Goal: Task Accomplishment & Management: Manage account settings

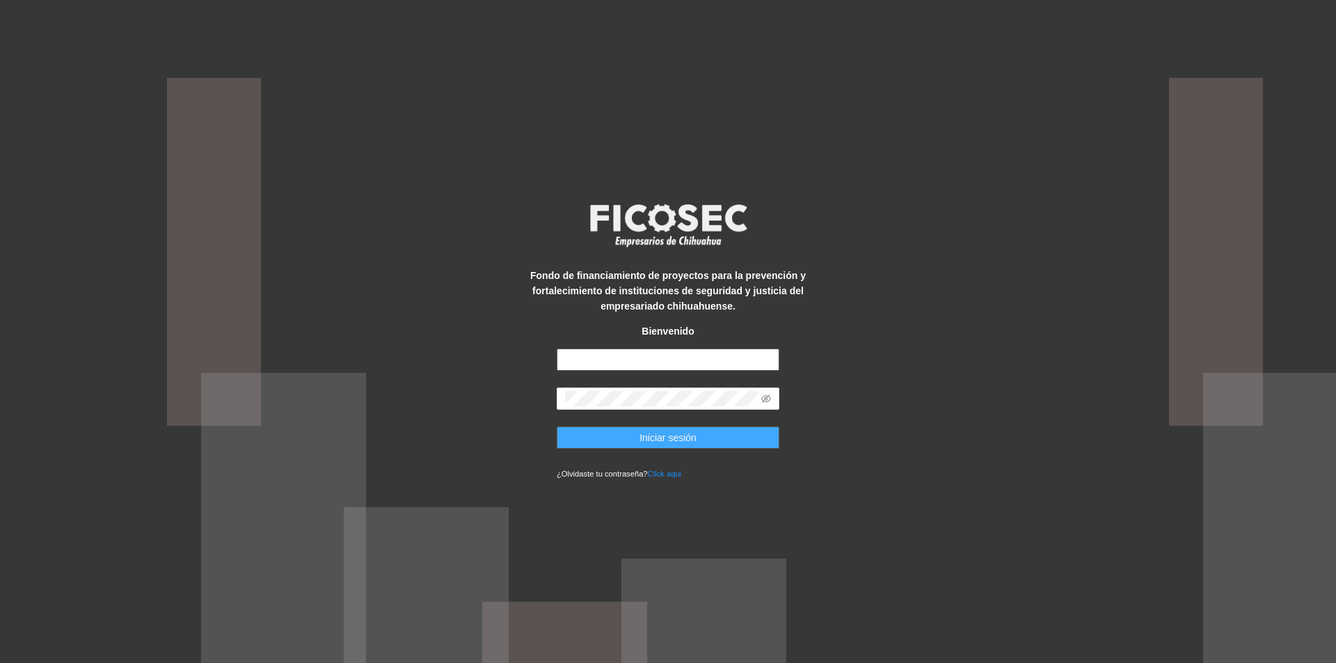
type input "**********"
click at [654, 439] on span "Iniciar sesión" at bounding box center [667, 437] width 57 height 15
click at [664, 440] on span "Iniciar sesión" at bounding box center [667, 437] width 57 height 15
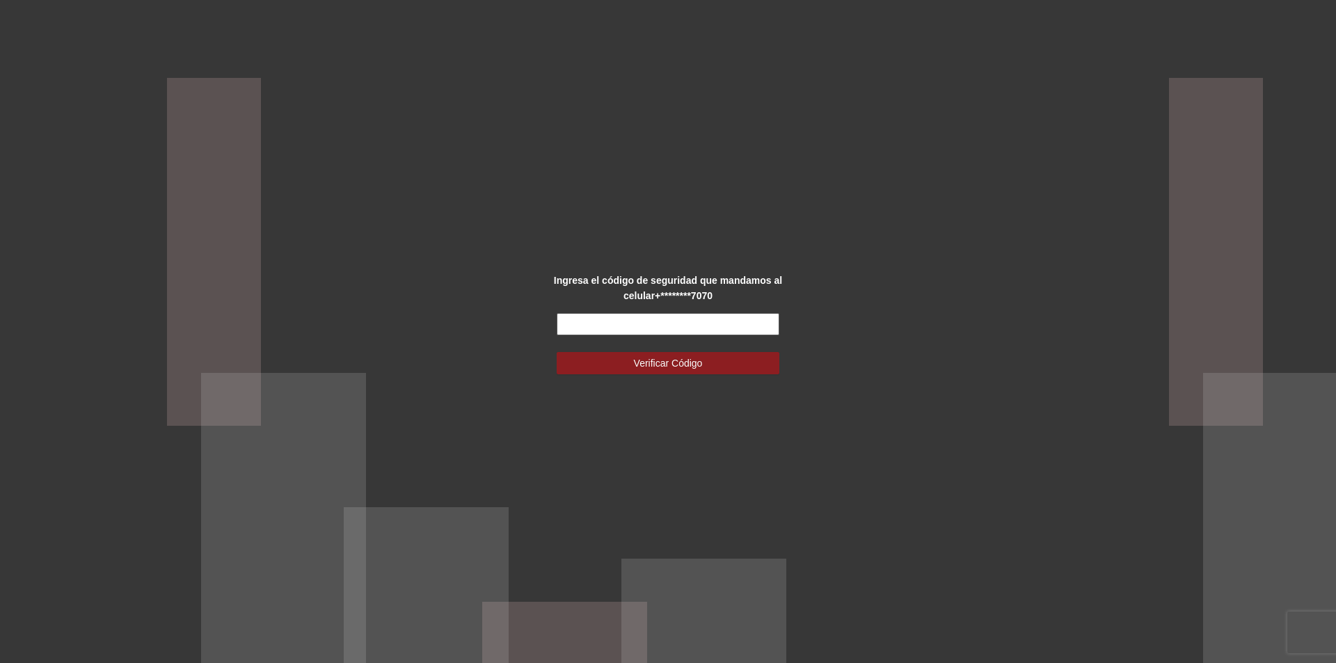
click at [611, 327] on input "text" at bounding box center [668, 324] width 223 height 22
click at [600, 323] on input "text" at bounding box center [668, 324] width 223 height 22
type input "******"
click at [650, 358] on span "Verificar Código" at bounding box center [668, 362] width 69 height 15
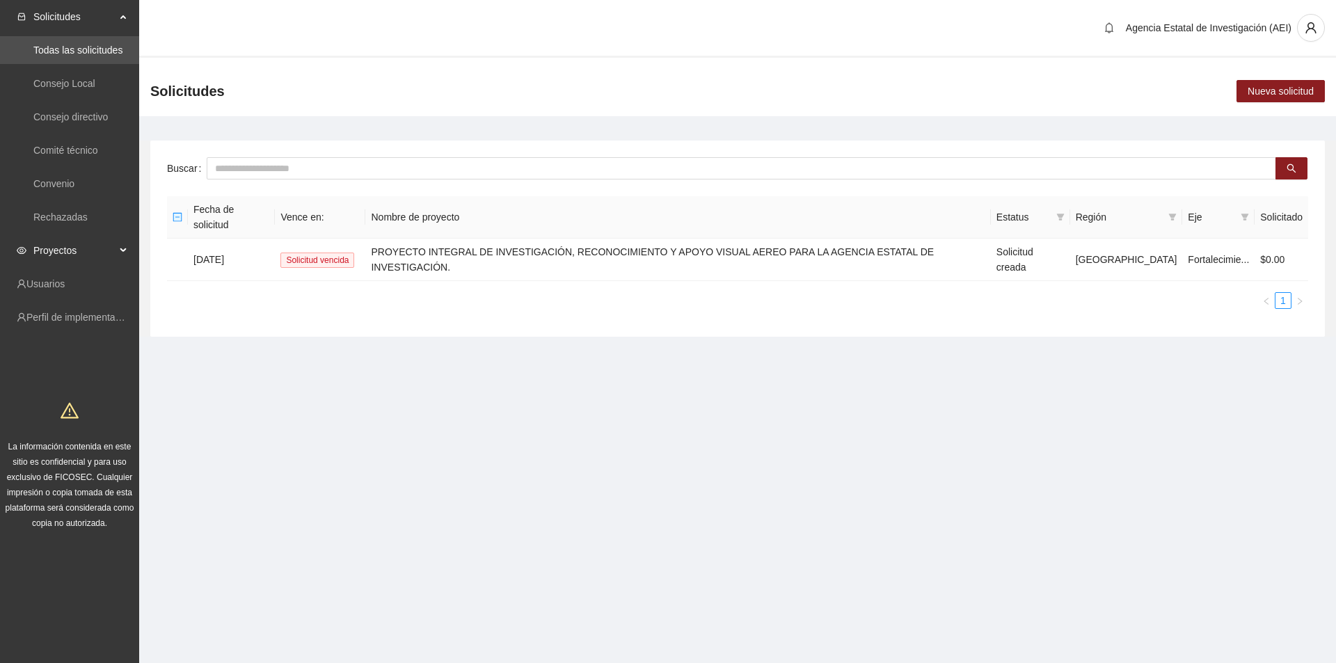
click at [121, 243] on div "Proyectos" at bounding box center [69, 251] width 139 height 28
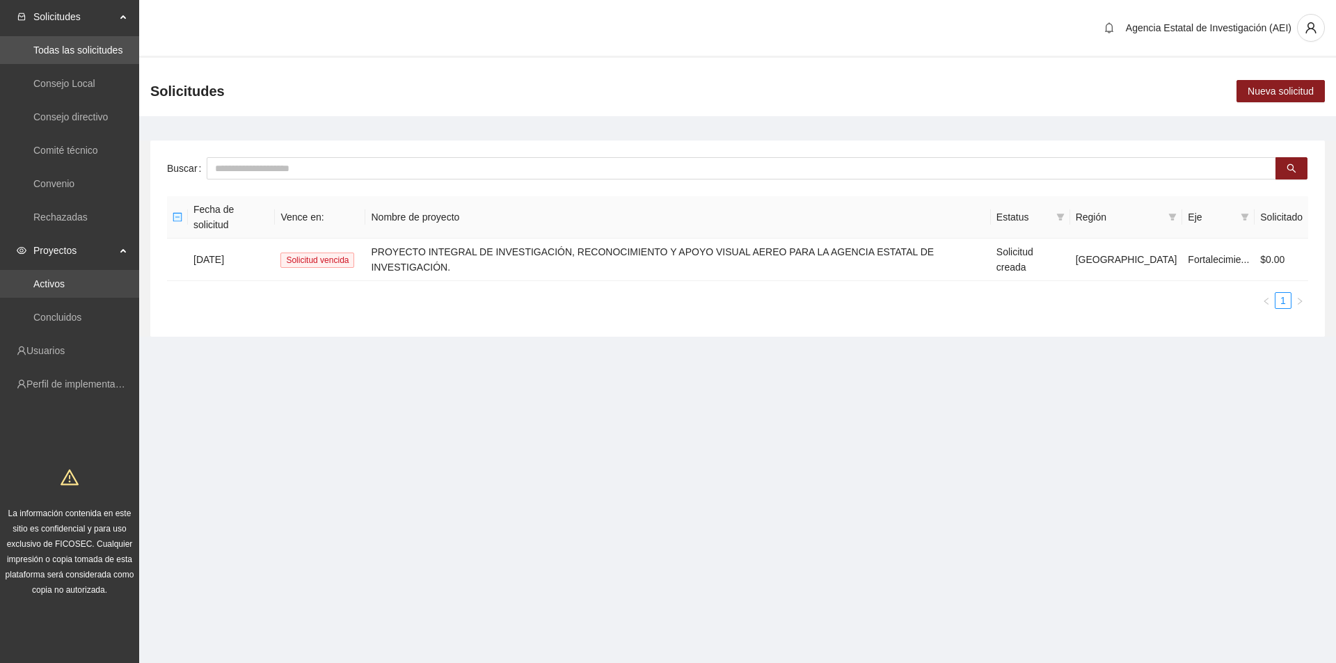
click at [65, 285] on link "Activos" at bounding box center [48, 283] width 31 height 11
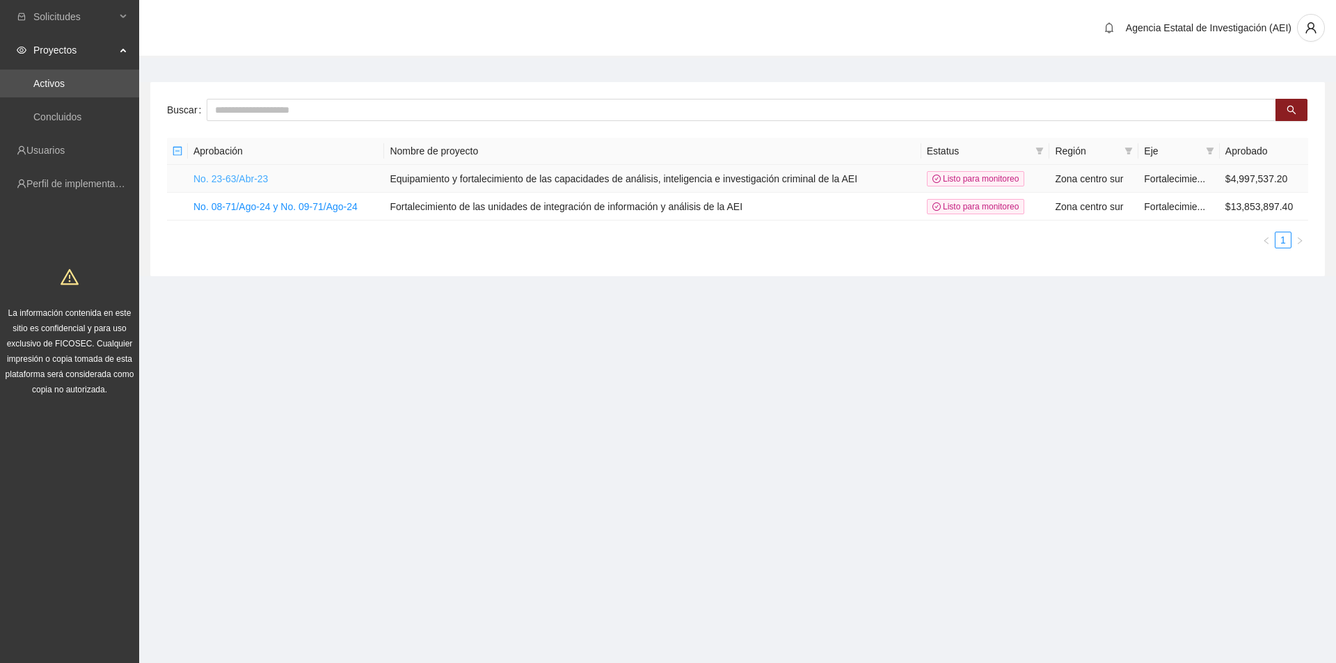
click at [251, 177] on link "No. 23-63/Abr-23" at bounding box center [230, 178] width 74 height 11
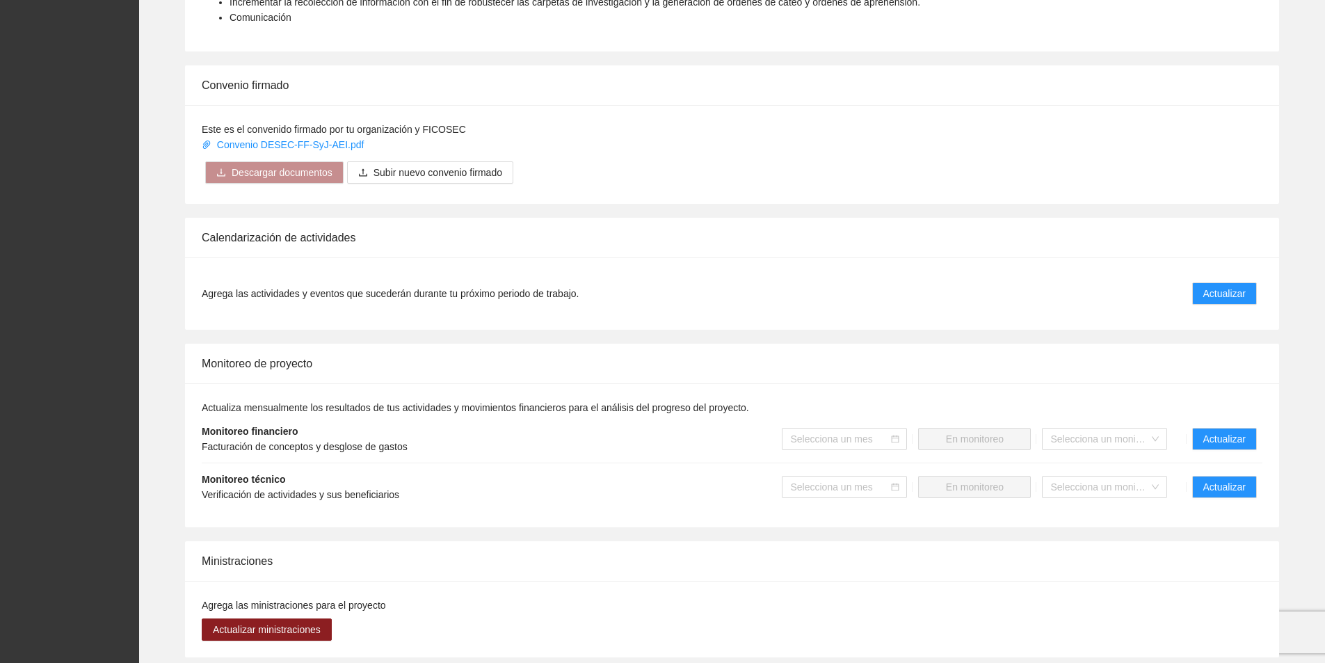
scroll to position [571, 0]
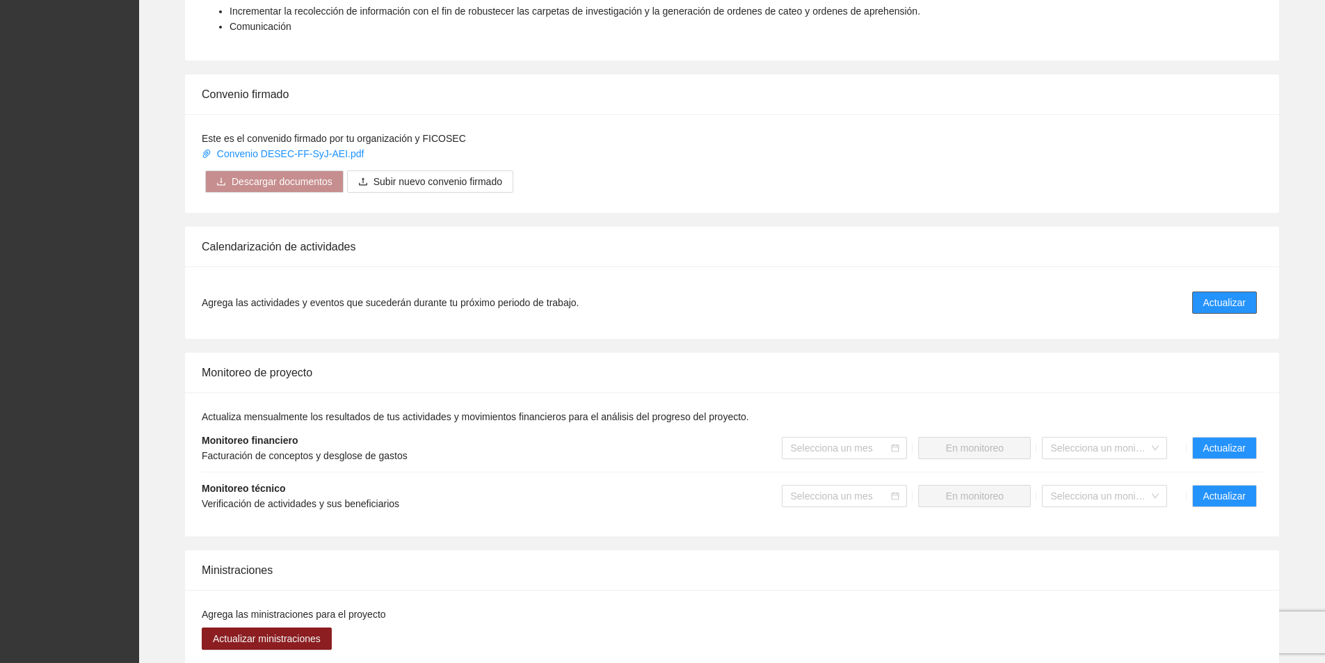
click at [1234, 303] on span "Actualizar" at bounding box center [1224, 302] width 42 height 15
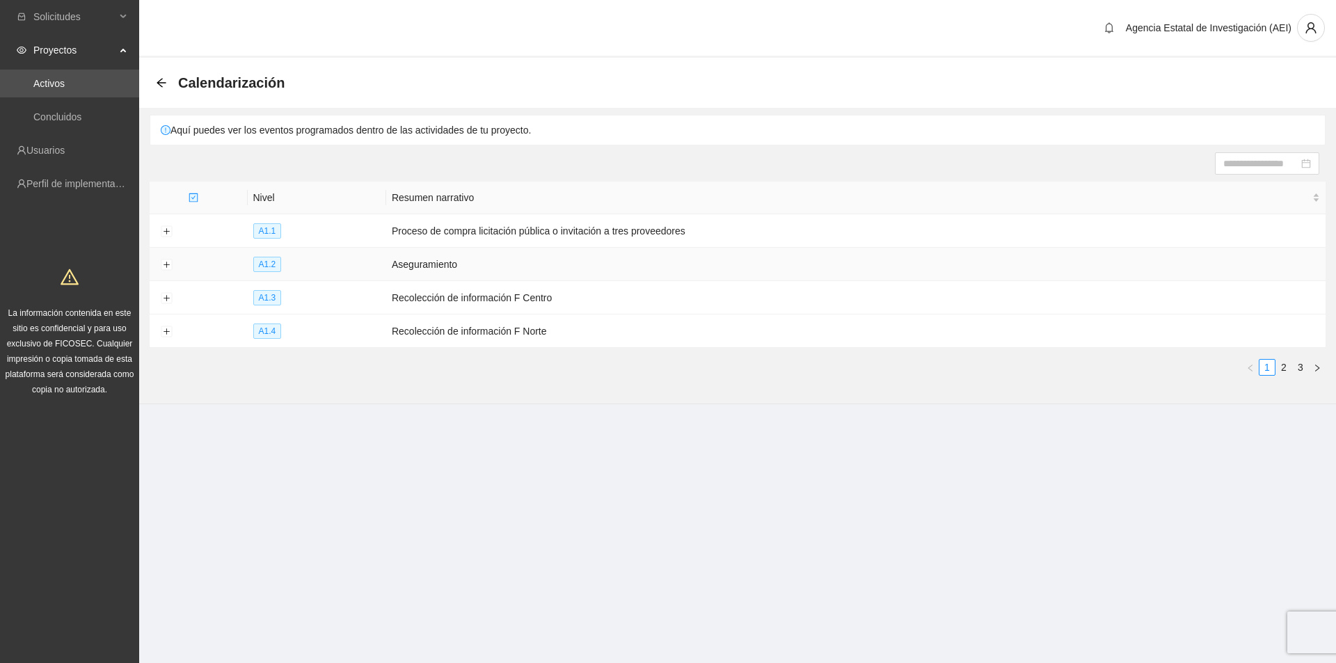
click at [277, 261] on span "A1.2" at bounding box center [267, 264] width 29 height 15
click at [406, 266] on td "Aseguramiento" at bounding box center [855, 264] width 939 height 33
click at [165, 264] on button "Expand row" at bounding box center [166, 264] width 11 height 11
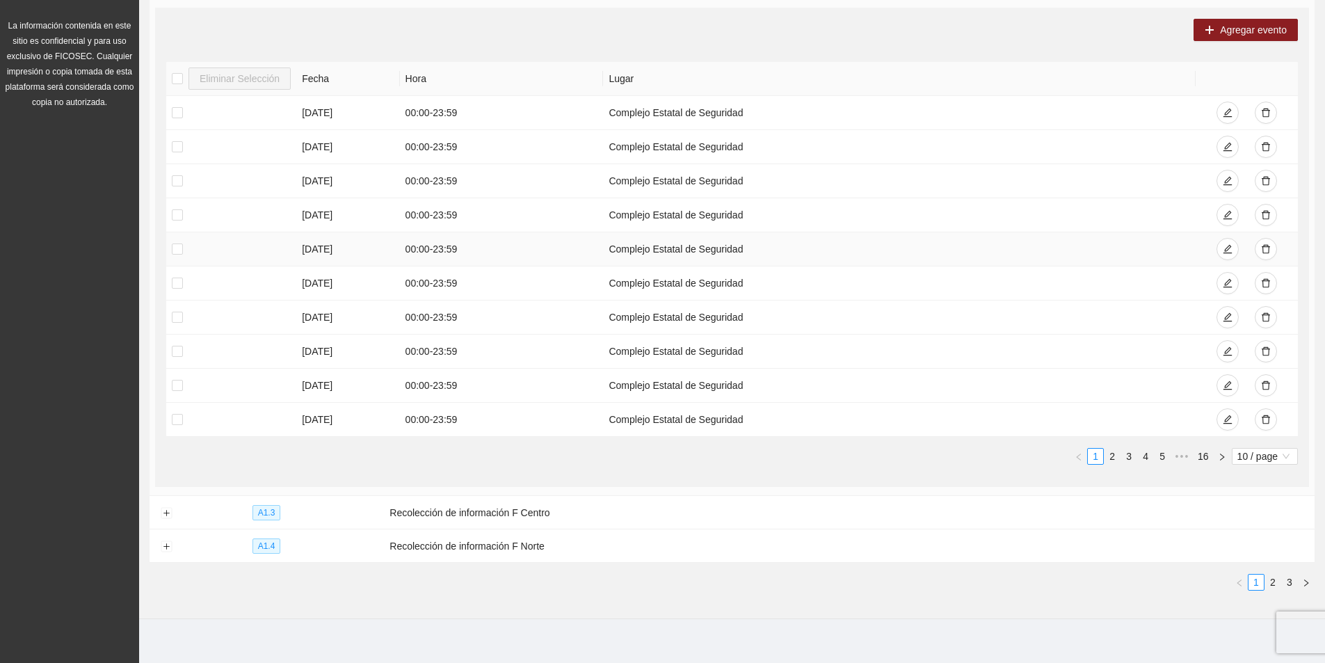
scroll to position [296, 0]
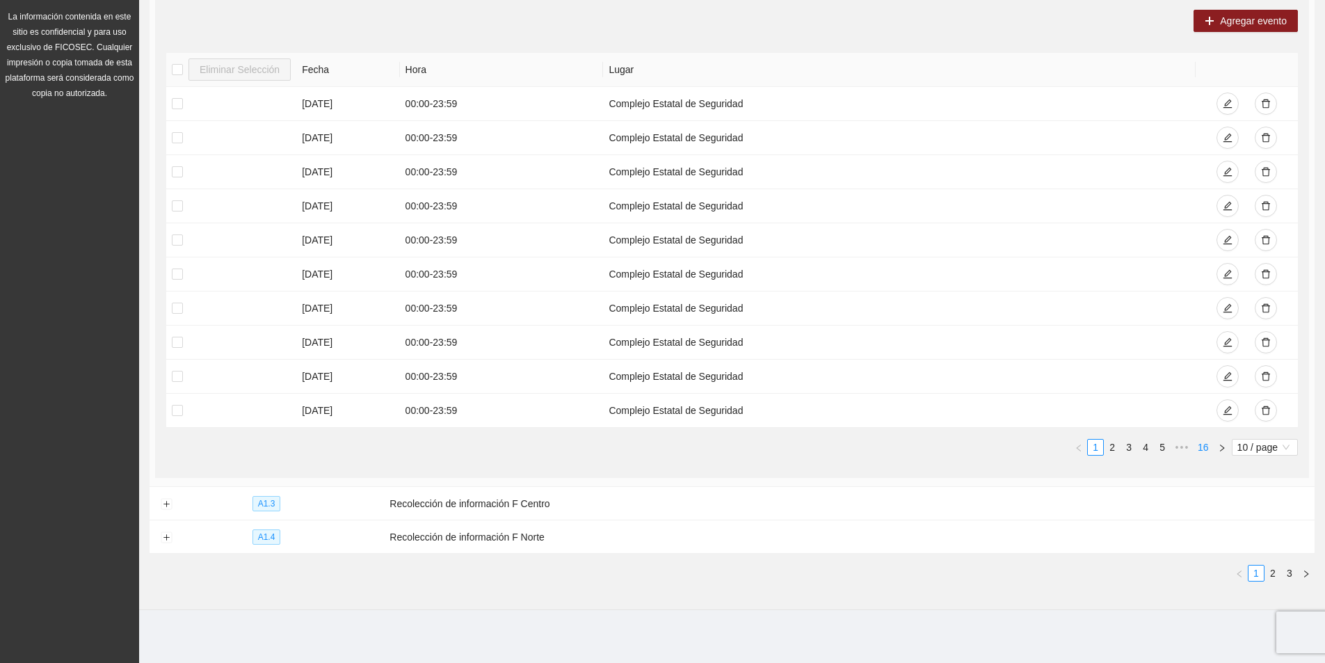
click at [1212, 446] on link "16" at bounding box center [1203, 447] width 19 height 15
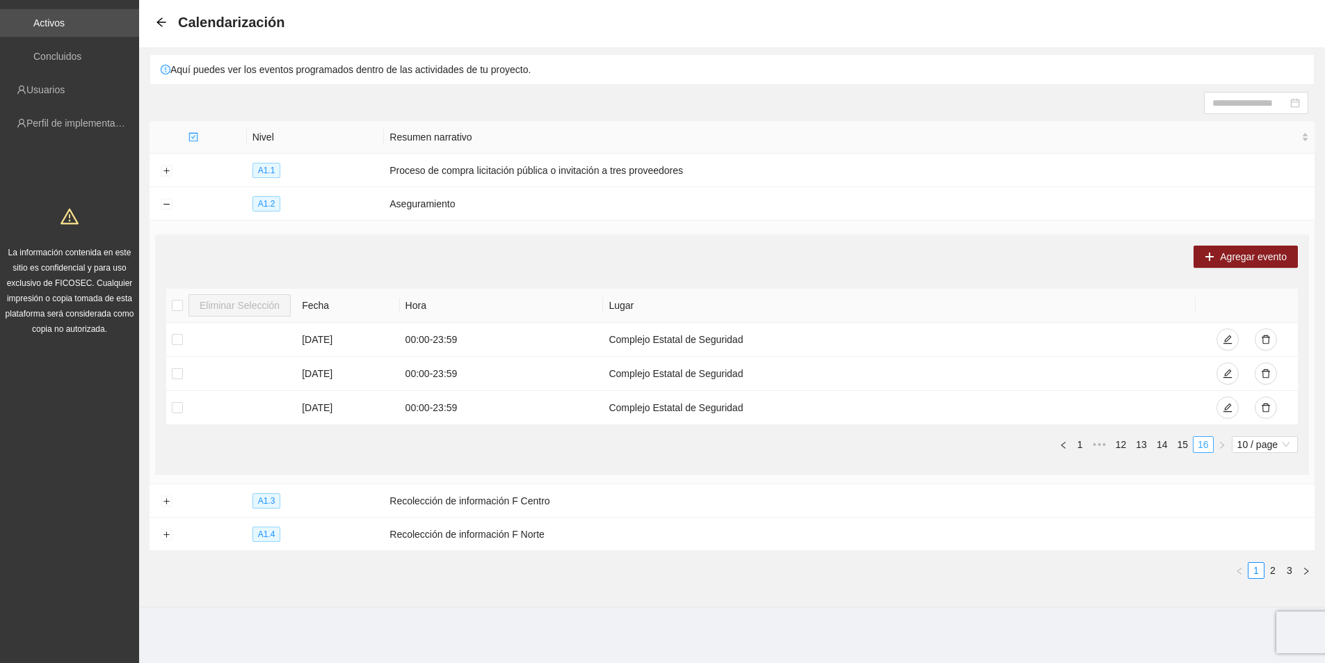
scroll to position [58, 0]
click at [1198, 447] on link "16" at bounding box center [1203, 447] width 19 height 15
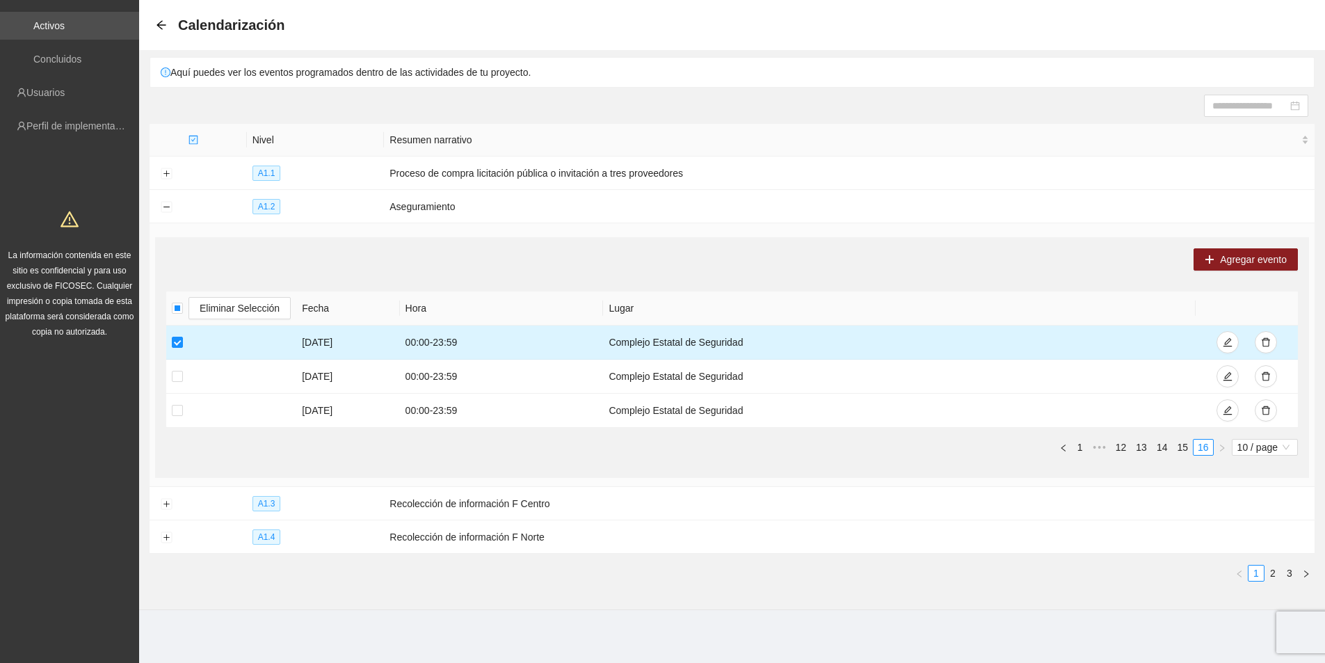
click at [239, 340] on td at bounding box center [231, 343] width 130 height 34
click at [170, 338] on td at bounding box center [231, 343] width 130 height 34
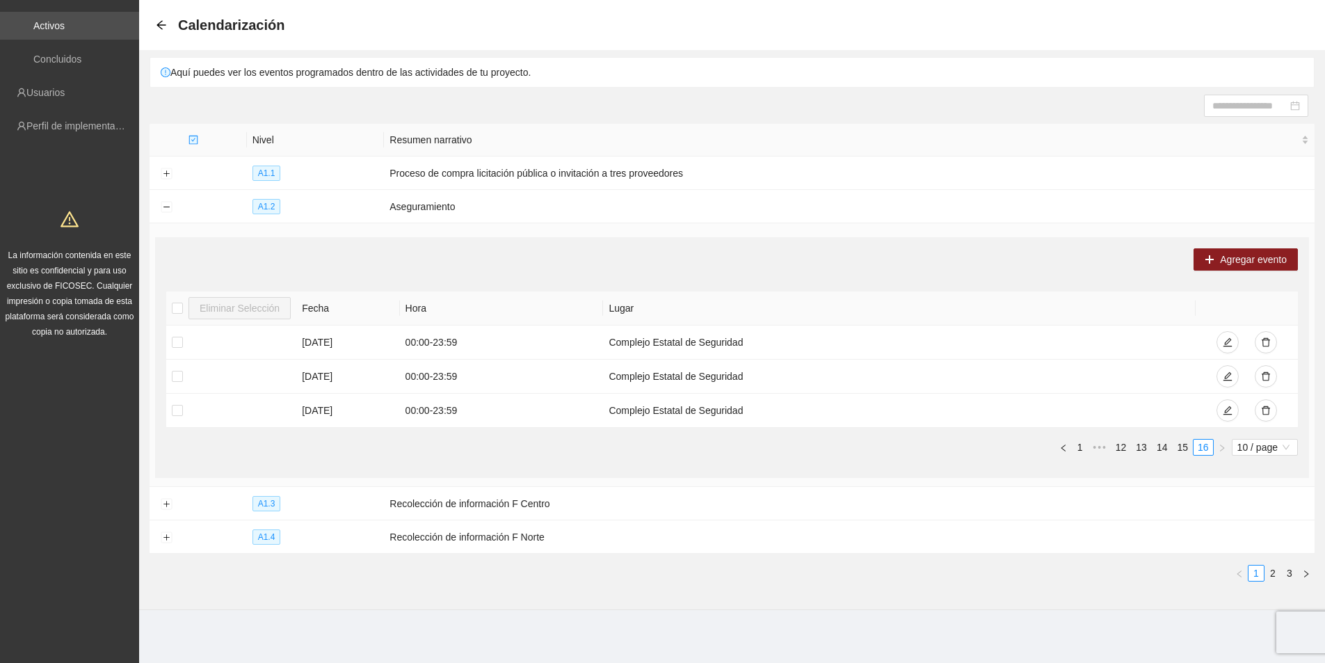
drag, startPoint x: 883, startPoint y: 475, endPoint x: 875, endPoint y: 470, distance: 9.1
click at [881, 474] on div "Agregar evento Eliminar Selección Fecha Hora Lugar [DATE] 00:00 - 23:59 Complej…" at bounding box center [732, 357] width 1154 height 241
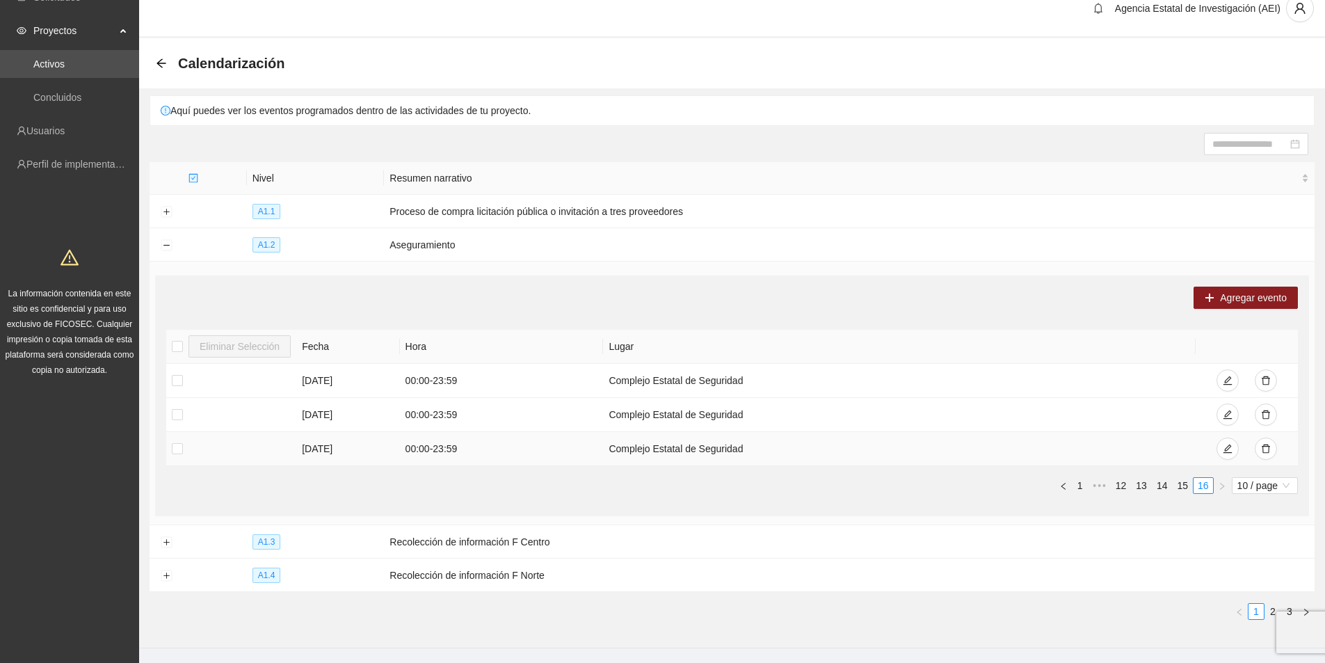
scroll to position [0, 0]
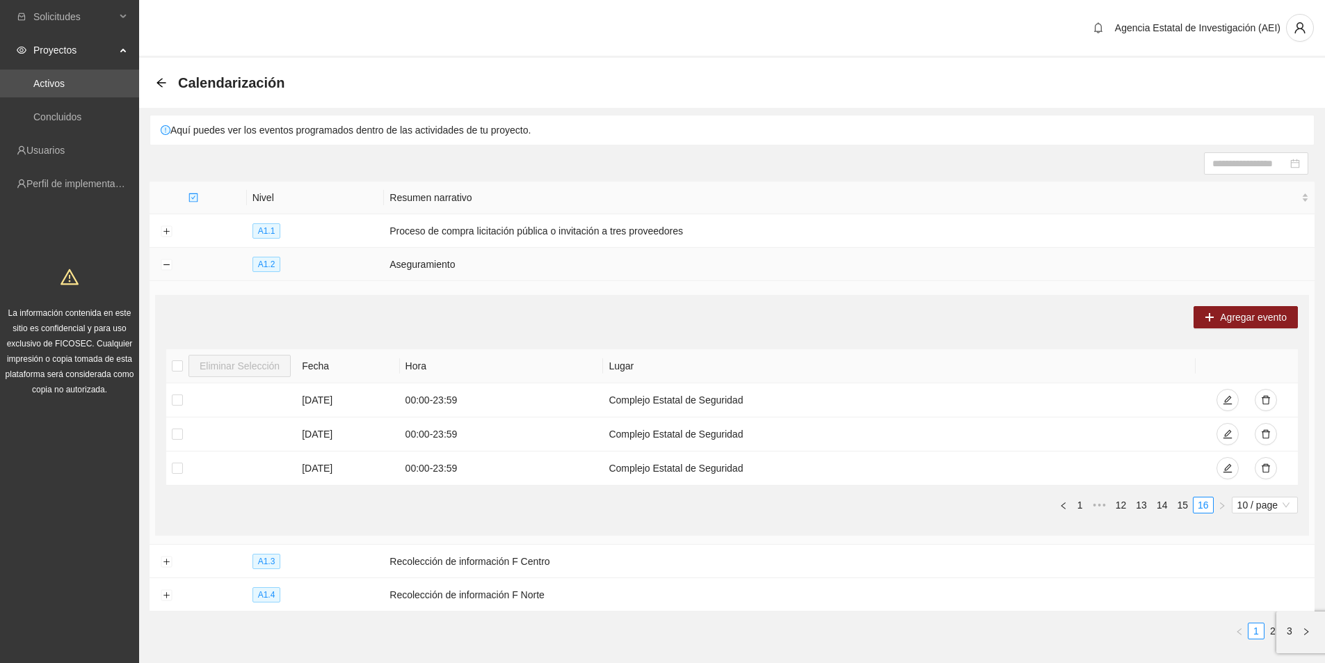
drag, startPoint x: 253, startPoint y: 259, endPoint x: 229, endPoint y: 294, distance: 42.6
click at [229, 294] on tbody "A1.1 Proceso de compra licitación pública o invitación a tres proveedores A1.2 …" at bounding box center [732, 412] width 1165 height 397
click at [159, 82] on icon "arrow-left" at bounding box center [161, 82] width 9 height 9
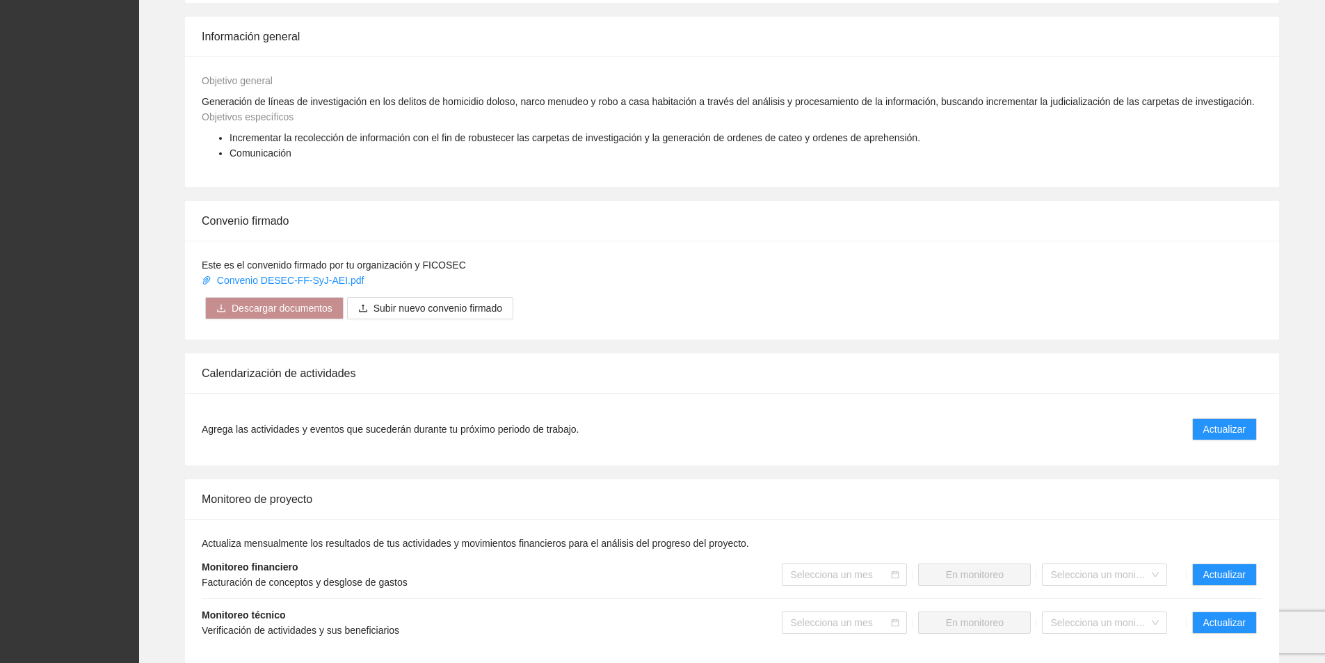
scroll to position [432, 0]
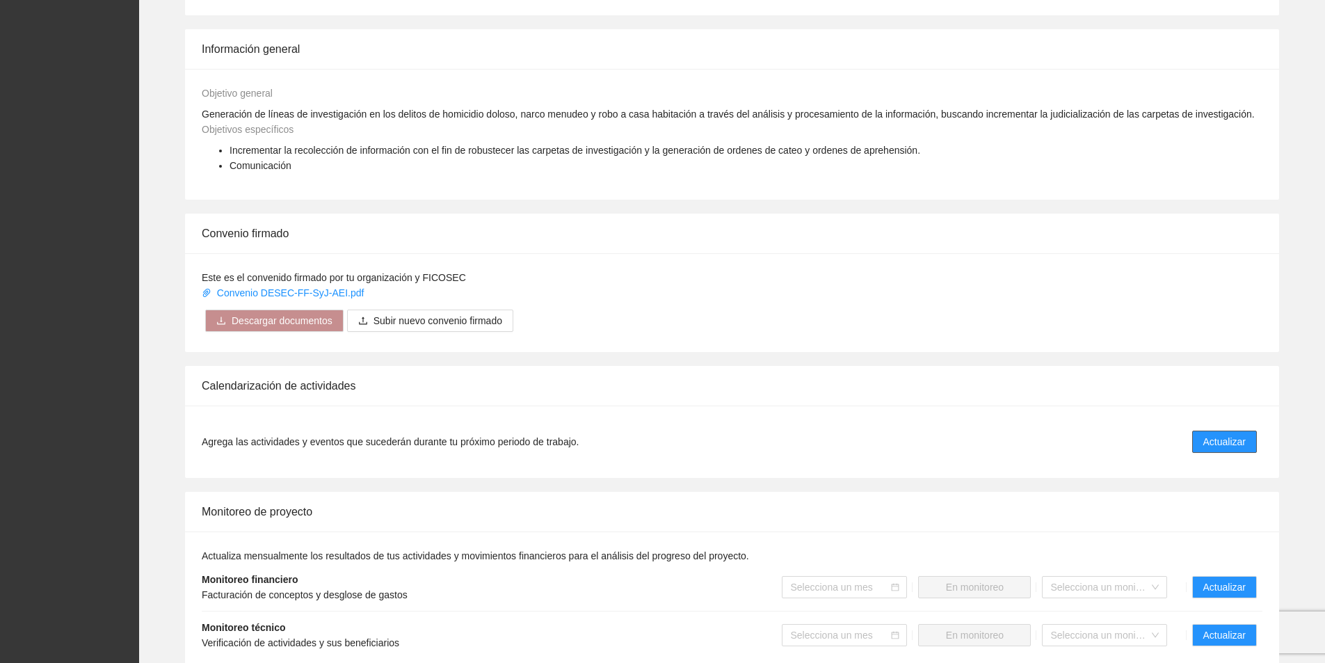
click at [1236, 440] on span "Actualizar" at bounding box center [1224, 441] width 42 height 15
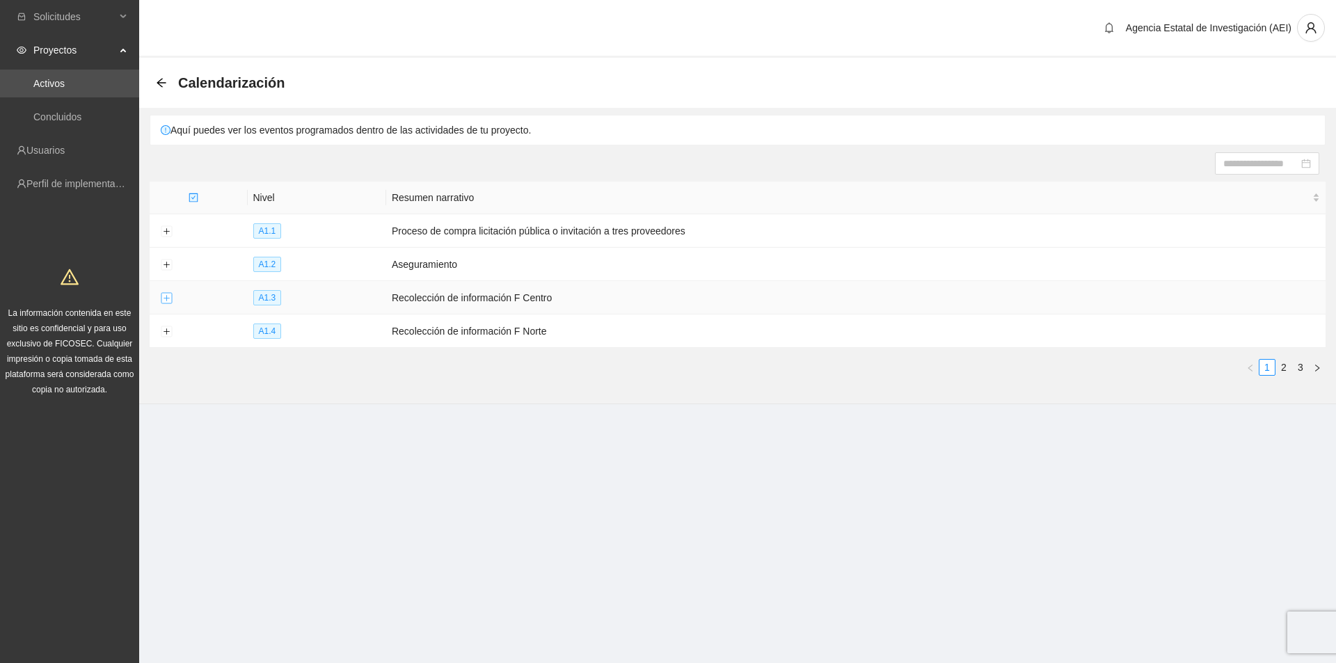
click at [168, 297] on button "Expand row" at bounding box center [166, 298] width 11 height 11
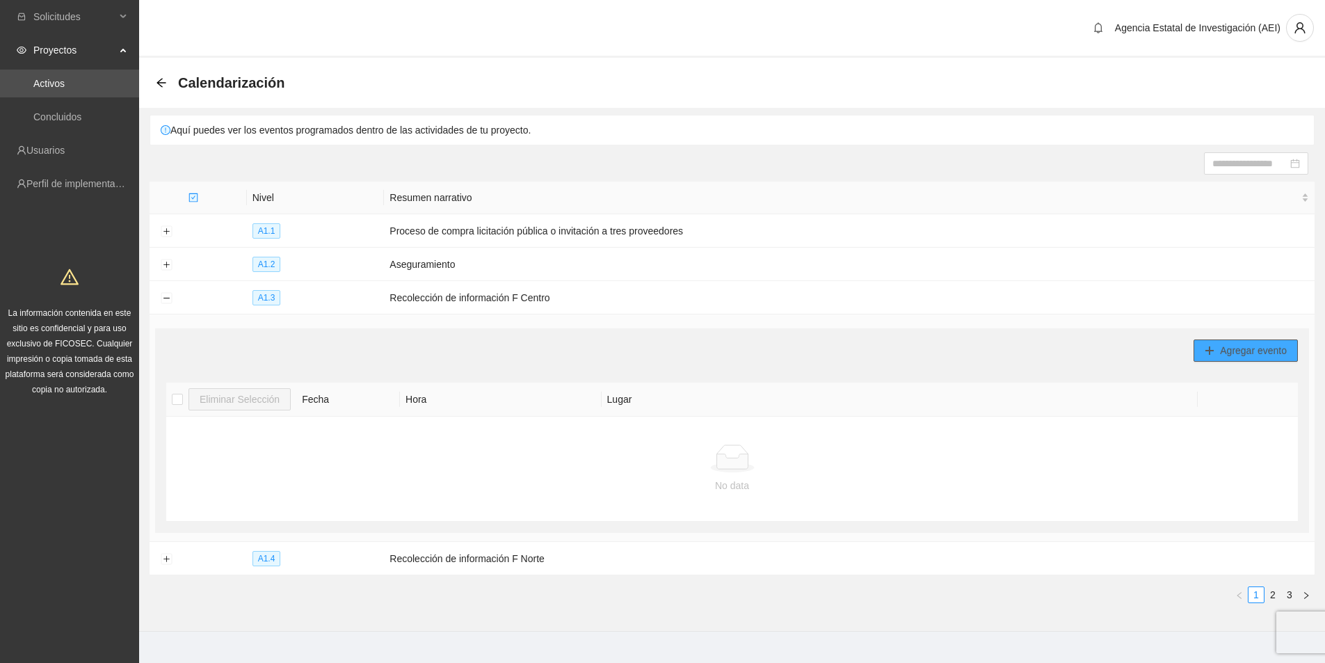
click at [1255, 353] on span "Agregar evento" at bounding box center [1253, 350] width 67 height 15
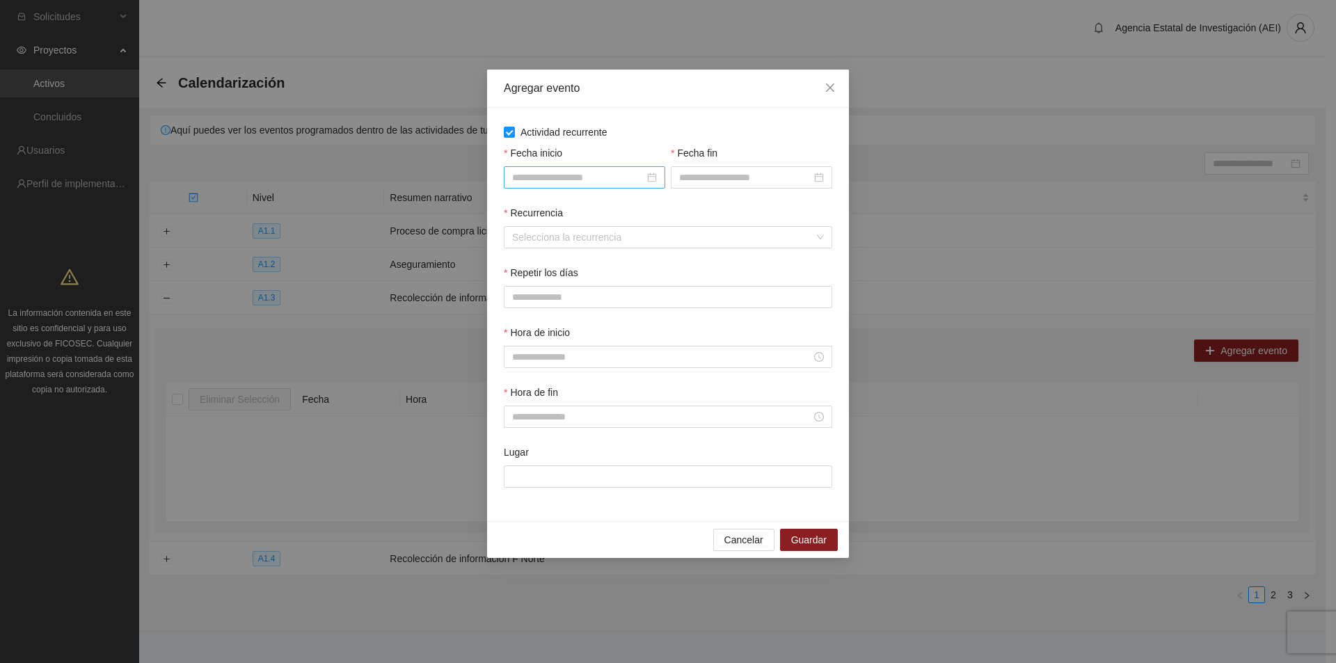
click at [650, 177] on div at bounding box center [584, 177] width 145 height 15
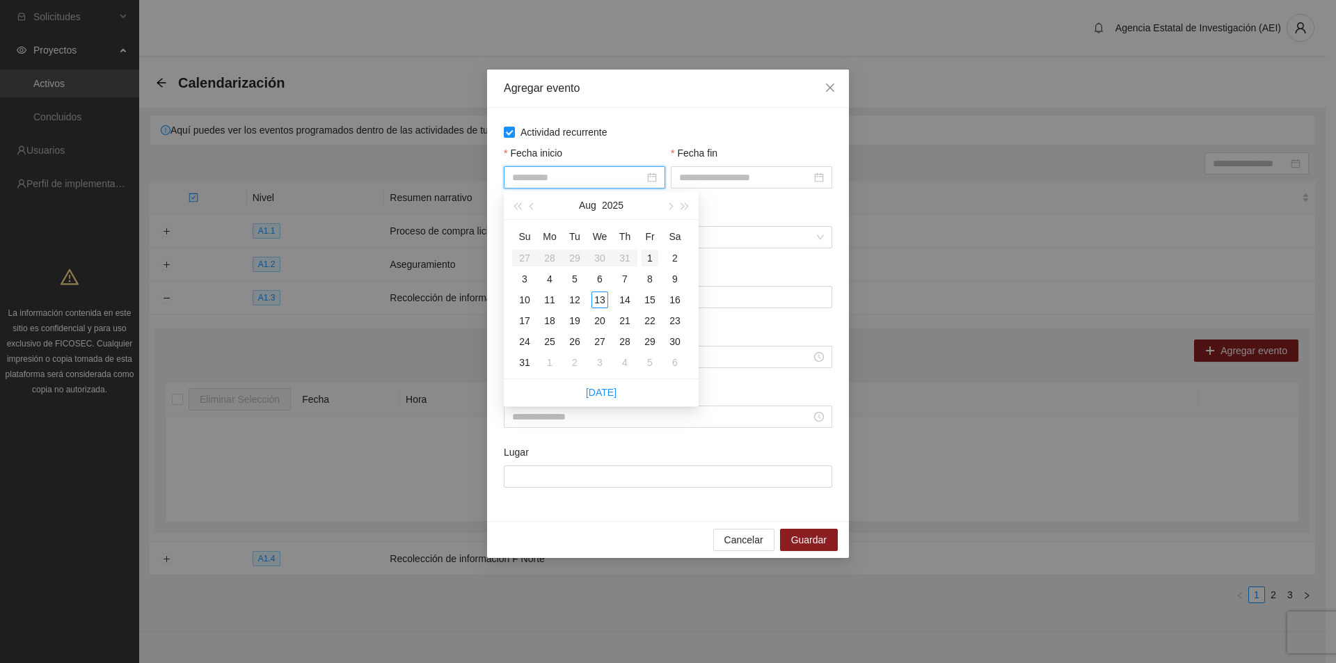
type input "**********"
click at [650, 259] on div "1" at bounding box center [649, 258] width 17 height 17
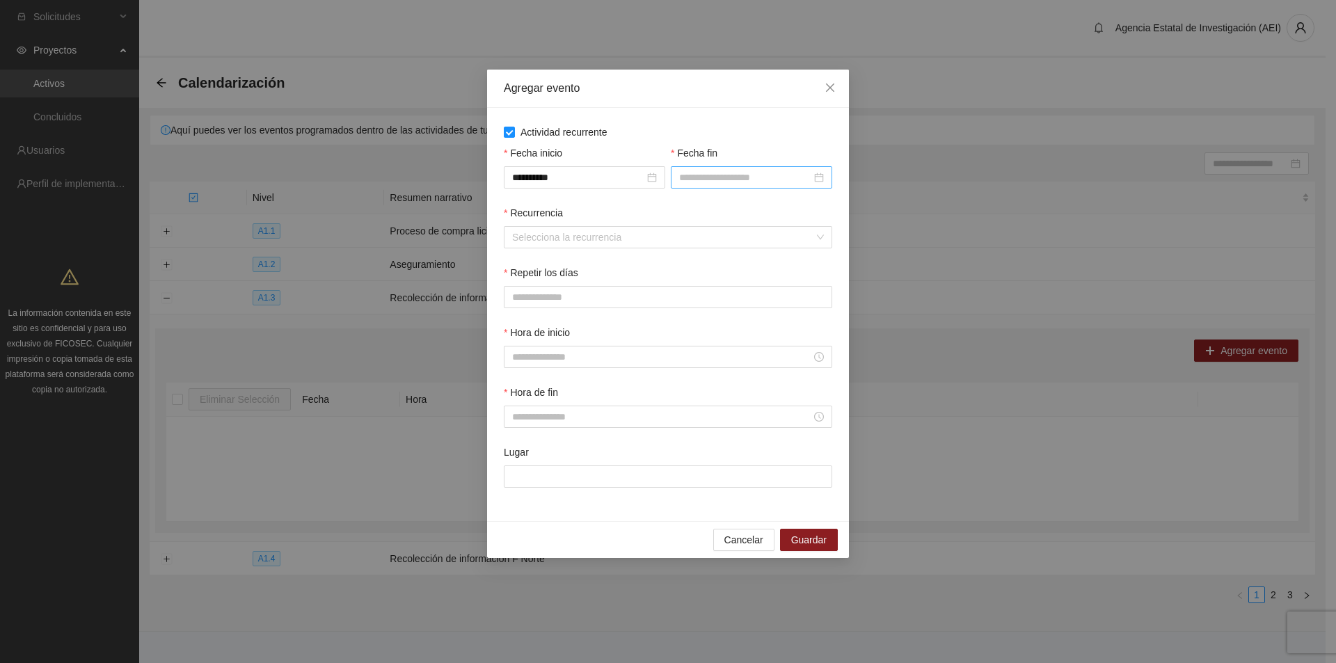
click at [820, 176] on div at bounding box center [751, 177] width 145 height 15
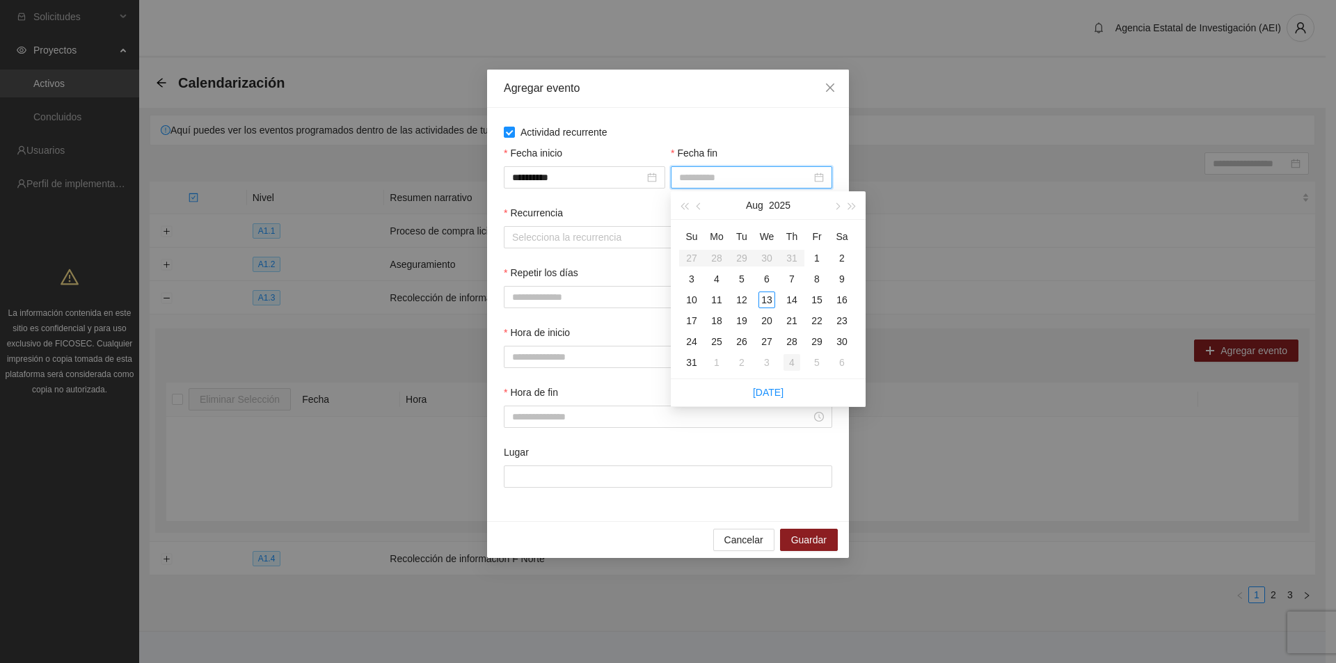
type input "**********"
click at [851, 205] on span "button" at bounding box center [852, 206] width 7 height 7
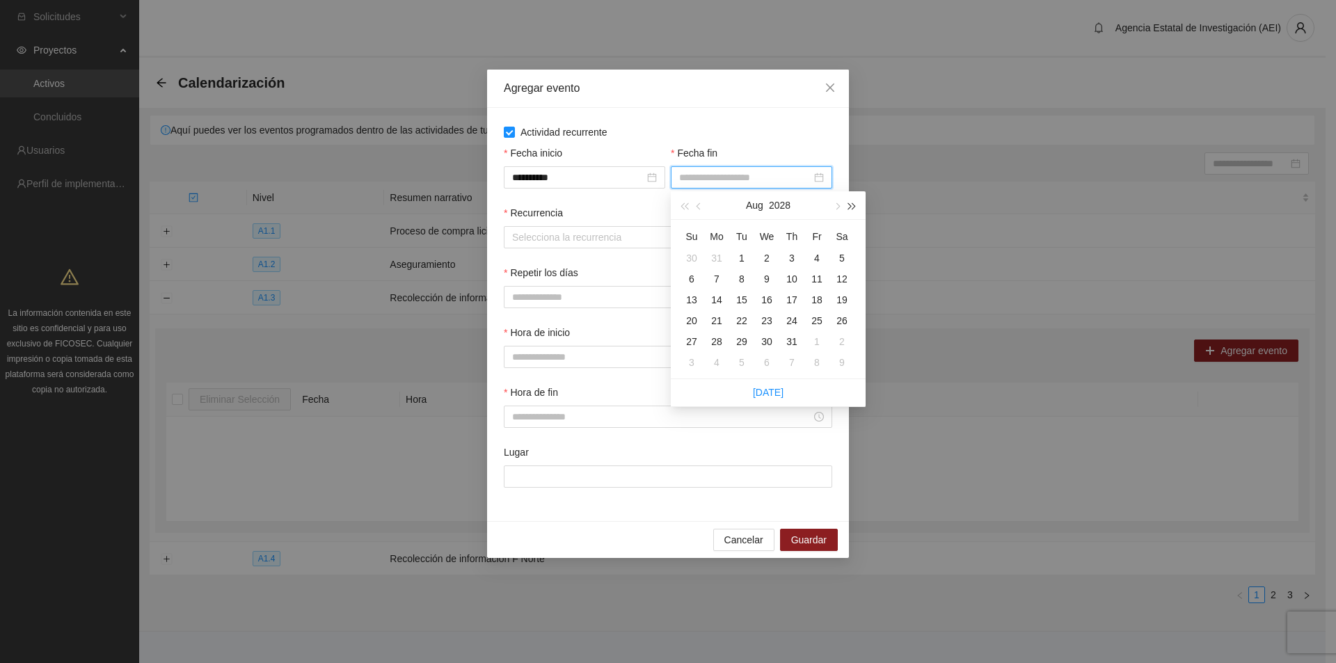
click at [851, 205] on span "button" at bounding box center [852, 206] width 7 height 7
click at [687, 205] on span "button" at bounding box center [683, 206] width 7 height 7
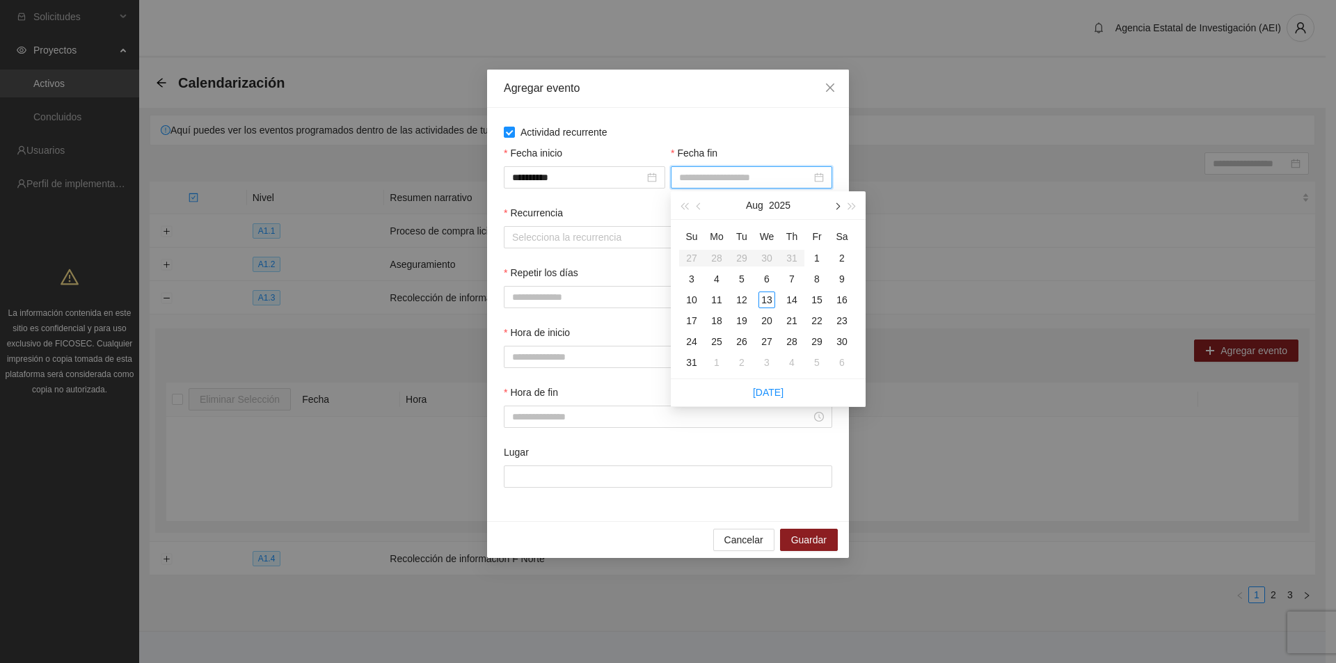
click at [837, 207] on span "button" at bounding box center [836, 206] width 7 height 7
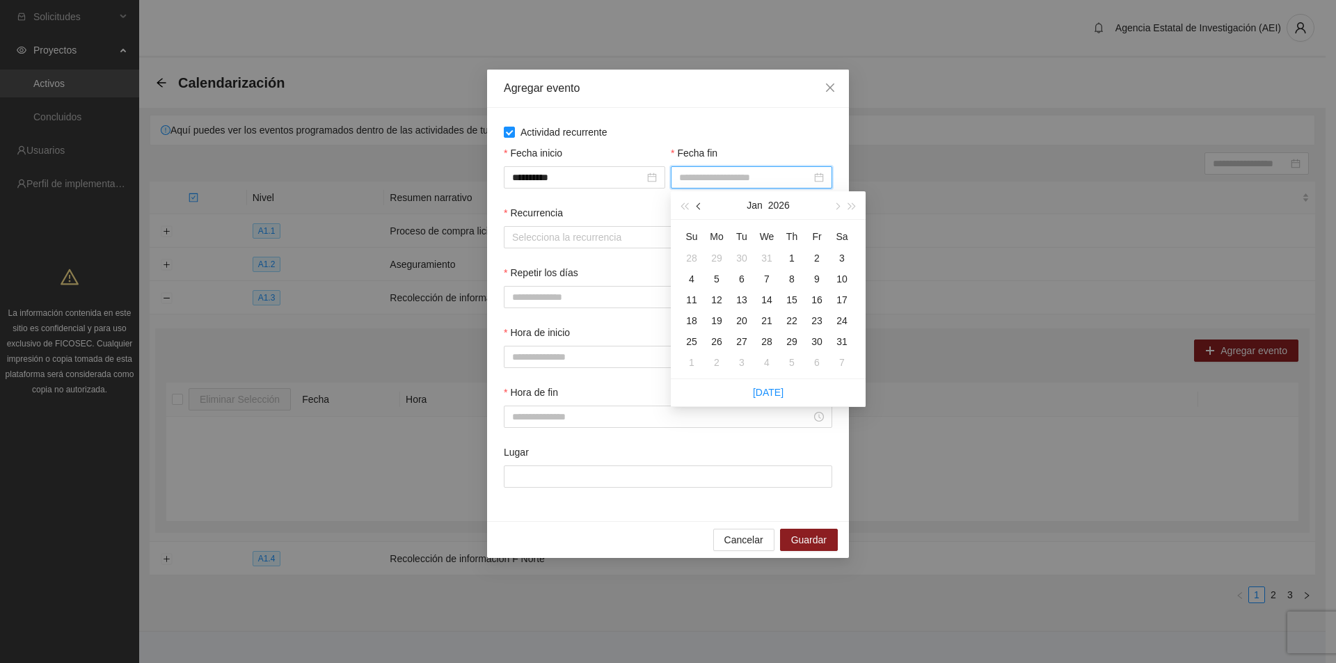
click at [700, 207] on span "button" at bounding box center [699, 206] width 7 height 7
type input "**********"
click at [769, 340] on div "31" at bounding box center [766, 341] width 17 height 17
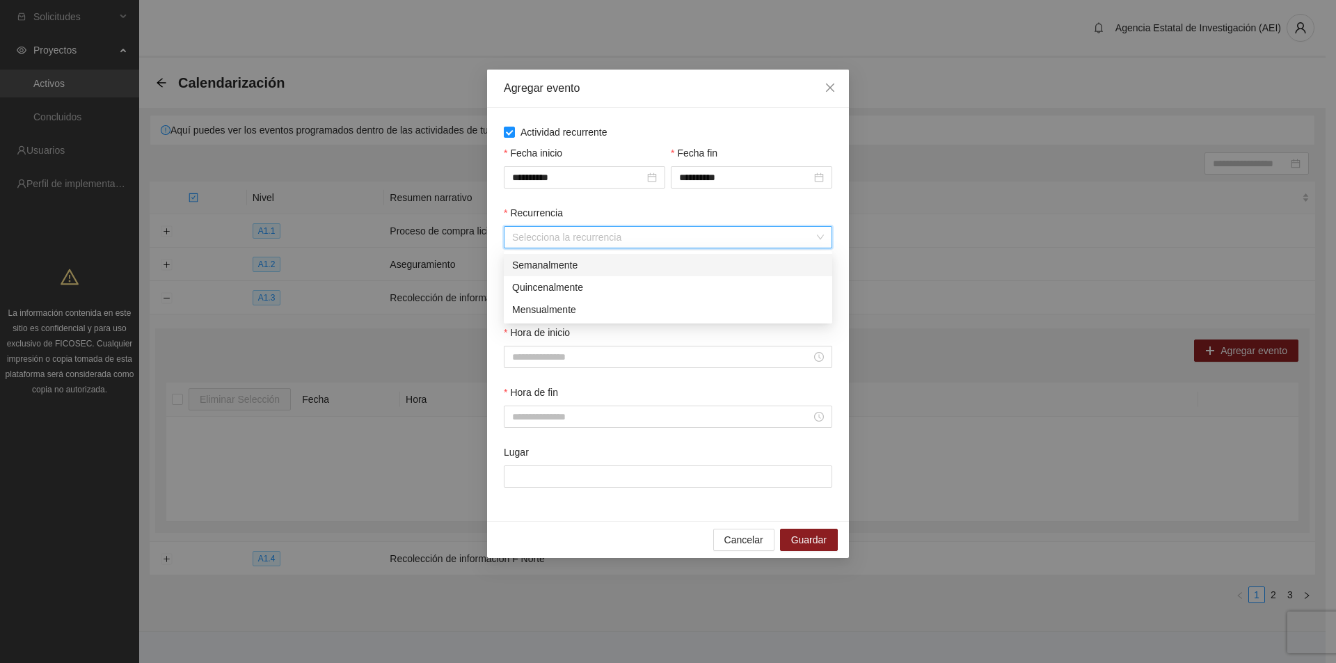
click at [520, 240] on input "Recurrencia" at bounding box center [663, 237] width 302 height 21
click at [547, 263] on div "Semanalmente" at bounding box center [668, 264] width 312 height 15
drag, startPoint x: 518, startPoint y: 301, endPoint x: 548, endPoint y: 297, distance: 30.8
click at [523, 300] on button "L" at bounding box center [518, 297] width 28 height 22
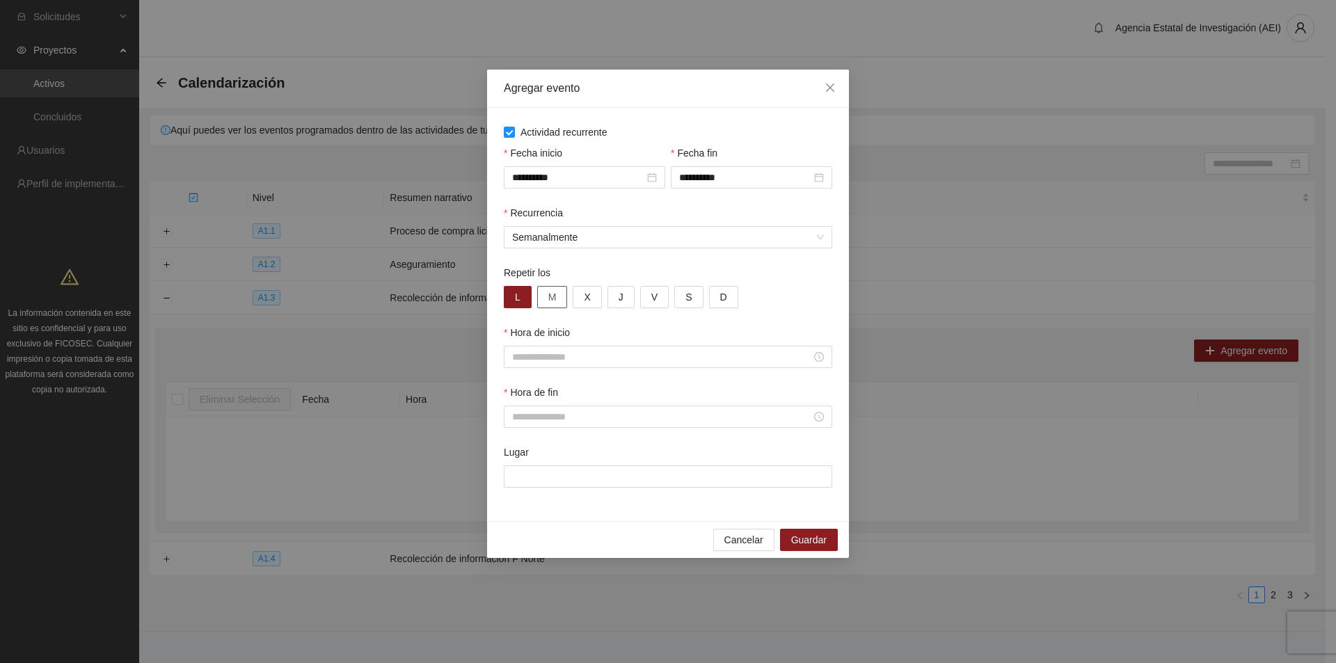
click at [548, 296] on span "M" at bounding box center [552, 296] width 8 height 15
click at [586, 295] on span "X" at bounding box center [587, 296] width 6 height 15
click at [621, 294] on span "J" at bounding box center [620, 296] width 5 height 15
click at [654, 295] on span "V" at bounding box center [654, 296] width 6 height 15
click at [687, 296] on span "S" at bounding box center [688, 296] width 6 height 15
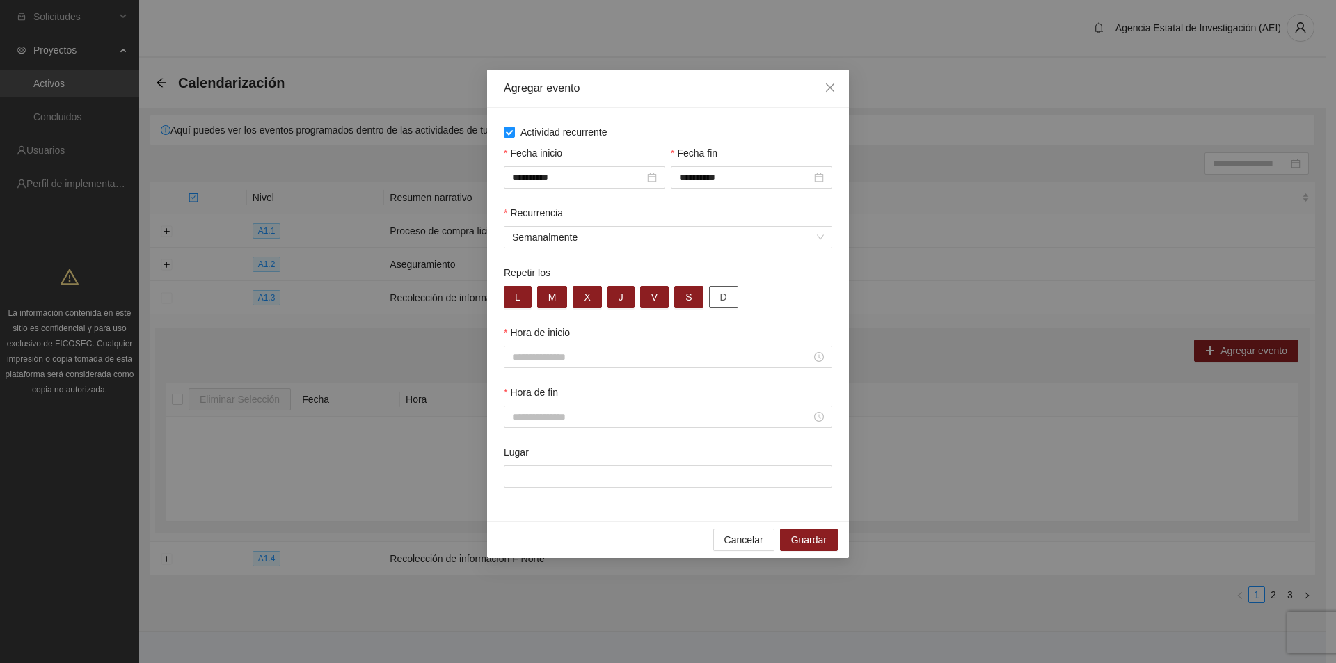
click at [726, 298] on button "D" at bounding box center [723, 297] width 29 height 22
click at [778, 312] on div "Repetir los L M X J V S D" at bounding box center [668, 295] width 334 height 60
click at [813, 355] on div at bounding box center [668, 356] width 312 height 15
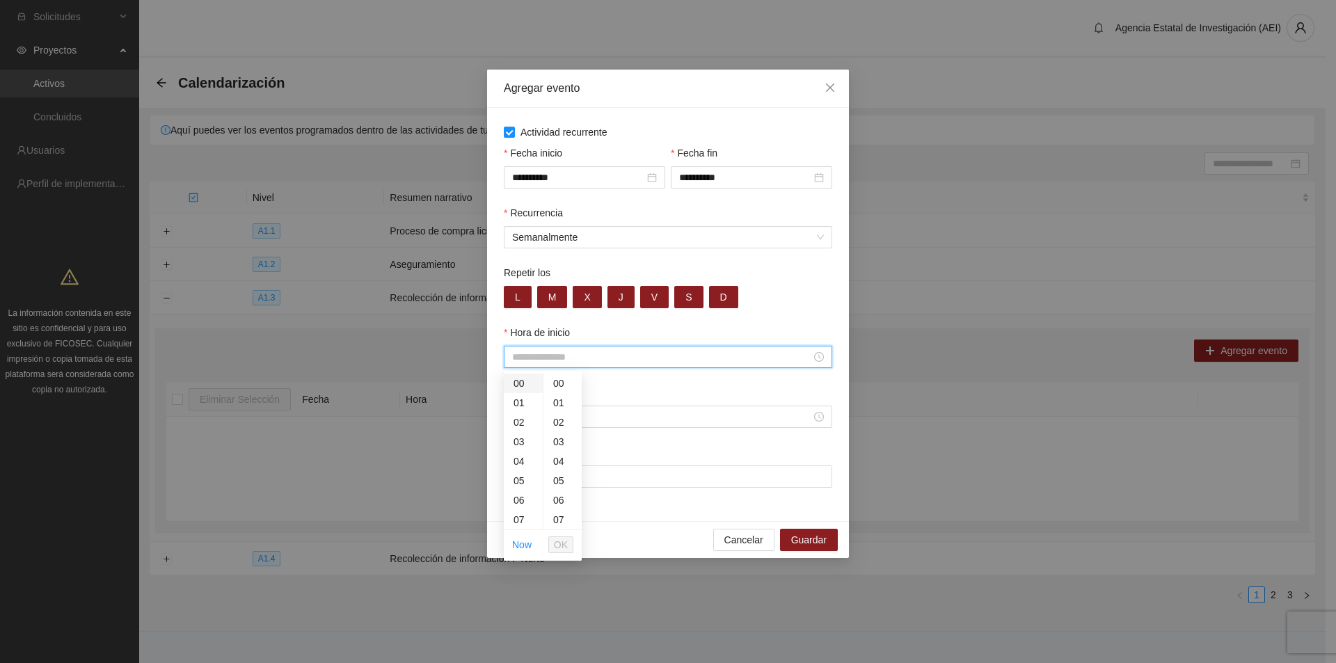
click at [522, 386] on div "00" at bounding box center [523, 383] width 39 height 19
type input "*****"
click at [563, 545] on span "OK" at bounding box center [561, 544] width 14 height 15
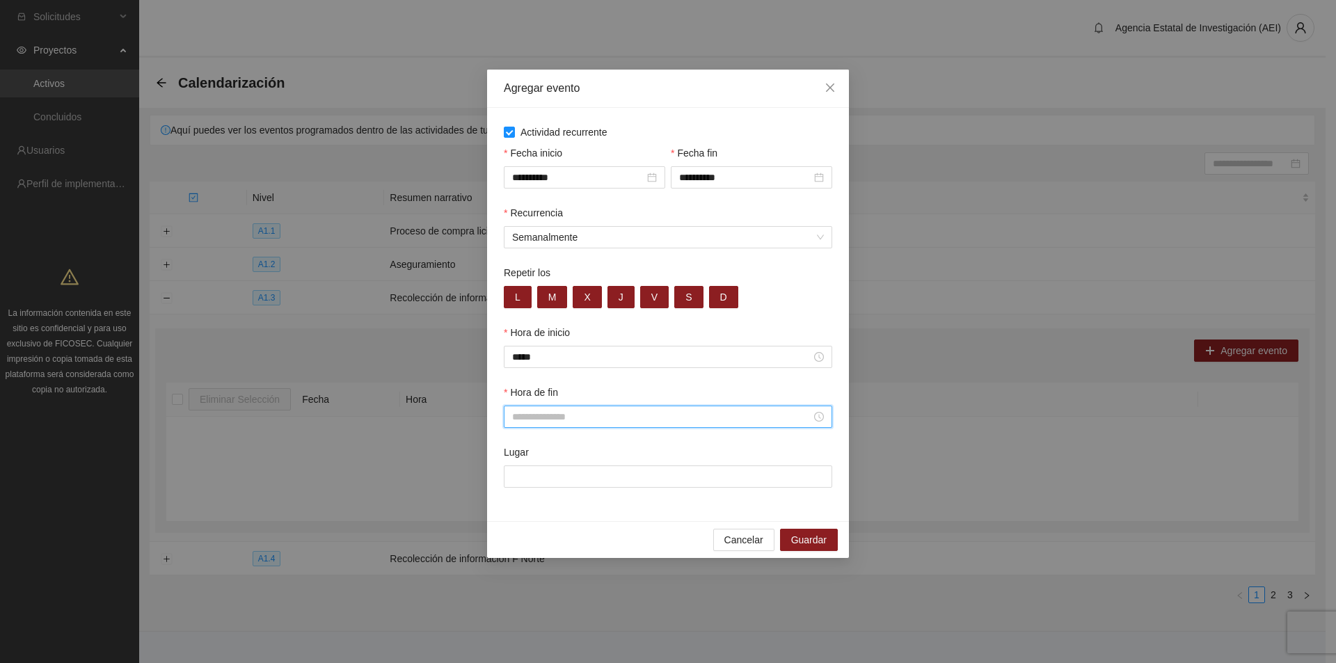
click at [779, 416] on input "Hora de fin" at bounding box center [661, 416] width 299 height 15
click at [521, 540] on div "23" at bounding box center [523, 538] width 39 height 19
click at [561, 561] on div "59" at bounding box center [562, 562] width 38 height 19
type input "*****"
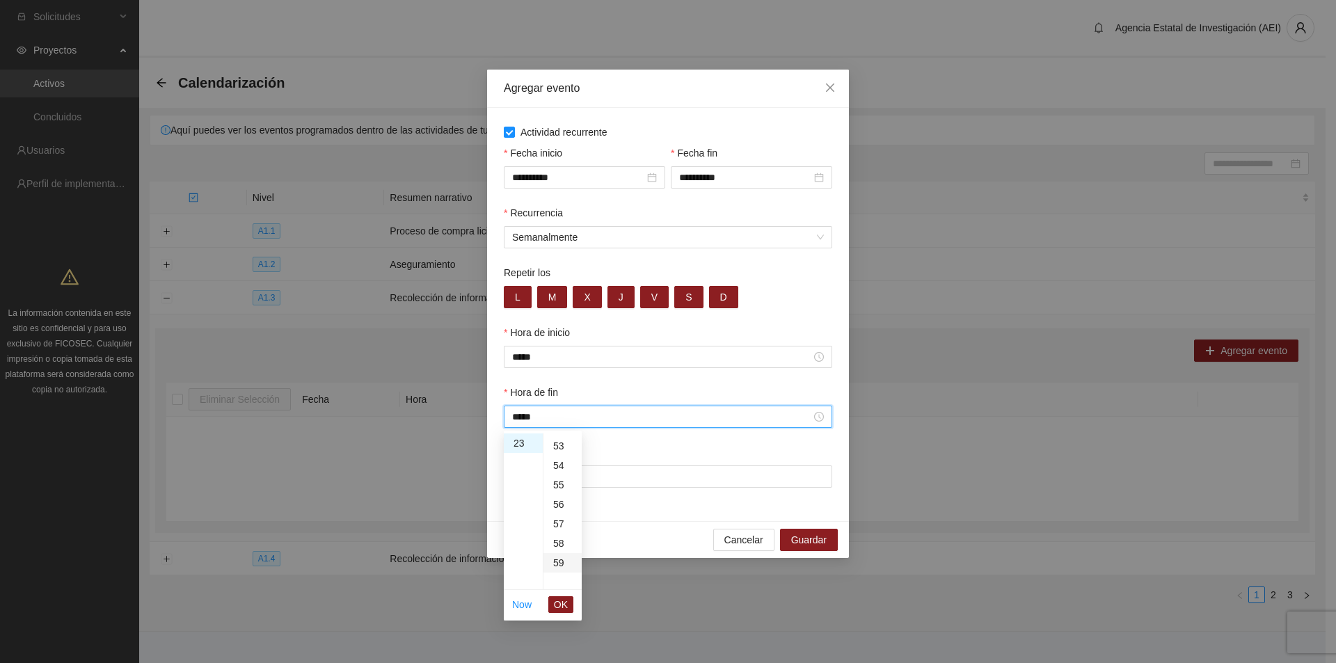
scroll to position [1149, 0]
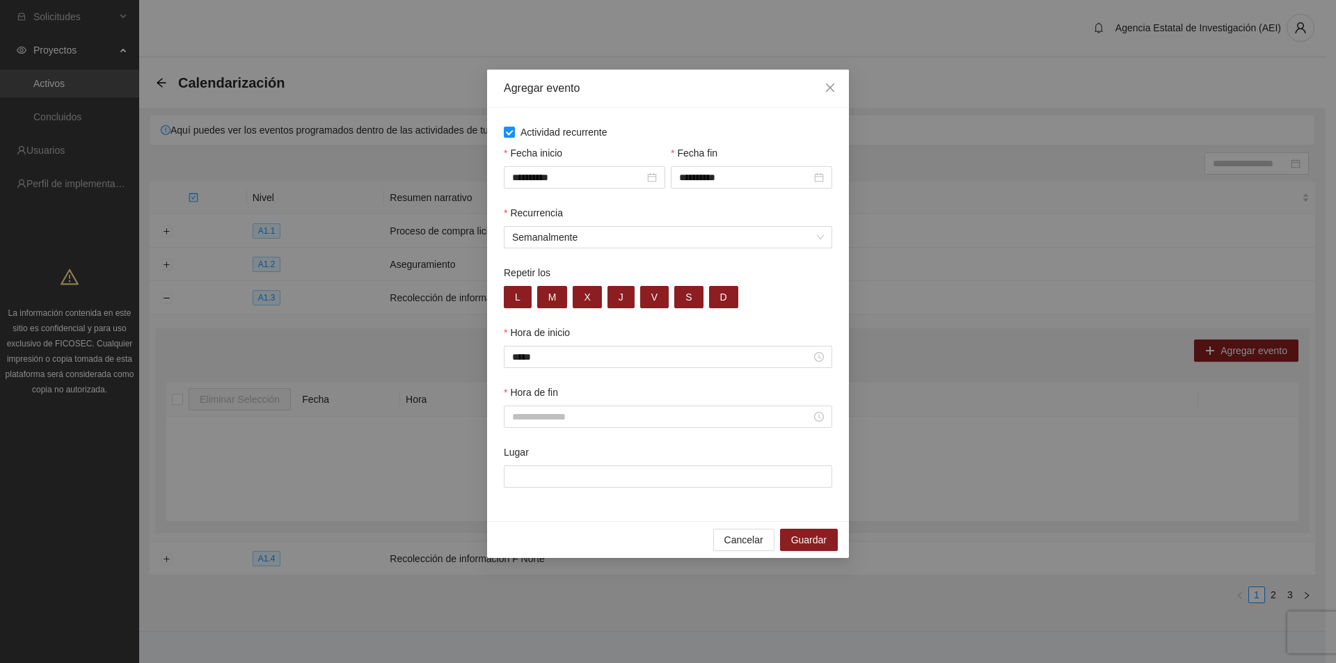
click at [650, 495] on div "Lugar" at bounding box center [668, 475] width 334 height 60
click at [812, 411] on div at bounding box center [668, 416] width 312 height 15
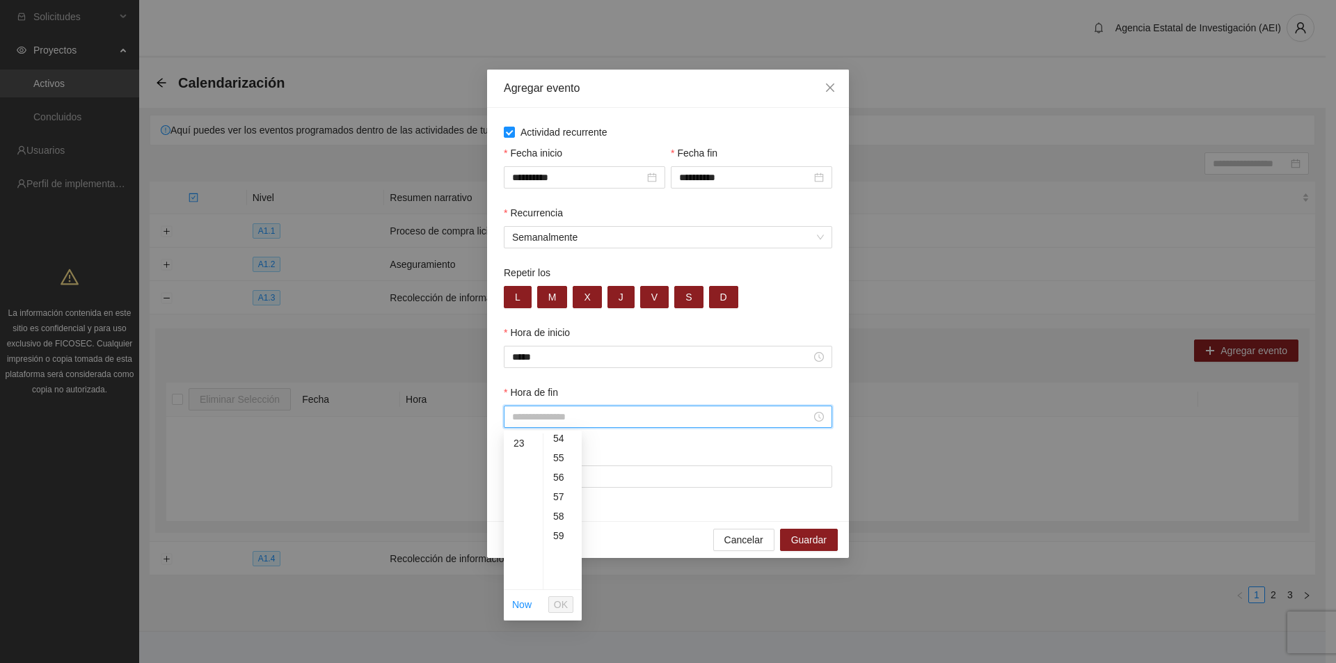
scroll to position [1013, 0]
click at [561, 577] on div "59" at bounding box center [562, 579] width 38 height 19
click at [559, 603] on span "OK" at bounding box center [561, 604] width 14 height 15
click at [519, 417] on input "*****" at bounding box center [661, 416] width 299 height 15
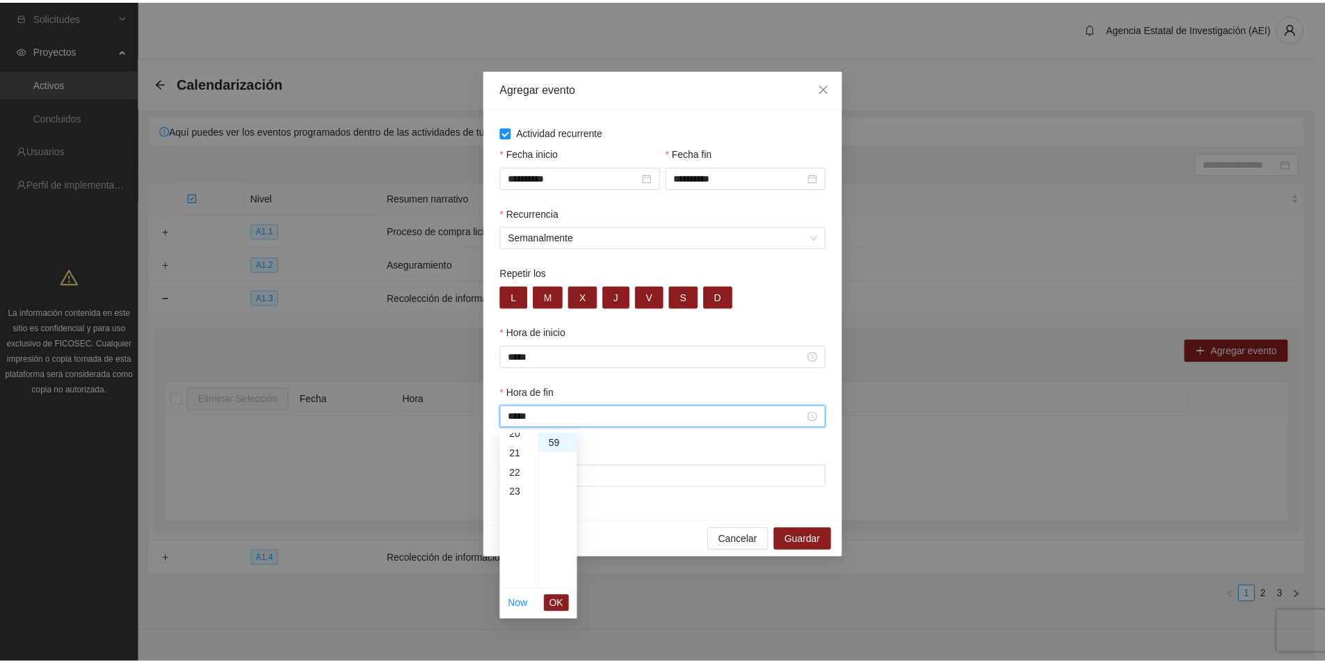
scroll to position [448, 0]
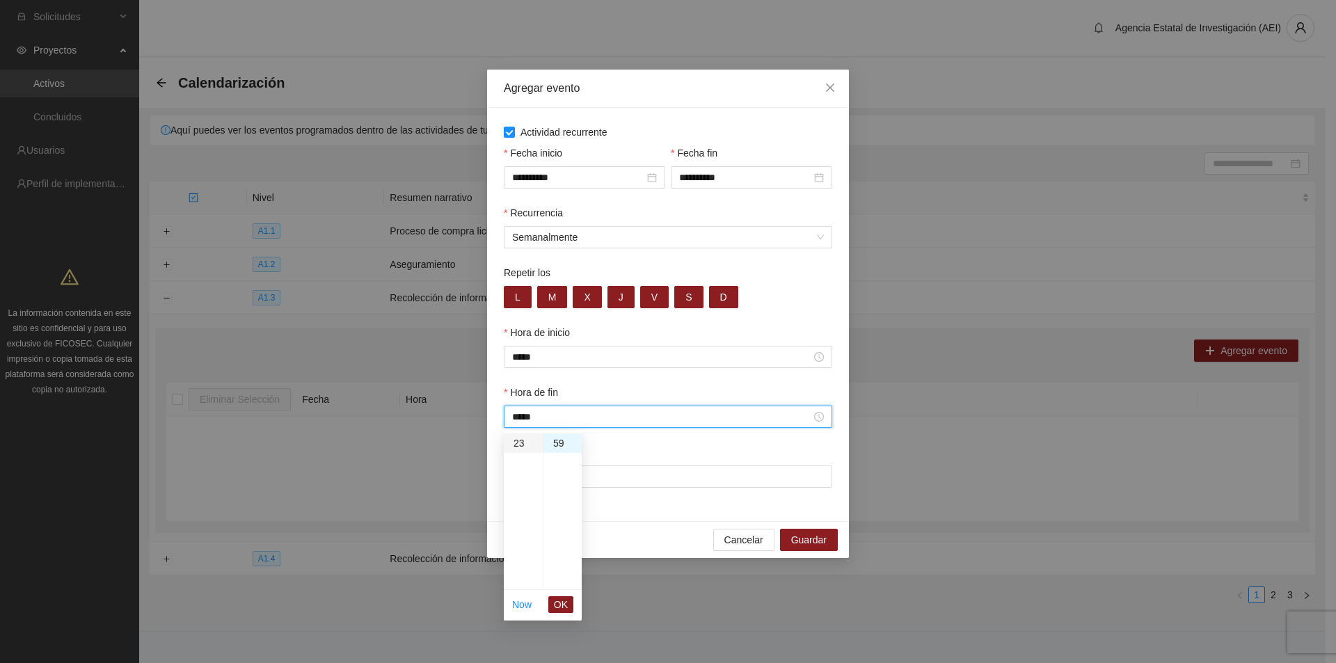
click at [515, 438] on div "23" at bounding box center [523, 442] width 39 height 19
type input "*****"
click at [559, 605] on span "OK" at bounding box center [561, 604] width 14 height 15
click at [547, 479] on input "Lugar" at bounding box center [668, 476] width 328 height 22
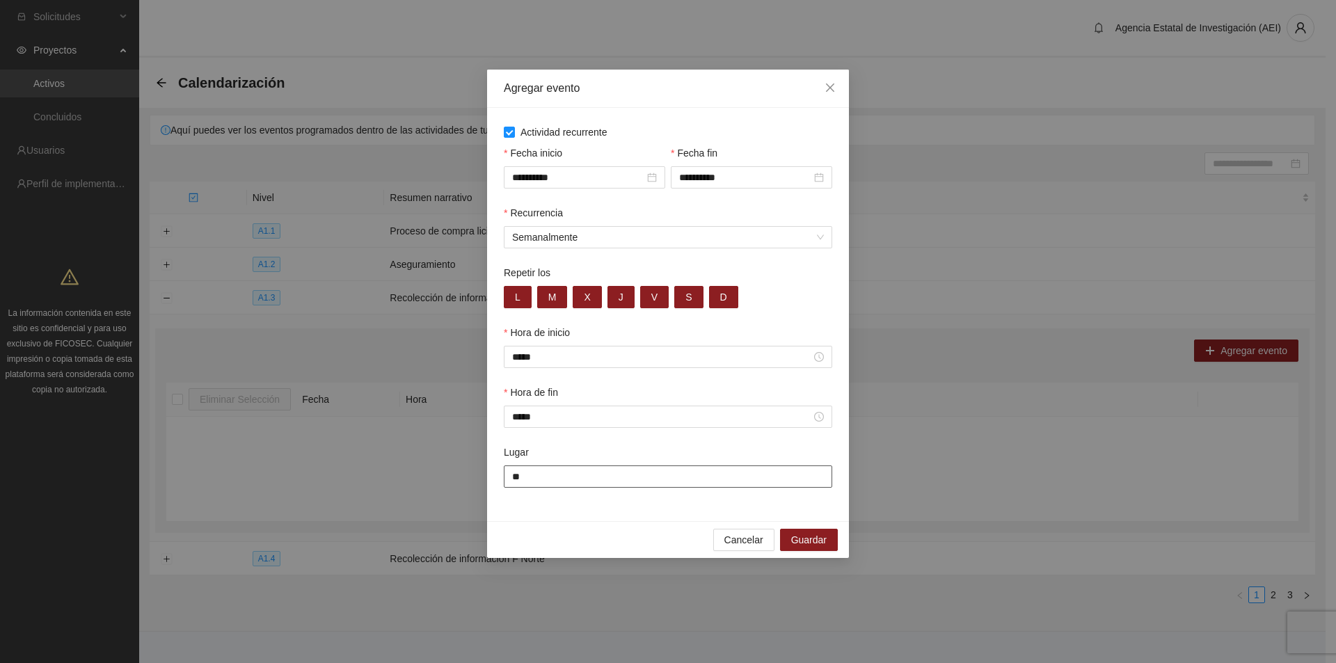
type input "*"
click at [790, 483] on input "**********" at bounding box center [668, 476] width 328 height 22
drag, startPoint x: 790, startPoint y: 479, endPoint x: 852, endPoint y: 402, distance: 99.4
click at [829, 386] on div "Hora de fin" at bounding box center [668, 395] width 328 height 21
click at [777, 476] on input "**********" at bounding box center [668, 476] width 328 height 22
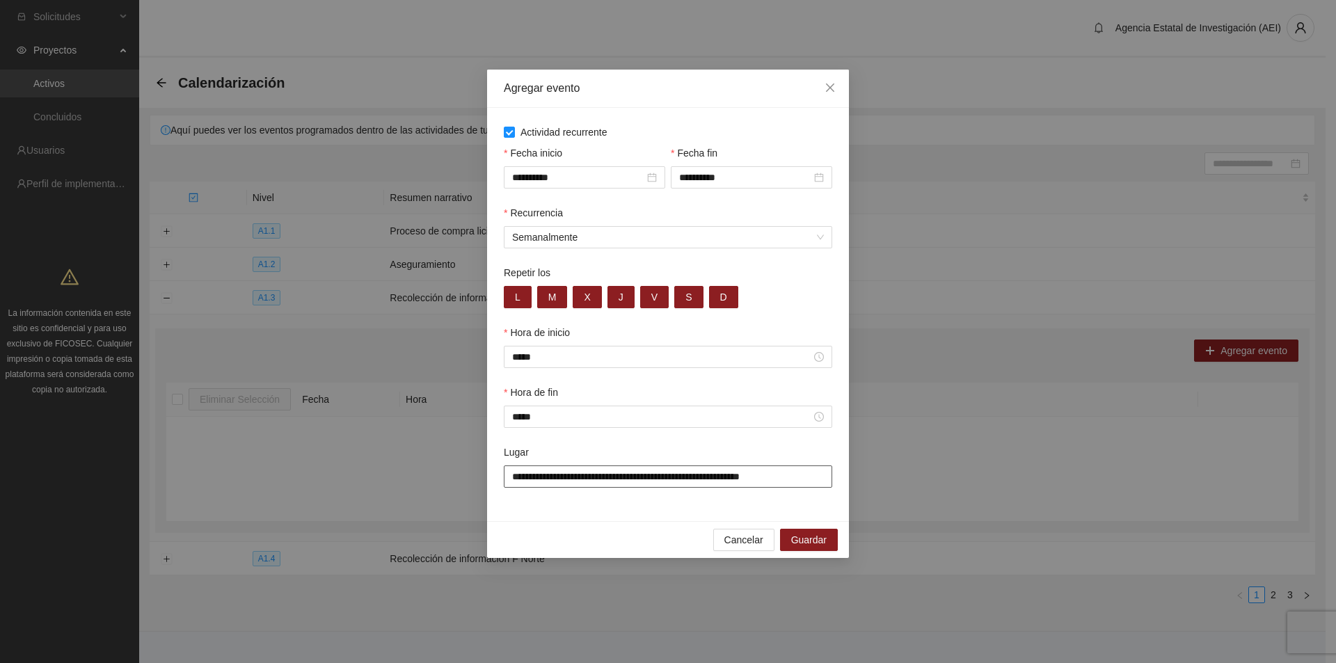
click at [774, 477] on input "**********" at bounding box center [668, 476] width 328 height 22
click at [721, 478] on input "**********" at bounding box center [668, 476] width 328 height 22
click at [561, 474] on input "**********" at bounding box center [668, 476] width 328 height 22
click at [602, 477] on input "**********" at bounding box center [668, 476] width 328 height 22
type input "**********"
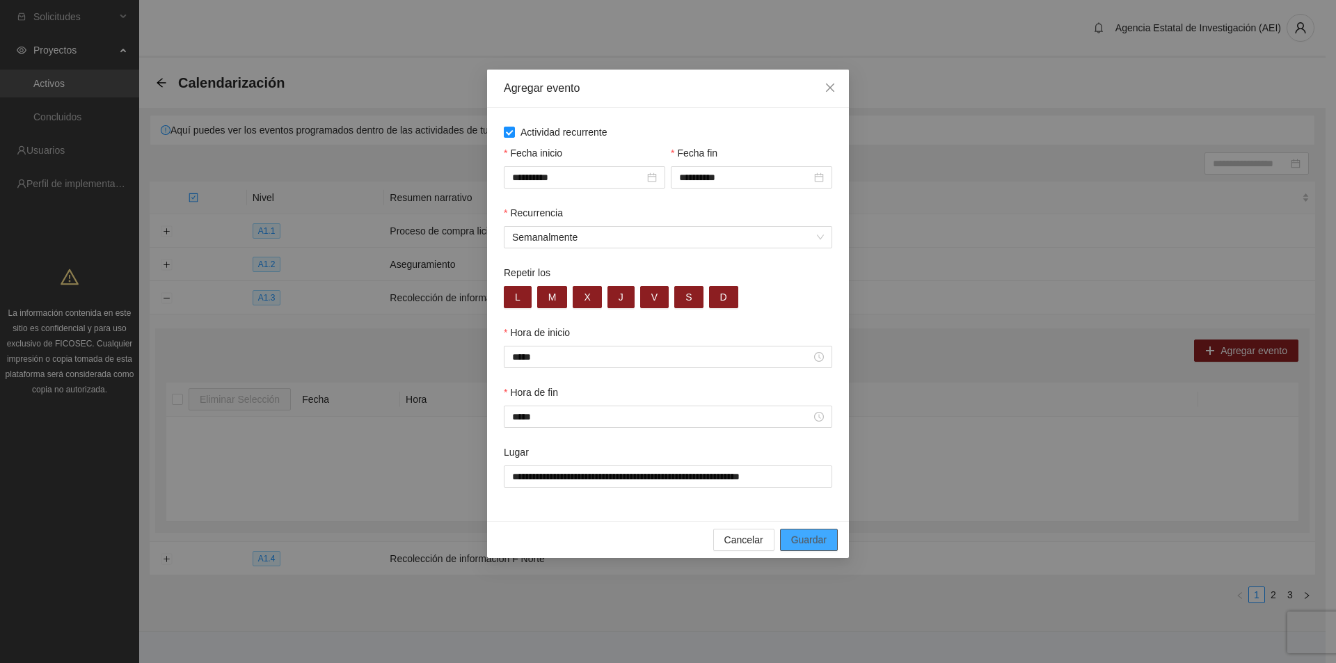
click at [809, 543] on span "Guardar" at bounding box center [808, 539] width 35 height 15
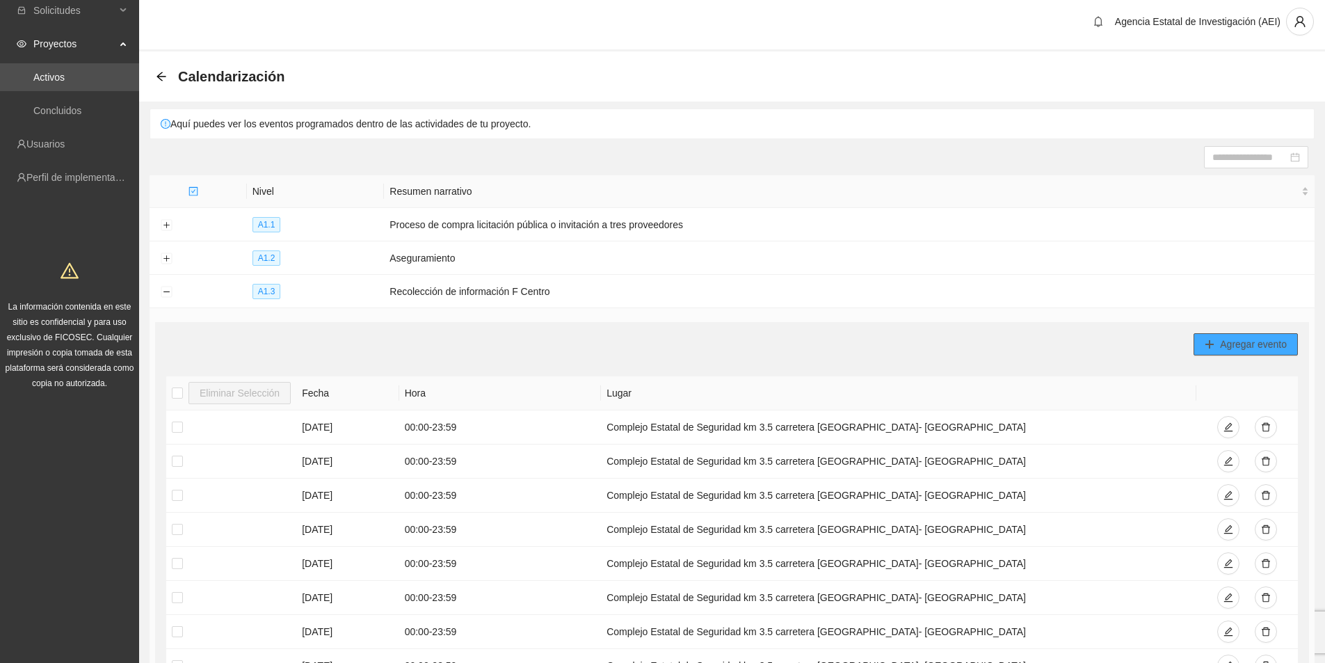
scroll to position [0, 0]
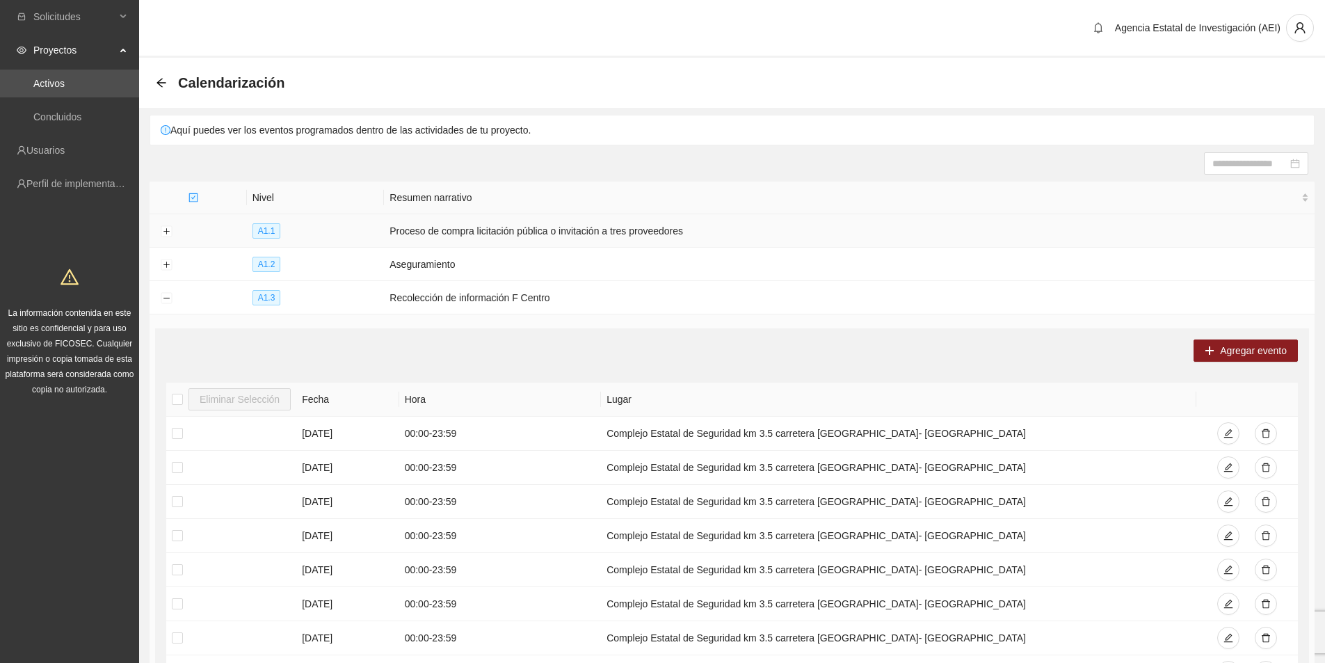
drag, startPoint x: 172, startPoint y: 172, endPoint x: 171, endPoint y: 218, distance: 46.6
click at [162, 184] on section "Calendarización Aquí puedes ver los eventos programados dentro de las actividad…" at bounding box center [732, 482] width 1186 height 849
click at [167, 80] on div "Calendarización" at bounding box center [224, 83] width 137 height 22
click at [162, 82] on icon "arrow-left" at bounding box center [161, 82] width 11 height 11
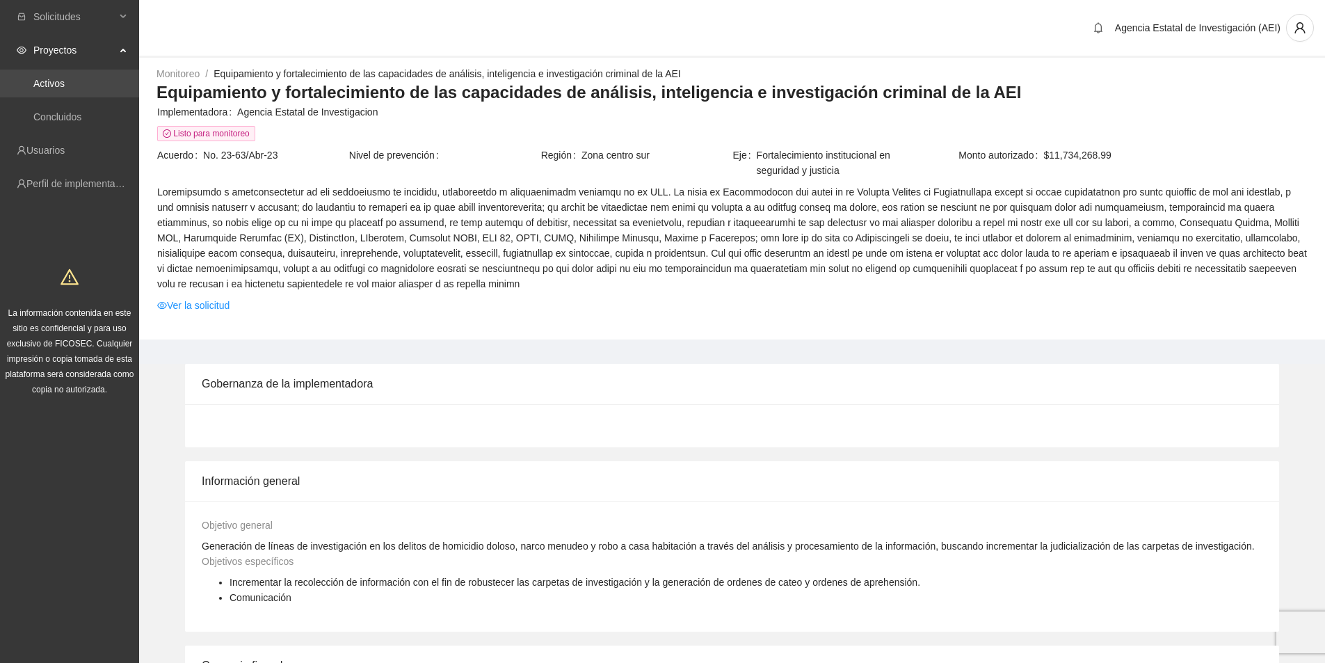
click at [65, 81] on link "Activos" at bounding box center [48, 83] width 31 height 11
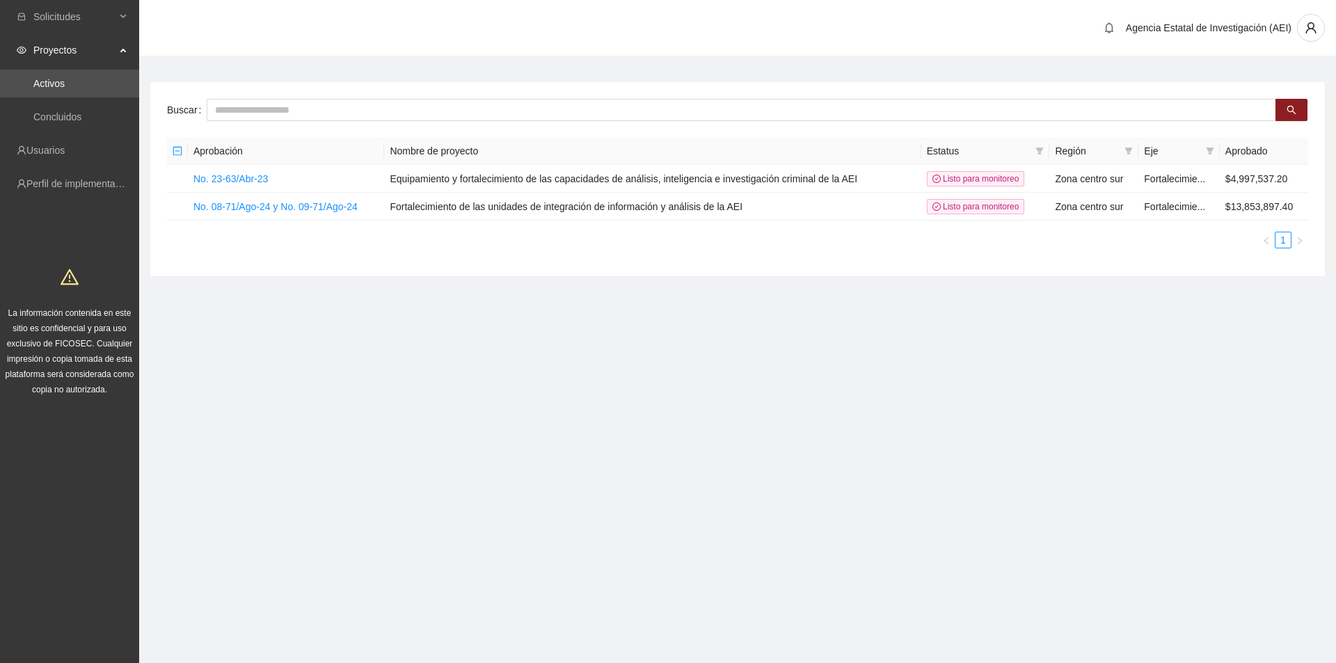
click at [65, 81] on link "Activos" at bounding box center [48, 83] width 31 height 11
click at [265, 203] on link "No. 08-71/Ago-24 y No. 09-71/Ago-24" at bounding box center [275, 206] width 164 height 11
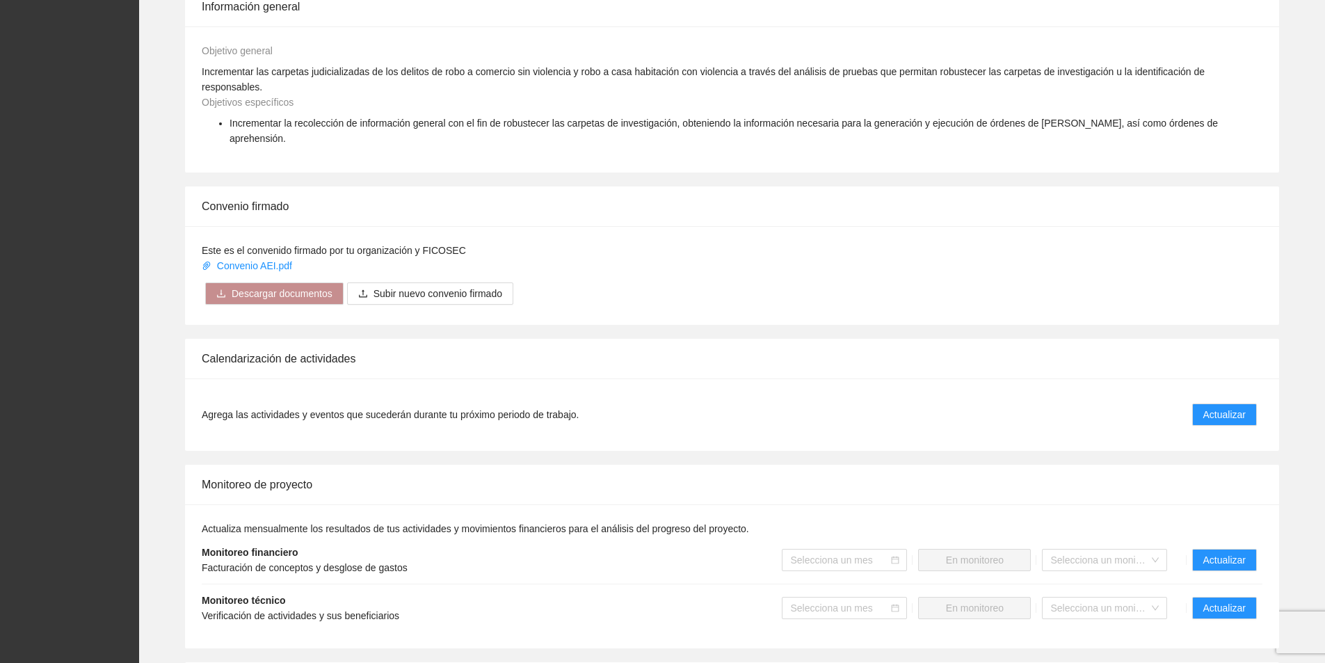
scroll to position [765, 0]
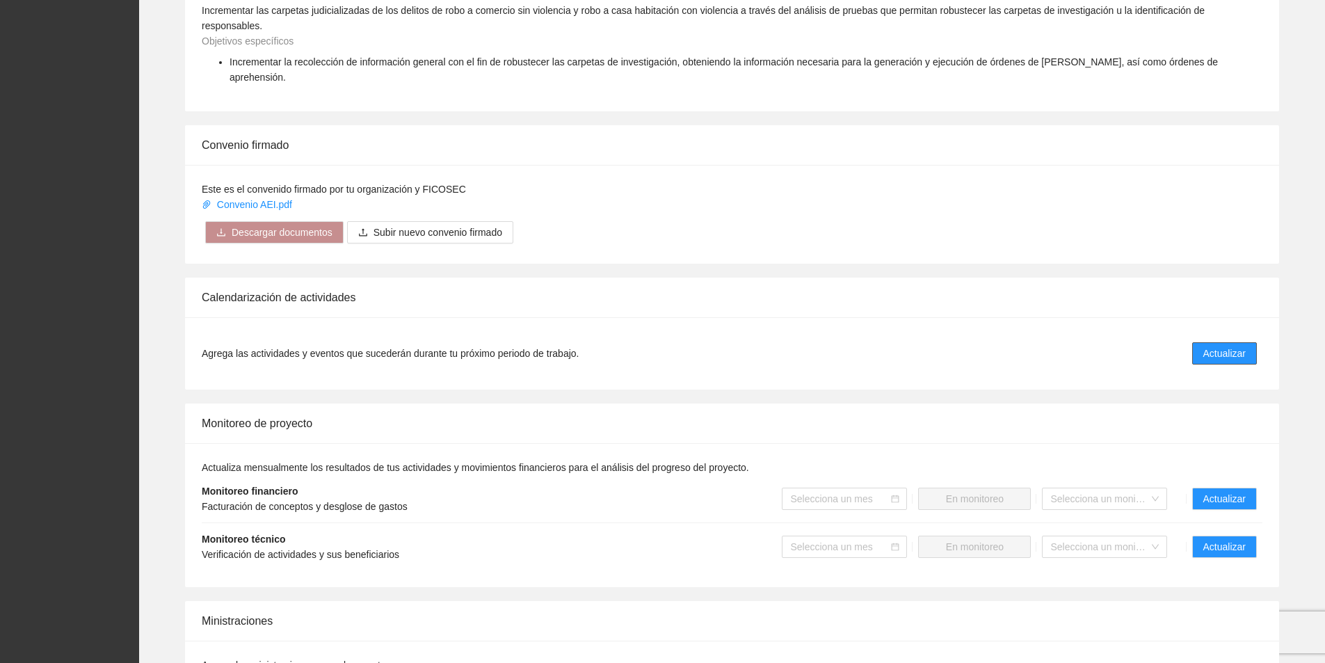
click at [1232, 346] on span "Actualizar" at bounding box center [1224, 353] width 42 height 15
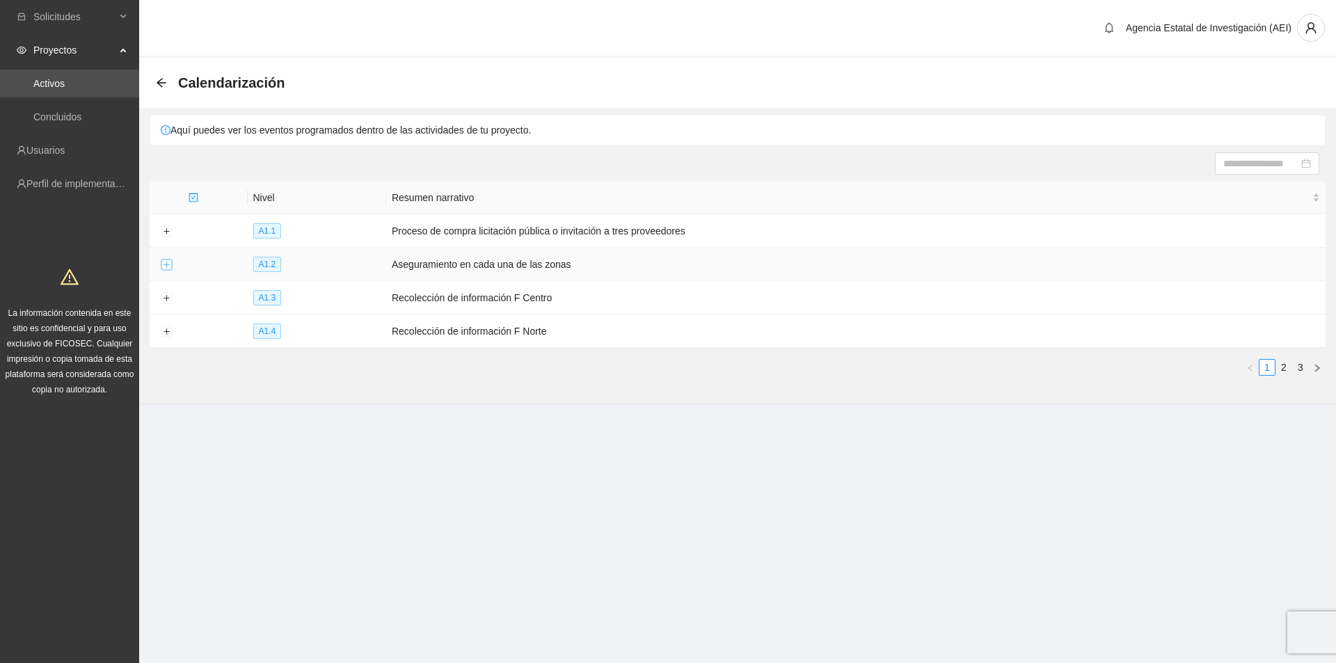
click at [164, 264] on button "Expand row" at bounding box center [166, 264] width 11 height 11
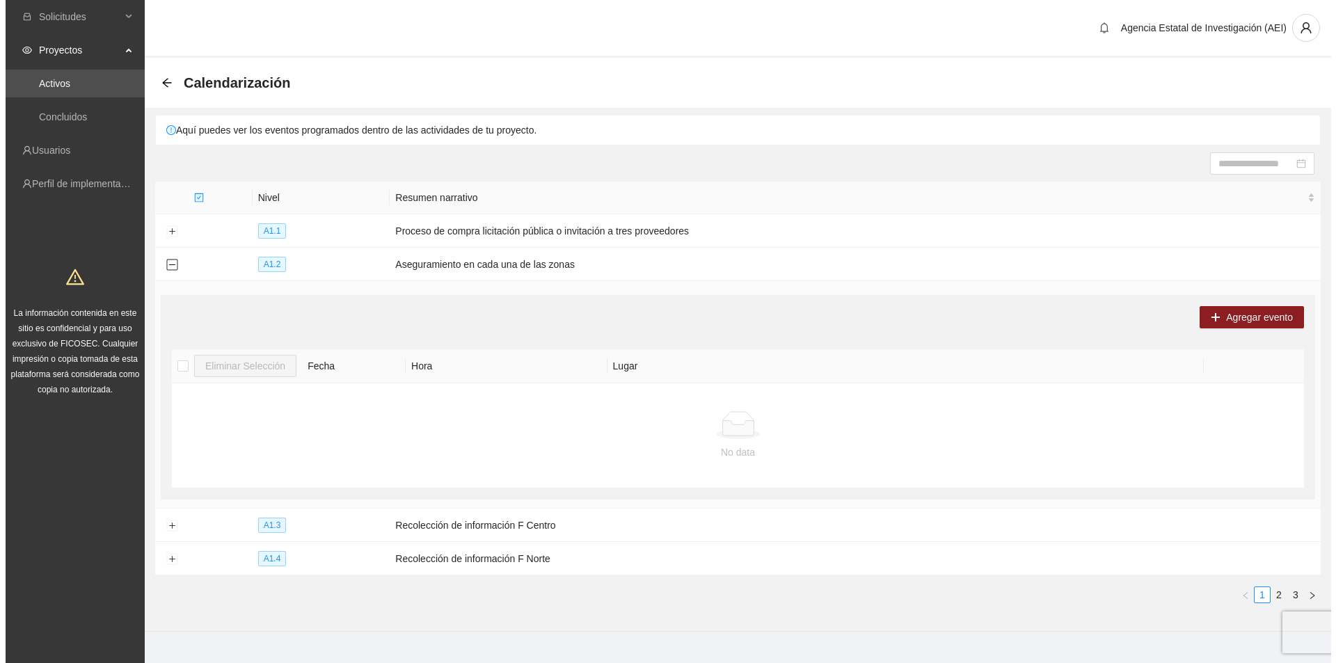
scroll to position [22, 0]
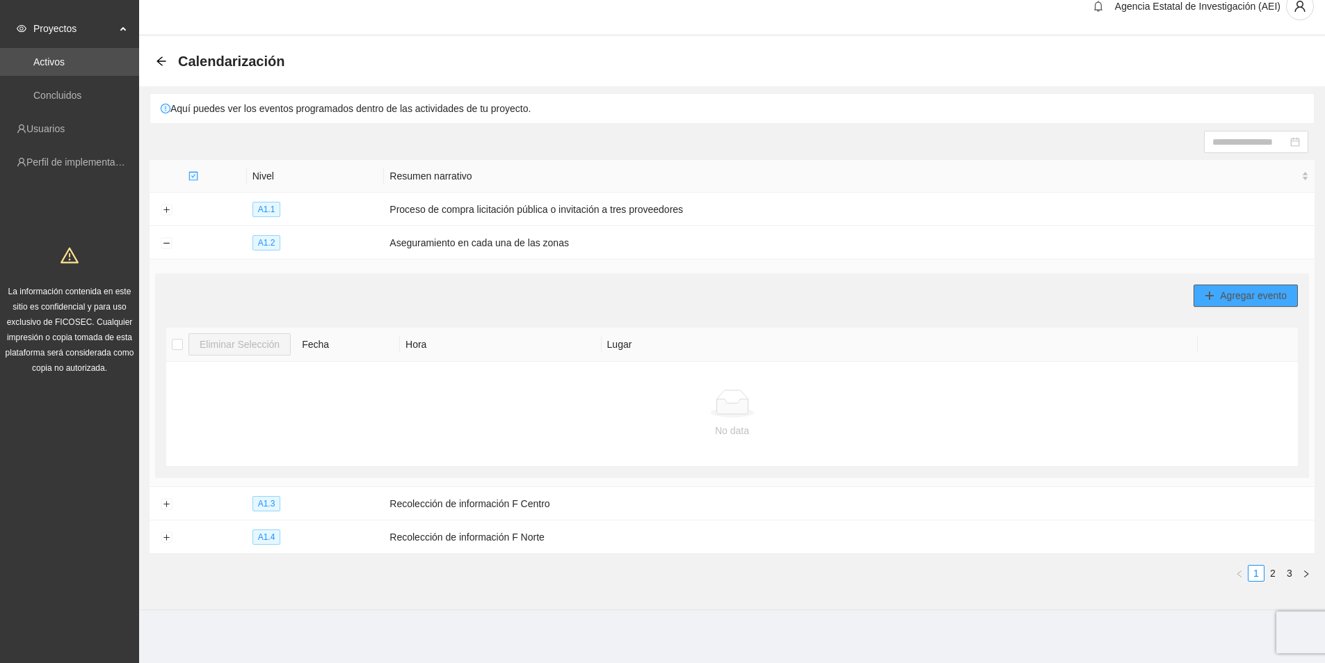
click at [1242, 292] on span "Agregar evento" at bounding box center [1253, 295] width 67 height 15
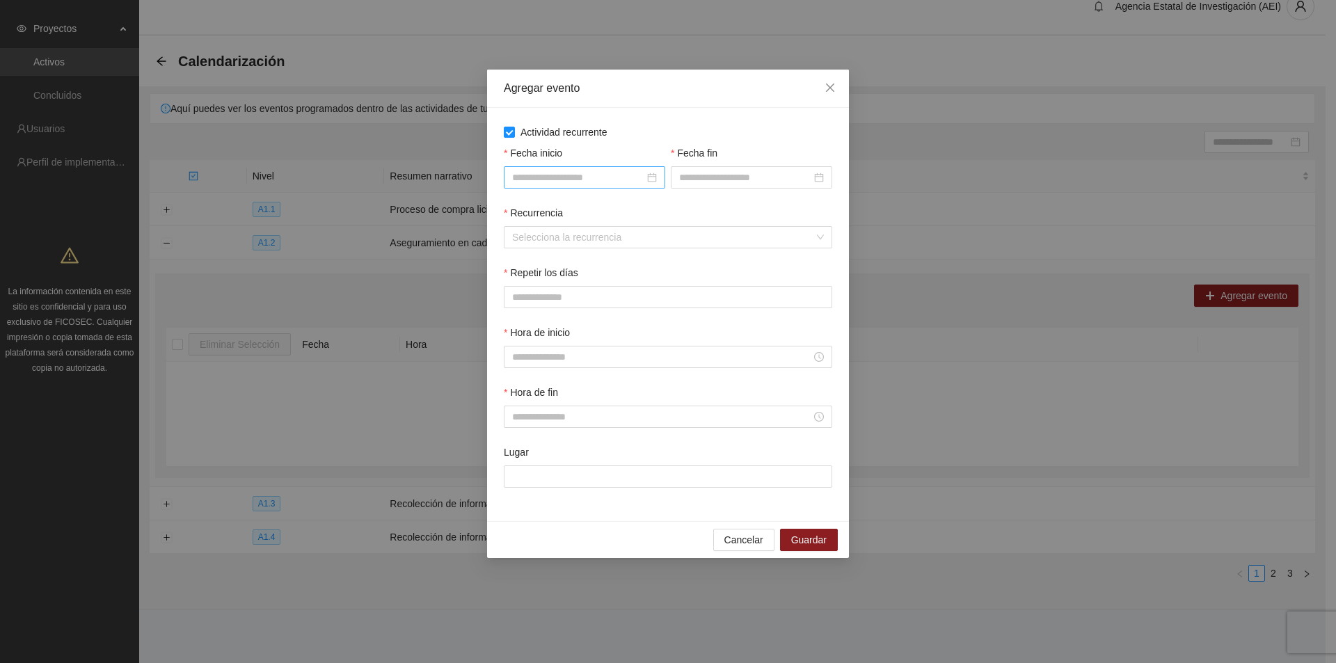
click at [653, 175] on div at bounding box center [584, 177] width 145 height 15
type input "**********"
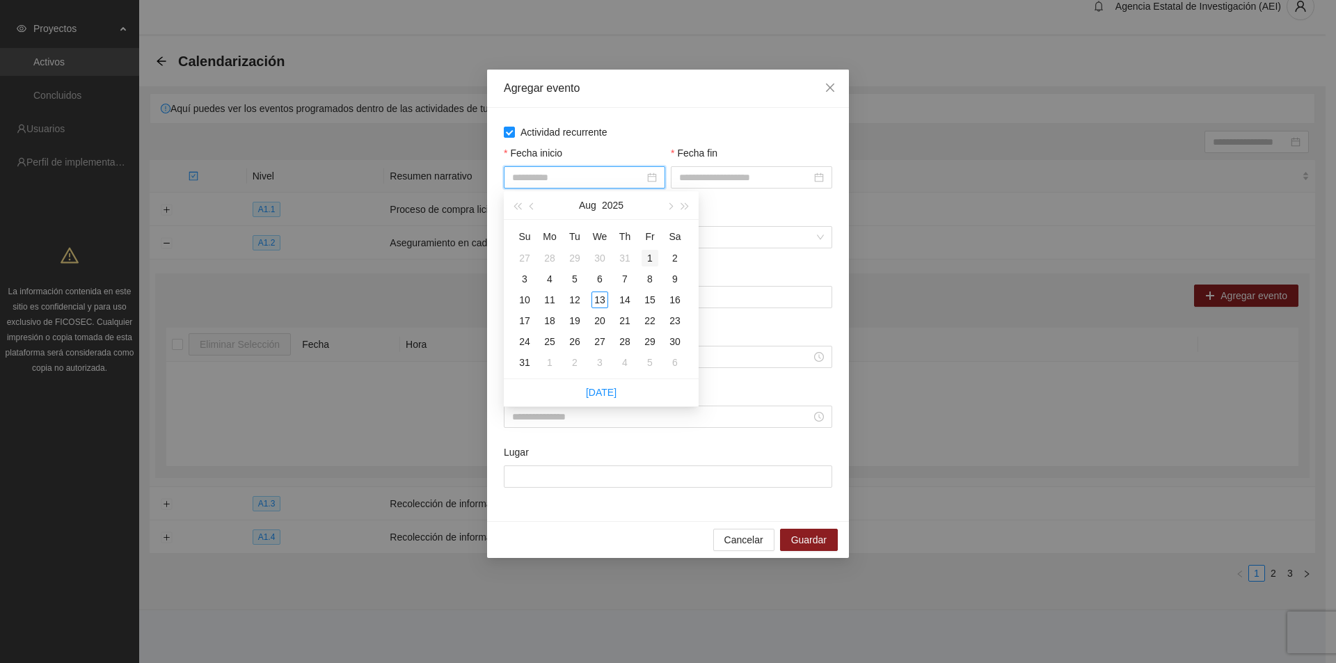
click at [654, 253] on div "1" at bounding box center [649, 258] width 17 height 17
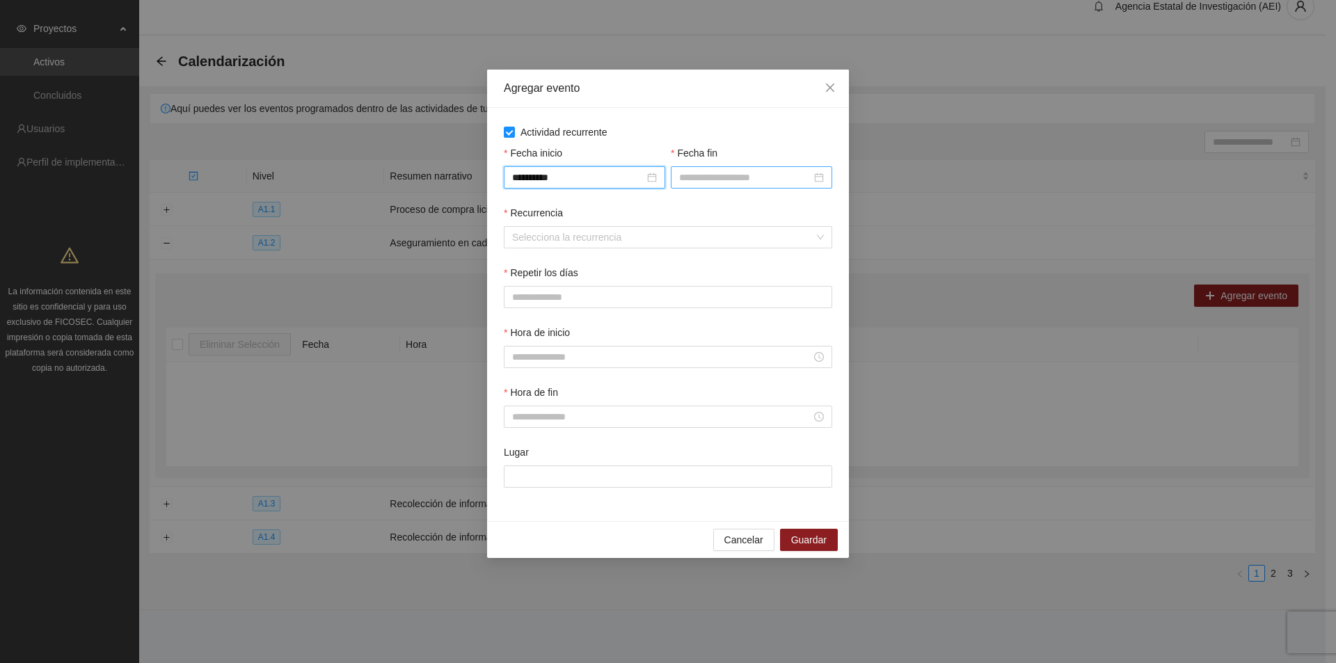
click at [822, 172] on div at bounding box center [751, 177] width 145 height 15
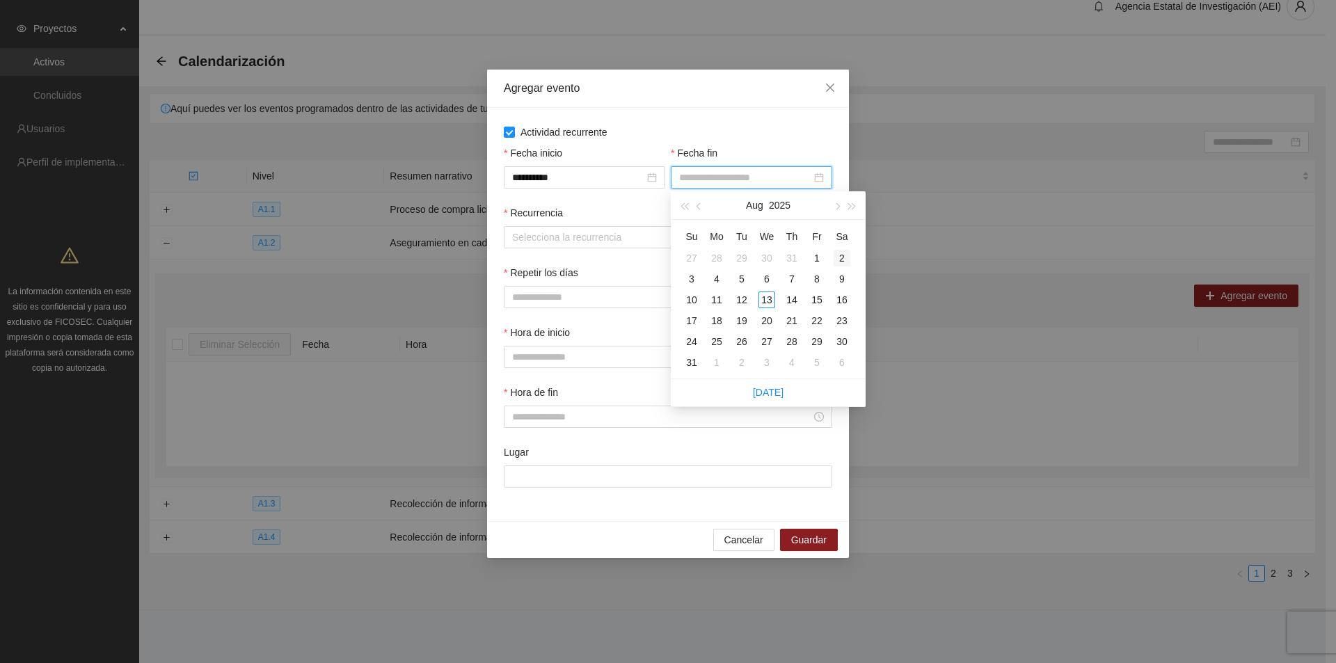
type input "**********"
click at [836, 203] on span "button" at bounding box center [836, 206] width 7 height 7
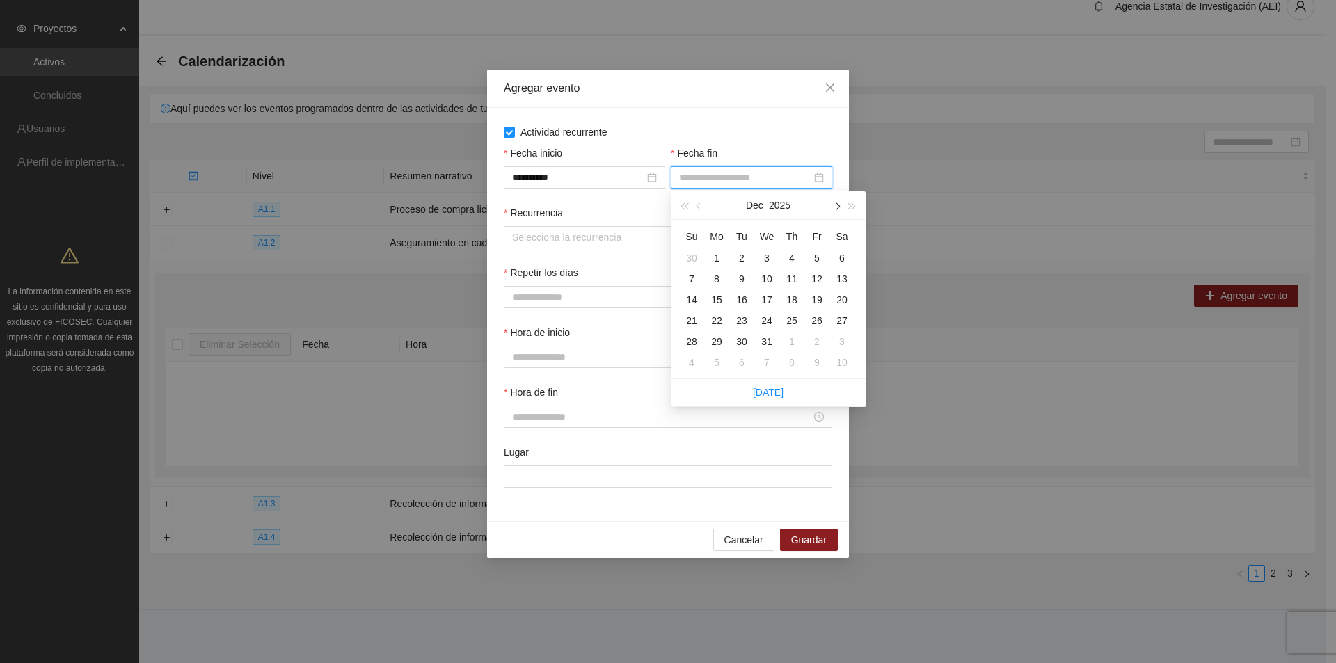
click at [836, 203] on span "button" at bounding box center [836, 206] width 7 height 7
click at [835, 203] on span "button" at bounding box center [836, 206] width 7 height 7
click at [703, 201] on button "button" at bounding box center [698, 205] width 15 height 28
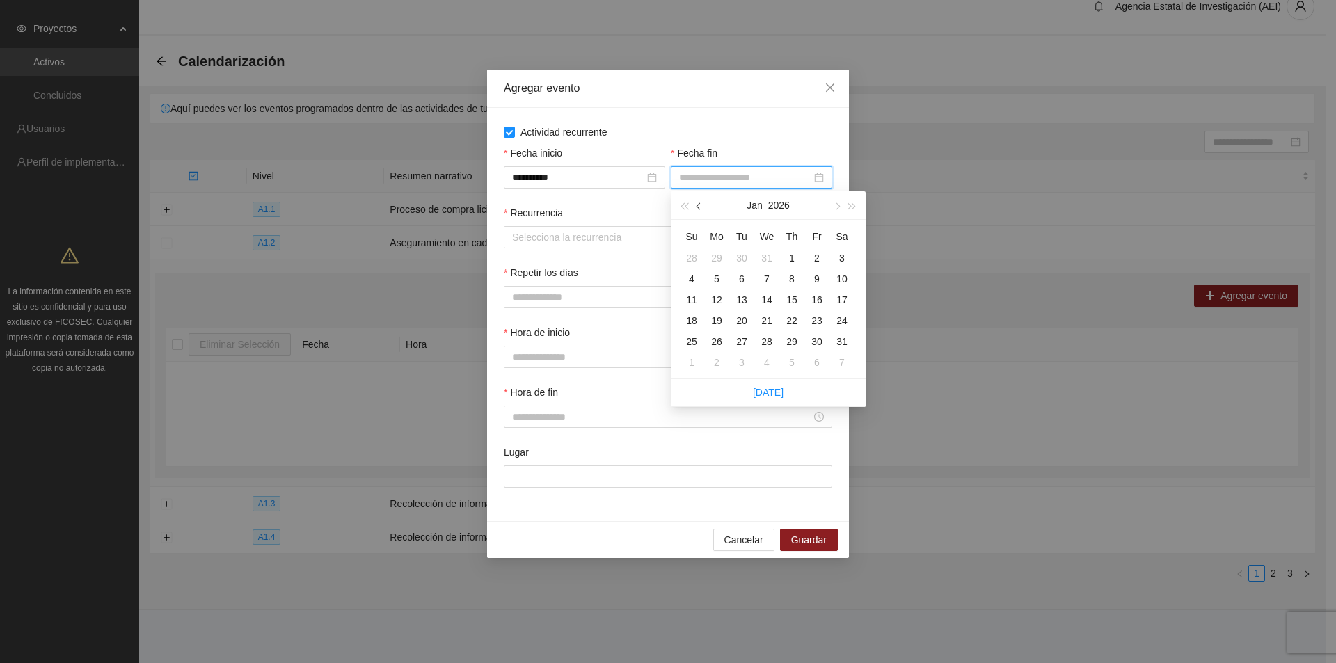
click at [703, 201] on button "button" at bounding box center [698, 205] width 15 height 28
type input "**********"
click at [765, 335] on div "31" at bounding box center [766, 341] width 17 height 17
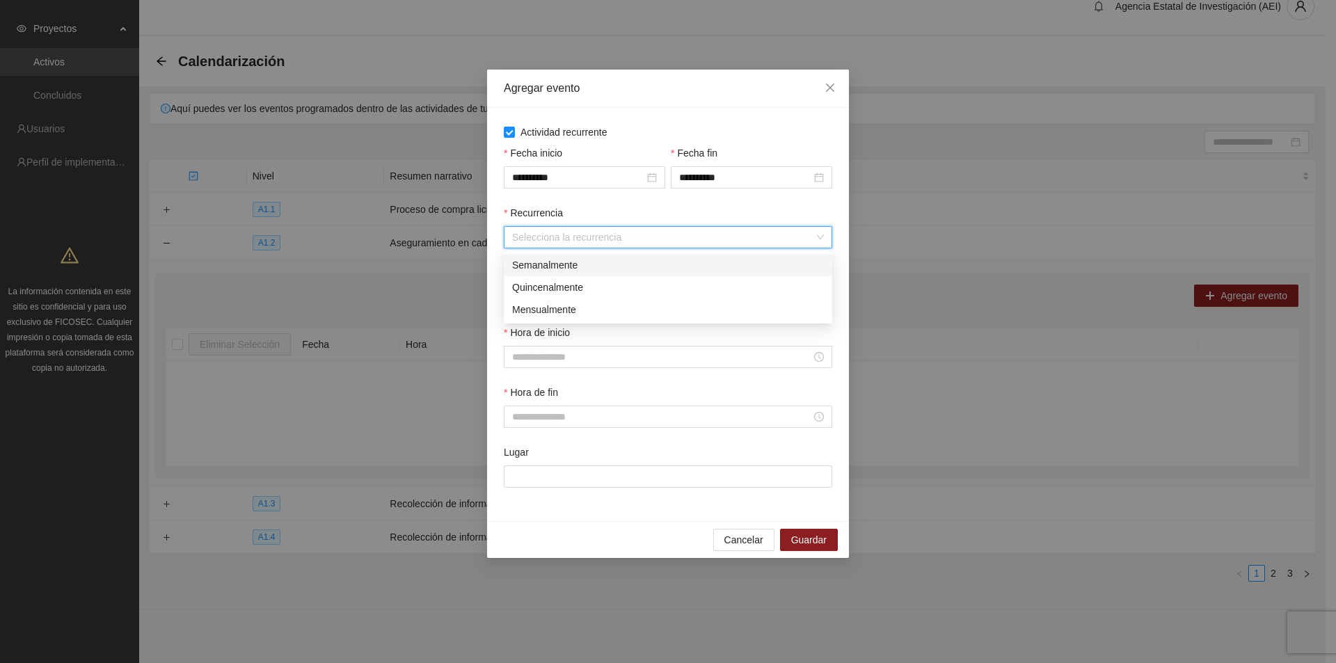
click at [593, 232] on input "Recurrencia" at bounding box center [663, 237] width 302 height 21
click at [577, 265] on div "Semanalmente" at bounding box center [668, 264] width 312 height 15
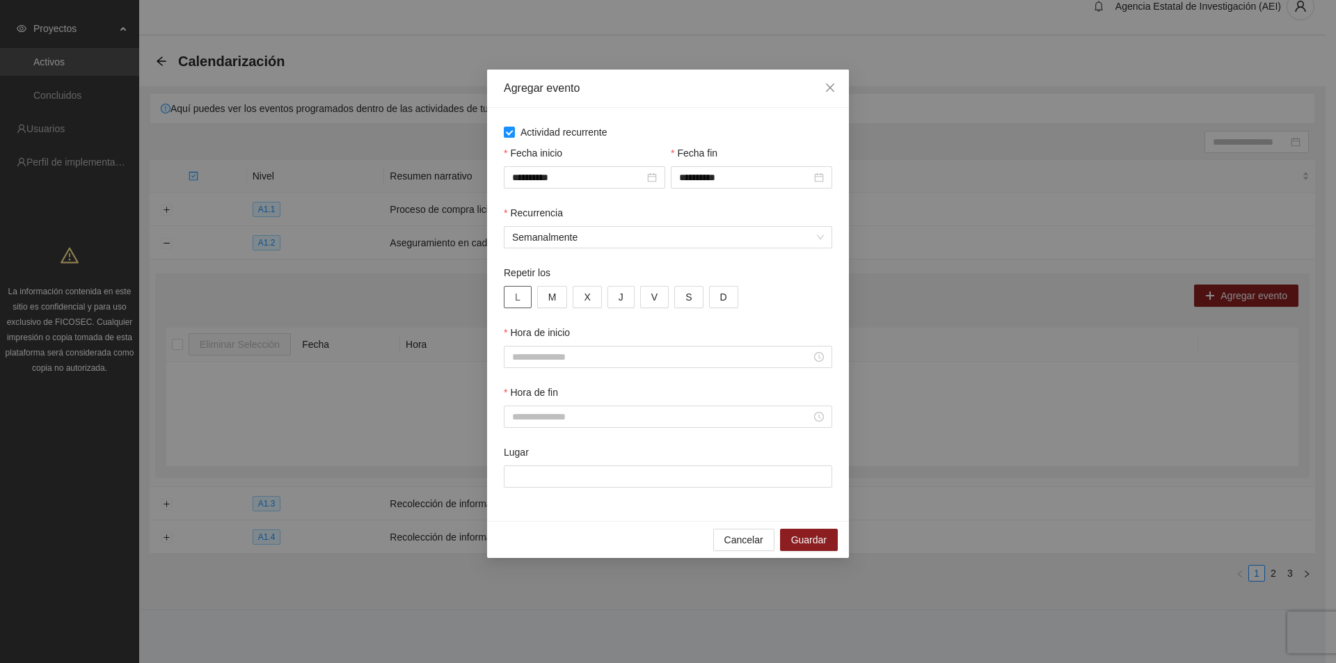
drag, startPoint x: 515, startPoint y: 301, endPoint x: 537, endPoint y: 300, distance: 22.3
click at [516, 301] on span "L" at bounding box center [518, 296] width 6 height 15
click at [557, 295] on button "M" at bounding box center [552, 297] width 31 height 22
click at [580, 294] on button "X" at bounding box center [587, 297] width 29 height 22
click at [611, 294] on button "J" at bounding box center [620, 297] width 27 height 22
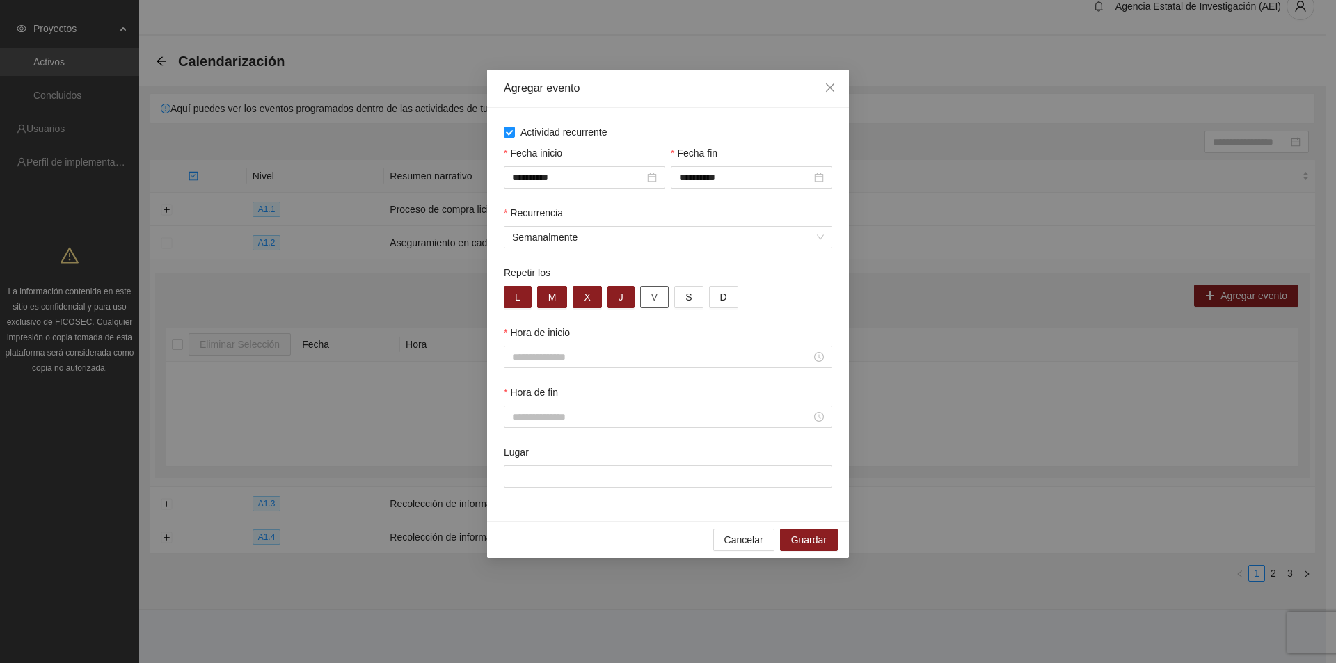
click at [651, 297] on span "V" at bounding box center [654, 296] width 6 height 15
click at [674, 296] on button "S" at bounding box center [688, 297] width 29 height 22
click at [713, 294] on button "D" at bounding box center [723, 297] width 29 height 22
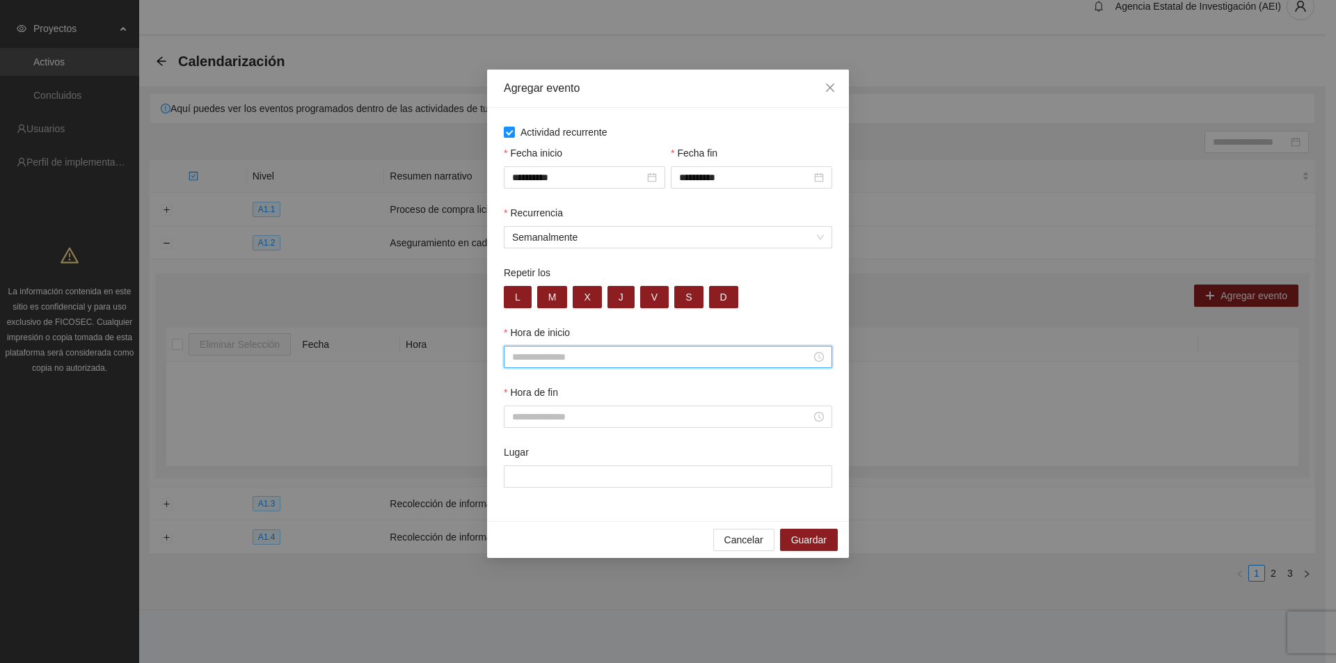
click at [572, 356] on input "Hora de inicio" at bounding box center [661, 356] width 299 height 15
click at [514, 385] on div "00" at bounding box center [523, 383] width 39 height 19
type input "*****"
click at [698, 416] on input "Hora de fin" at bounding box center [661, 416] width 299 height 15
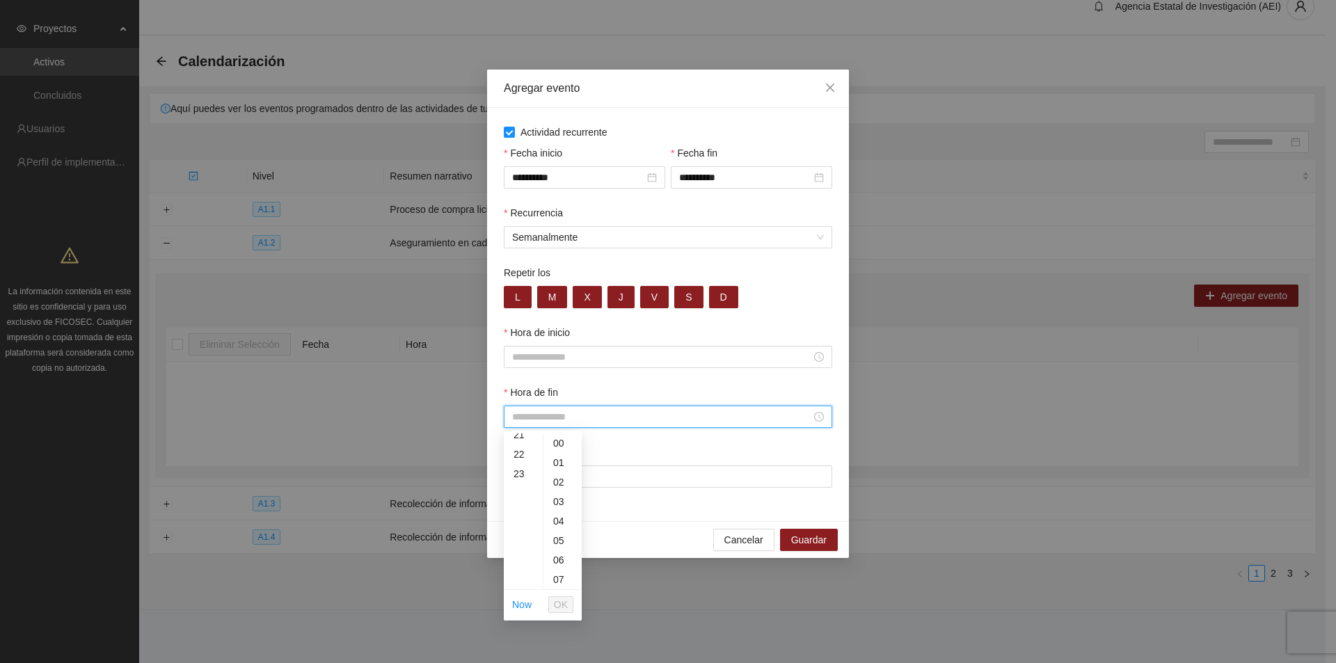
scroll to position [448, 0]
click at [519, 444] on div "23" at bounding box center [523, 442] width 39 height 19
click at [555, 563] on div "59" at bounding box center [562, 562] width 38 height 19
type input "*****"
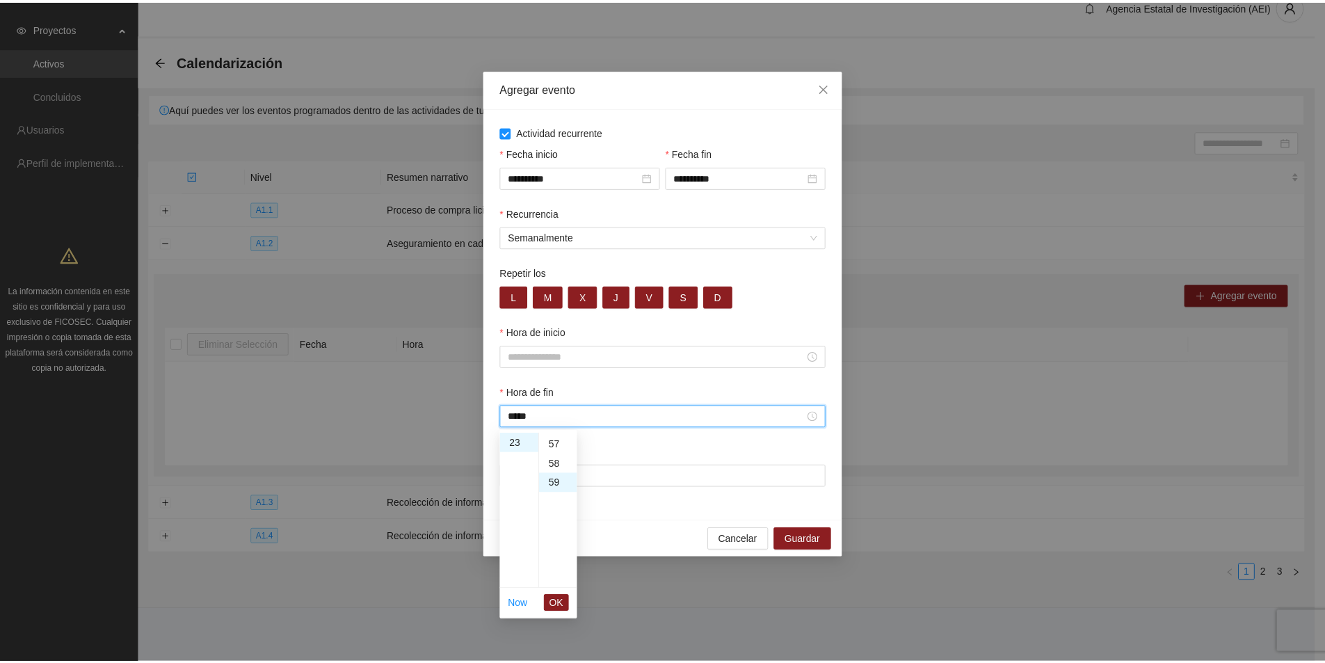
scroll to position [1149, 0]
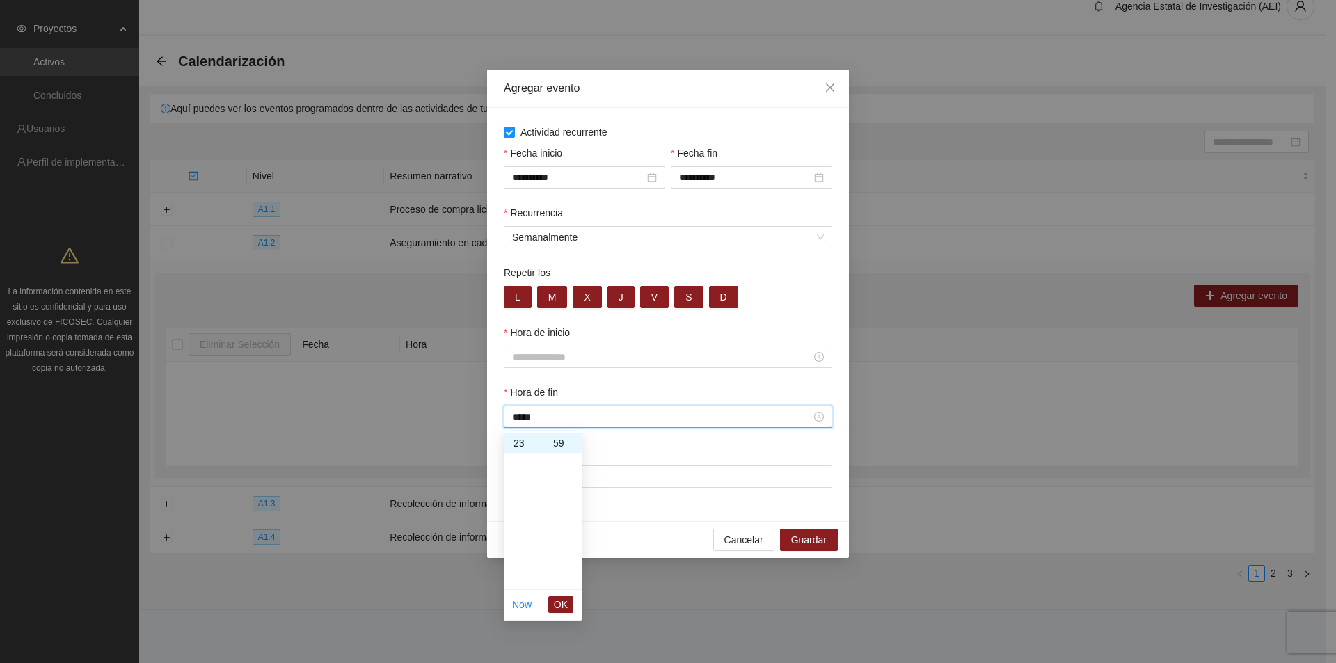
drag, startPoint x: 559, startPoint y: 602, endPoint x: 566, endPoint y: 595, distance: 9.9
click at [564, 600] on span "OK" at bounding box center [561, 604] width 14 height 15
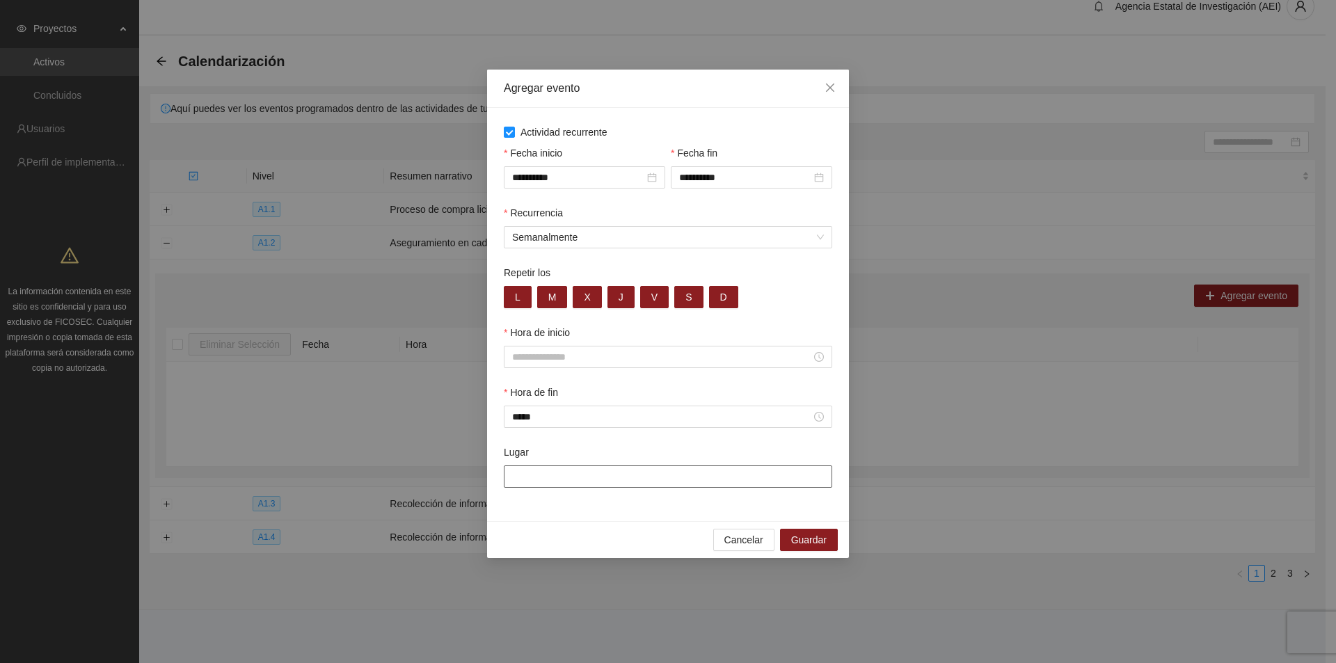
click at [527, 472] on input "Lugar" at bounding box center [668, 476] width 328 height 22
type input "**********"
click at [801, 545] on span "Guardar" at bounding box center [808, 539] width 35 height 15
click at [561, 362] on input "Hora de inicio" at bounding box center [661, 356] width 299 height 15
click at [525, 380] on div "00" at bounding box center [523, 383] width 39 height 19
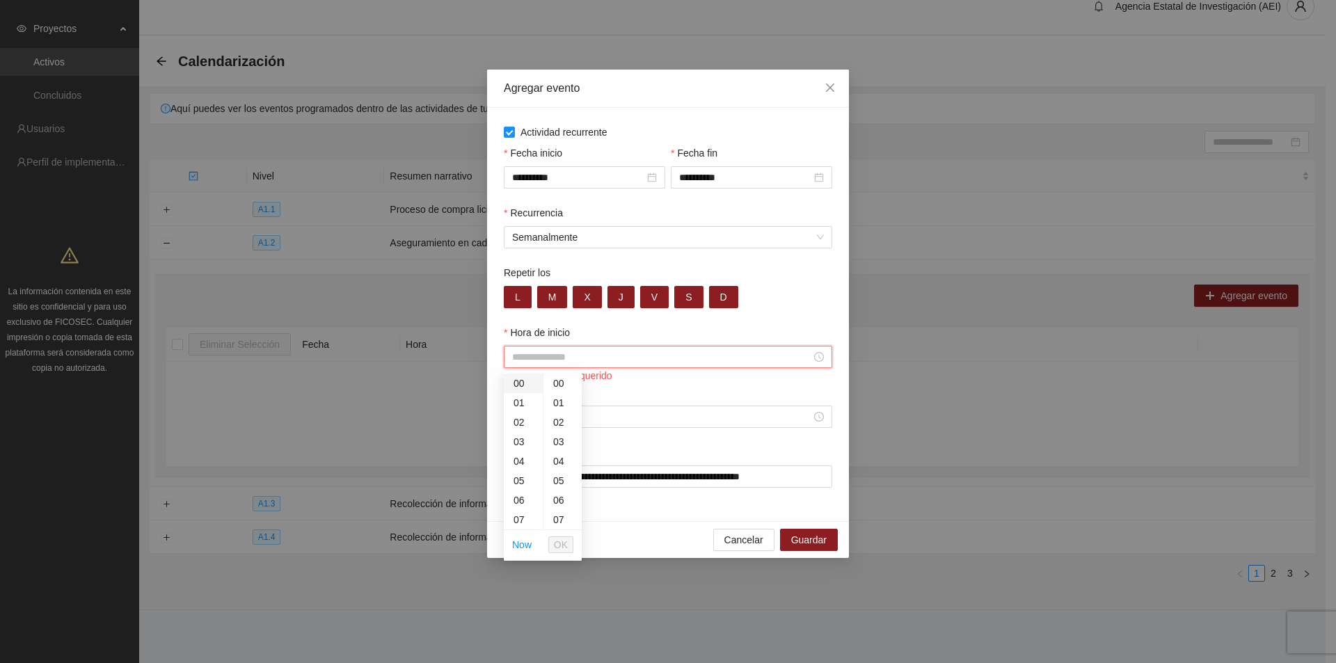
type input "*****"
click at [553, 382] on div "00" at bounding box center [562, 383] width 38 height 19
click at [566, 546] on span "OK" at bounding box center [561, 544] width 14 height 15
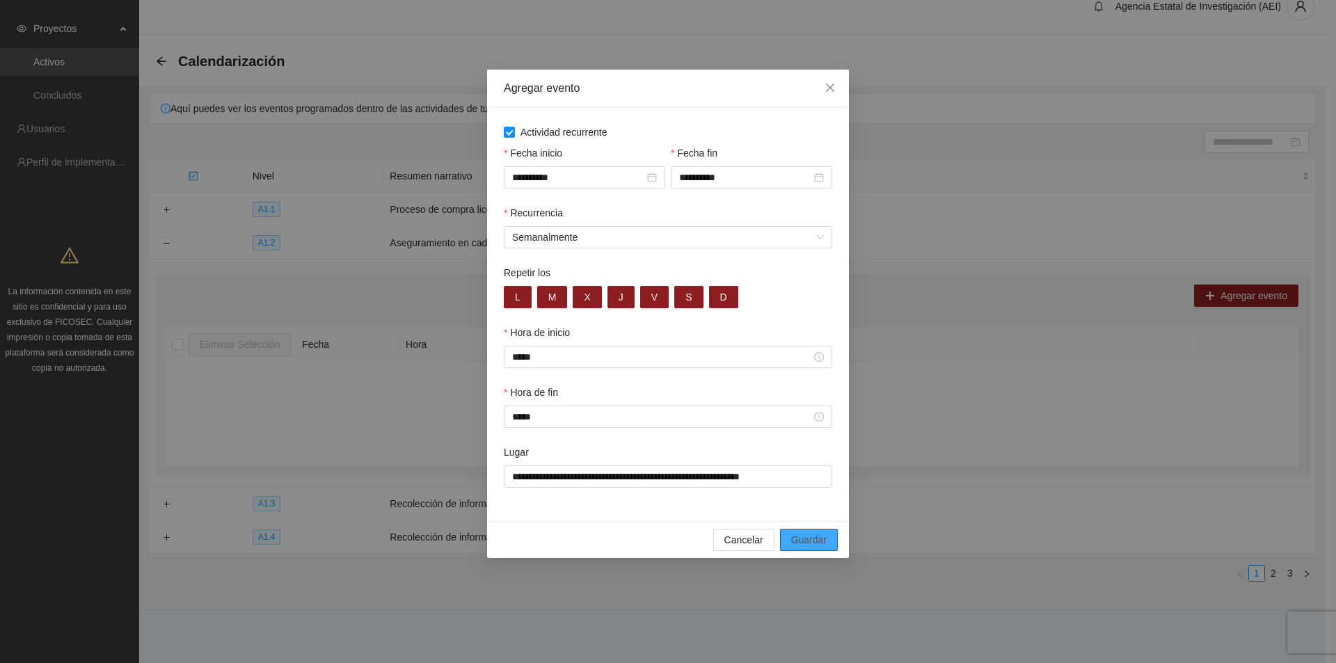
click at [818, 541] on span "Guardar" at bounding box center [808, 539] width 35 height 15
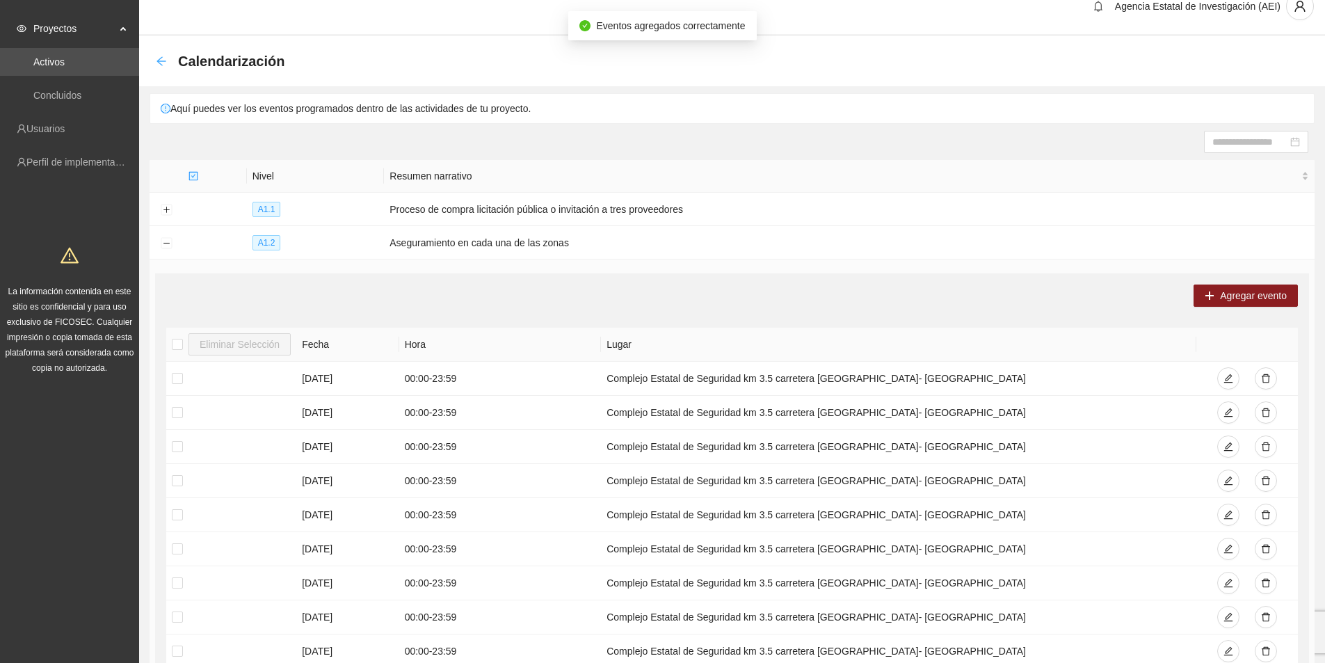
click at [157, 62] on icon "arrow-left" at bounding box center [161, 61] width 11 height 11
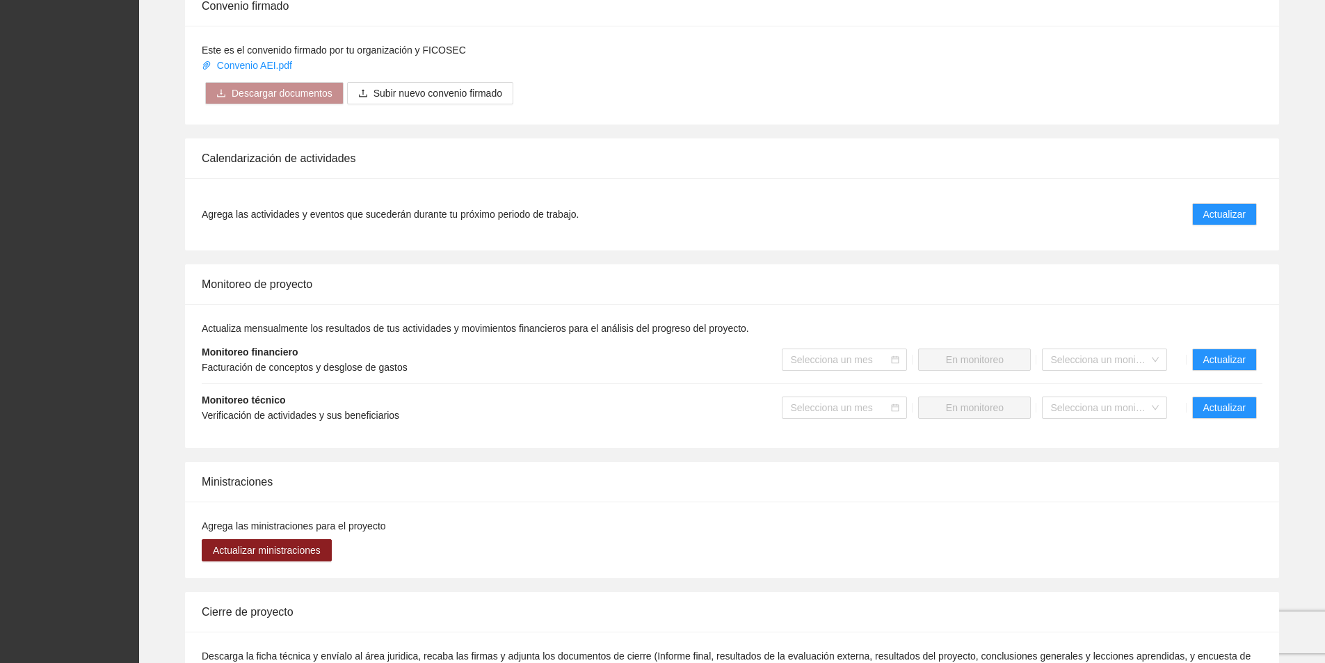
scroll to position [696, 0]
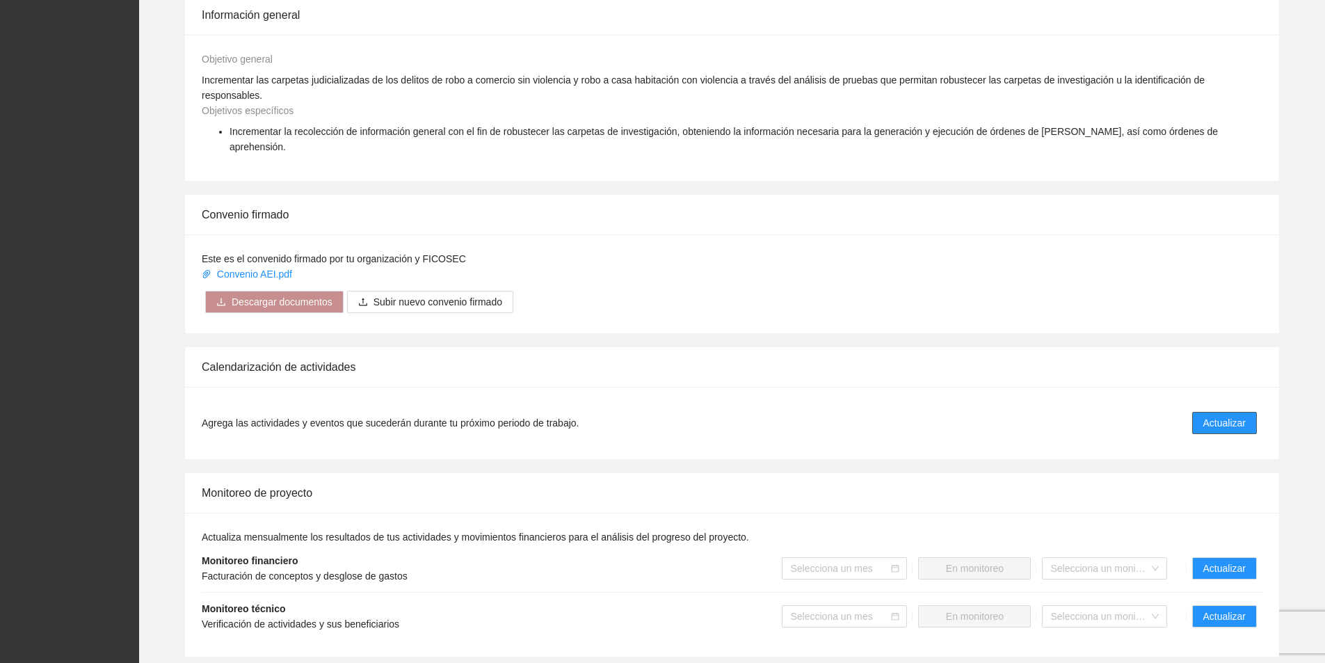
click at [1206, 415] on span "Actualizar" at bounding box center [1224, 422] width 42 height 15
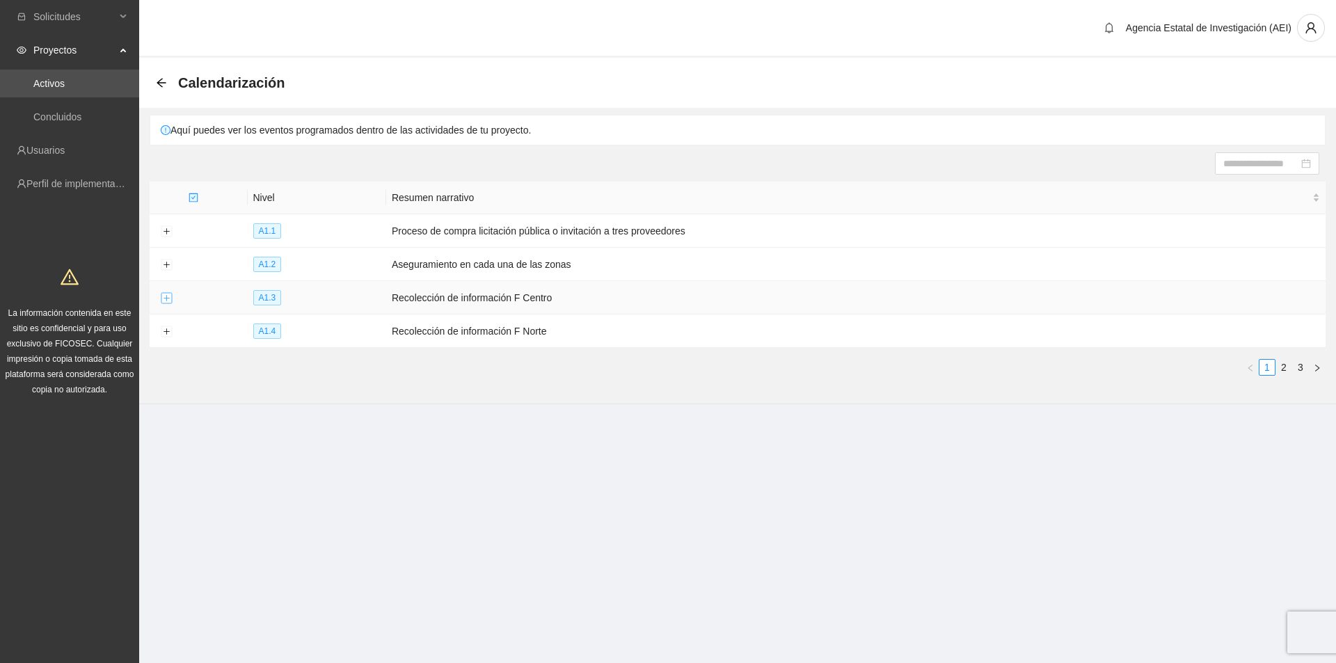
click at [169, 298] on button "Expand row" at bounding box center [166, 298] width 11 height 11
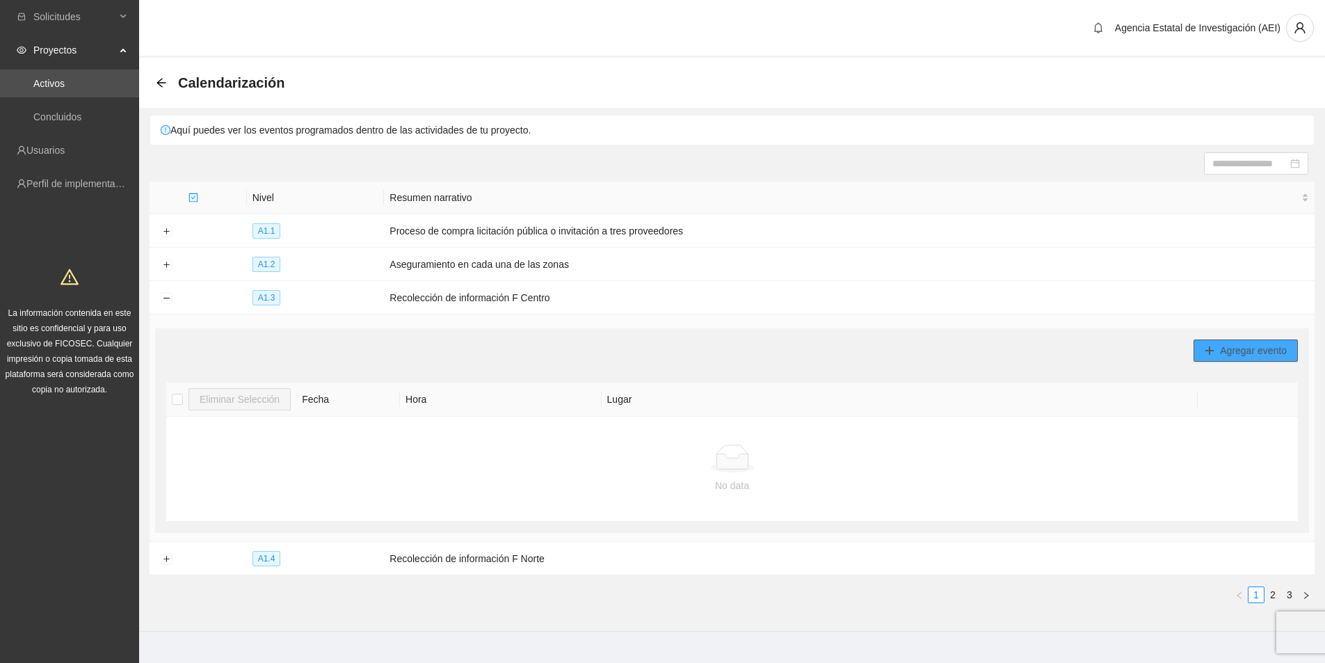
click at [1251, 355] on span "Agregar evento" at bounding box center [1253, 350] width 67 height 15
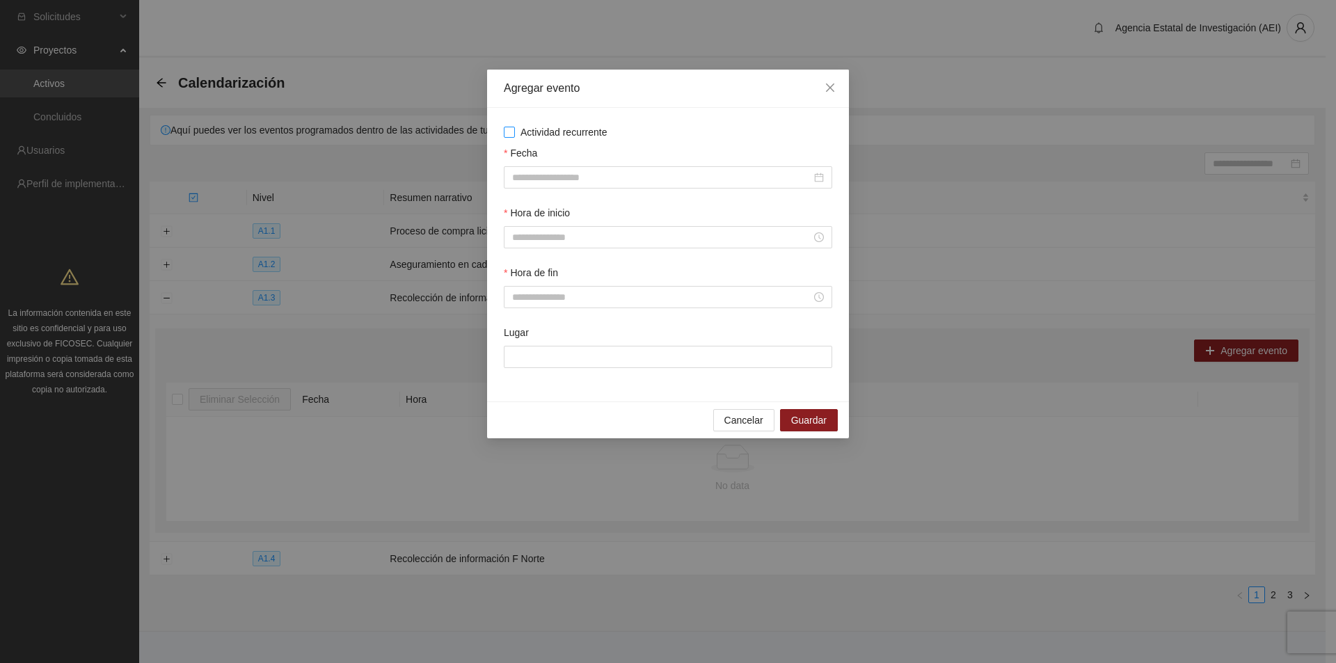
click at [534, 130] on span "Actividad recurrente" at bounding box center [564, 132] width 98 height 15
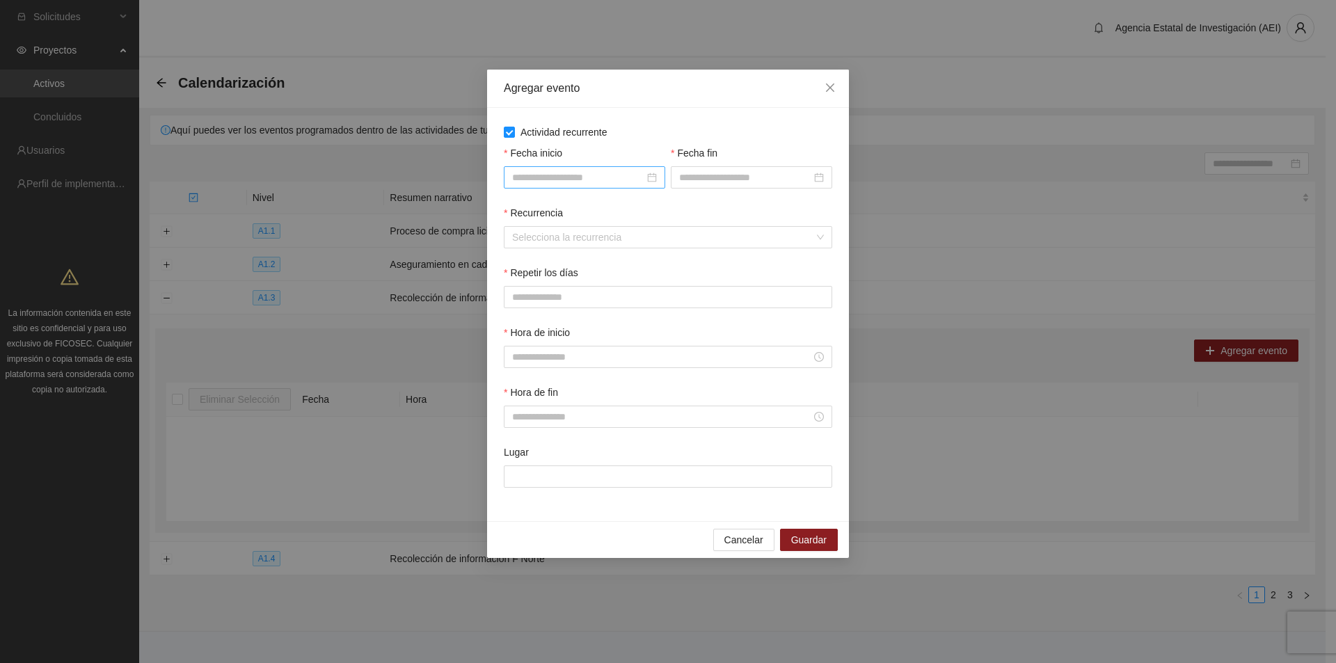
click at [649, 176] on div at bounding box center [584, 177] width 145 height 15
type input "**********"
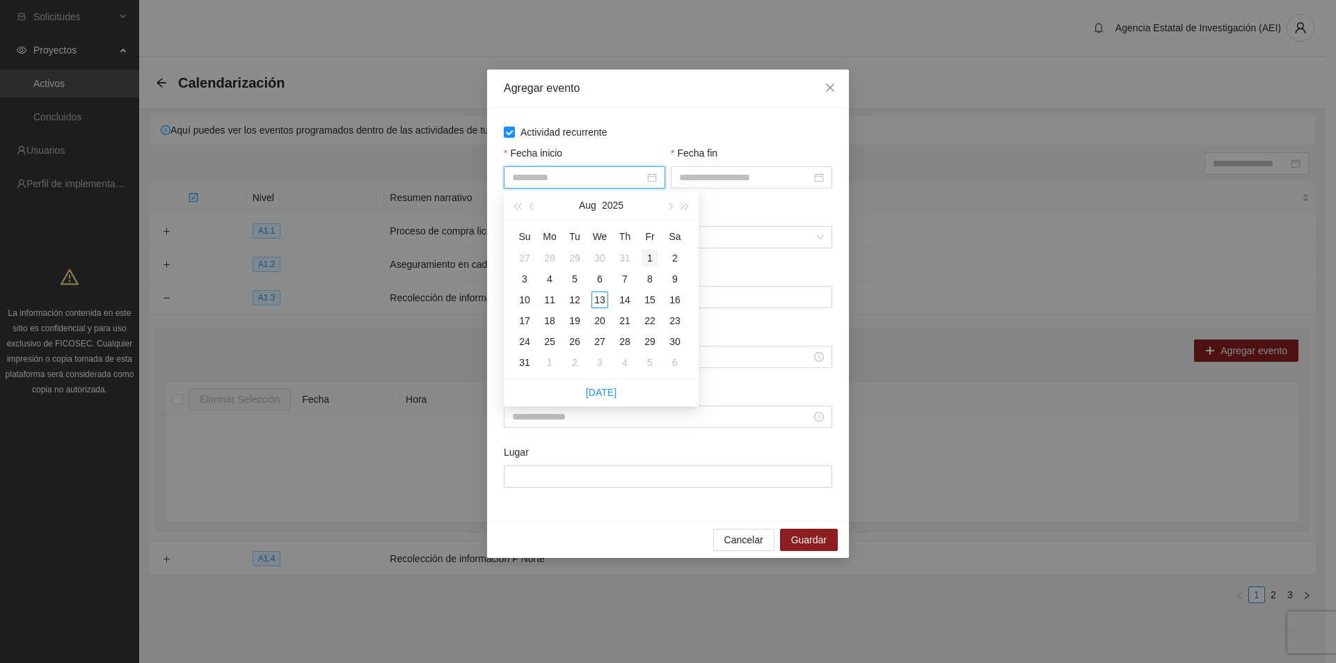
click at [653, 262] on div "1" at bounding box center [649, 258] width 17 height 17
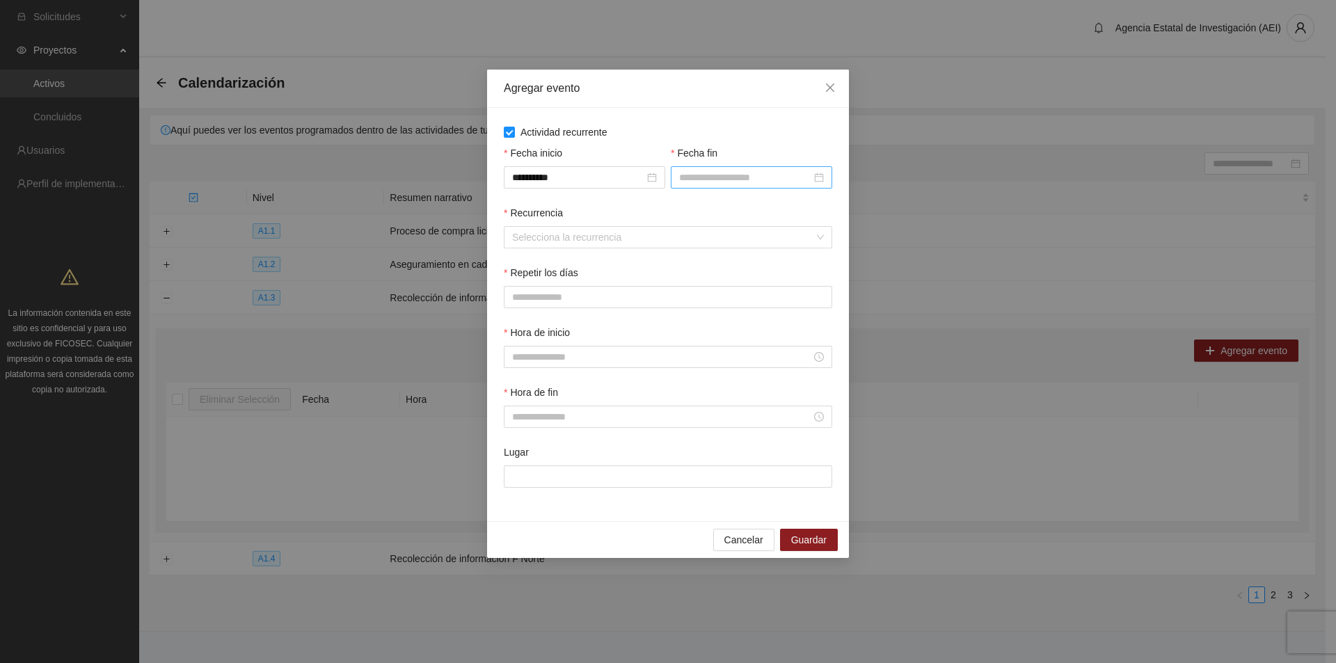
click at [819, 175] on div at bounding box center [751, 177] width 145 height 15
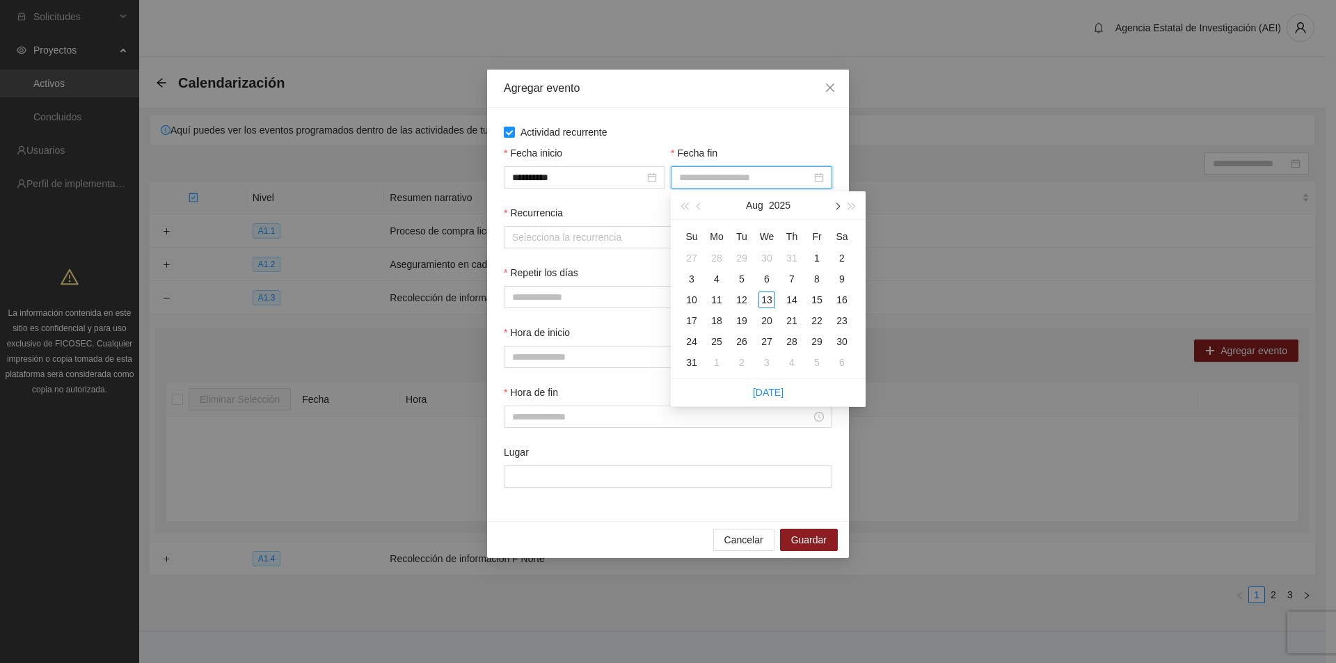
click at [838, 204] on span "button" at bounding box center [836, 206] width 7 height 7
type input "**********"
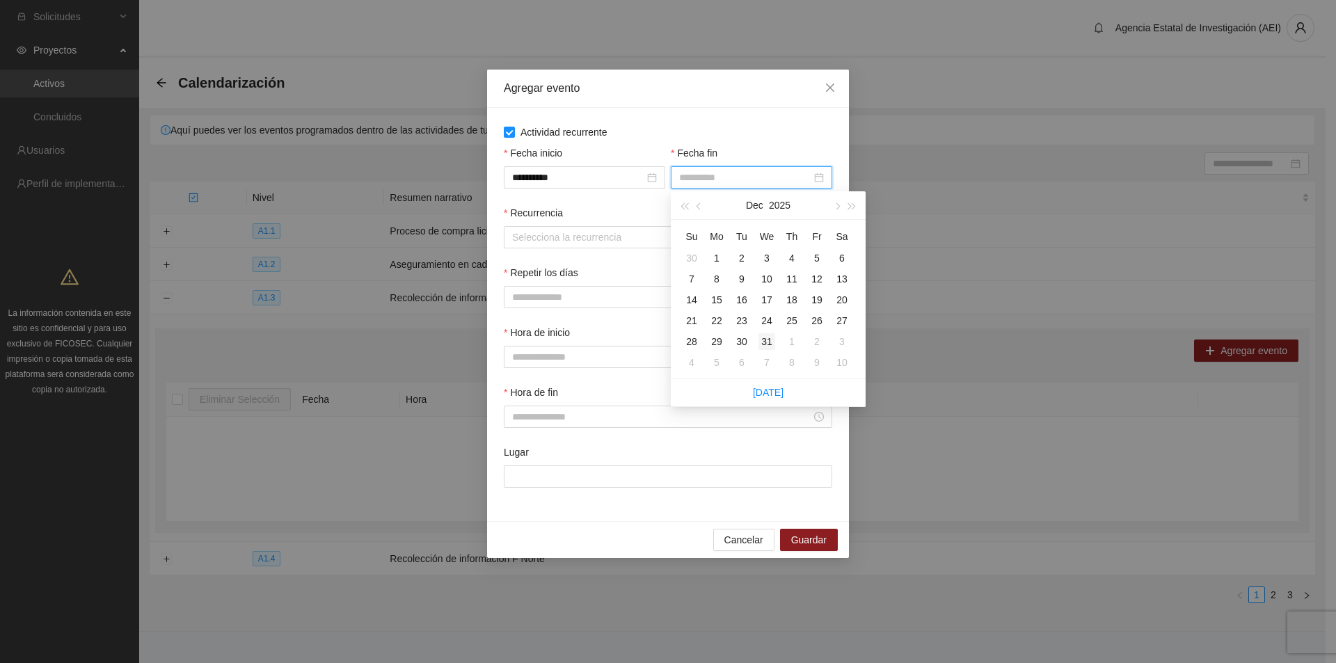
click at [766, 344] on div "31" at bounding box center [766, 341] width 17 height 17
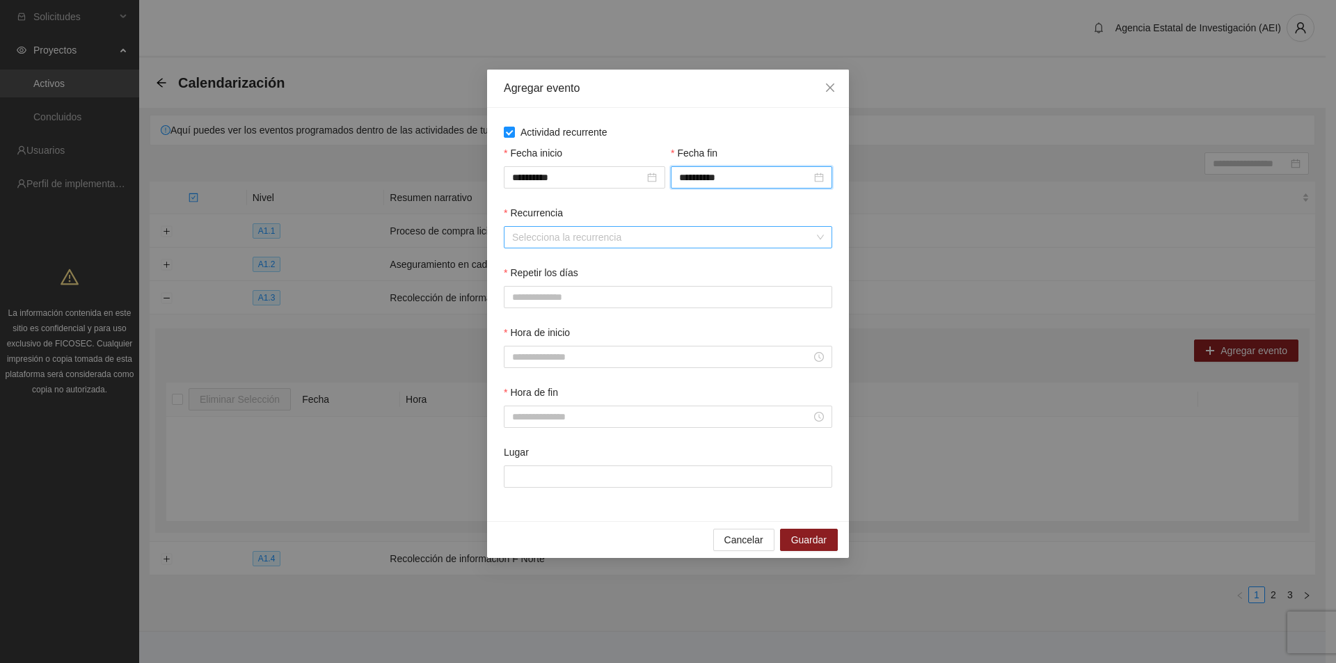
click at [566, 246] on input "Recurrencia" at bounding box center [663, 237] width 302 height 21
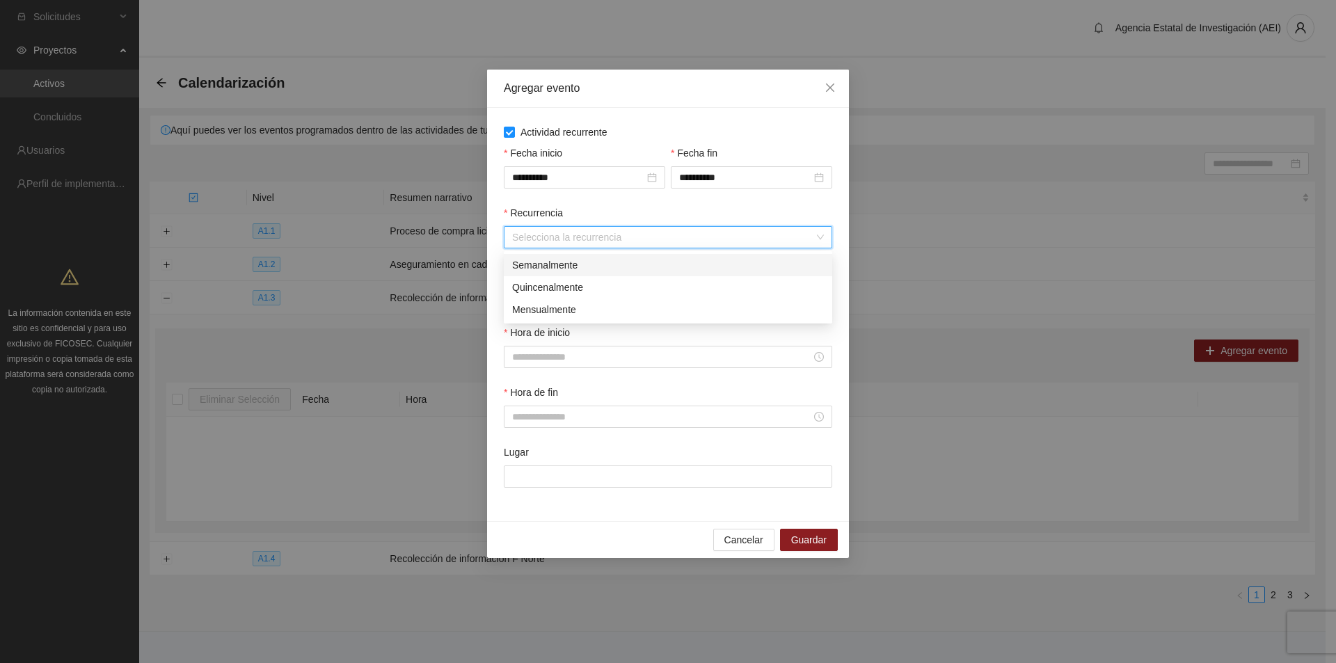
click at [562, 264] on div "Semanalmente" at bounding box center [668, 264] width 312 height 15
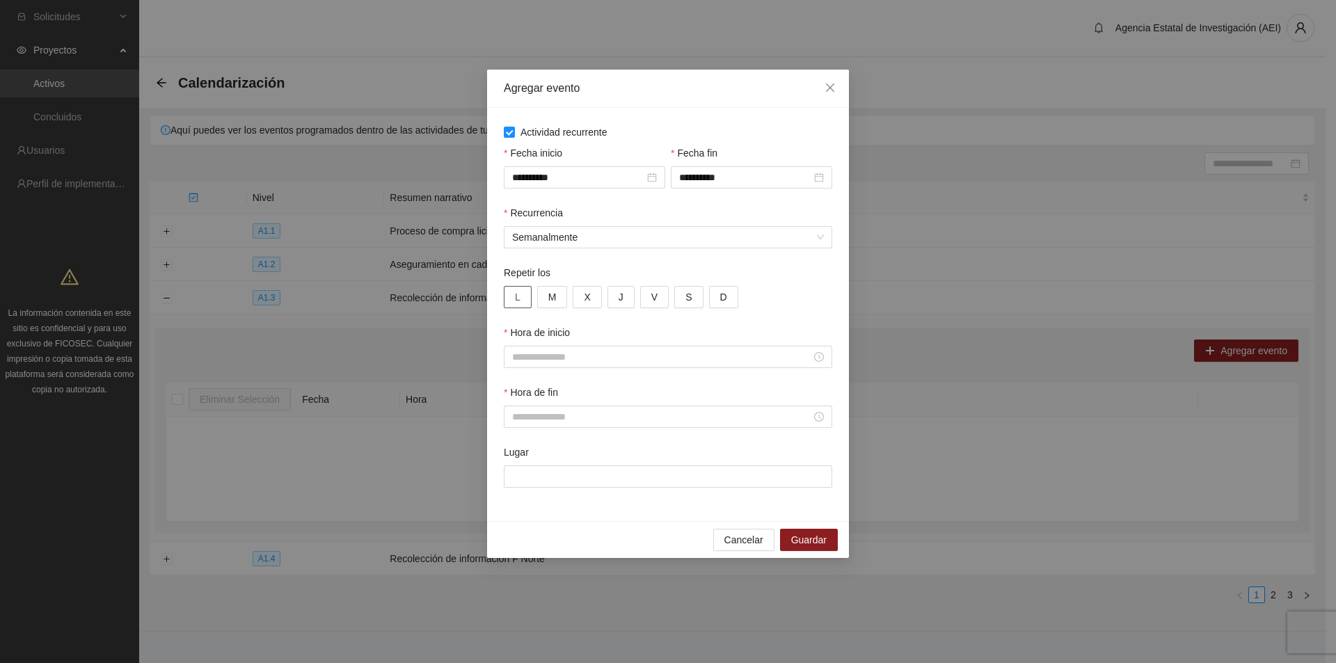
click at [522, 296] on button "L" at bounding box center [518, 297] width 28 height 22
click at [561, 303] on button "M" at bounding box center [552, 297] width 31 height 22
click at [585, 298] on span "X" at bounding box center [587, 296] width 6 height 15
click at [627, 296] on button "J" at bounding box center [620, 297] width 27 height 22
click at [652, 296] on span "V" at bounding box center [654, 296] width 6 height 15
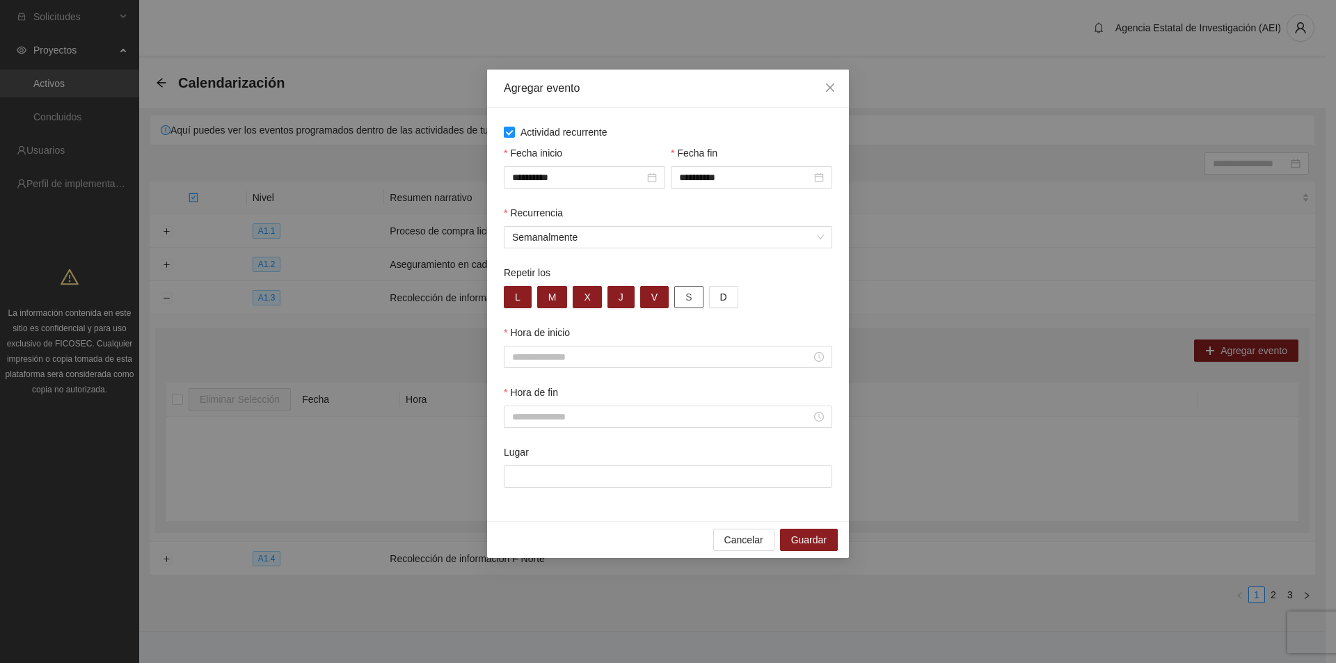
click at [694, 296] on button "S" at bounding box center [688, 297] width 29 height 22
click at [720, 296] on span "D" at bounding box center [723, 296] width 7 height 15
click at [625, 360] on input "Hora de inicio" at bounding box center [661, 356] width 299 height 15
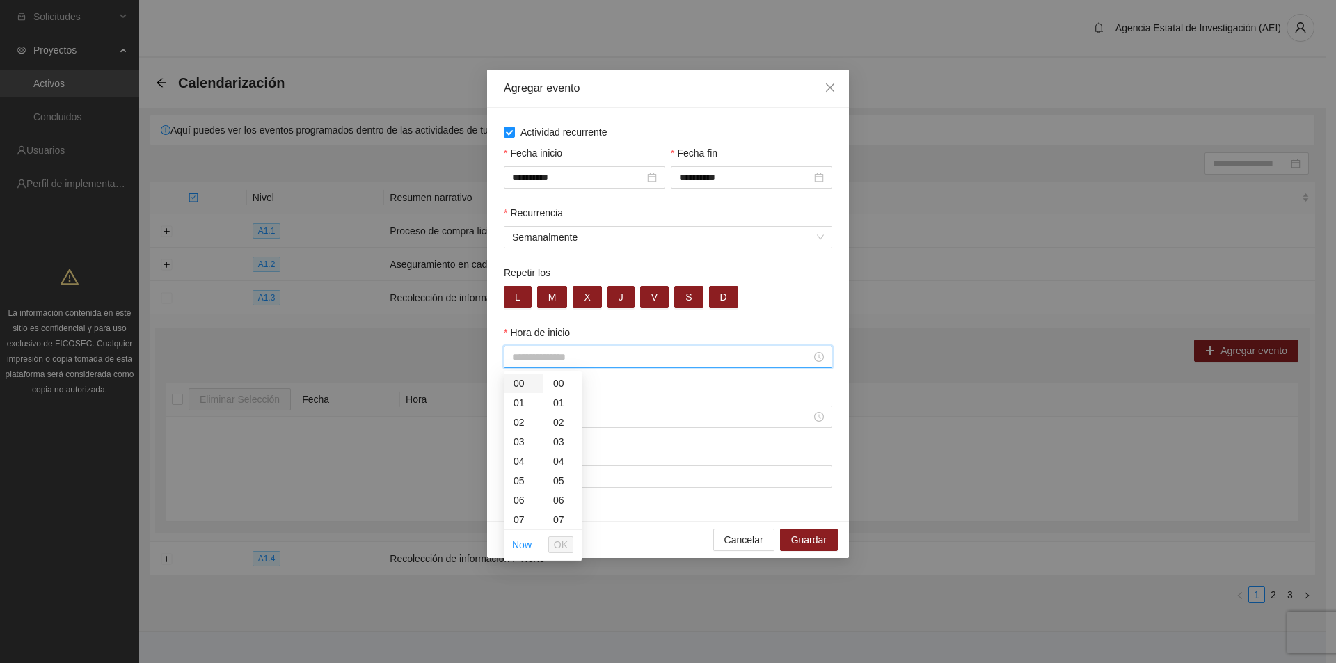
click at [527, 382] on div "00" at bounding box center [523, 383] width 39 height 19
type input "*****"
click at [560, 381] on div "00" at bounding box center [562, 383] width 38 height 19
click at [561, 545] on span "OK" at bounding box center [561, 544] width 14 height 15
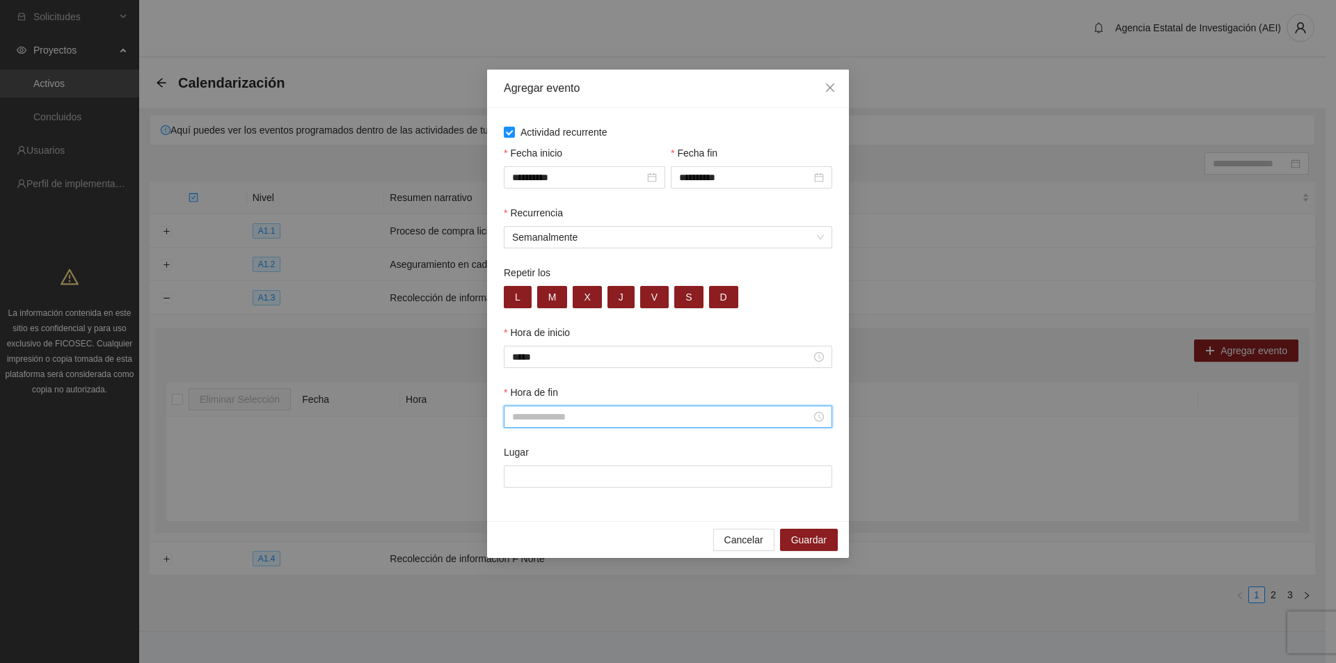
click at [559, 415] on input "Hora de fin" at bounding box center [661, 416] width 299 height 15
click at [516, 440] on div "23" at bounding box center [523, 442] width 39 height 19
click at [557, 550] on div "59" at bounding box center [562, 548] width 38 height 19
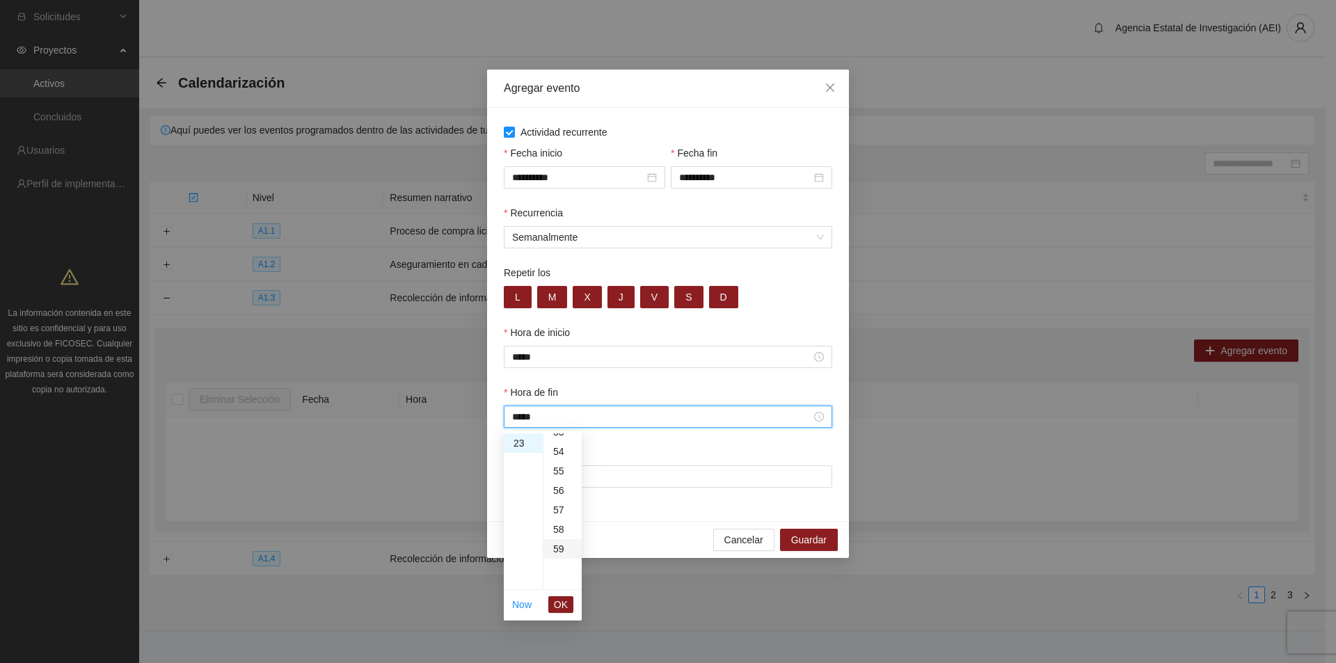
type input "*****"
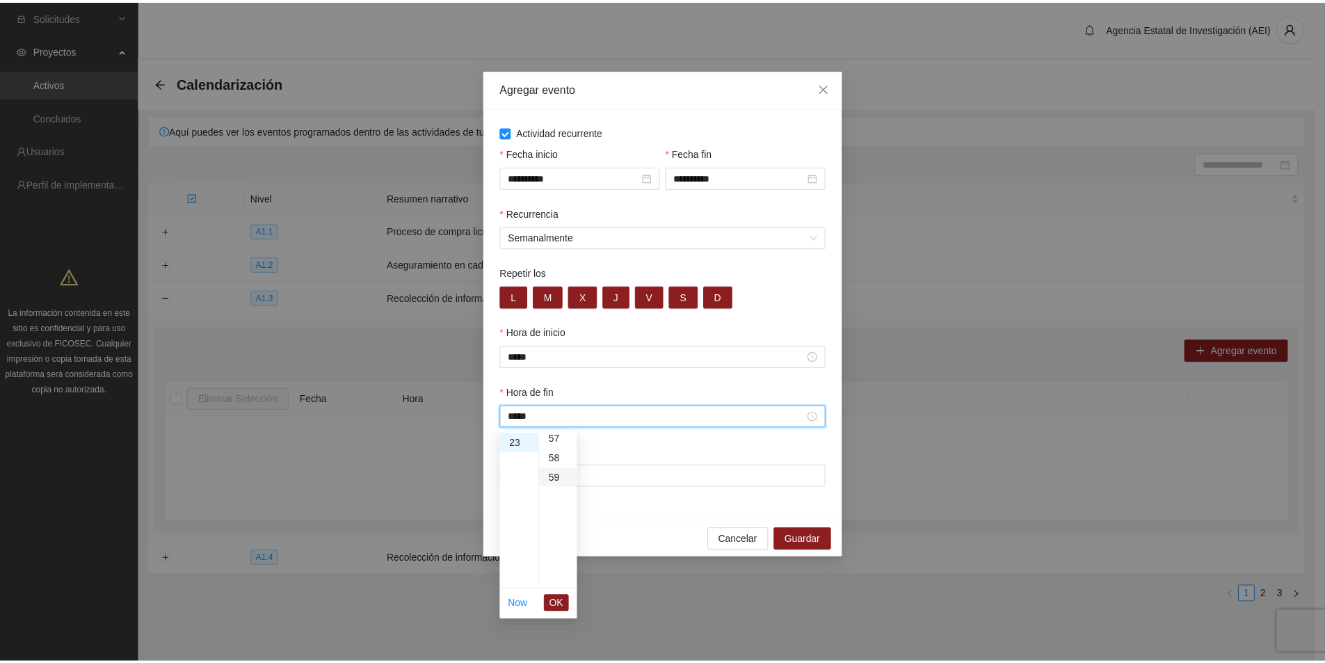
scroll to position [1149, 0]
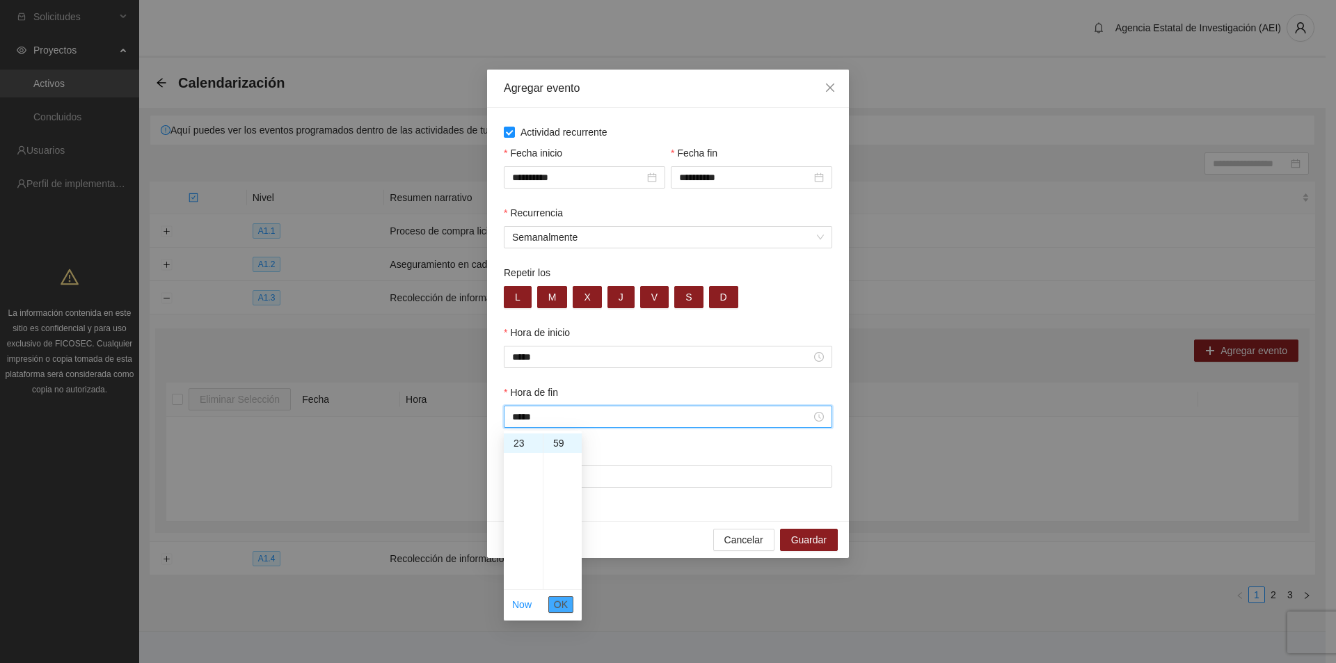
click at [555, 605] on span "OK" at bounding box center [561, 604] width 14 height 15
click at [536, 474] on input "Lugar" at bounding box center [668, 476] width 328 height 22
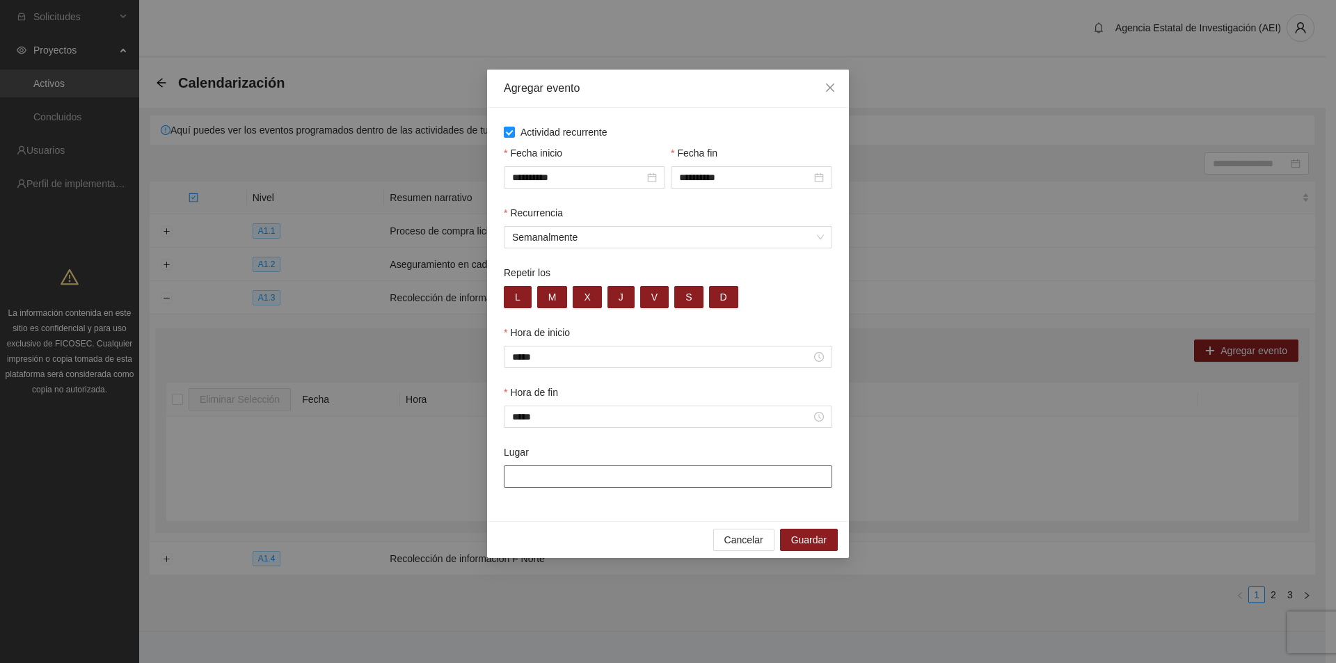
type input "**********"
click at [812, 541] on span "Guardar" at bounding box center [808, 539] width 35 height 15
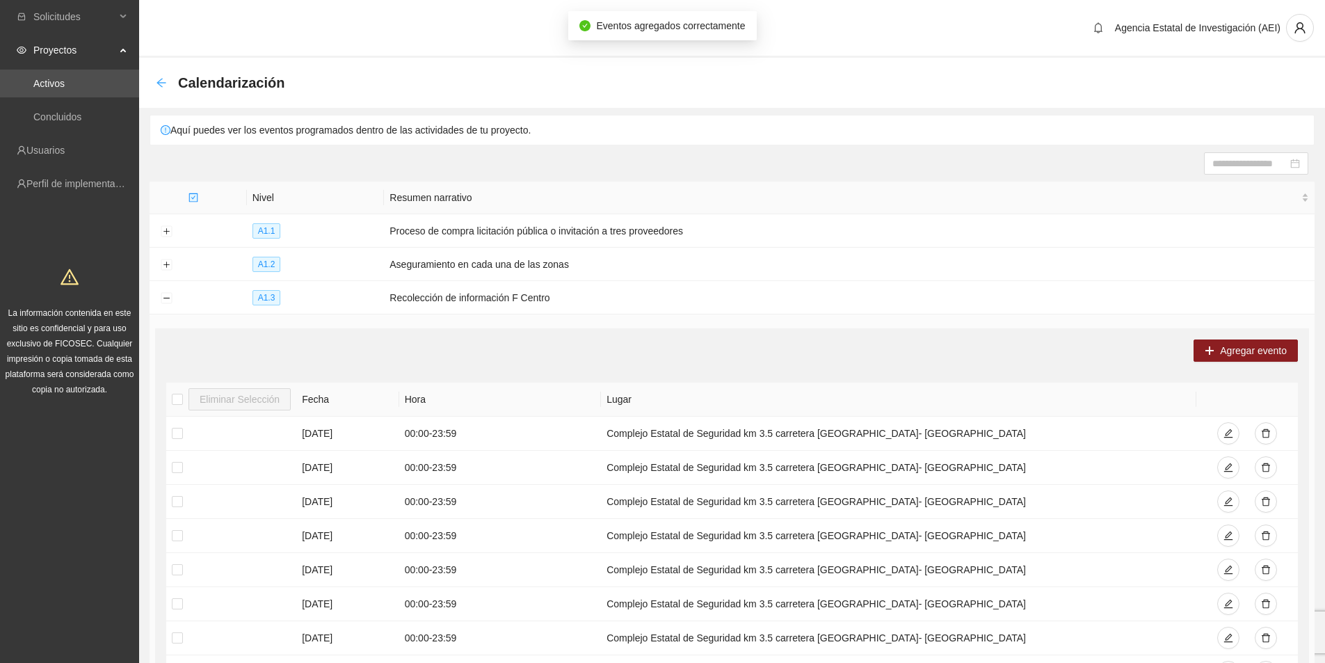
click at [162, 81] on icon "arrow-left" at bounding box center [161, 82] width 11 height 11
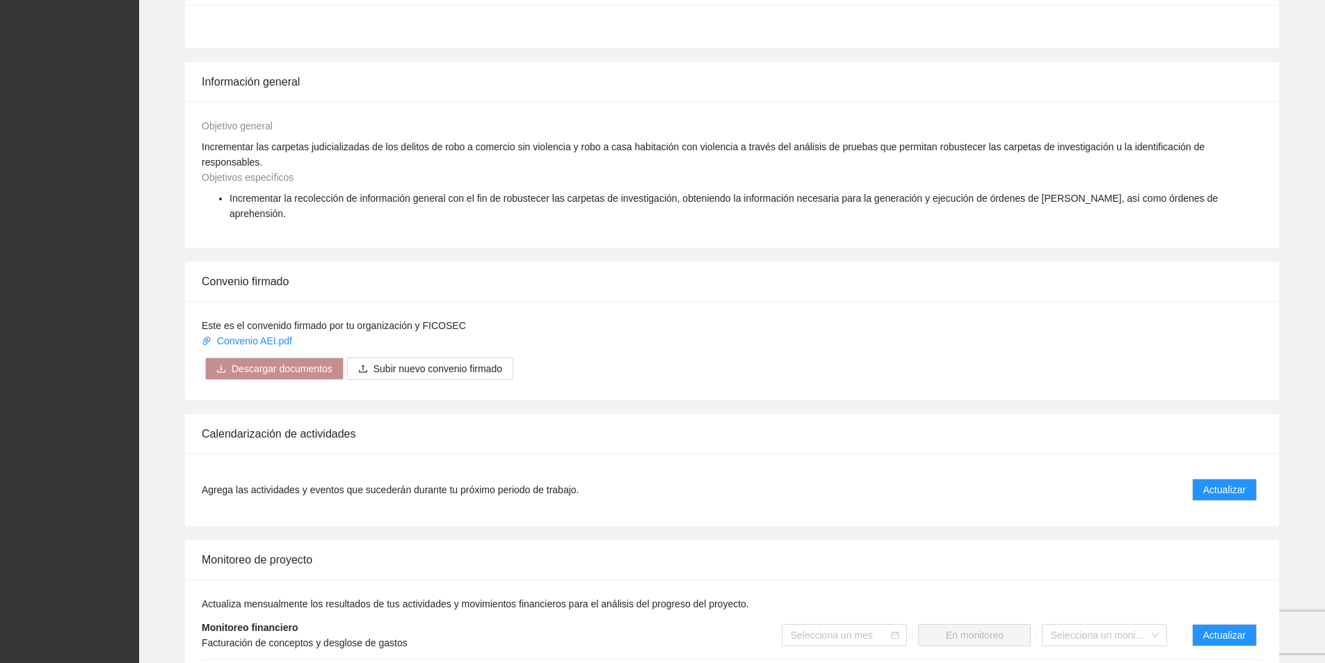
scroll to position [626, 0]
click at [1238, 485] on span "Actualizar" at bounding box center [1224, 492] width 42 height 15
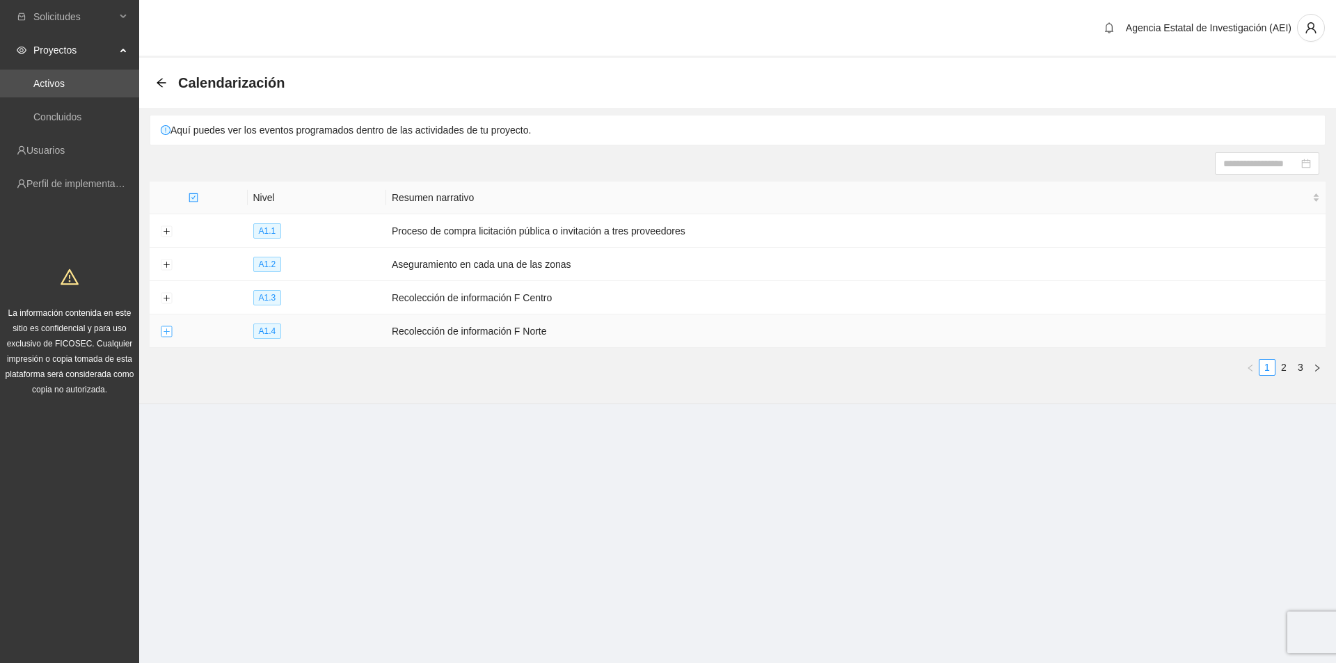
click at [163, 331] on button "Expand row" at bounding box center [166, 331] width 11 height 11
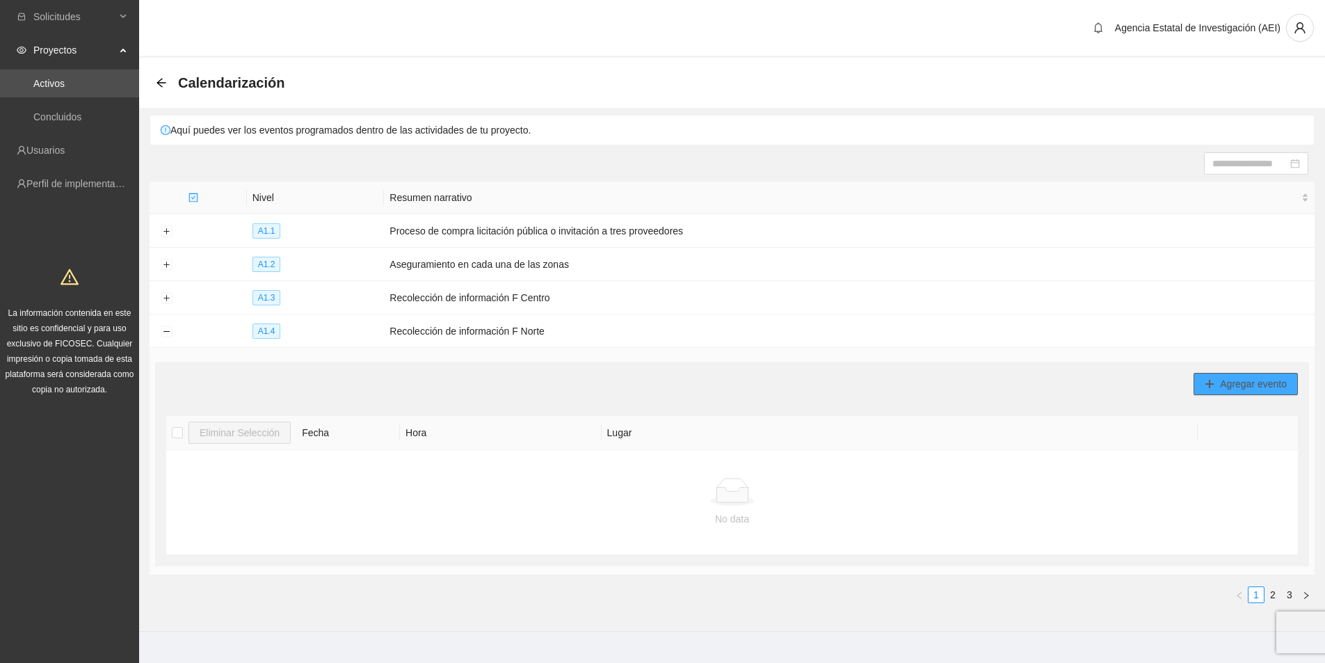
click at [1236, 383] on span "Agregar evento" at bounding box center [1253, 383] width 67 height 15
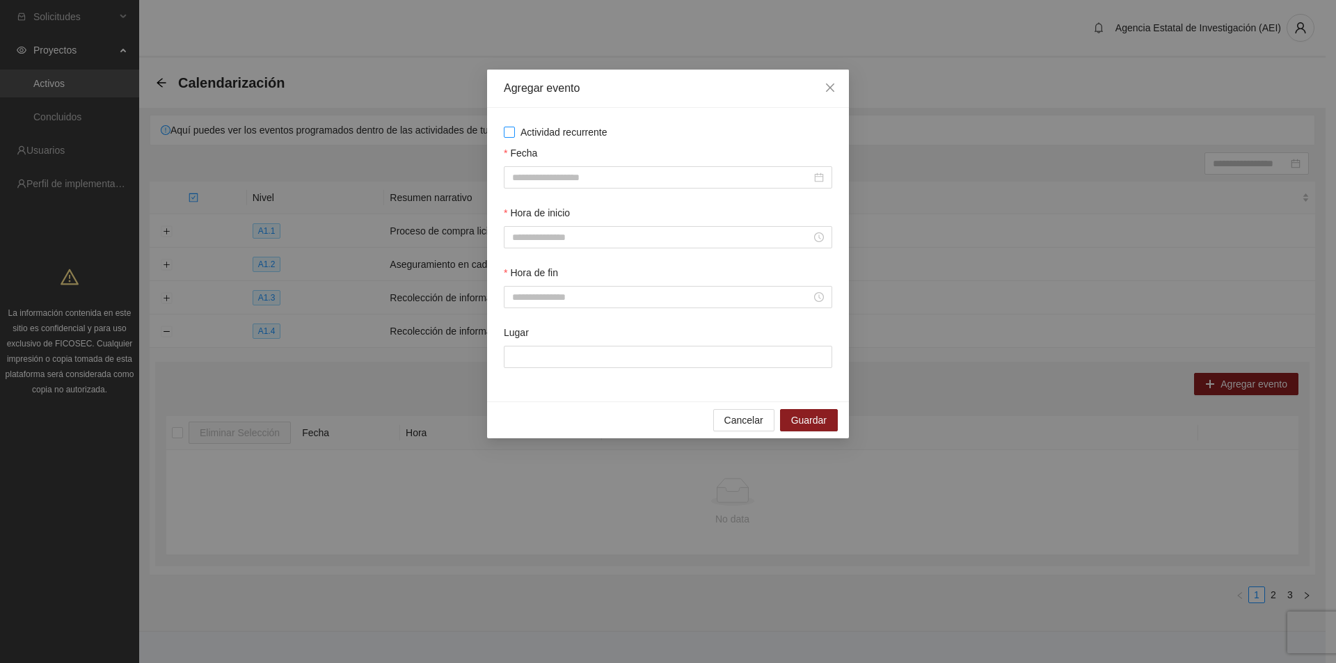
click at [516, 134] on span "Actividad recurrente" at bounding box center [564, 132] width 98 height 15
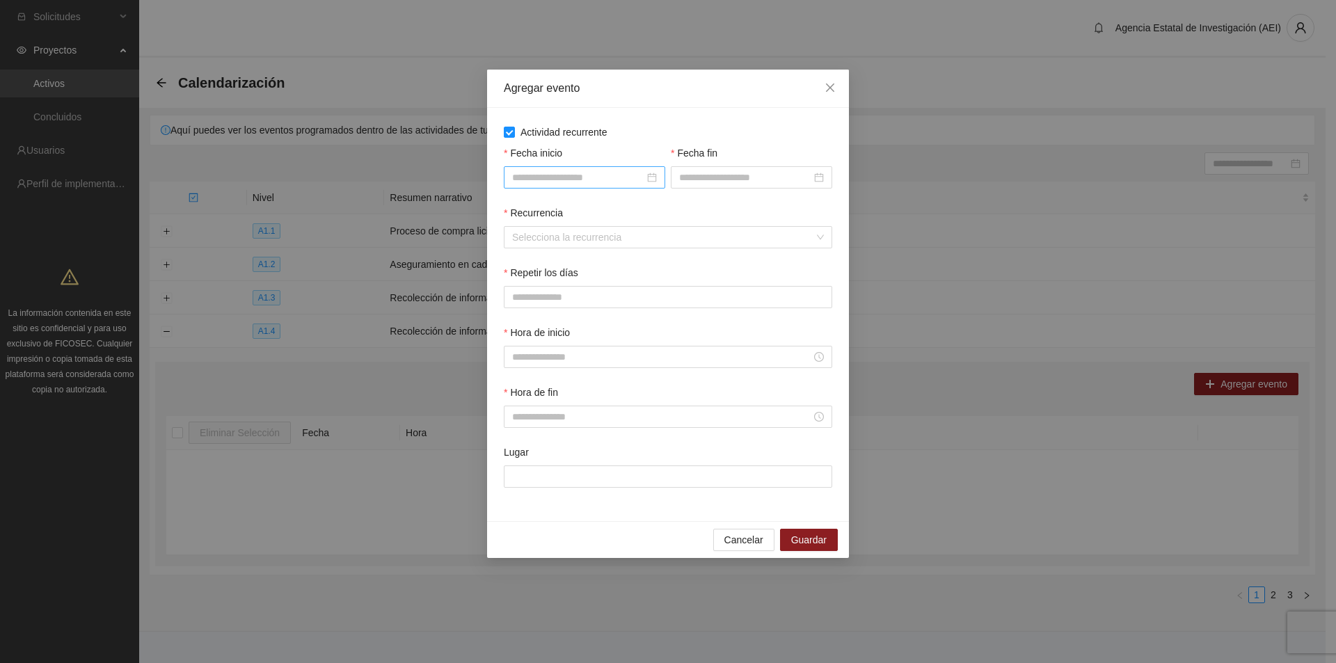
click at [646, 182] on div at bounding box center [584, 177] width 145 height 15
type input "**********"
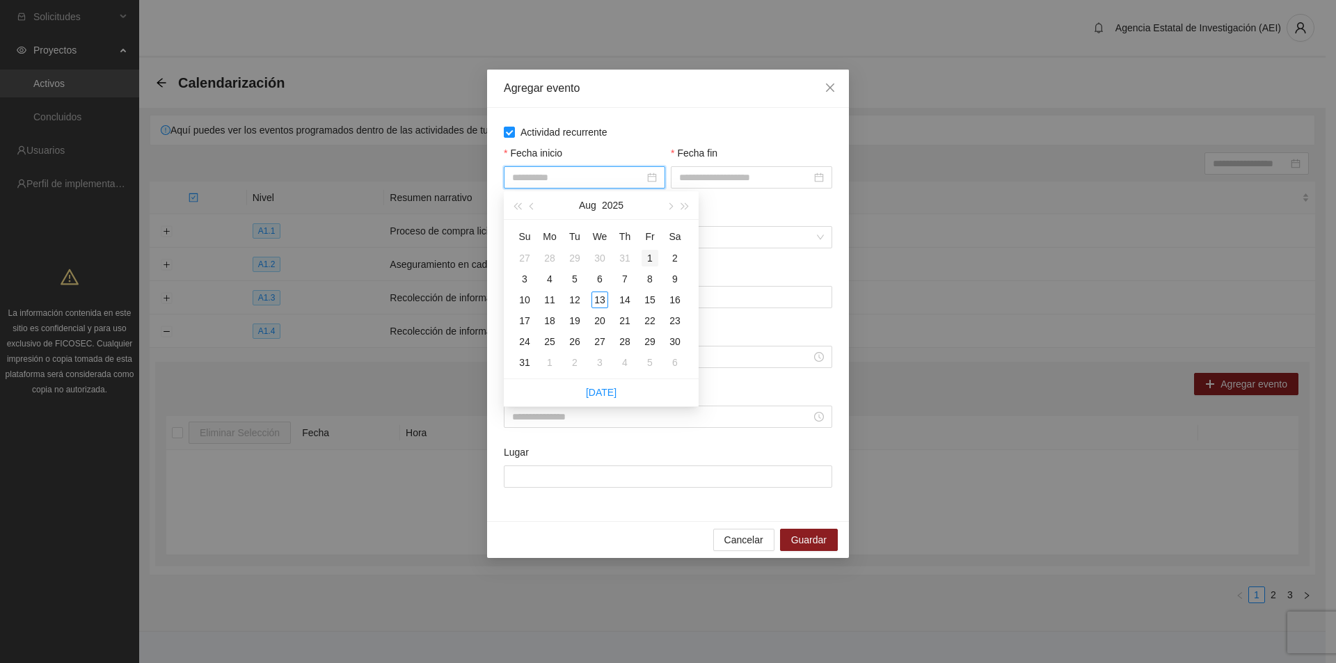
click at [646, 251] on div "1" at bounding box center [649, 258] width 17 height 17
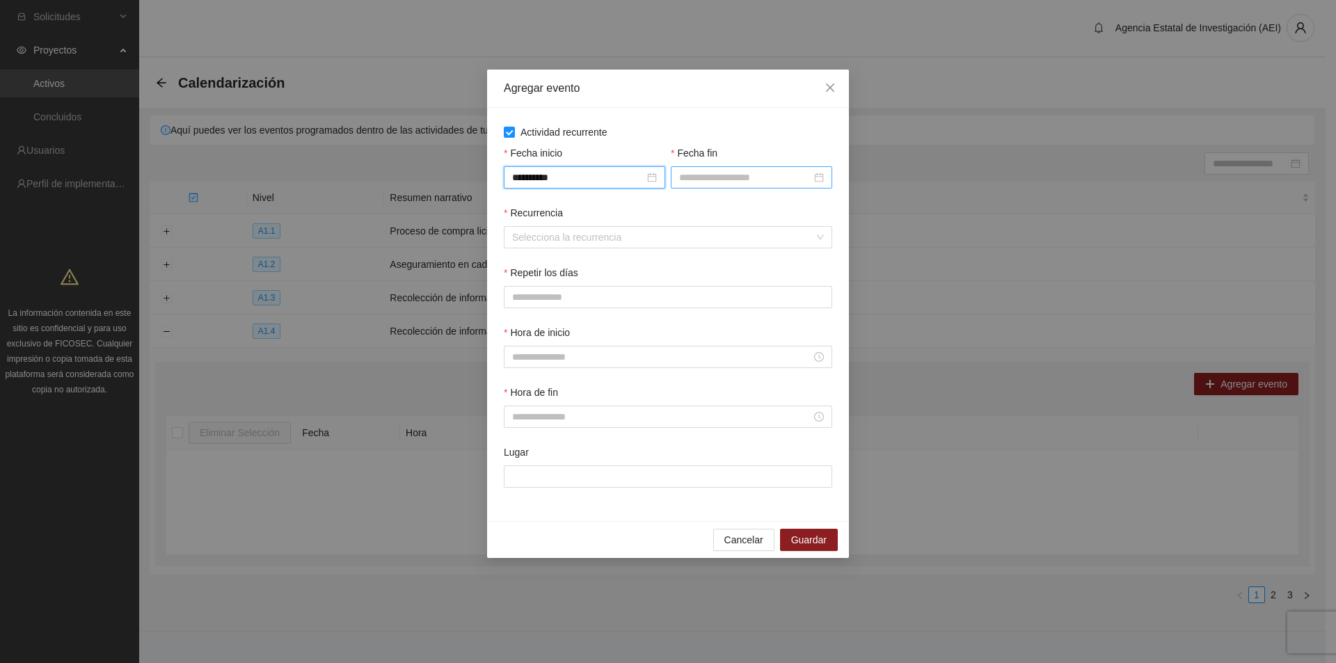
click at [716, 184] on input "Fecha fin" at bounding box center [745, 177] width 132 height 15
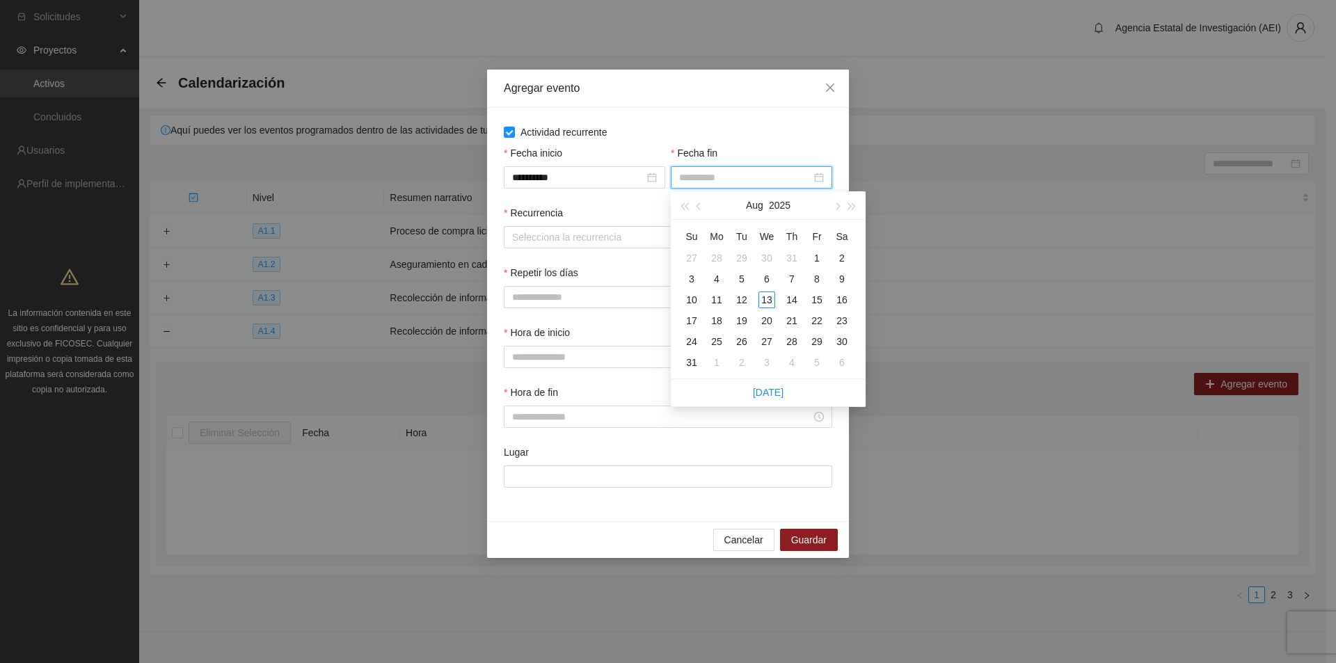
type input "**********"
click at [838, 205] on span "button" at bounding box center [836, 206] width 7 height 7
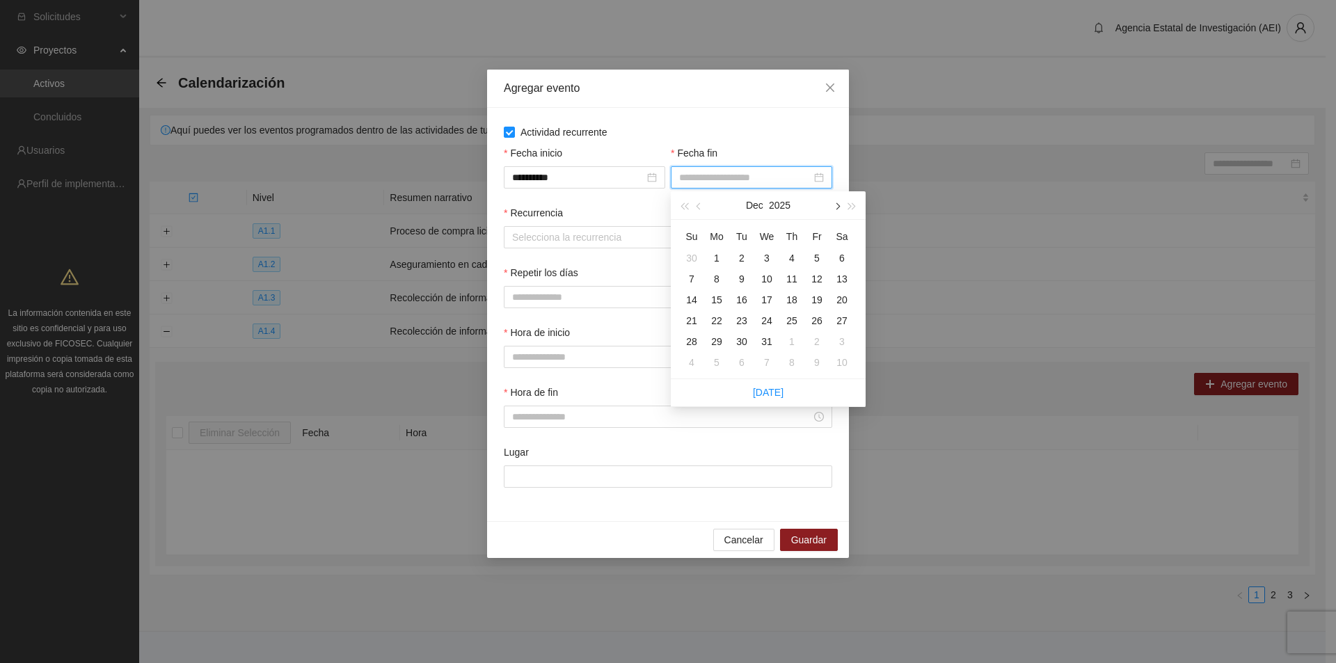
click at [838, 205] on span "button" at bounding box center [836, 206] width 7 height 7
click at [696, 207] on button "button" at bounding box center [698, 205] width 15 height 28
type input "**********"
click at [765, 339] on div "31" at bounding box center [766, 341] width 17 height 17
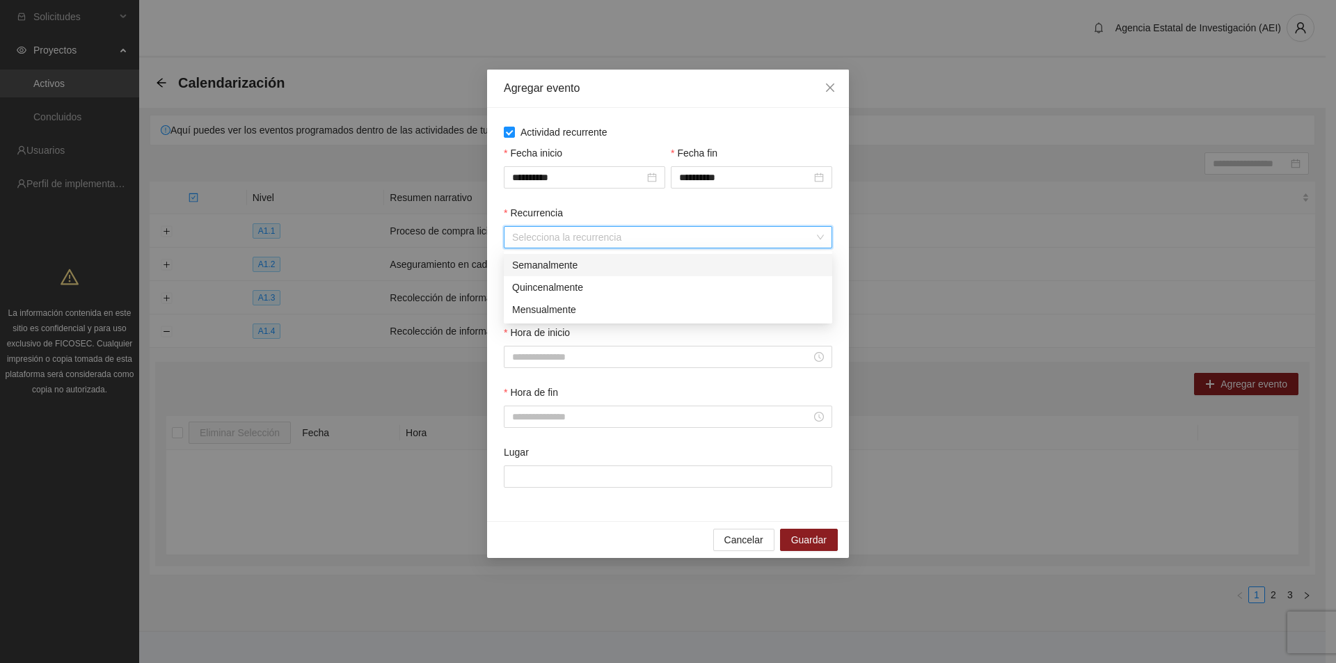
click at [537, 238] on input "Recurrencia" at bounding box center [663, 237] width 302 height 21
click at [551, 271] on div "Semanalmente" at bounding box center [668, 264] width 312 height 15
click at [522, 294] on button "L" at bounding box center [518, 297] width 28 height 22
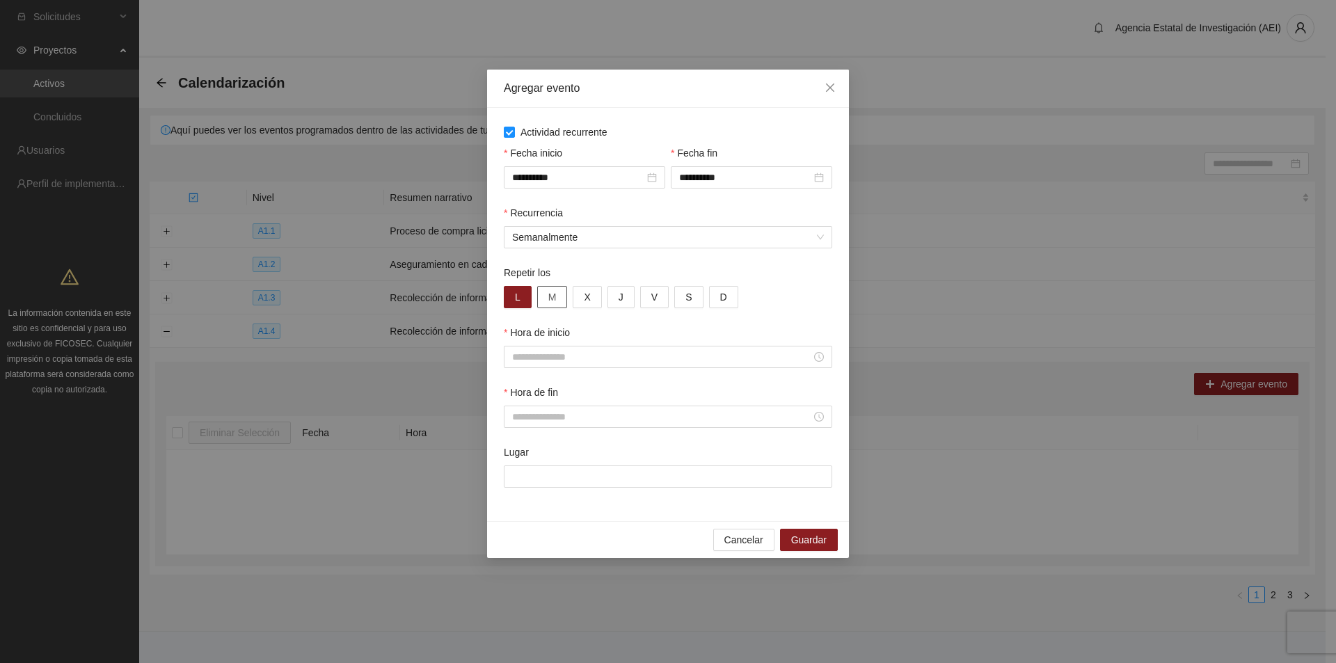
click at [545, 292] on button "M" at bounding box center [552, 297] width 31 height 22
click at [582, 296] on button "X" at bounding box center [587, 297] width 29 height 22
click at [616, 296] on button "J" at bounding box center [620, 297] width 27 height 22
click at [666, 296] on button "V" at bounding box center [654, 297] width 29 height 22
click at [687, 296] on span "S" at bounding box center [688, 296] width 6 height 15
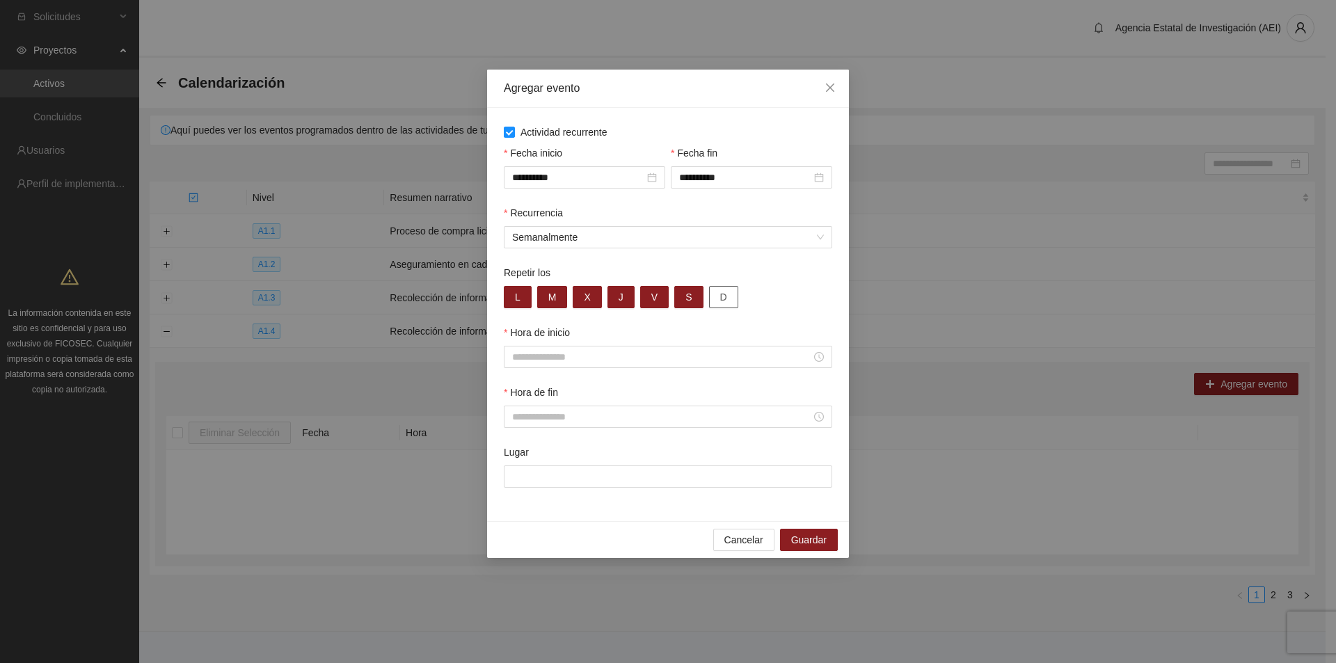
click at [712, 295] on button "D" at bounding box center [723, 297] width 29 height 22
click at [569, 353] on input "Hora de inicio" at bounding box center [661, 356] width 299 height 15
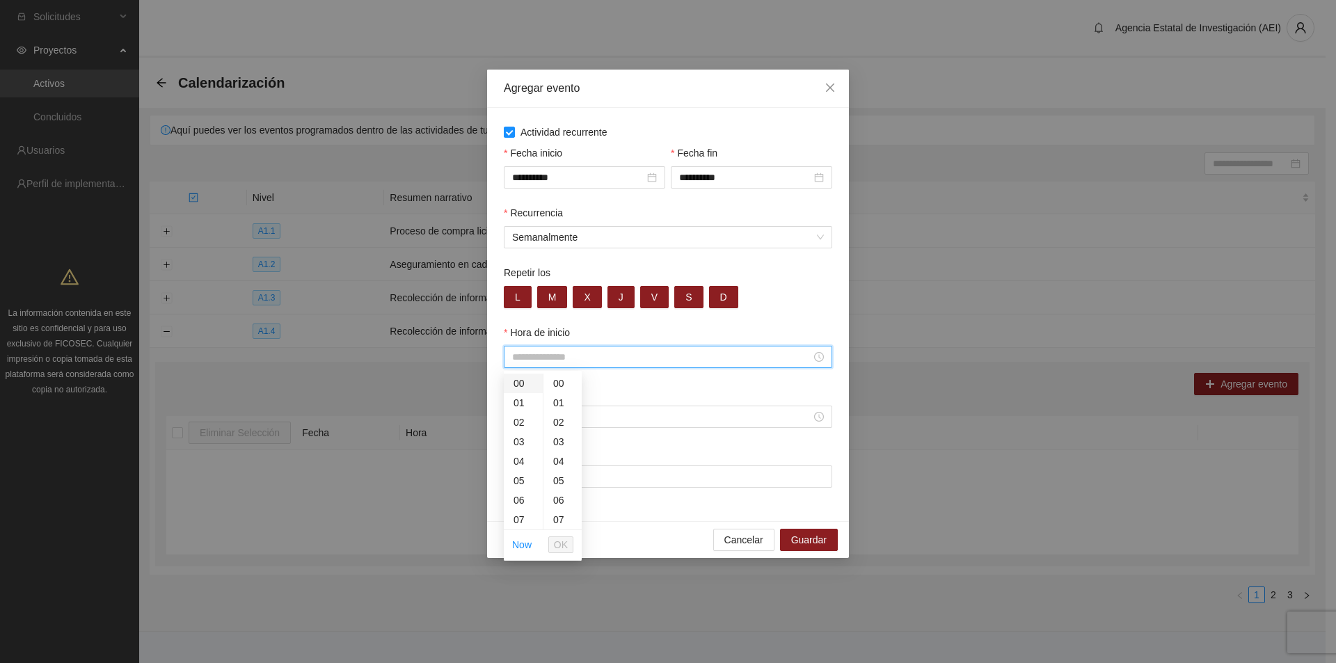
click at [522, 385] on div "00" at bounding box center [523, 383] width 39 height 19
type input "*****"
click at [548, 385] on div "00" at bounding box center [562, 383] width 38 height 19
click at [557, 545] on span "OK" at bounding box center [561, 544] width 14 height 15
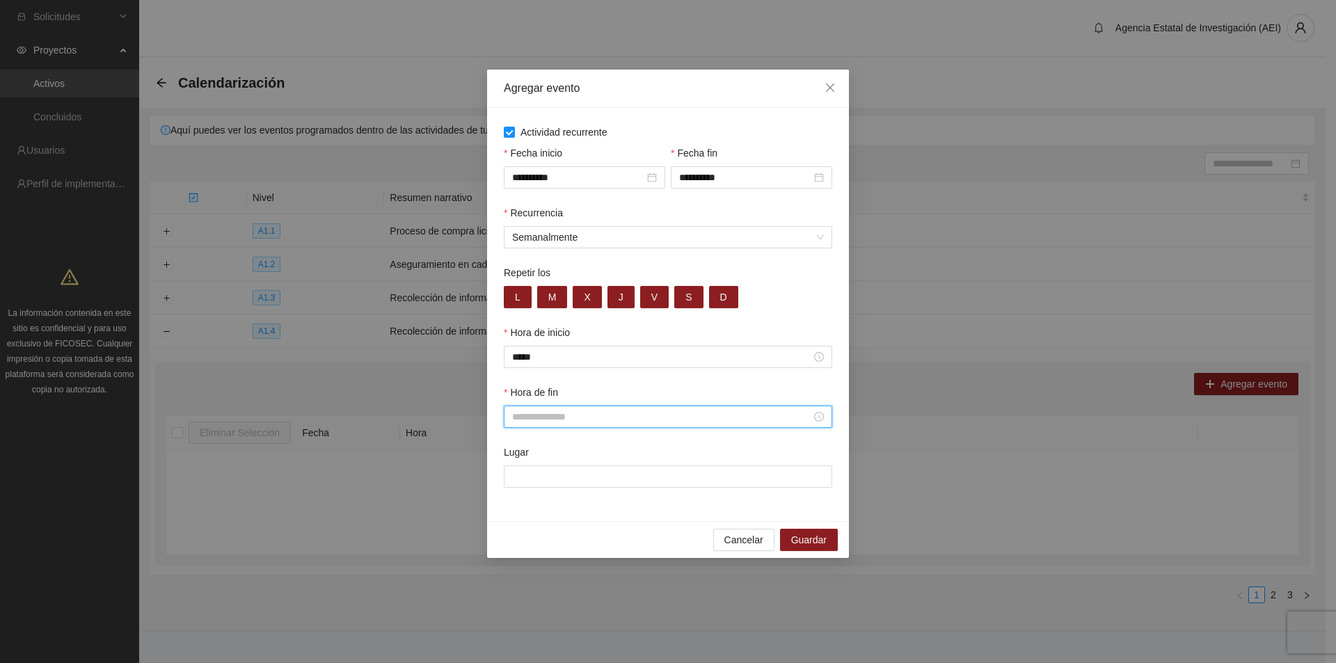
click at [522, 413] on input "Hora de fin" at bounding box center [661, 416] width 299 height 15
click at [514, 530] on div "23" at bounding box center [523, 533] width 39 height 19
click at [557, 483] on div "59" at bounding box center [562, 484] width 38 height 19
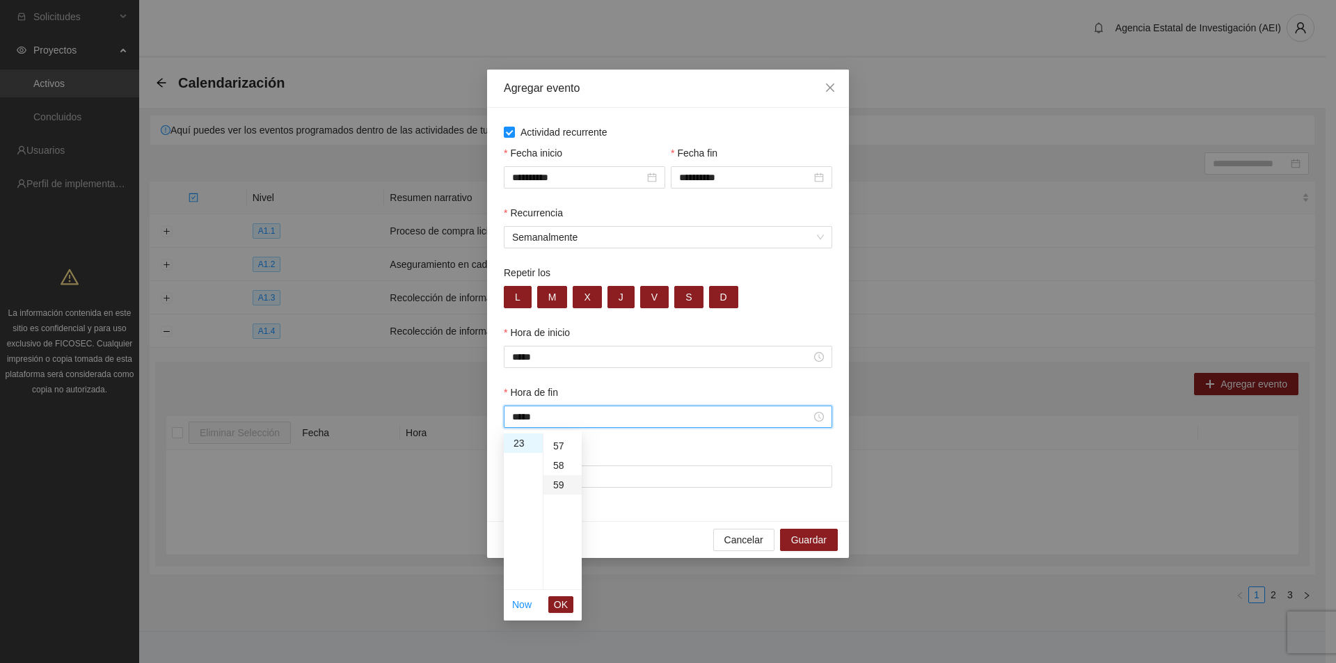
type input "*****"
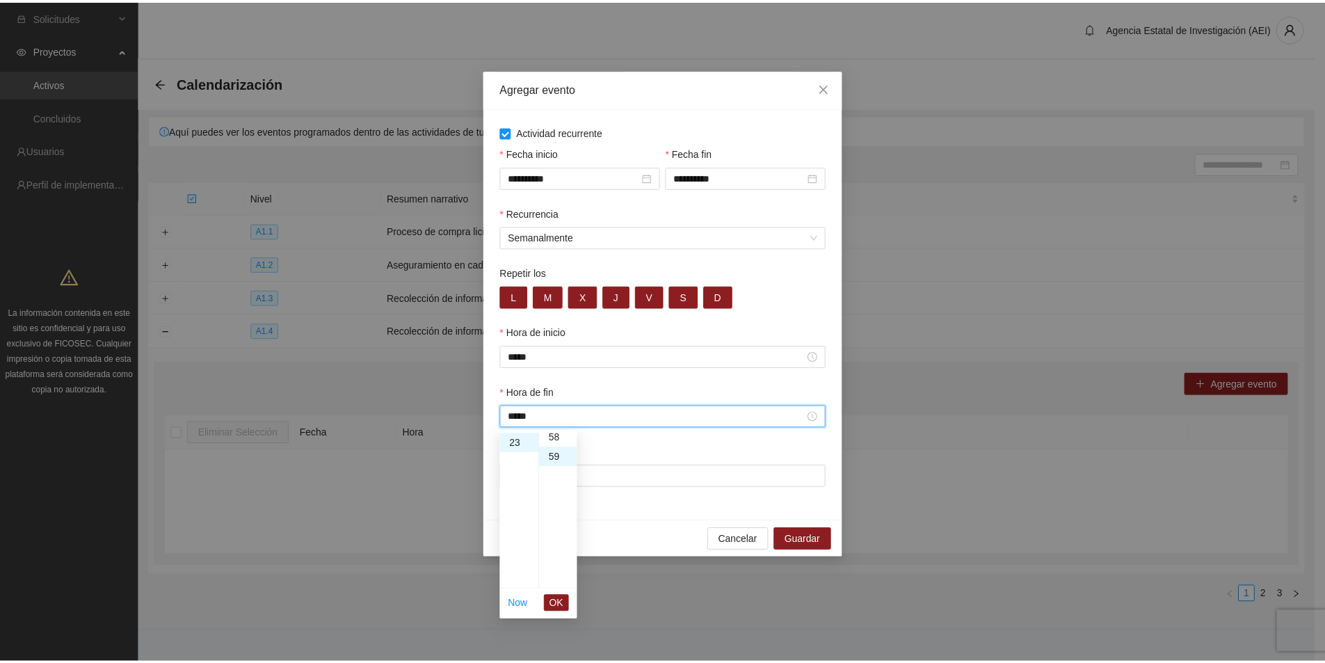
scroll to position [1149, 0]
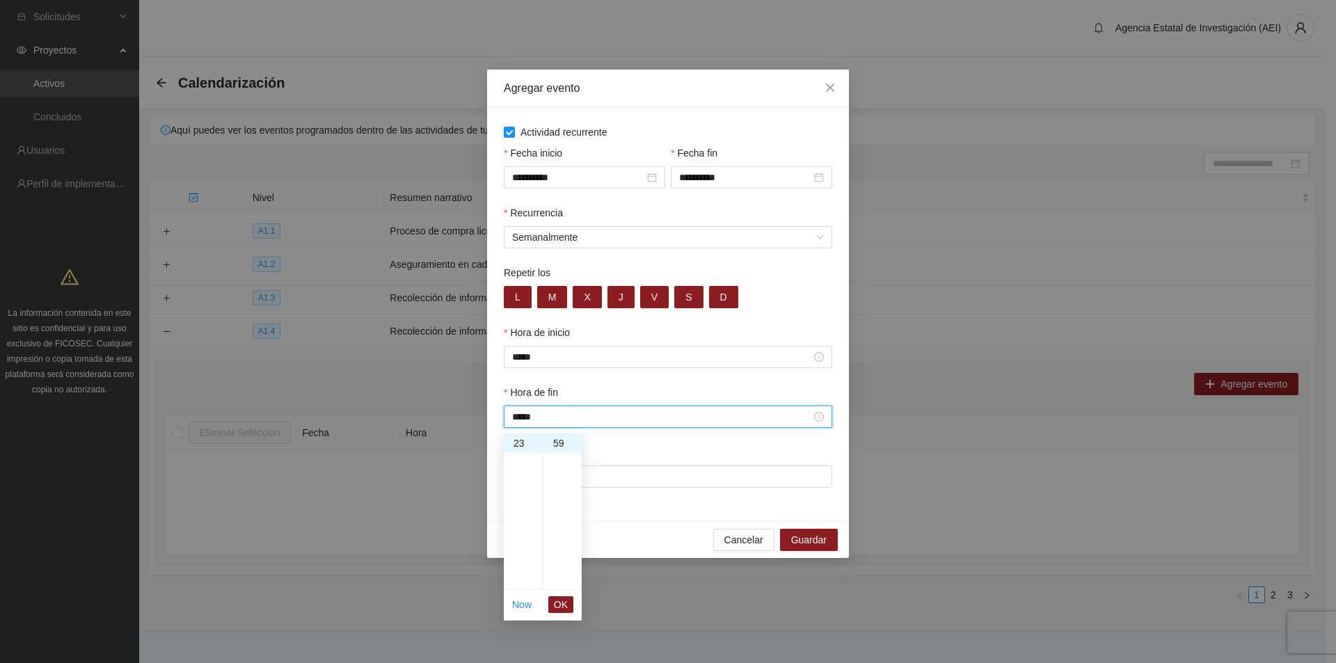
click at [552, 605] on button "OK" at bounding box center [560, 604] width 25 height 17
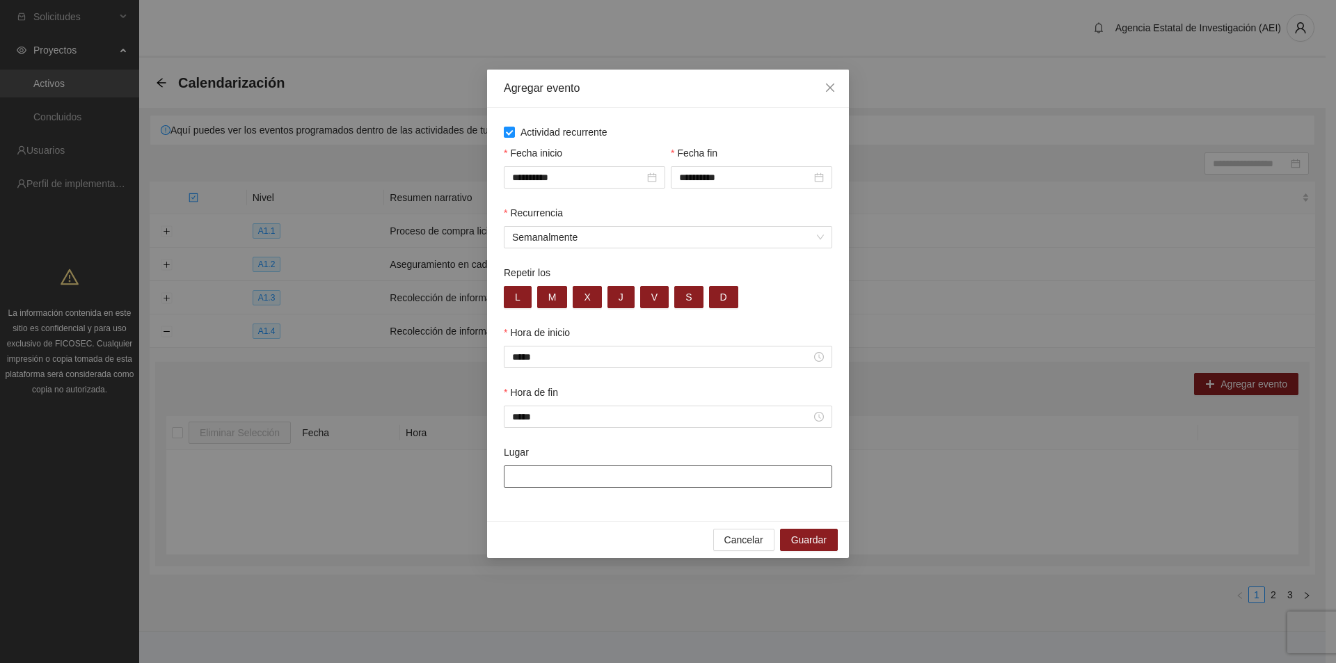
click at [532, 485] on input "Lugar" at bounding box center [668, 476] width 328 height 22
type input "**********"
click at [823, 545] on span "Guardar" at bounding box center [808, 539] width 35 height 15
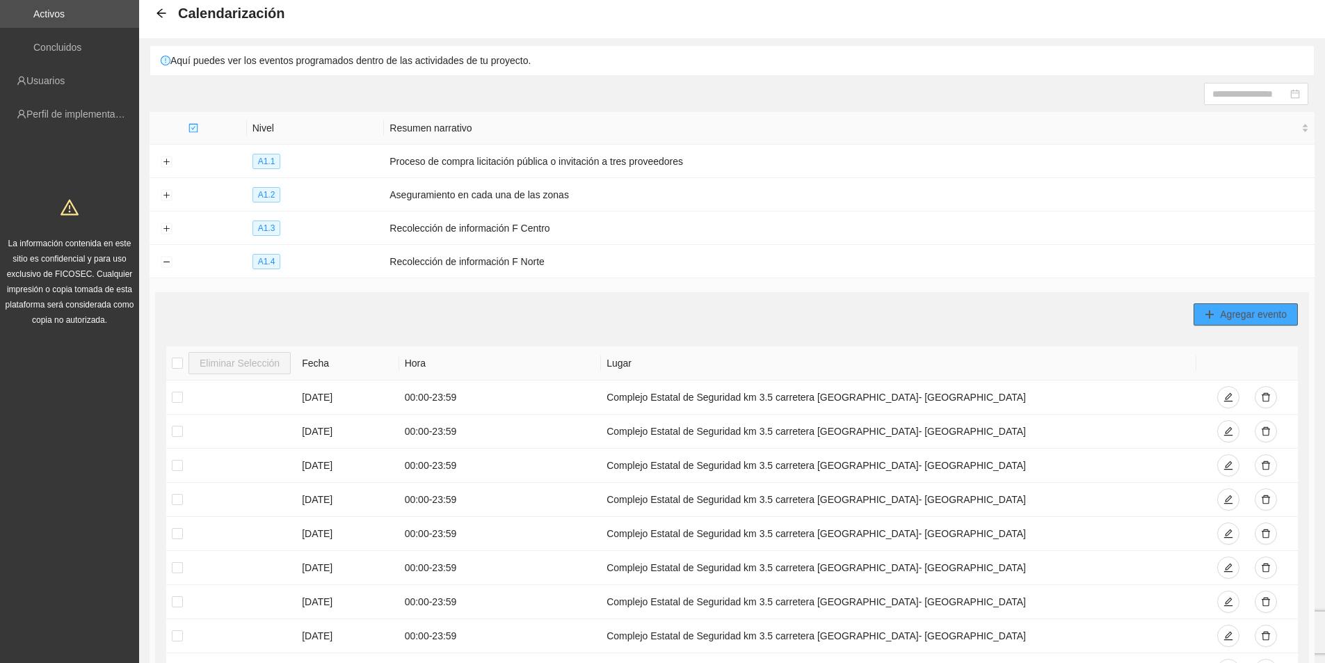
scroll to position [0, 0]
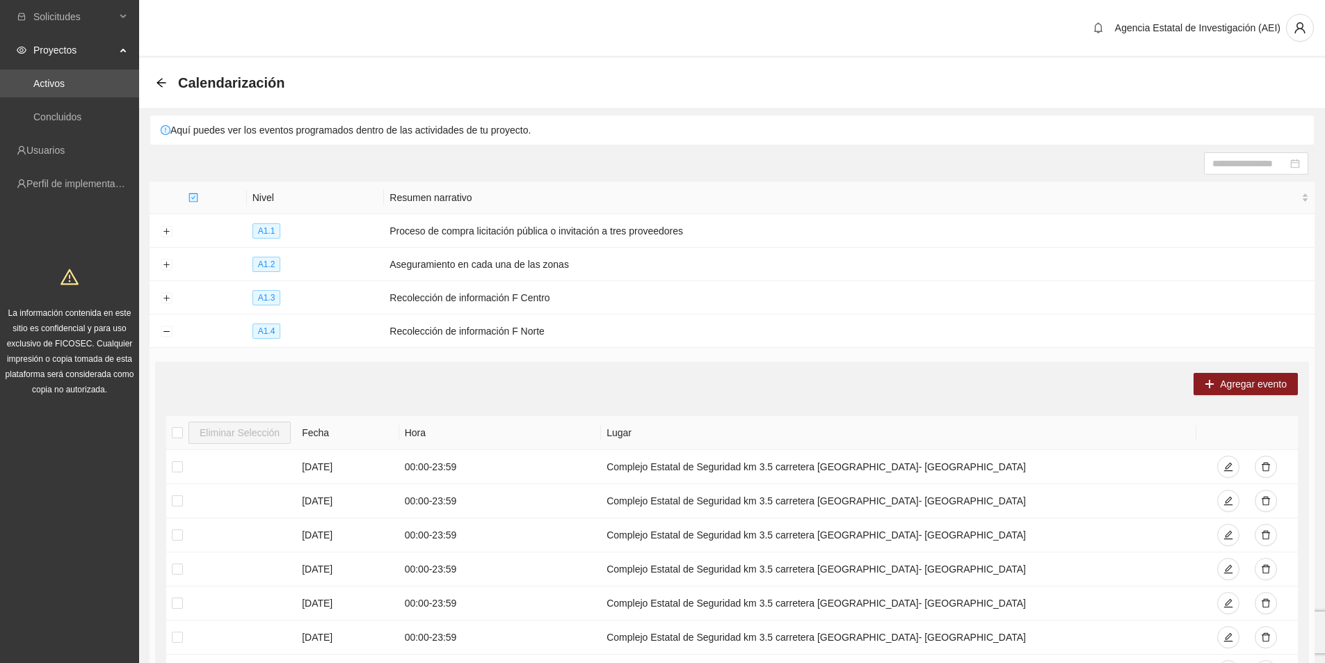
click at [150, 83] on div "Calendarización" at bounding box center [732, 83] width 1186 height 50
click at [155, 80] on div "Calendarización" at bounding box center [732, 83] width 1186 height 50
click at [156, 80] on div "Calendarización" at bounding box center [732, 83] width 1186 height 50
click at [159, 82] on icon "arrow-left" at bounding box center [161, 82] width 9 height 9
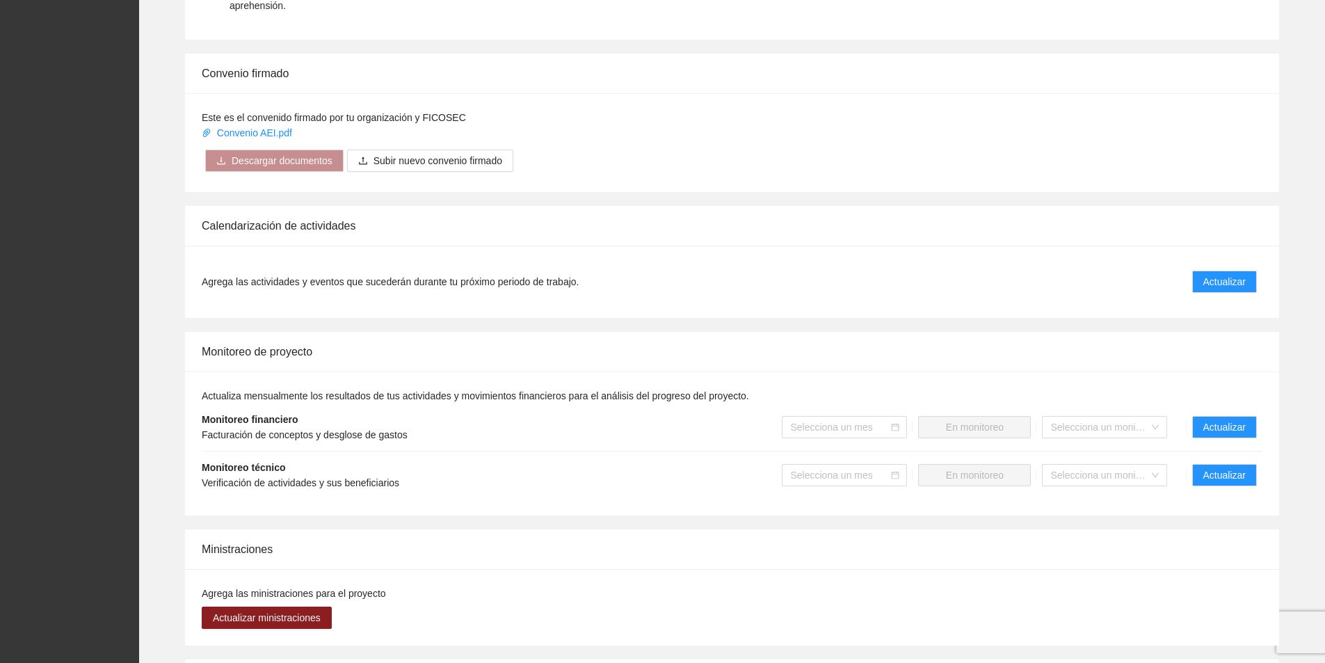
scroll to position [904, 0]
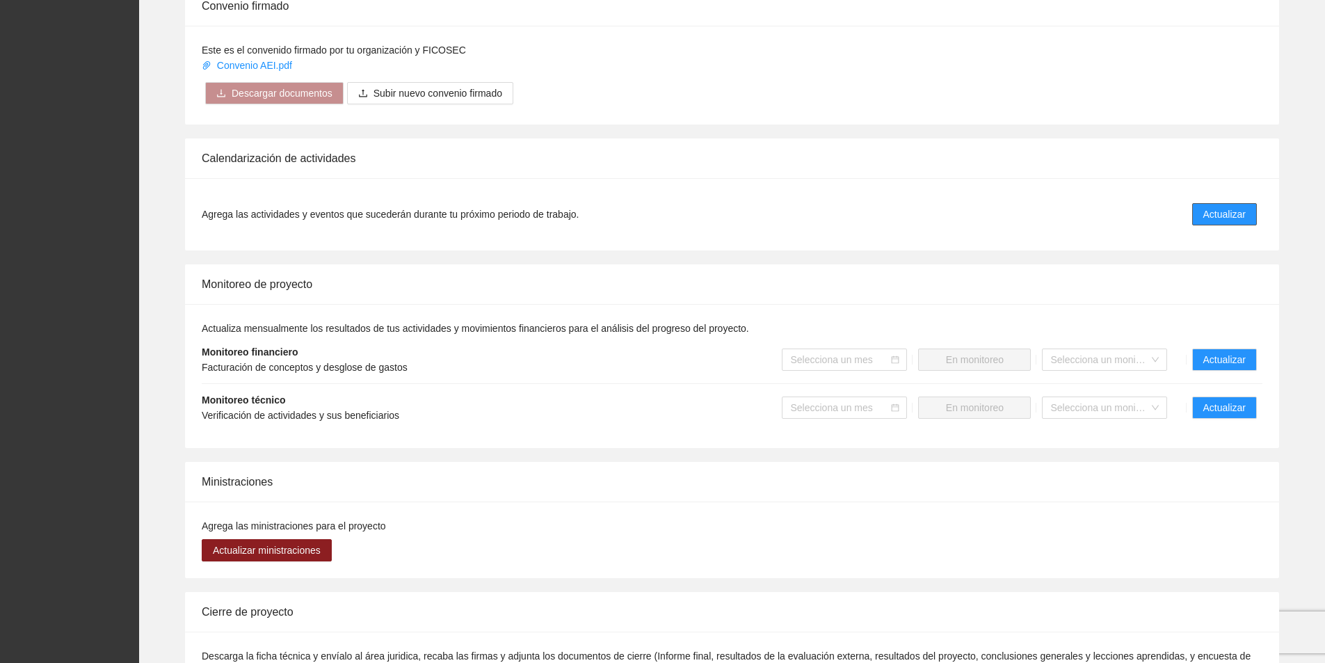
click at [1236, 207] on span "Actualizar" at bounding box center [1224, 214] width 42 height 15
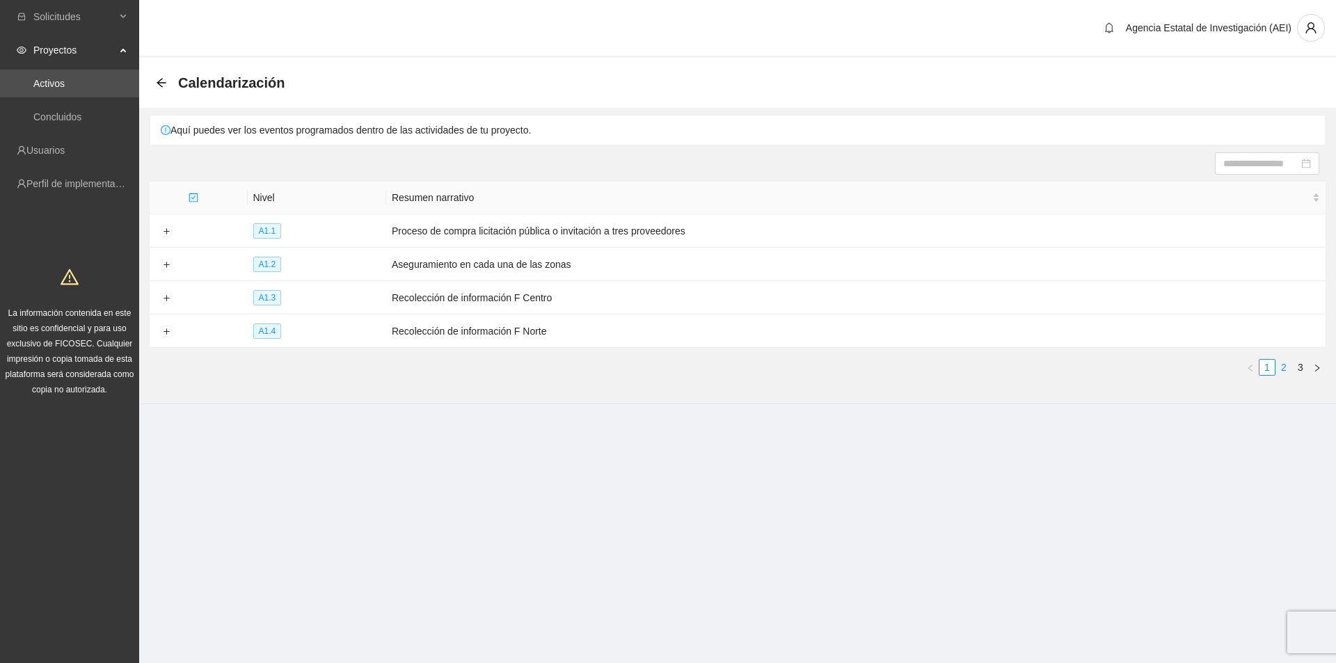
click at [1290, 369] on link "2" at bounding box center [1283, 367] width 15 height 15
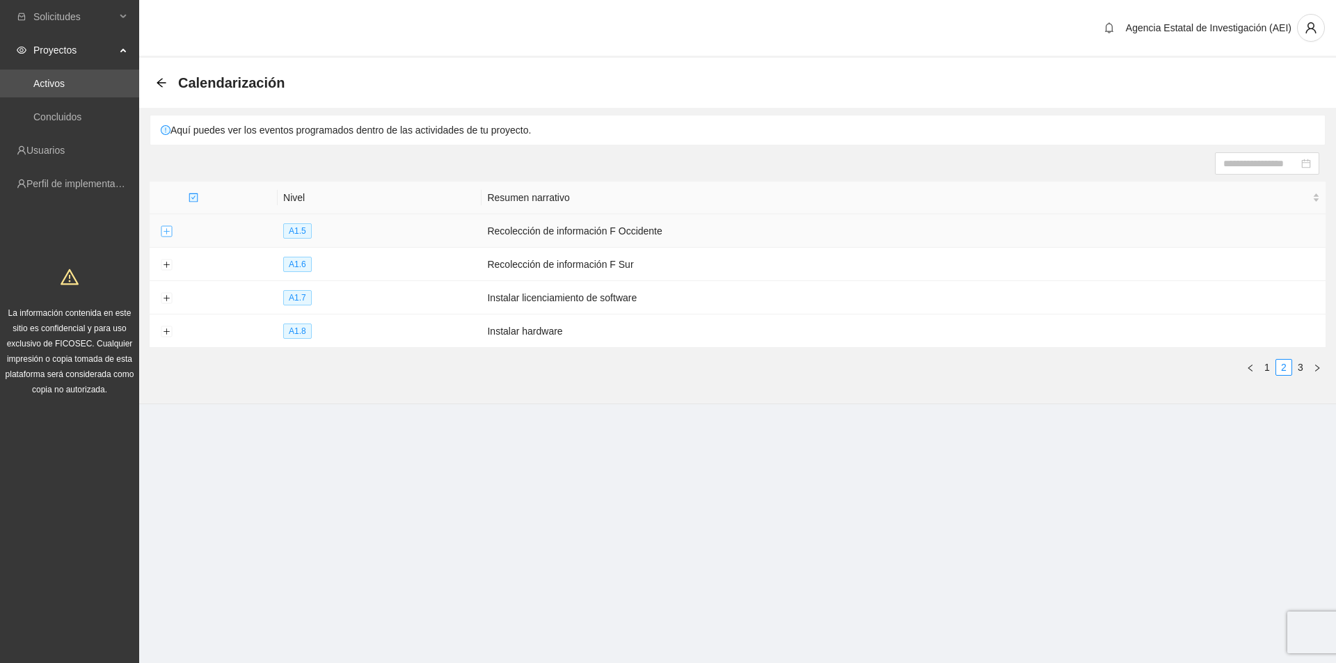
click at [167, 228] on button "Expand row" at bounding box center [166, 231] width 11 height 11
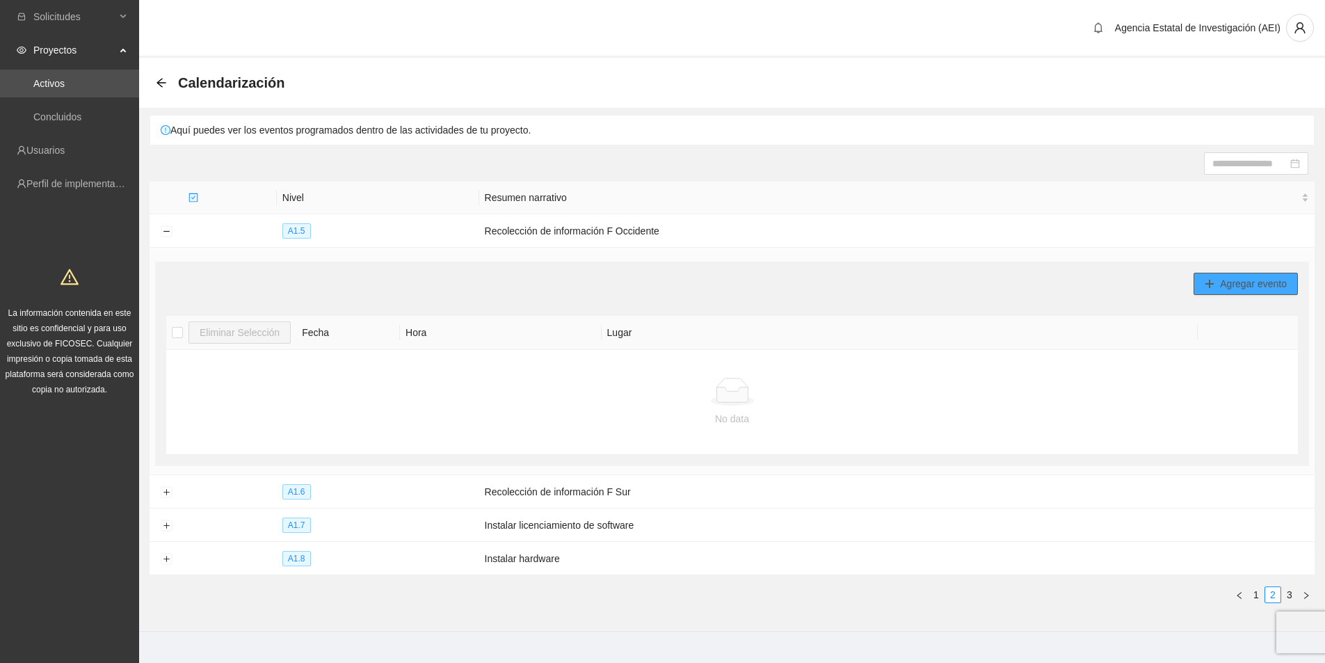
click at [1270, 284] on span "Agregar evento" at bounding box center [1253, 283] width 67 height 15
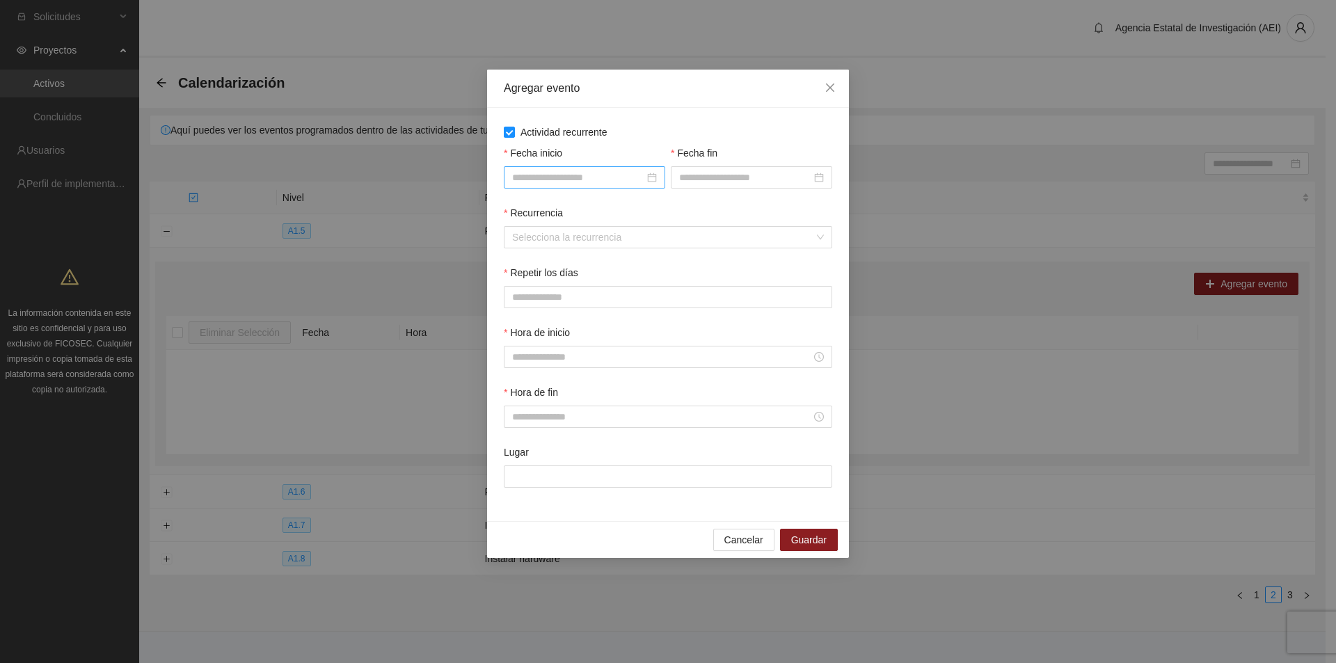
click at [653, 184] on div at bounding box center [584, 177] width 145 height 15
type input "**********"
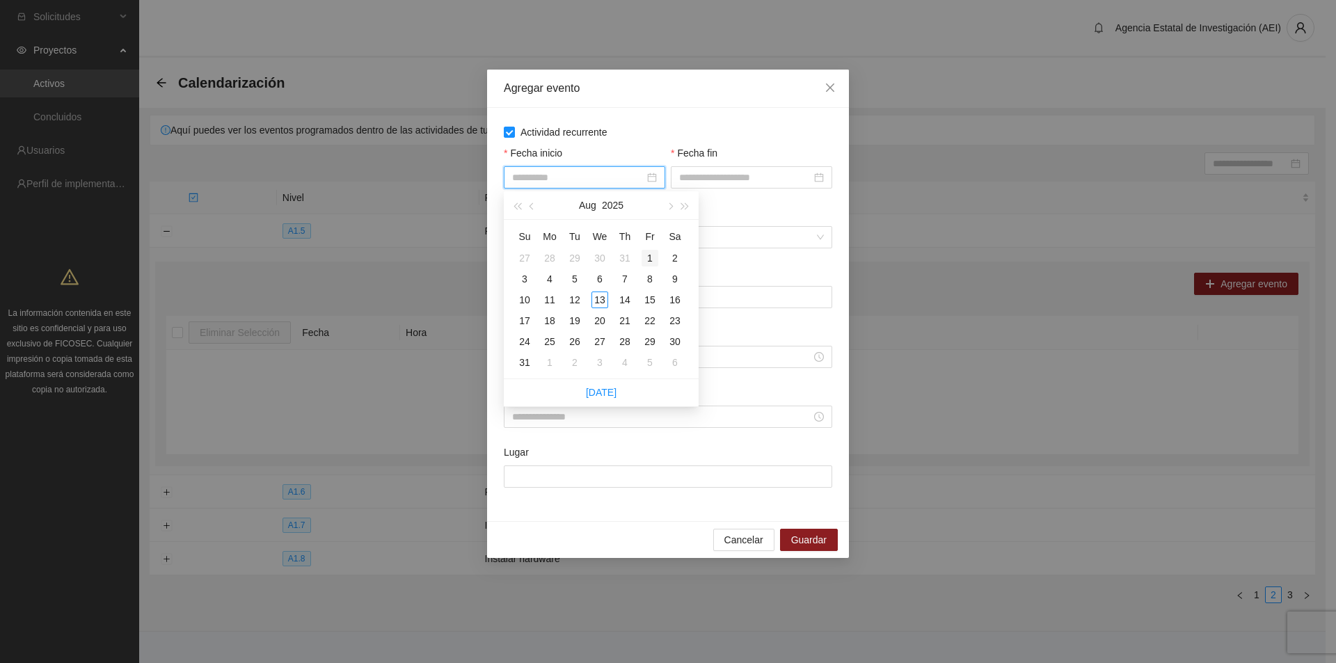
click at [653, 257] on div "1" at bounding box center [649, 258] width 17 height 17
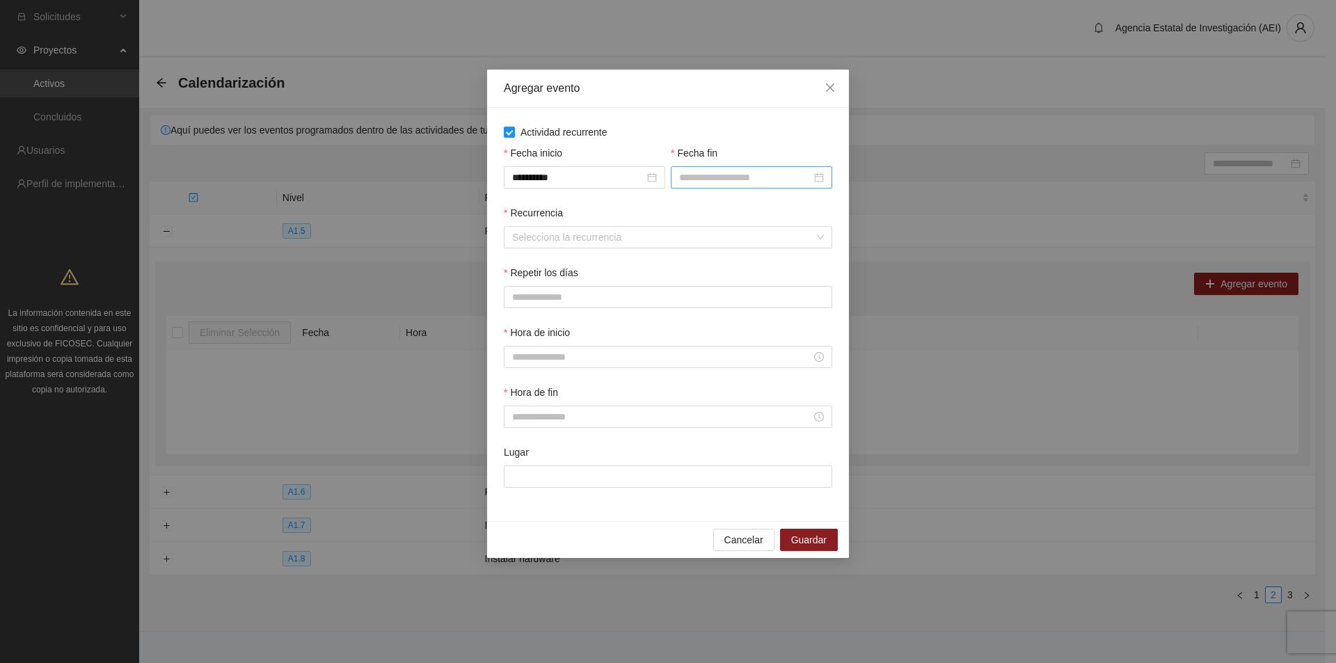
click at [814, 179] on div at bounding box center [751, 177] width 145 height 15
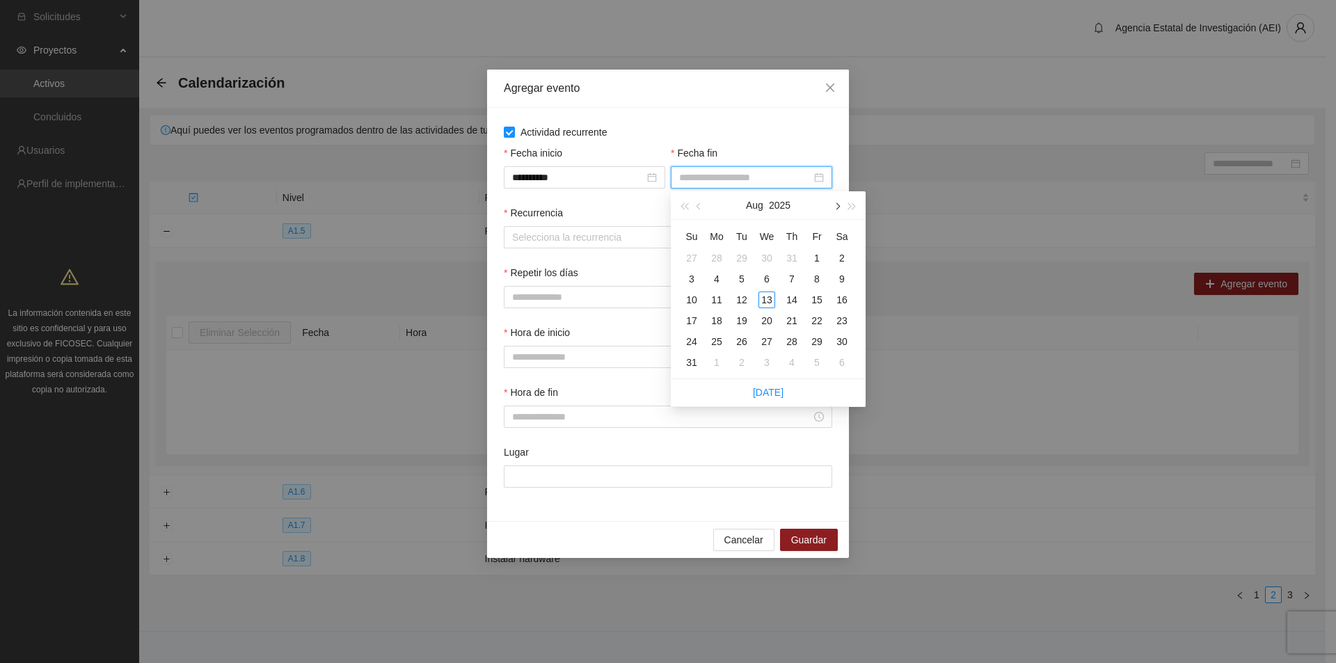
click at [833, 206] on span "button" at bounding box center [836, 206] width 7 height 7
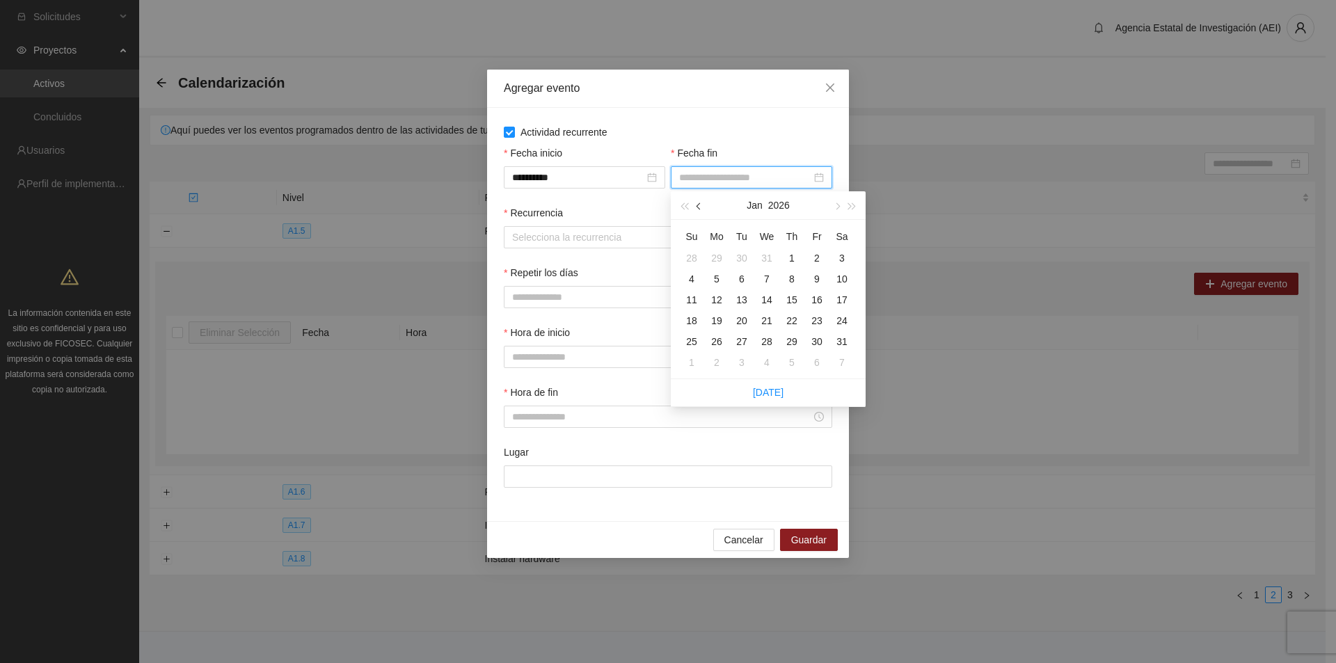
click at [701, 207] on span "button" at bounding box center [699, 206] width 7 height 7
type input "**********"
click at [762, 341] on div "31" at bounding box center [766, 341] width 17 height 17
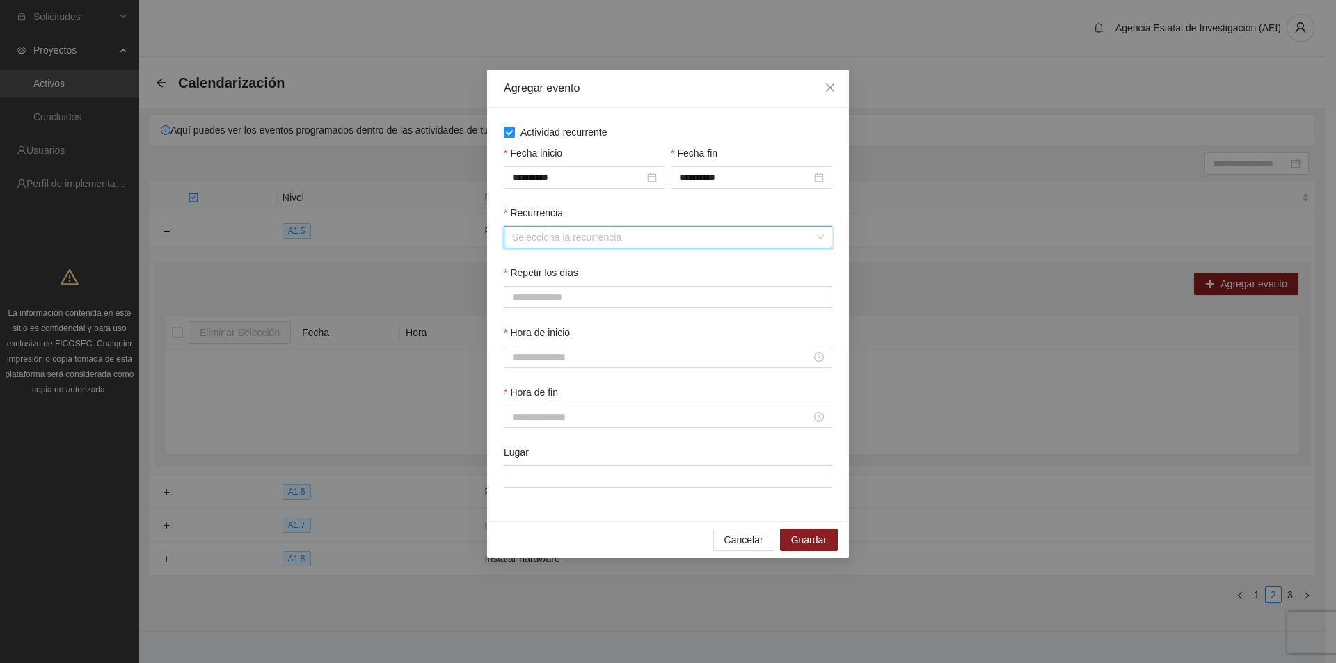
click at [521, 234] on input "Recurrencia" at bounding box center [663, 237] width 302 height 21
click at [531, 265] on div "Semanalmente" at bounding box center [668, 264] width 312 height 15
click at [504, 294] on button "L" at bounding box center [518, 297] width 28 height 22
click at [555, 297] on span "M" at bounding box center [552, 296] width 8 height 15
click at [586, 297] on span "X" at bounding box center [587, 296] width 6 height 15
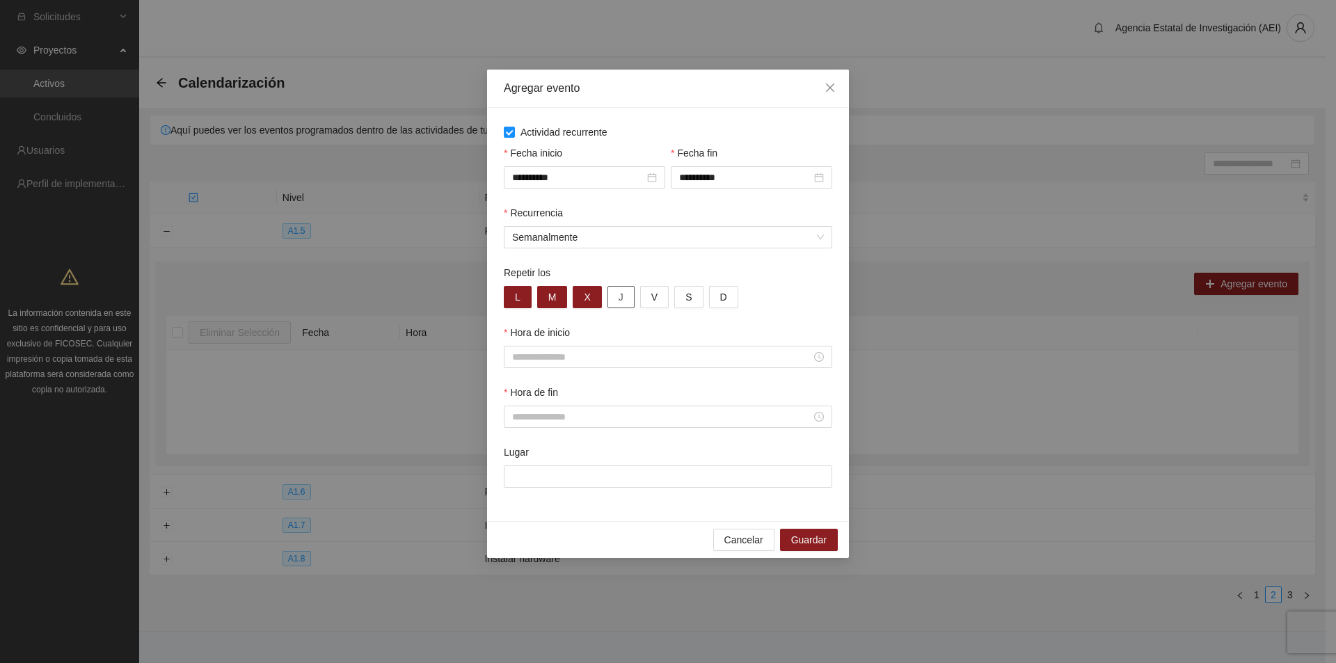
click at [611, 297] on button "J" at bounding box center [620, 297] width 27 height 22
click at [651, 297] on span "V" at bounding box center [654, 296] width 6 height 15
click at [675, 300] on button "S" at bounding box center [688, 297] width 29 height 22
click at [714, 300] on button "D" at bounding box center [723, 297] width 29 height 22
click at [765, 358] on input "Hora de inicio" at bounding box center [661, 356] width 299 height 15
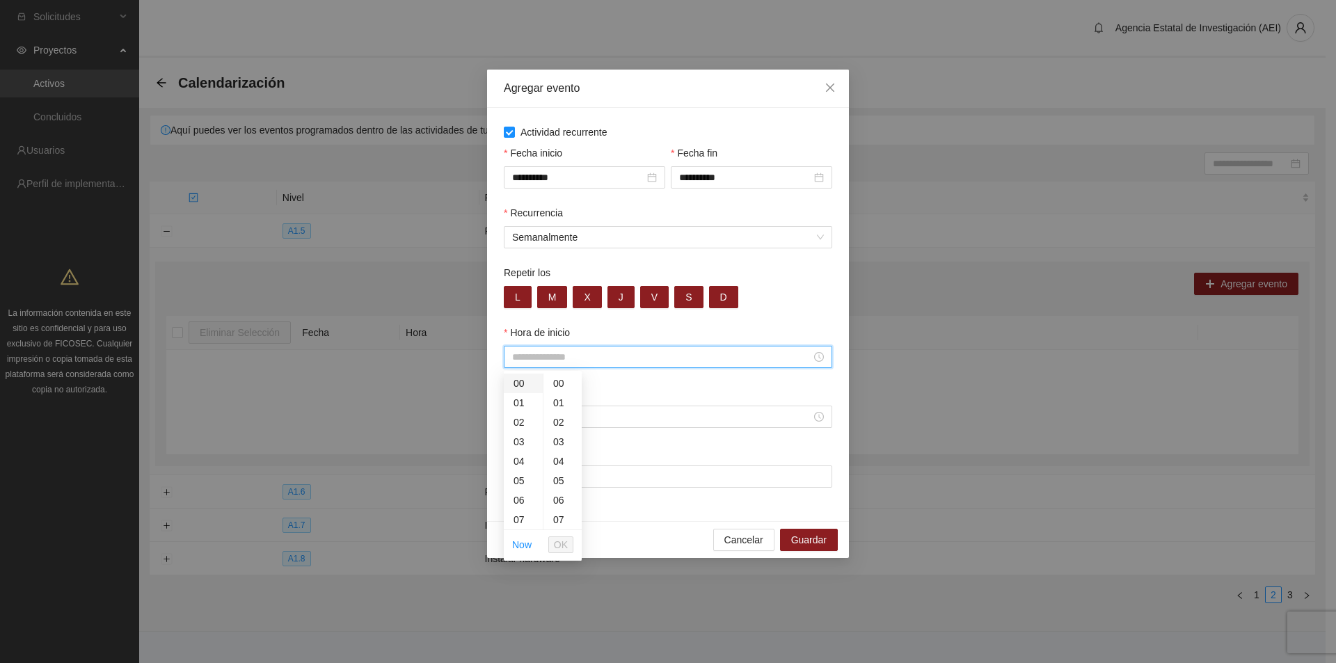
click at [530, 376] on div "00" at bounding box center [523, 383] width 39 height 19
type input "*****"
click at [563, 541] on span "OK" at bounding box center [561, 544] width 14 height 15
click at [572, 410] on input "Hora de fin" at bounding box center [661, 416] width 299 height 15
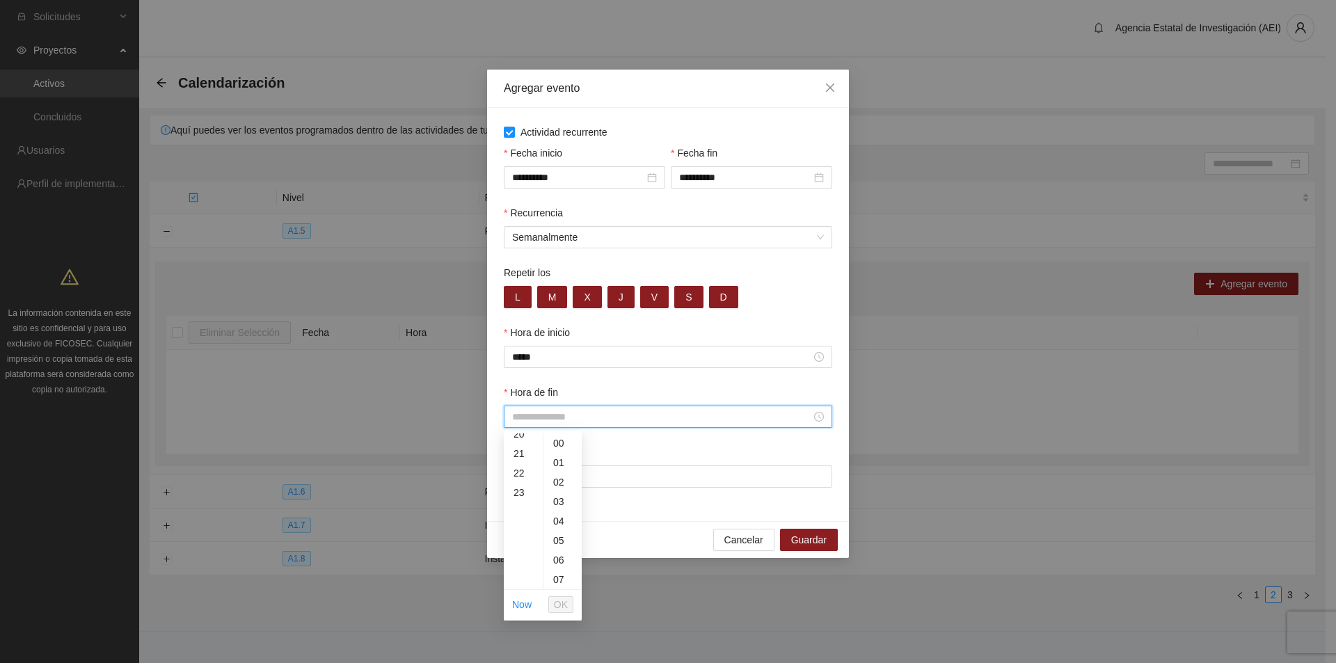
scroll to position [445, 0]
click at [524, 444] on div "23" at bounding box center [523, 445] width 39 height 19
click at [558, 513] on div "59" at bounding box center [562, 512] width 38 height 19
type input "*****"
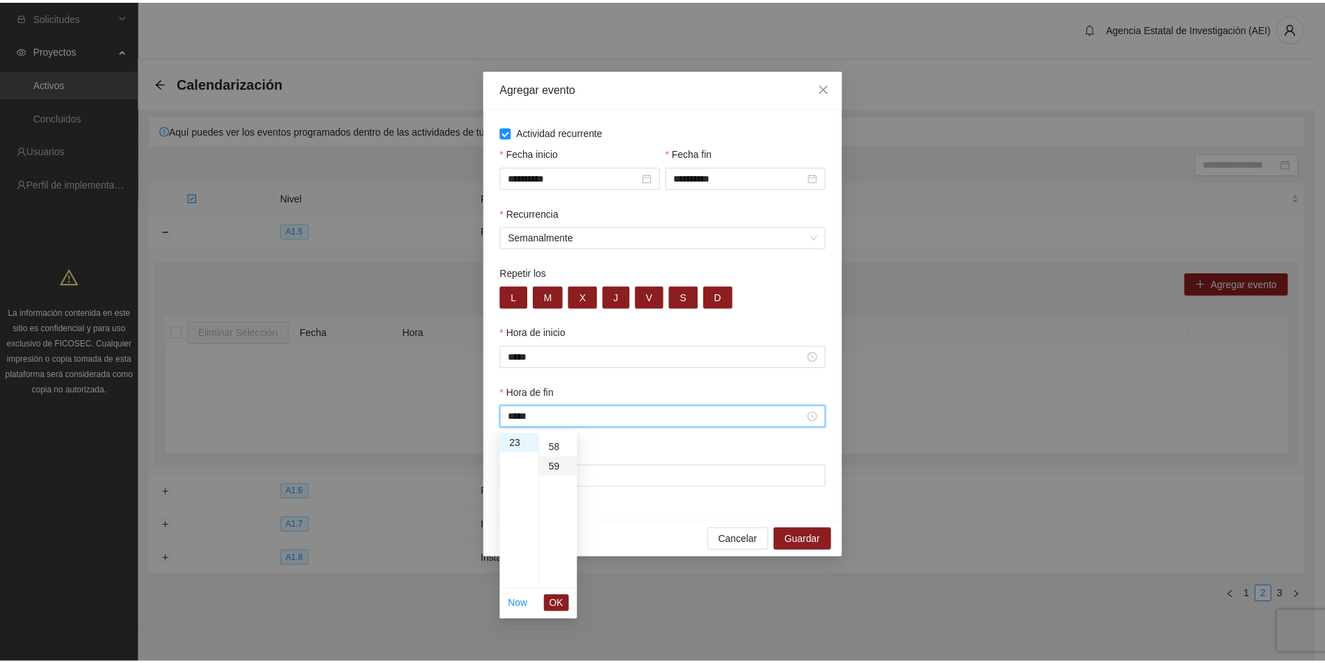
scroll to position [1149, 0]
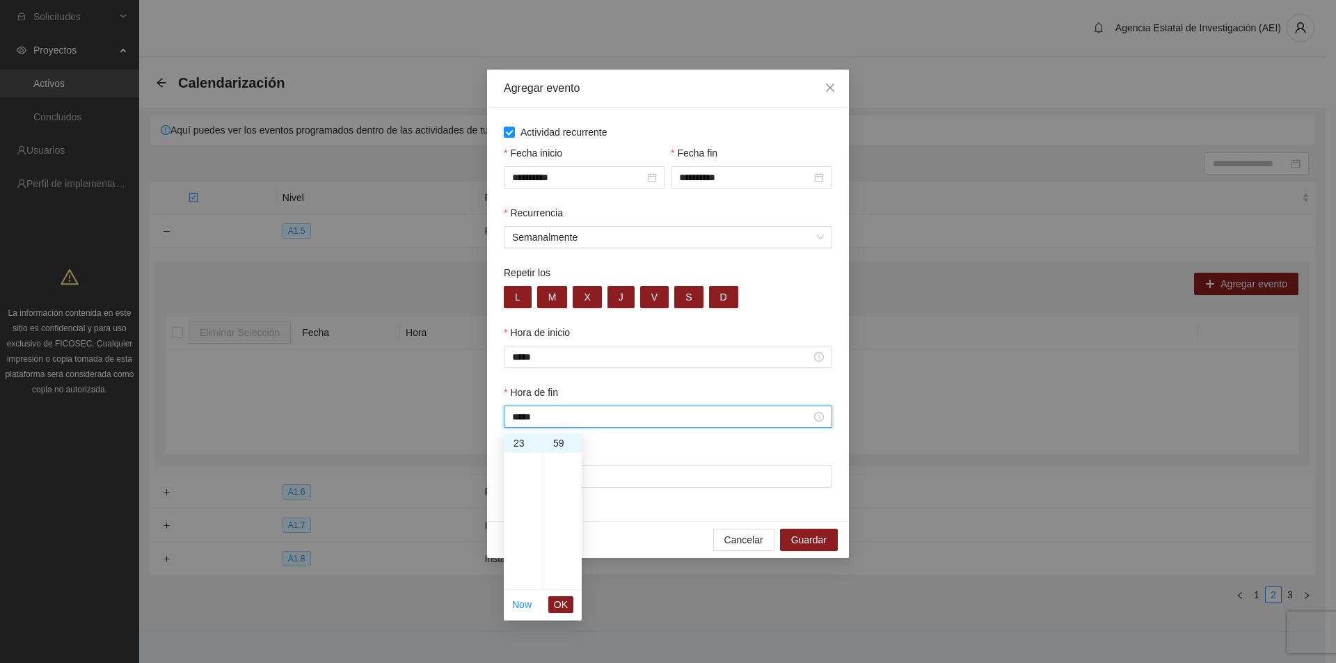
click at [558, 601] on span "OK" at bounding box center [561, 604] width 14 height 15
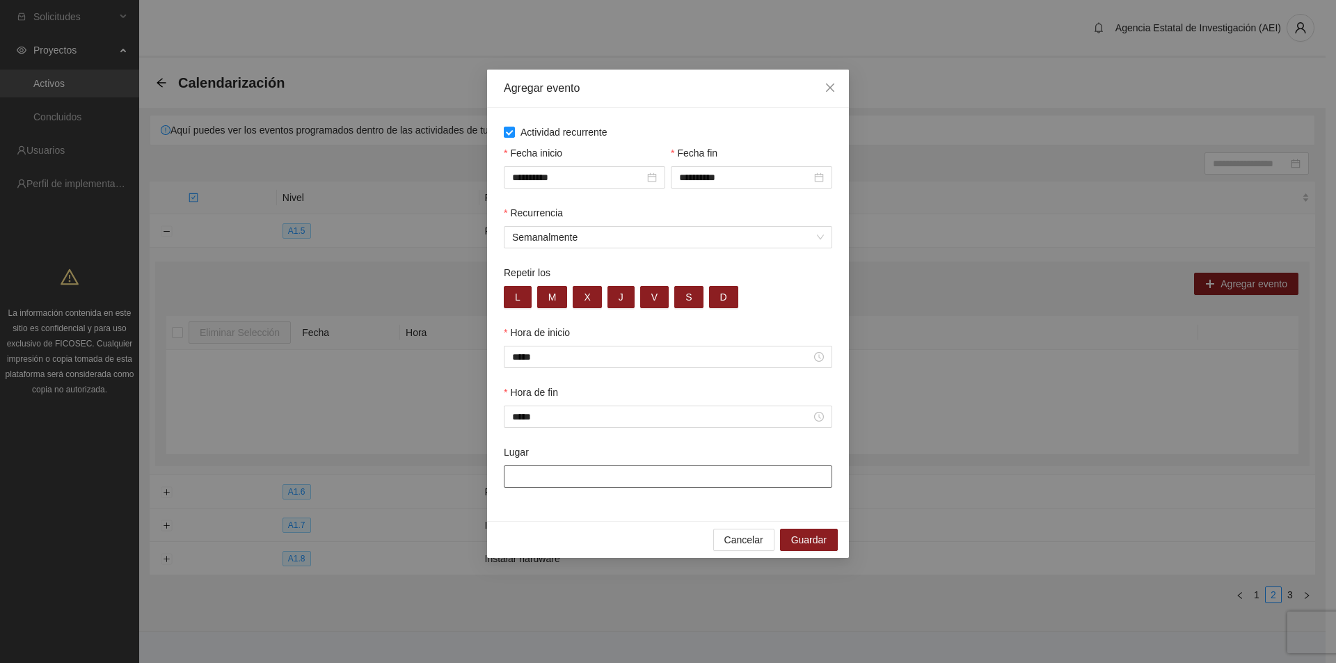
click at [541, 481] on input "Lugar" at bounding box center [668, 476] width 328 height 22
type input "**********"
click at [831, 546] on button "Guardar" at bounding box center [809, 540] width 58 height 22
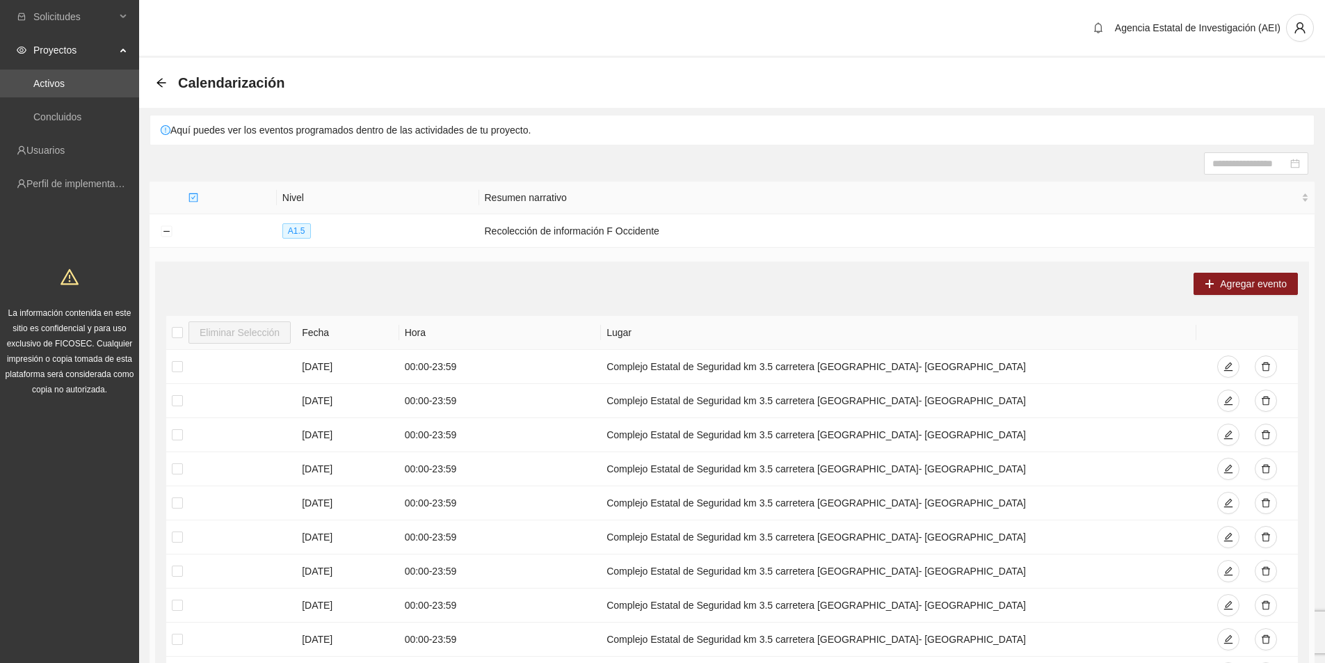
click at [167, 95] on div "Calendarización" at bounding box center [732, 83] width 1153 height 28
click at [161, 90] on div "Calendarización" at bounding box center [224, 83] width 137 height 22
click at [160, 83] on icon "arrow-left" at bounding box center [161, 82] width 11 height 11
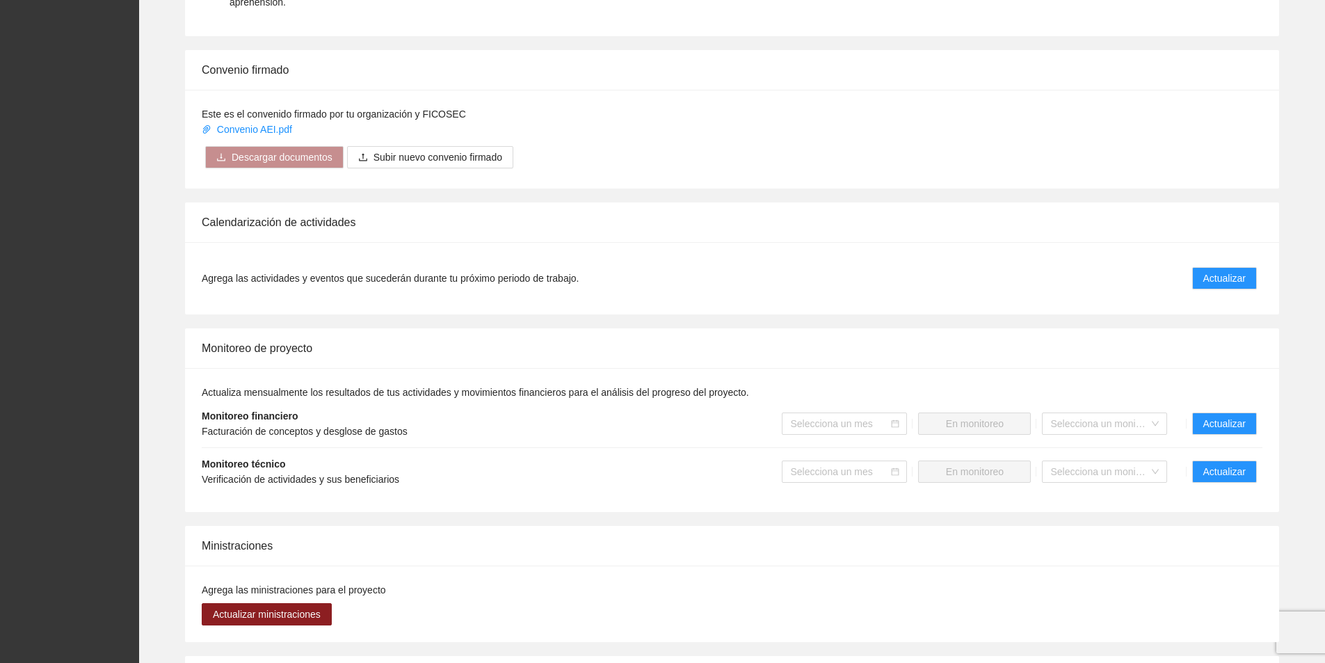
scroll to position [840, 0]
click at [1208, 271] on span "Actualizar" at bounding box center [1224, 278] width 42 height 15
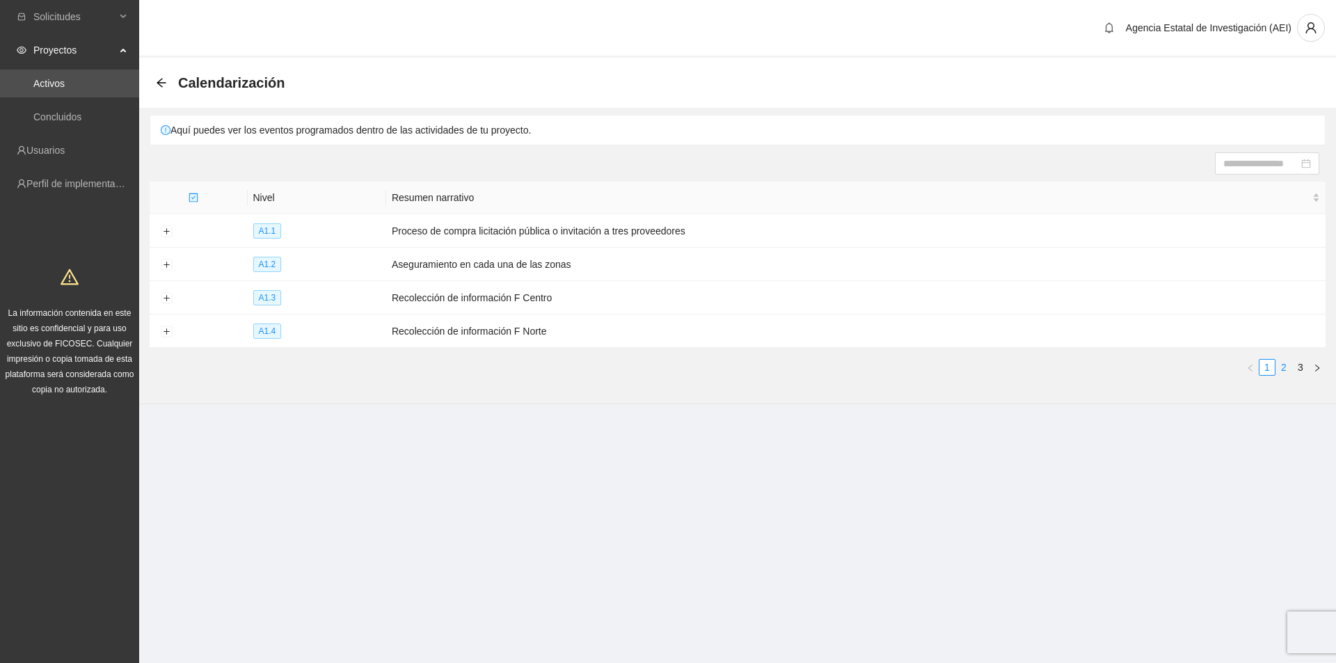
click at [1288, 363] on link "2" at bounding box center [1283, 367] width 15 height 15
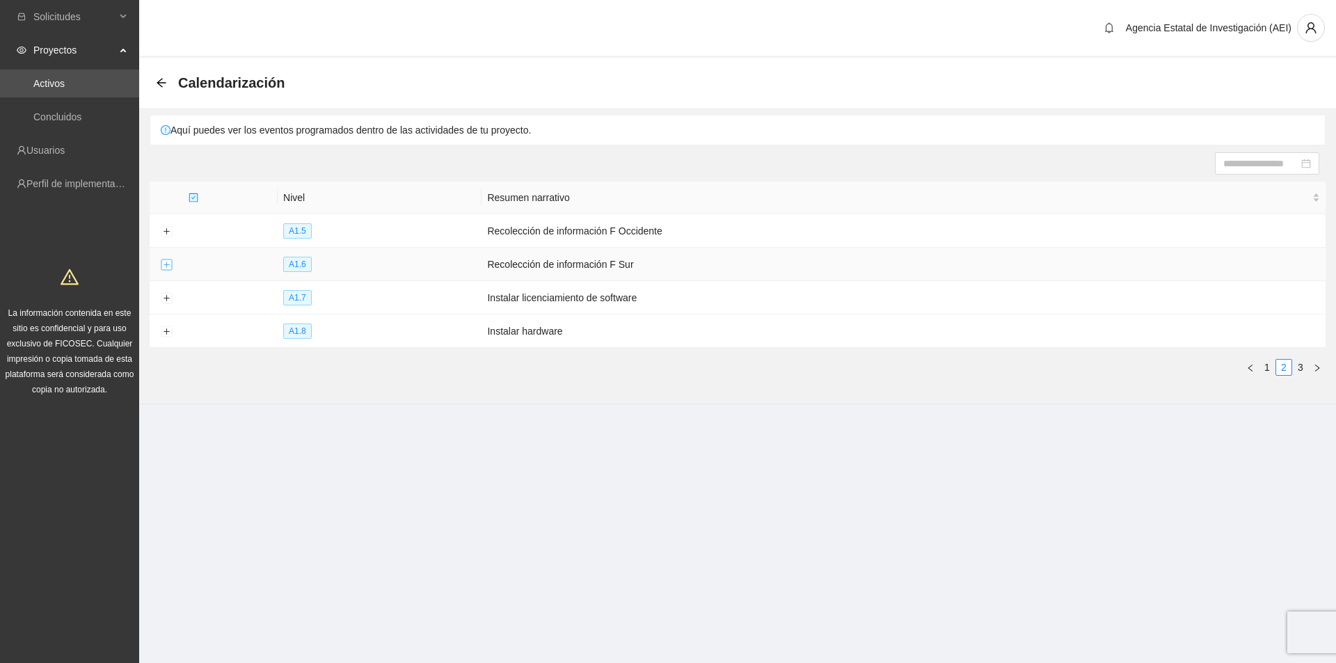
click at [167, 264] on button "Expand row" at bounding box center [166, 264] width 11 height 11
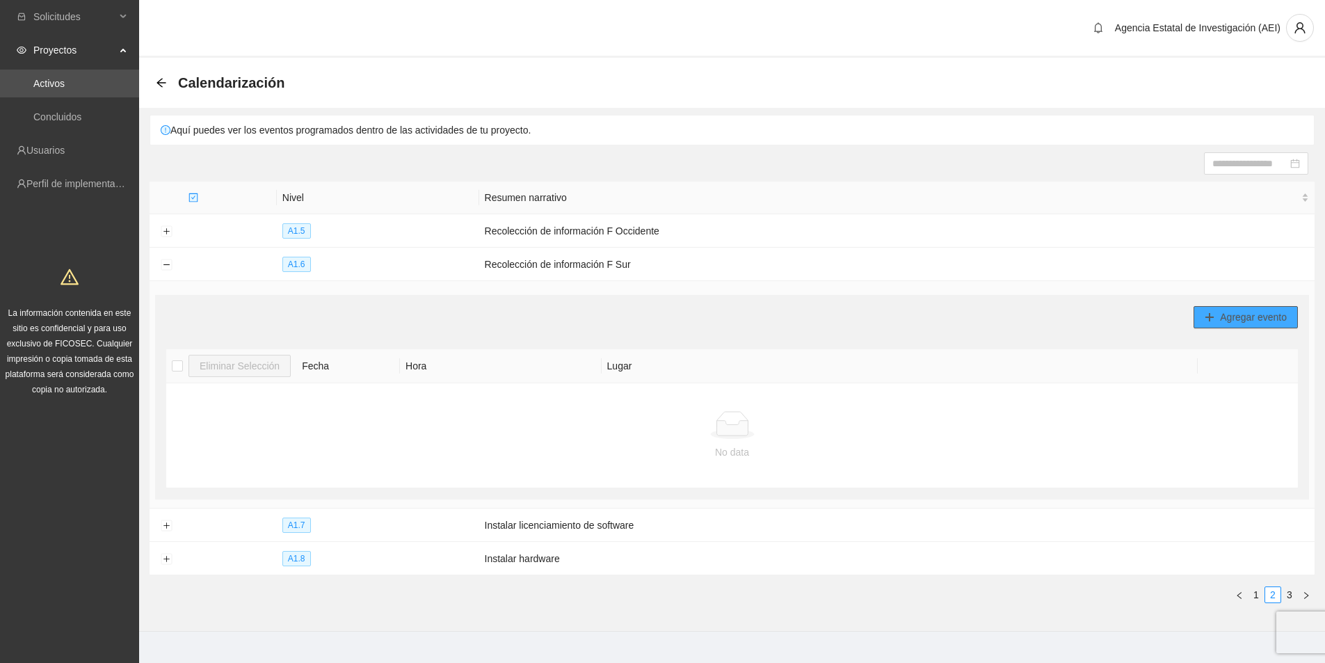
click at [1233, 323] on span "Agregar evento" at bounding box center [1253, 317] width 67 height 15
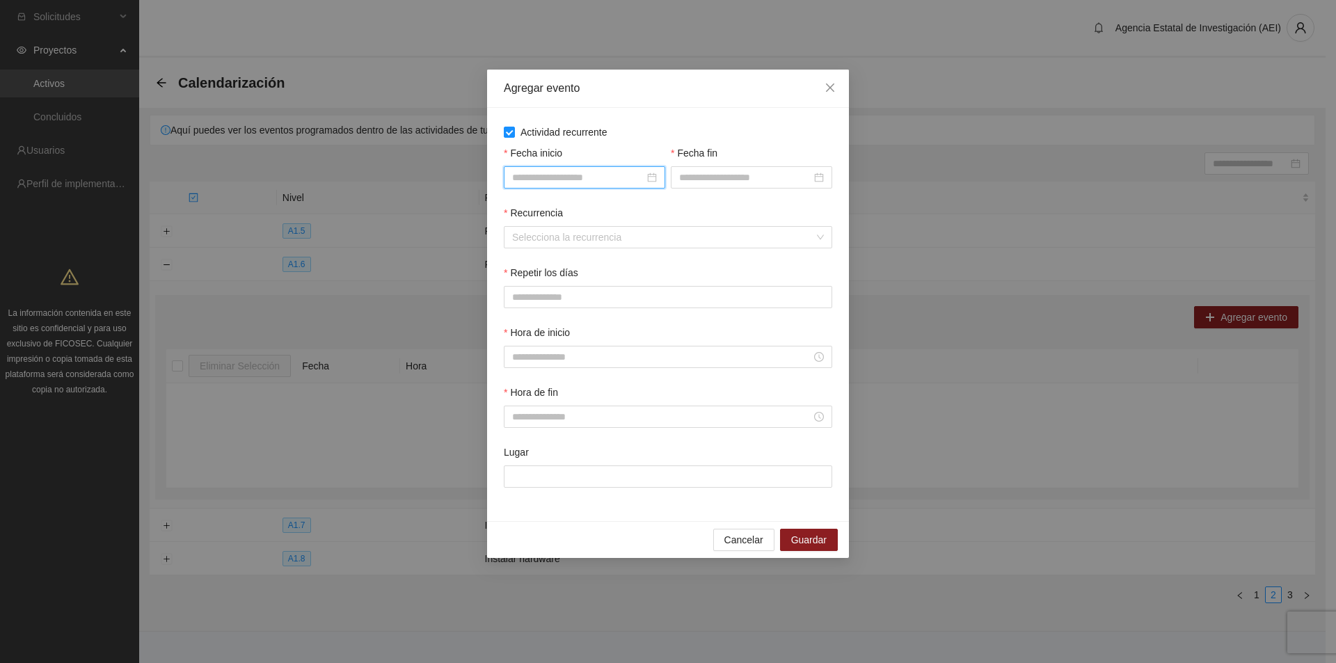
click at [563, 175] on input "Fecha inicio" at bounding box center [578, 177] width 132 height 15
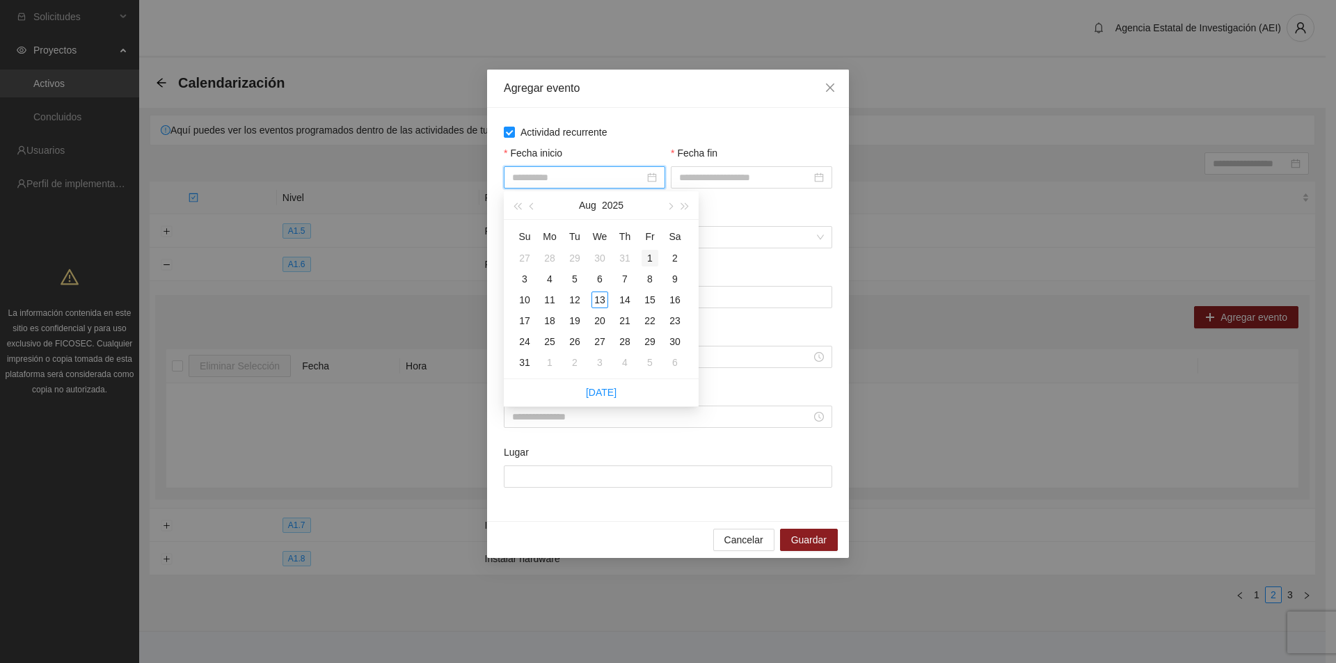
type input "**********"
click at [646, 259] on div "1" at bounding box center [649, 258] width 17 height 17
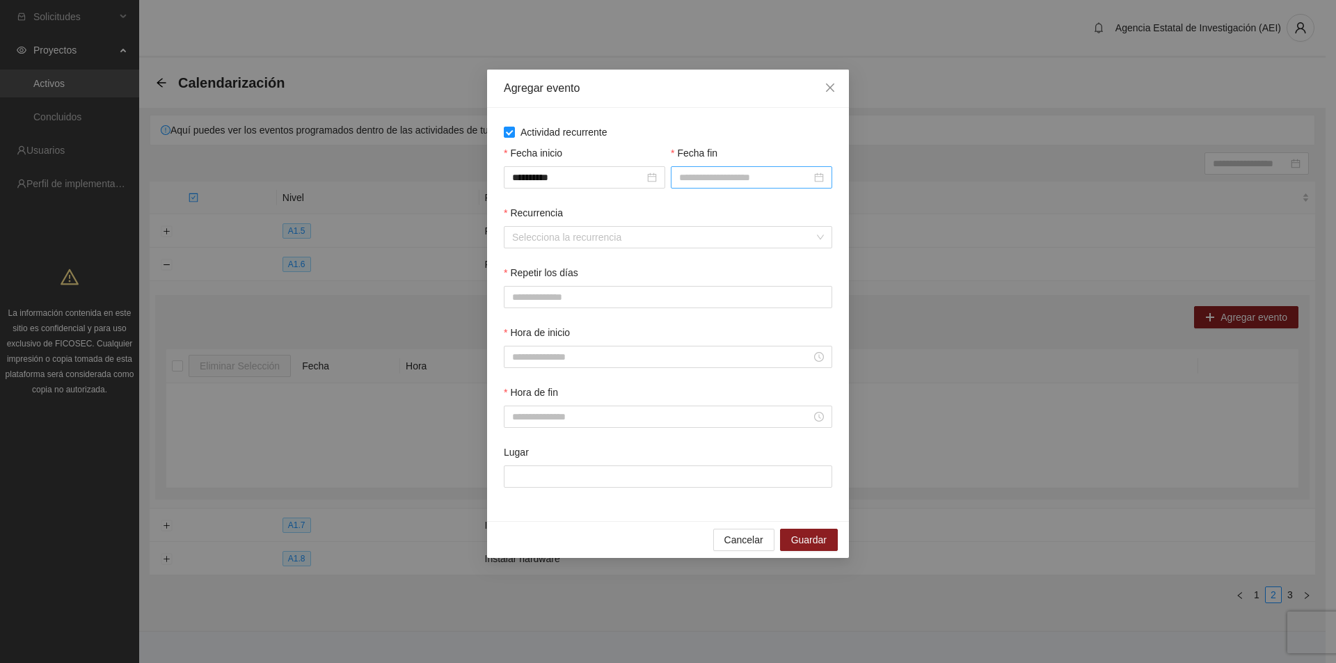
click at [815, 177] on div at bounding box center [751, 177] width 145 height 15
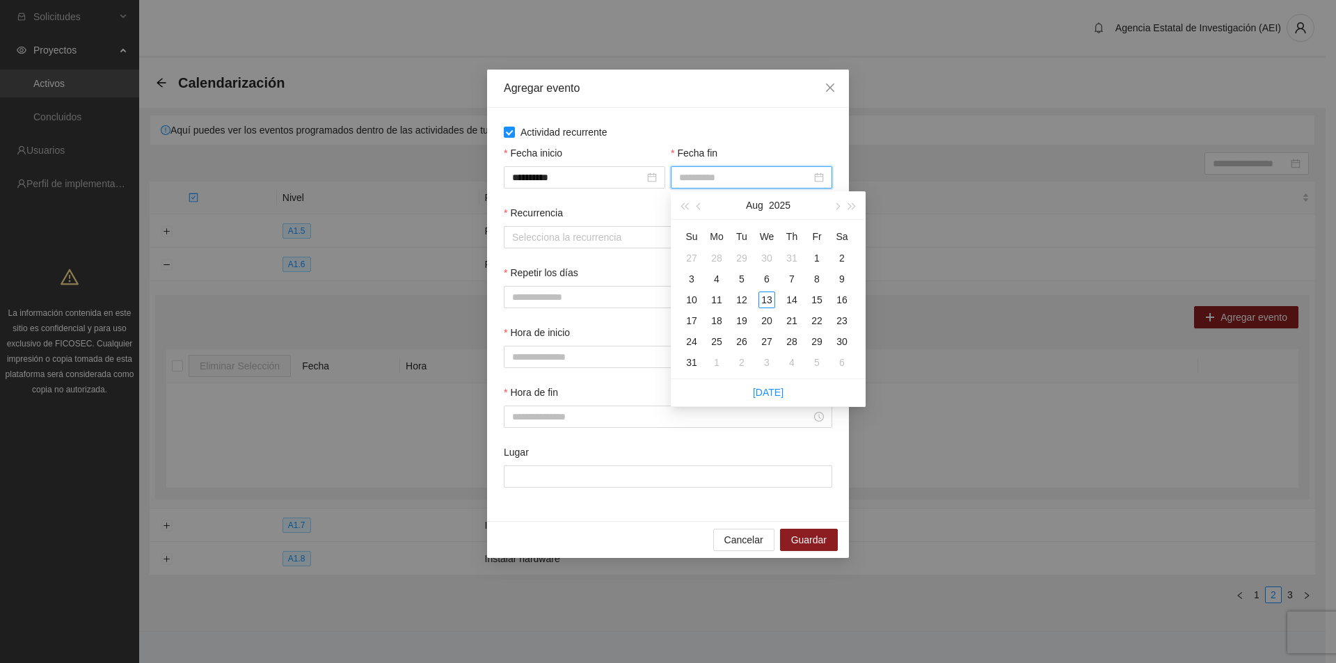
type input "**********"
click at [835, 206] on span "button" at bounding box center [836, 206] width 7 height 7
click at [835, 205] on span "button" at bounding box center [836, 206] width 7 height 7
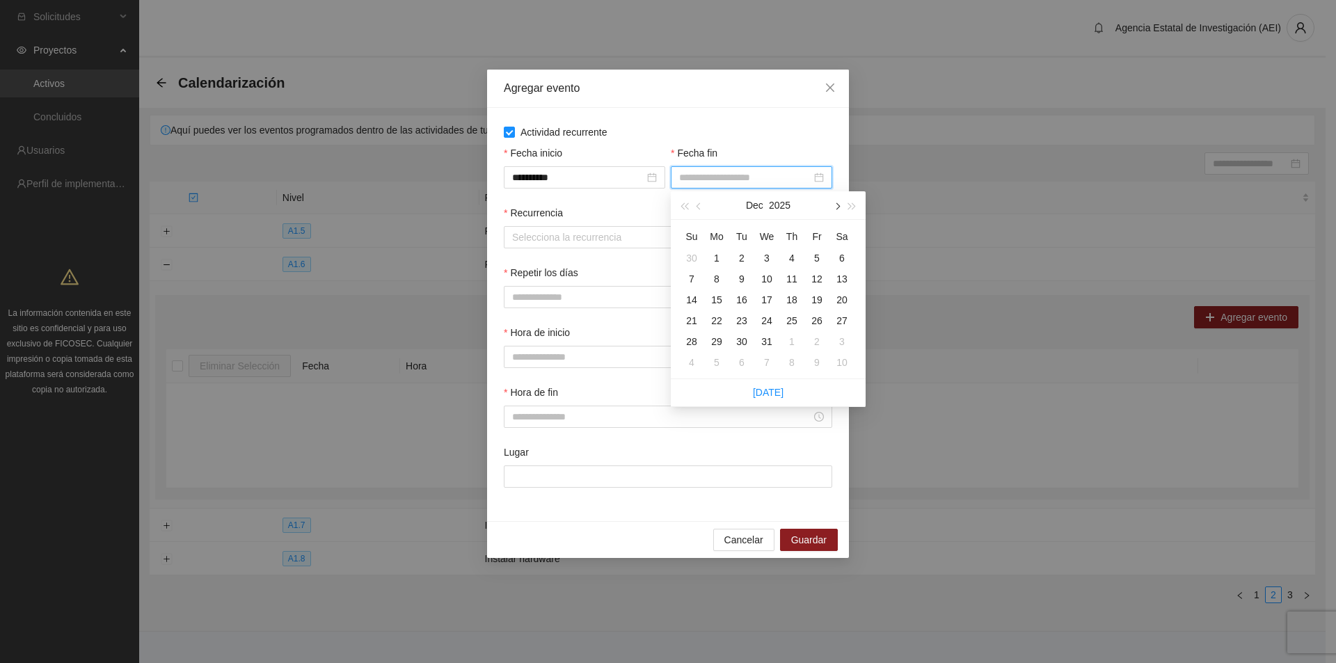
click at [835, 205] on span "button" at bounding box center [836, 206] width 7 height 7
click at [696, 207] on button "button" at bounding box center [698, 205] width 15 height 28
type input "**********"
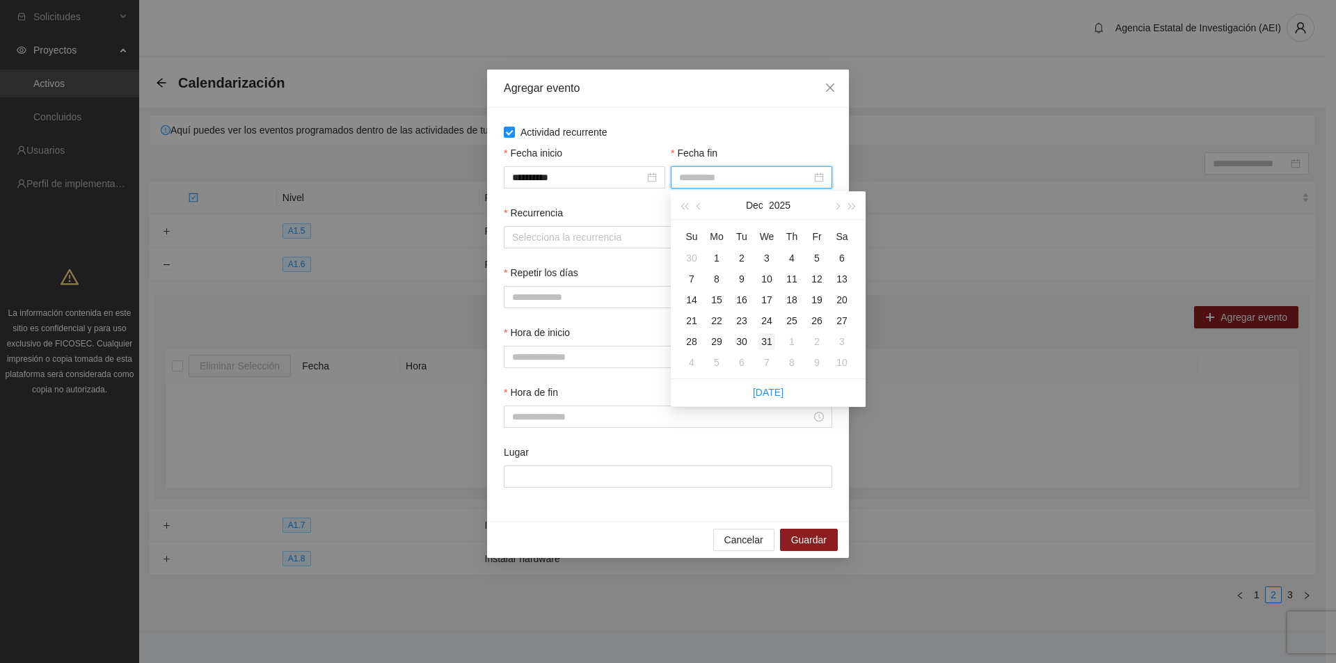
type input "**********"
click at [765, 340] on div "31" at bounding box center [766, 341] width 17 height 17
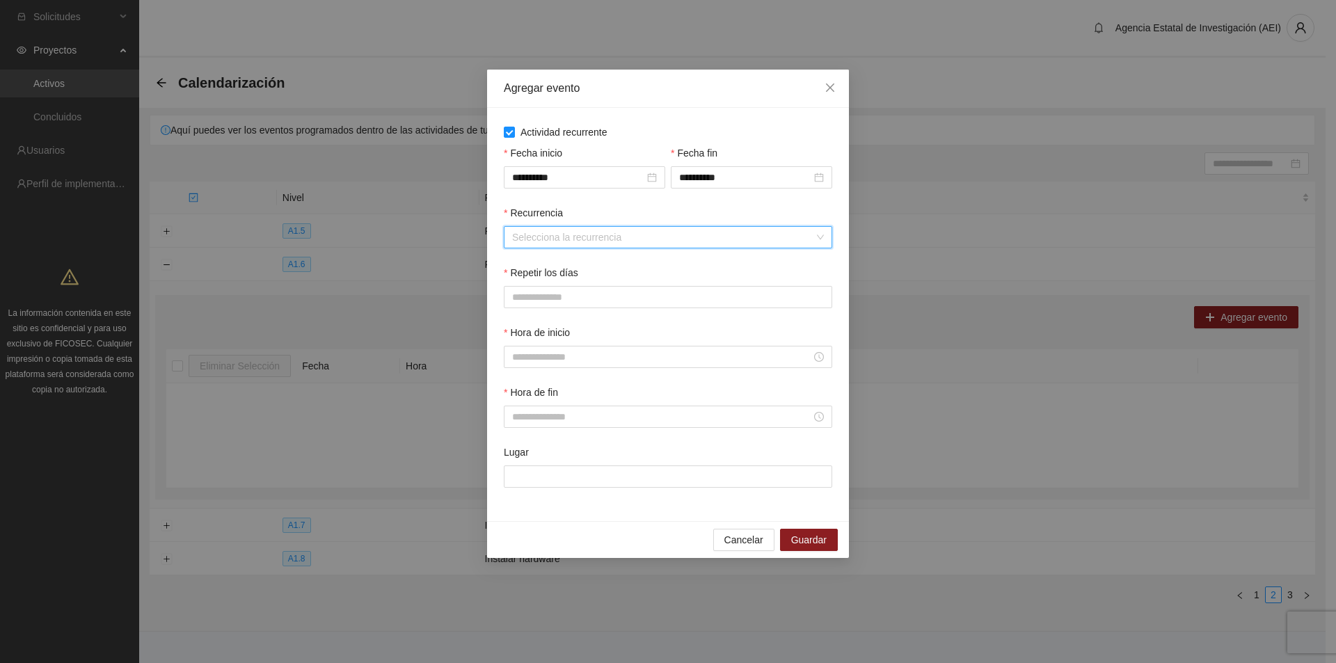
click at [543, 237] on input "Recurrencia" at bounding box center [663, 237] width 302 height 21
click at [550, 265] on div "Semanalmente" at bounding box center [668, 264] width 312 height 15
click at [525, 293] on button "L" at bounding box center [518, 297] width 28 height 22
click at [541, 296] on button "M" at bounding box center [552, 297] width 31 height 22
click at [587, 297] on span "X" at bounding box center [587, 296] width 6 height 15
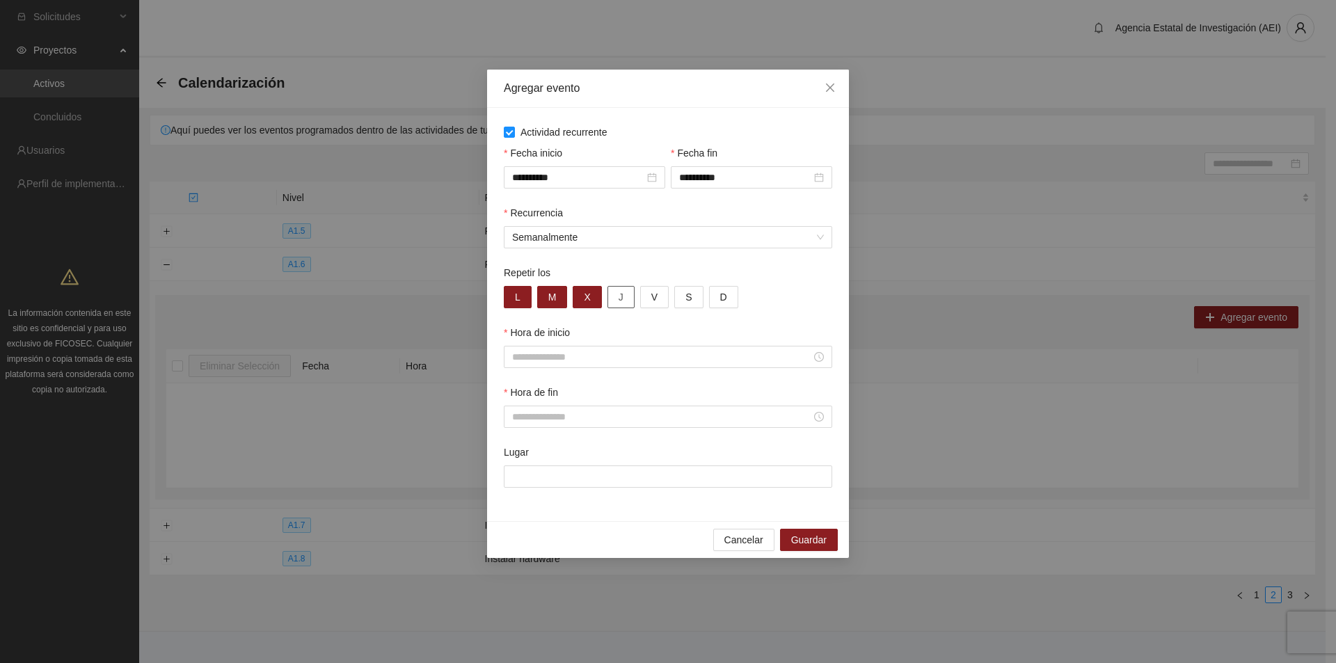
click at [623, 299] on button "J" at bounding box center [620, 297] width 27 height 22
click at [643, 299] on button "V" at bounding box center [654, 297] width 29 height 22
click at [678, 299] on button "S" at bounding box center [688, 297] width 29 height 22
click at [734, 299] on div "L M X J V S D" at bounding box center [668, 297] width 328 height 22
click at [720, 299] on span "D" at bounding box center [723, 296] width 7 height 15
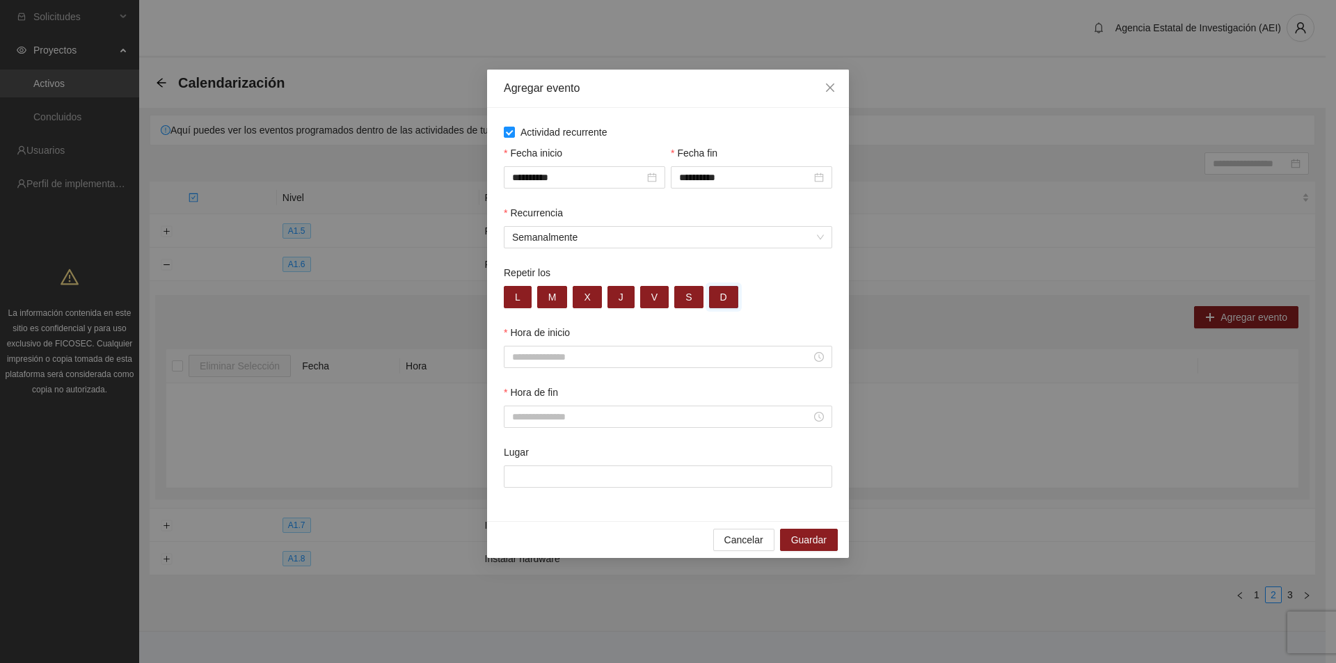
click at [624, 369] on div "Hora de inicio" at bounding box center [668, 355] width 334 height 60
click at [618, 362] on input "Hora de inicio" at bounding box center [661, 356] width 299 height 15
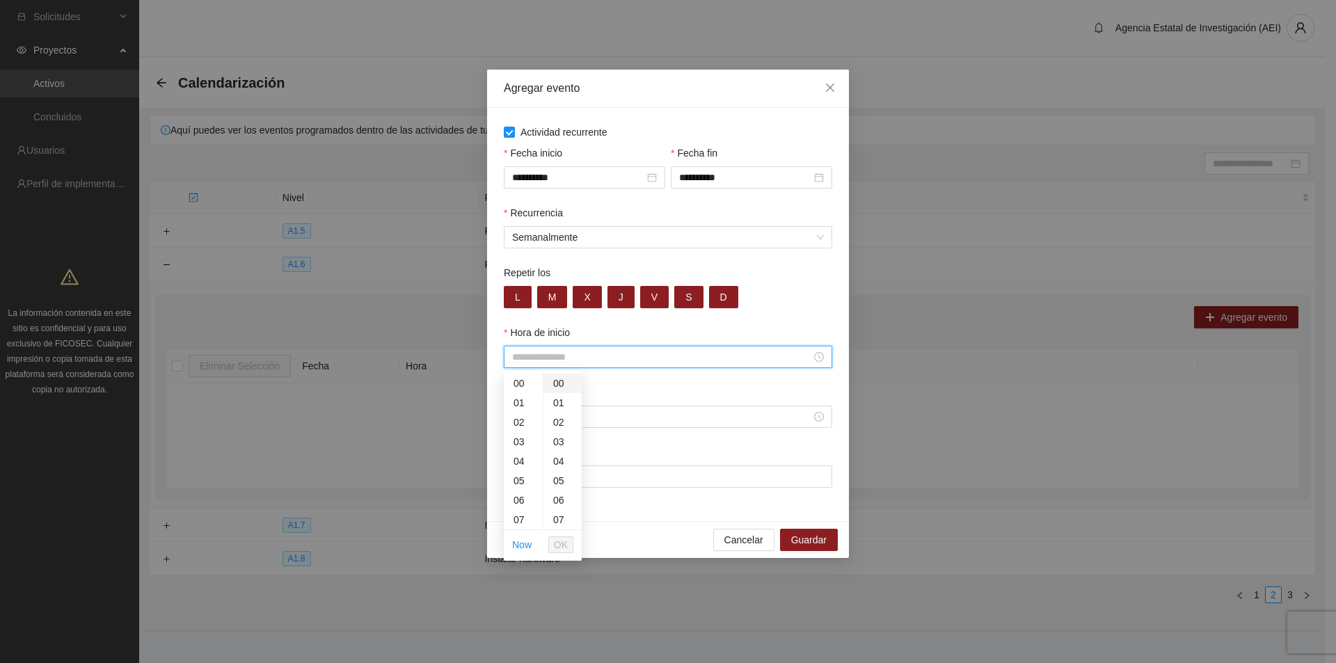
drag, startPoint x: 522, startPoint y: 384, endPoint x: 556, endPoint y: 386, distance: 33.5
click at [528, 386] on div "00" at bounding box center [523, 383] width 39 height 19
type input "*****"
click at [556, 386] on div "00" at bounding box center [562, 383] width 38 height 19
click at [549, 545] on button "OK" at bounding box center [560, 544] width 25 height 17
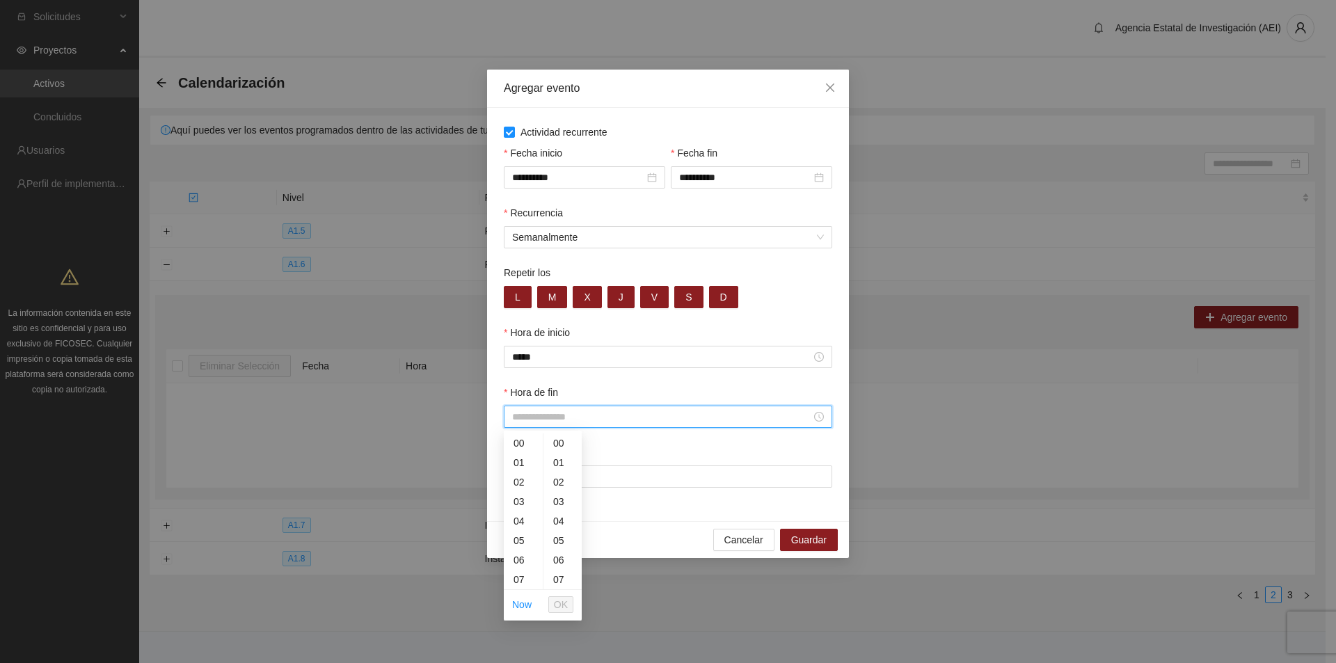
click at [528, 419] on input "Hora de fin" at bounding box center [661, 416] width 299 height 15
click at [523, 449] on div "23" at bounding box center [523, 449] width 39 height 19
click at [555, 452] on div "59" at bounding box center [562, 449] width 38 height 19
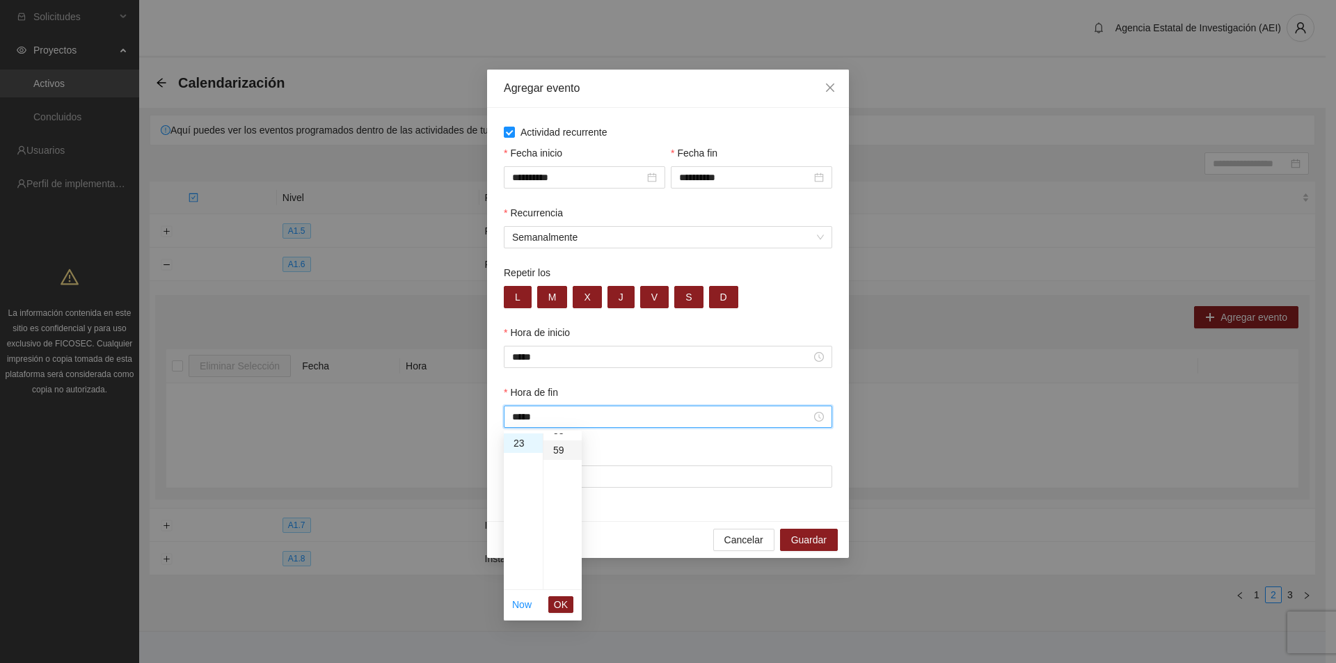
type input "*****"
click at [559, 603] on span "OK" at bounding box center [561, 604] width 14 height 15
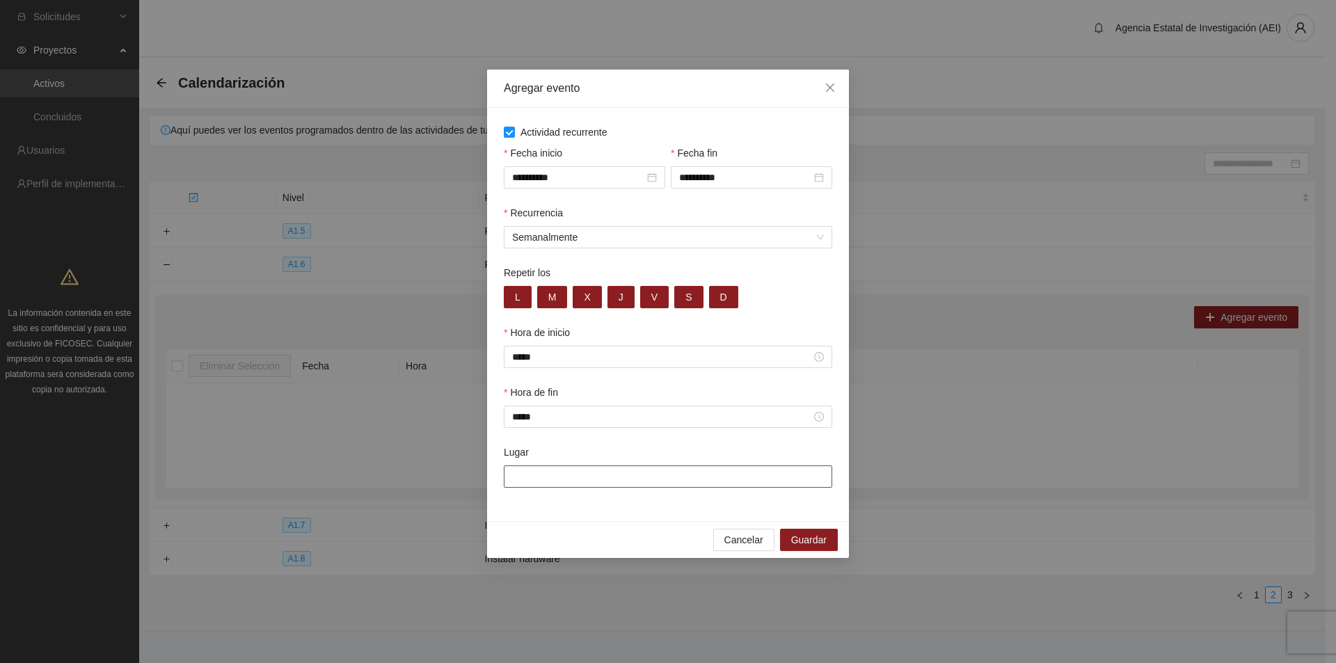
click at [523, 478] on input "Lugar" at bounding box center [668, 476] width 328 height 22
type input "**********"
click at [801, 540] on span "Guardar" at bounding box center [808, 539] width 35 height 15
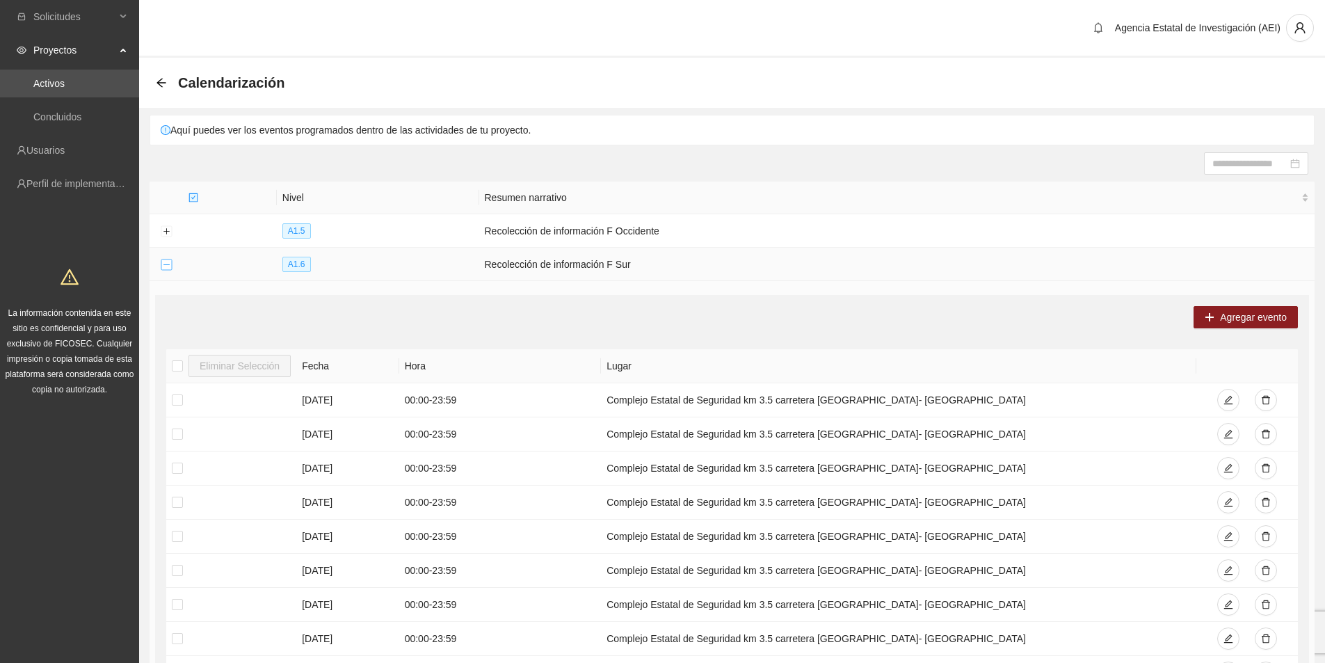
click at [164, 259] on button "Collapse row" at bounding box center [166, 264] width 11 height 11
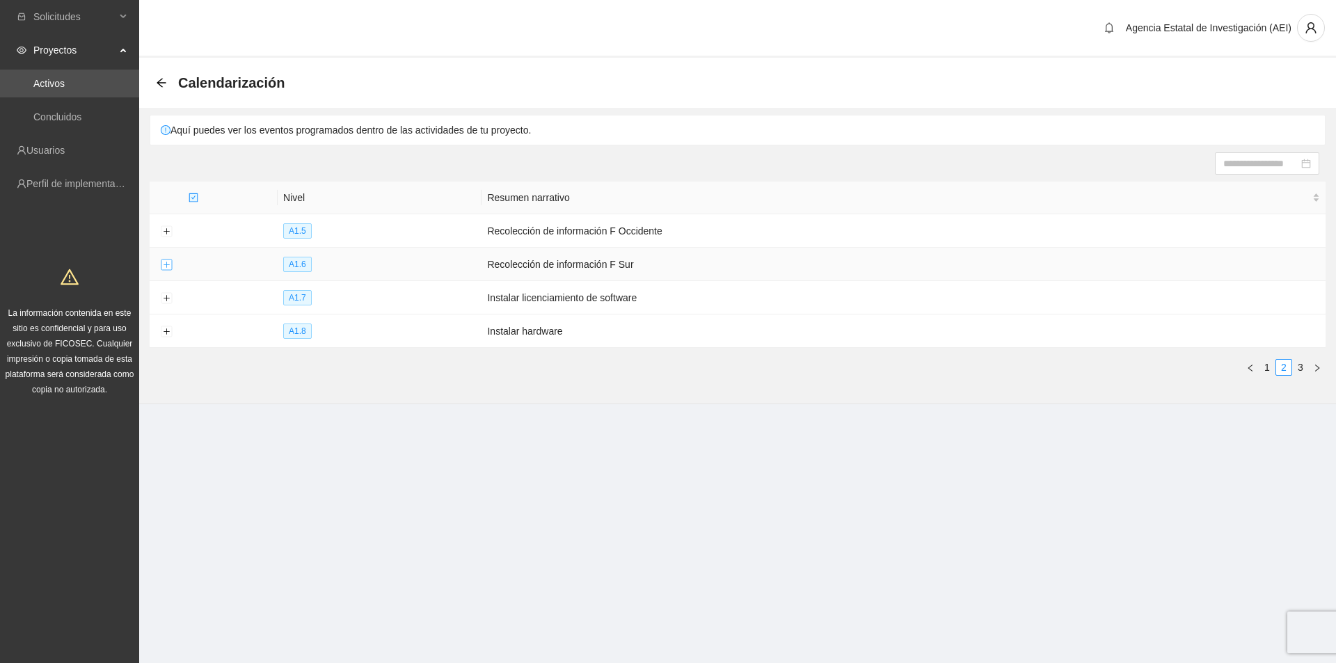
click at [162, 262] on button "Expand row" at bounding box center [166, 264] width 11 height 11
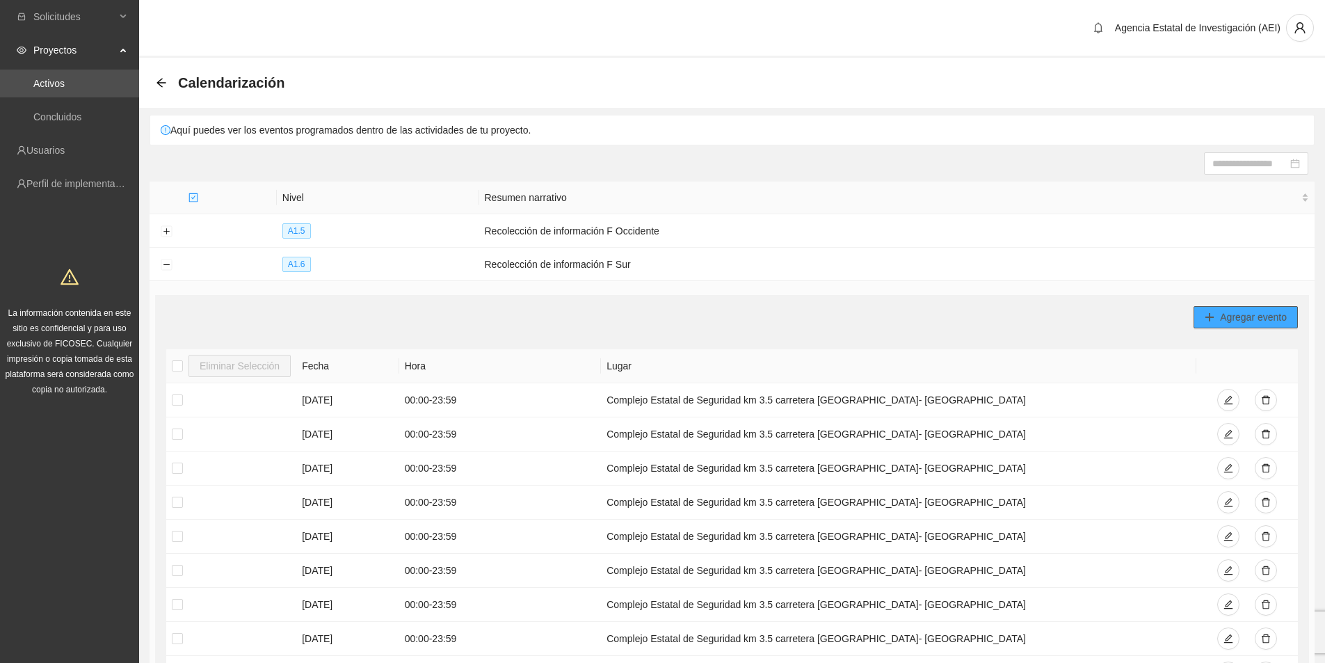
click at [1217, 310] on button "Agregar evento" at bounding box center [1246, 317] width 104 height 22
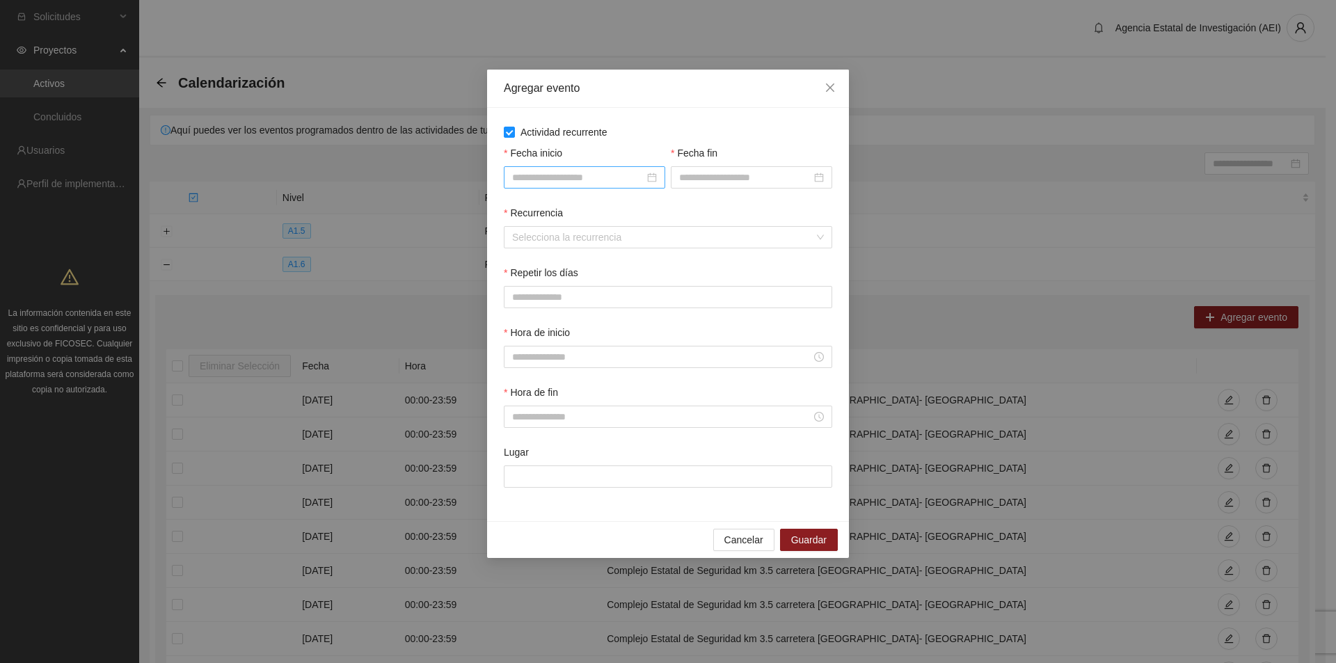
click at [657, 179] on div at bounding box center [584, 177] width 161 height 22
type input "**********"
click at [656, 255] on div "1" at bounding box center [649, 258] width 17 height 17
click at [826, 176] on div at bounding box center [751, 177] width 161 height 22
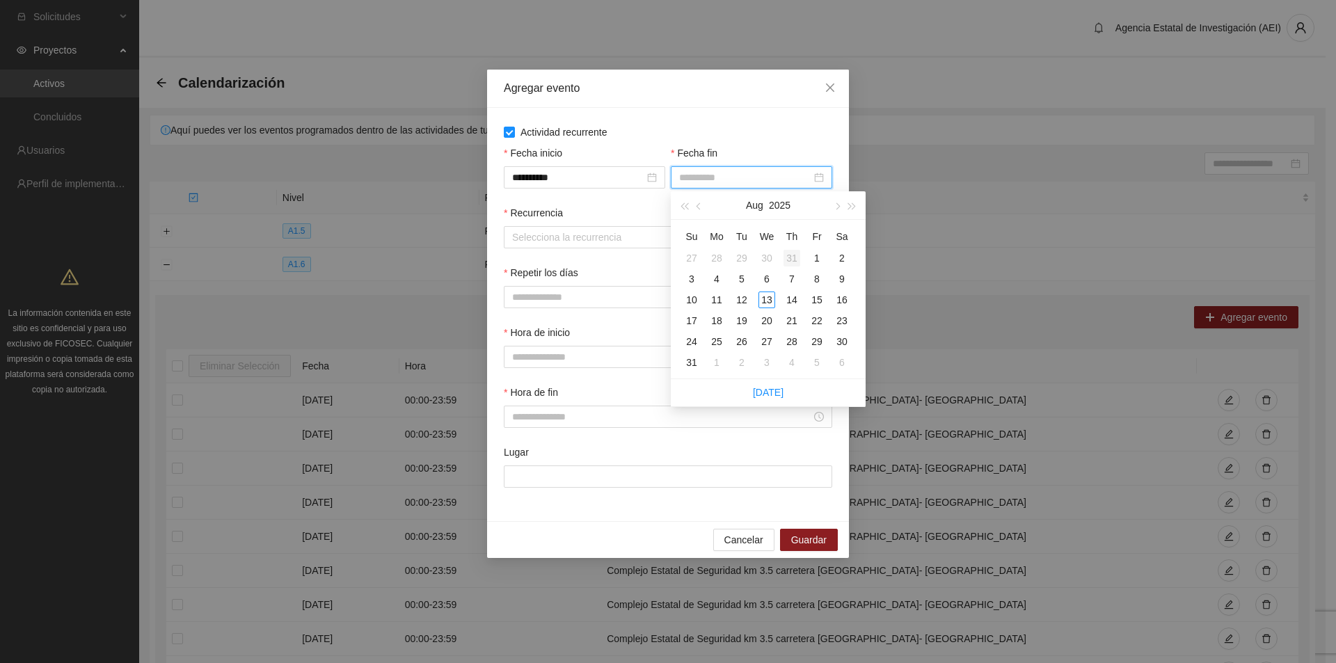
type input "**********"
click at [840, 205] on button "button" at bounding box center [836, 205] width 15 height 28
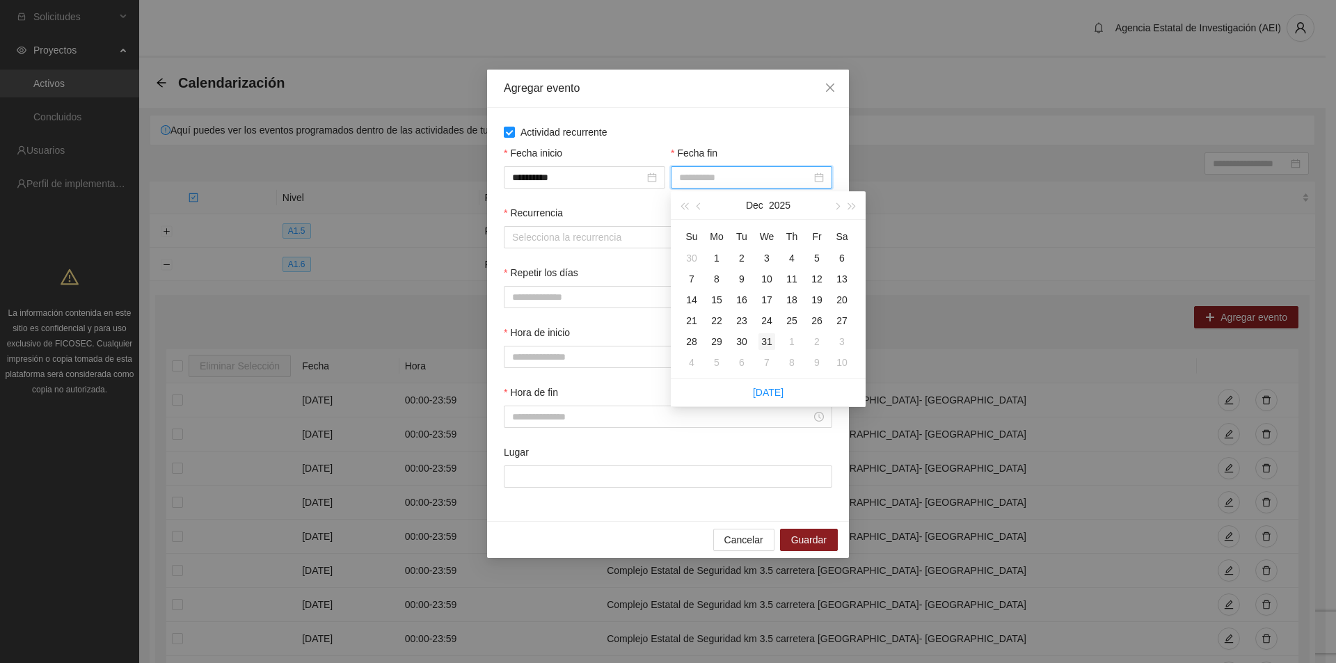
type input "**********"
click at [766, 337] on div "31" at bounding box center [766, 341] width 17 height 17
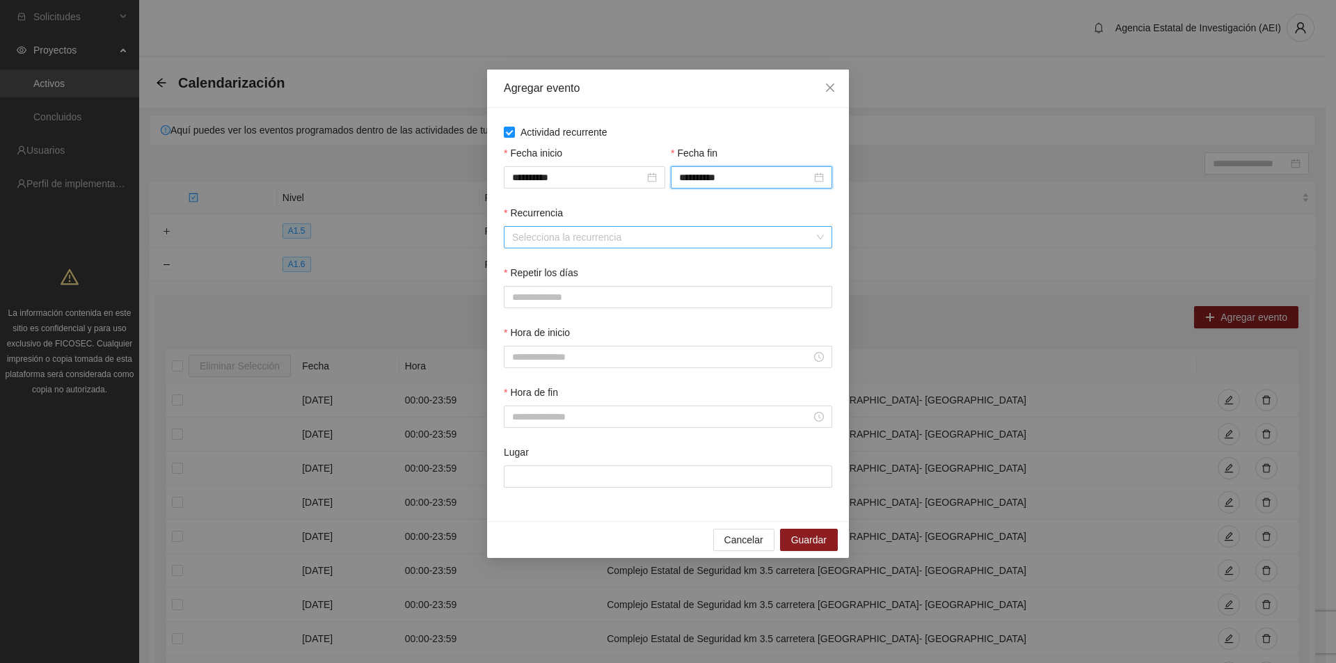
click at [602, 233] on input "Recurrencia" at bounding box center [663, 237] width 302 height 21
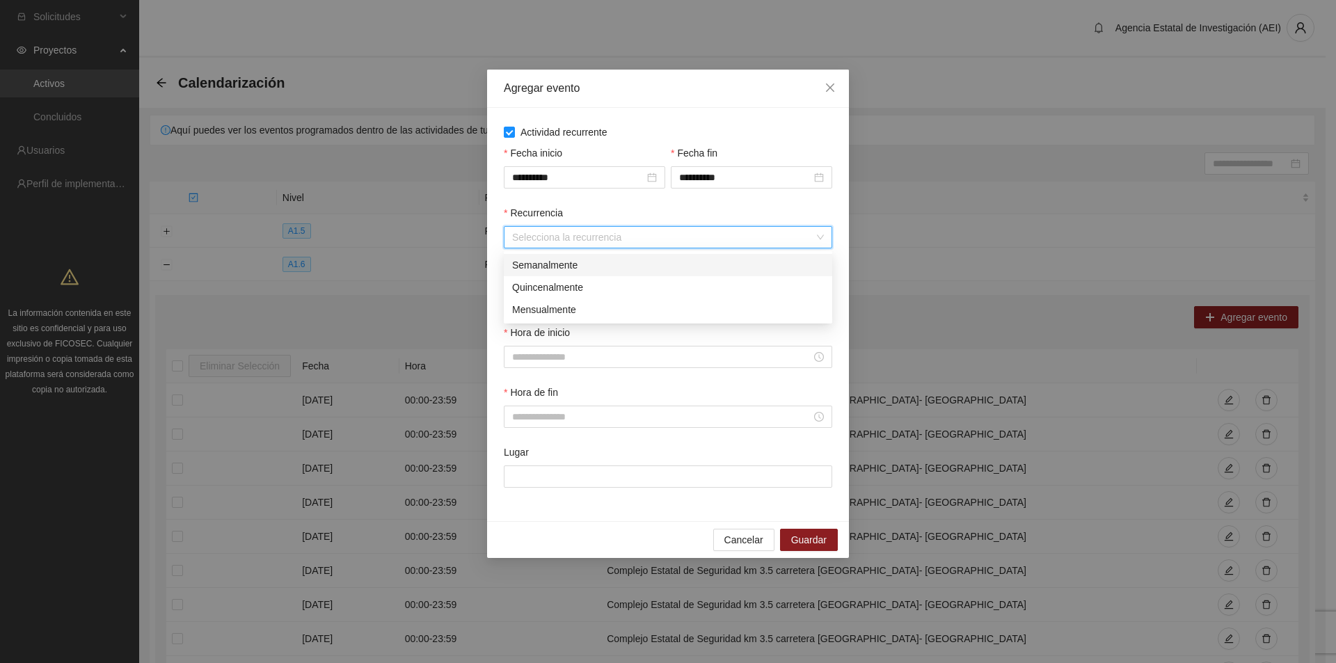
click at [579, 262] on div "Semanalmente" at bounding box center [668, 264] width 312 height 15
drag, startPoint x: 524, startPoint y: 290, endPoint x: 535, endPoint y: 291, distance: 11.2
click at [525, 291] on button "L" at bounding box center [518, 297] width 28 height 22
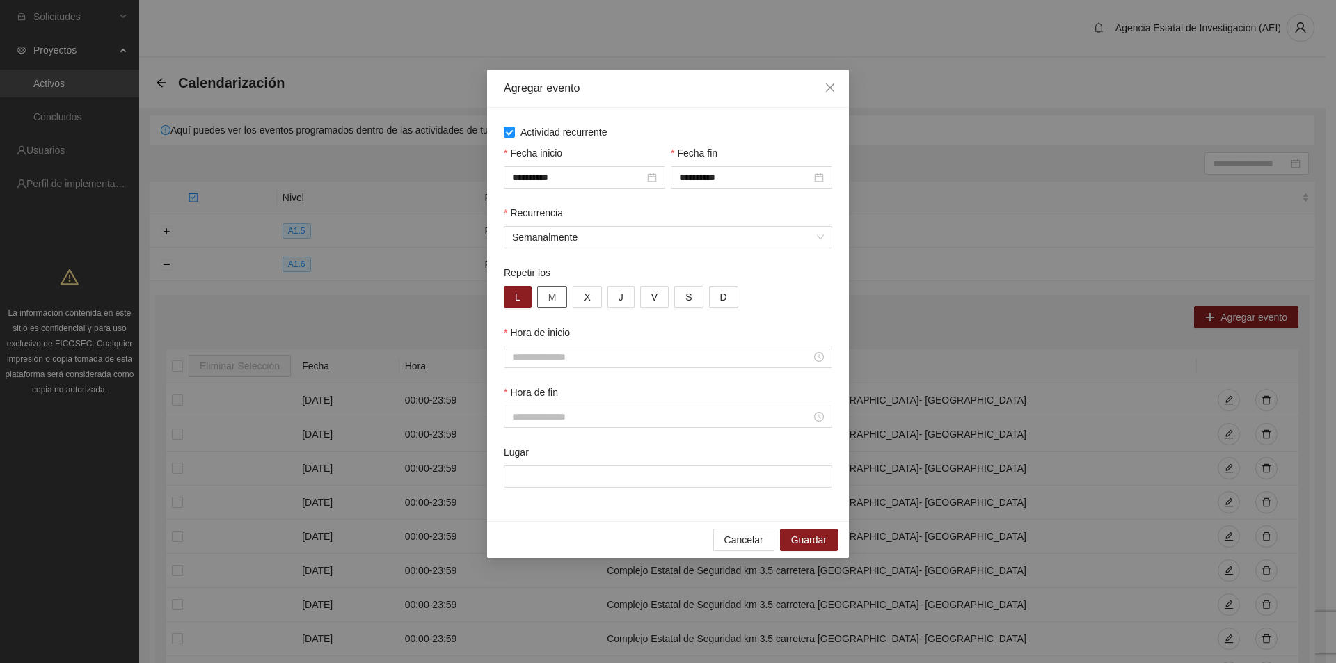
click at [548, 294] on span "M" at bounding box center [552, 296] width 8 height 15
click at [582, 296] on button "X" at bounding box center [587, 297] width 29 height 22
click at [621, 295] on span "J" at bounding box center [620, 296] width 5 height 15
drag, startPoint x: 644, startPoint y: 296, endPoint x: 654, endPoint y: 297, distance: 9.8
click at [648, 297] on button "V" at bounding box center [654, 297] width 29 height 22
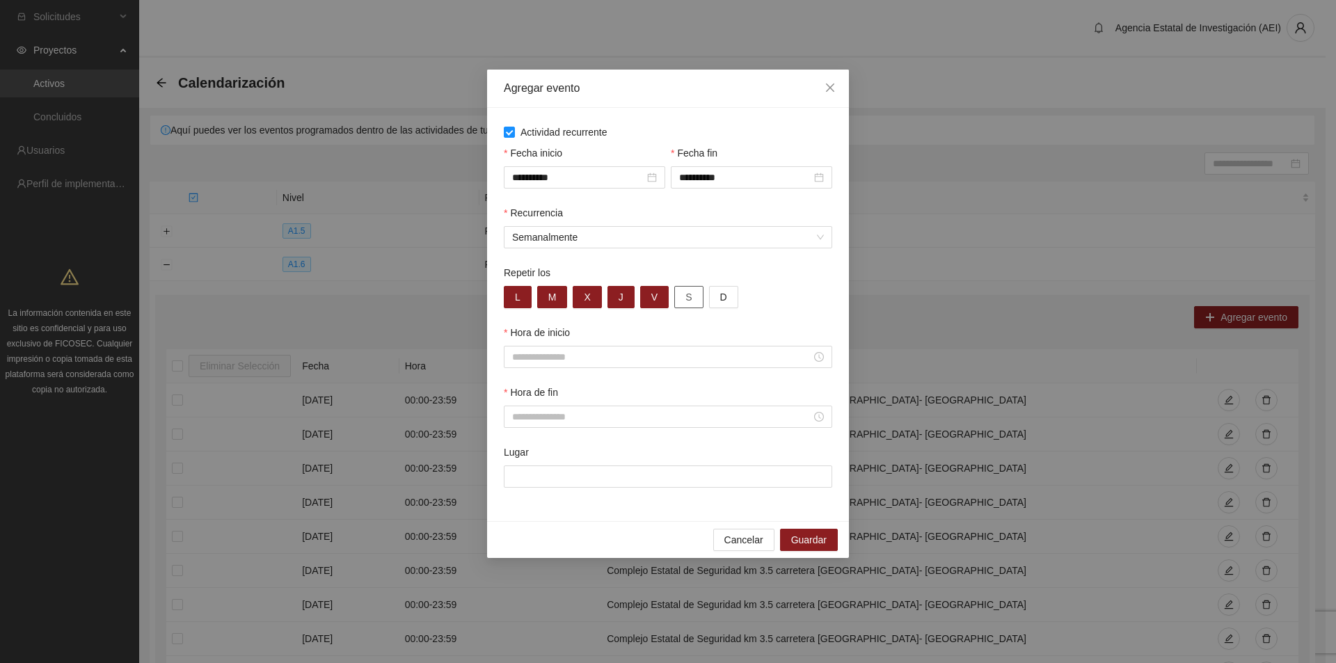
click at [685, 297] on span "S" at bounding box center [688, 296] width 6 height 15
click at [722, 297] on span "D" at bounding box center [723, 296] width 7 height 15
click at [776, 356] on input "Hora de inicio" at bounding box center [661, 356] width 299 height 15
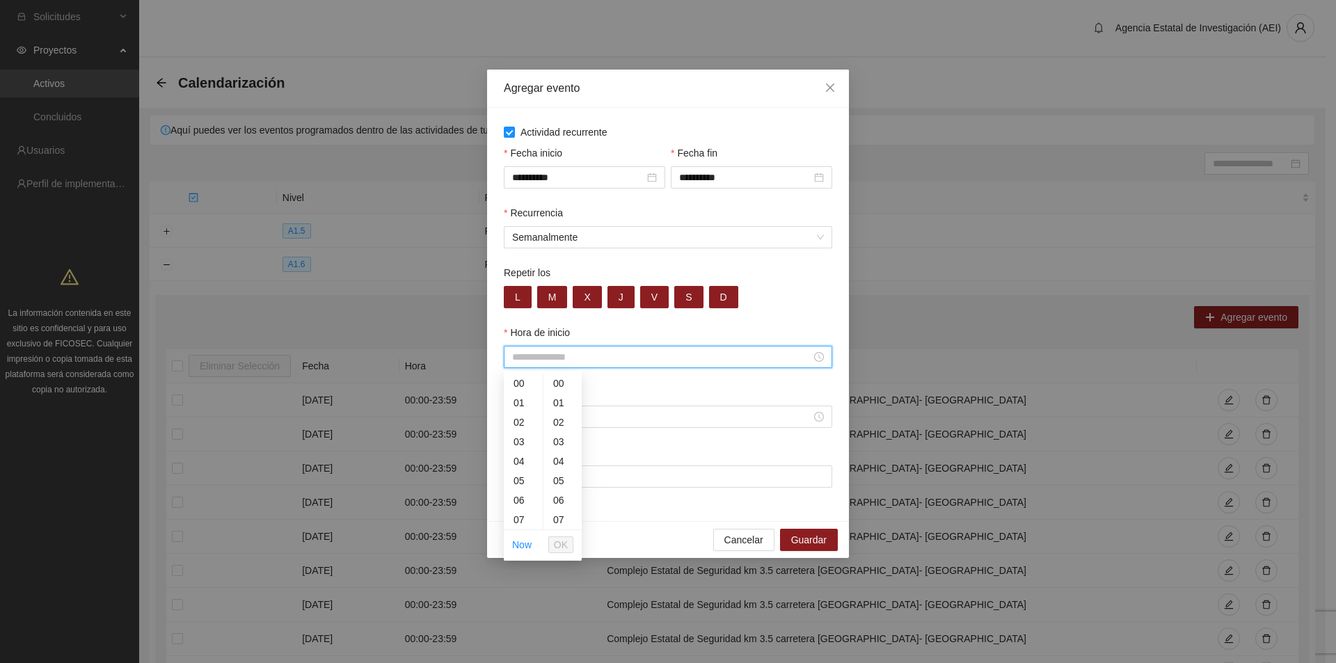
drag, startPoint x: 522, startPoint y: 378, endPoint x: 536, endPoint y: 381, distance: 14.2
click at [527, 379] on div "00" at bounding box center [523, 383] width 39 height 19
type input "*****"
click at [561, 382] on div "00" at bounding box center [562, 383] width 38 height 19
drag, startPoint x: 554, startPoint y: 543, endPoint x: 545, endPoint y: 534, distance: 12.8
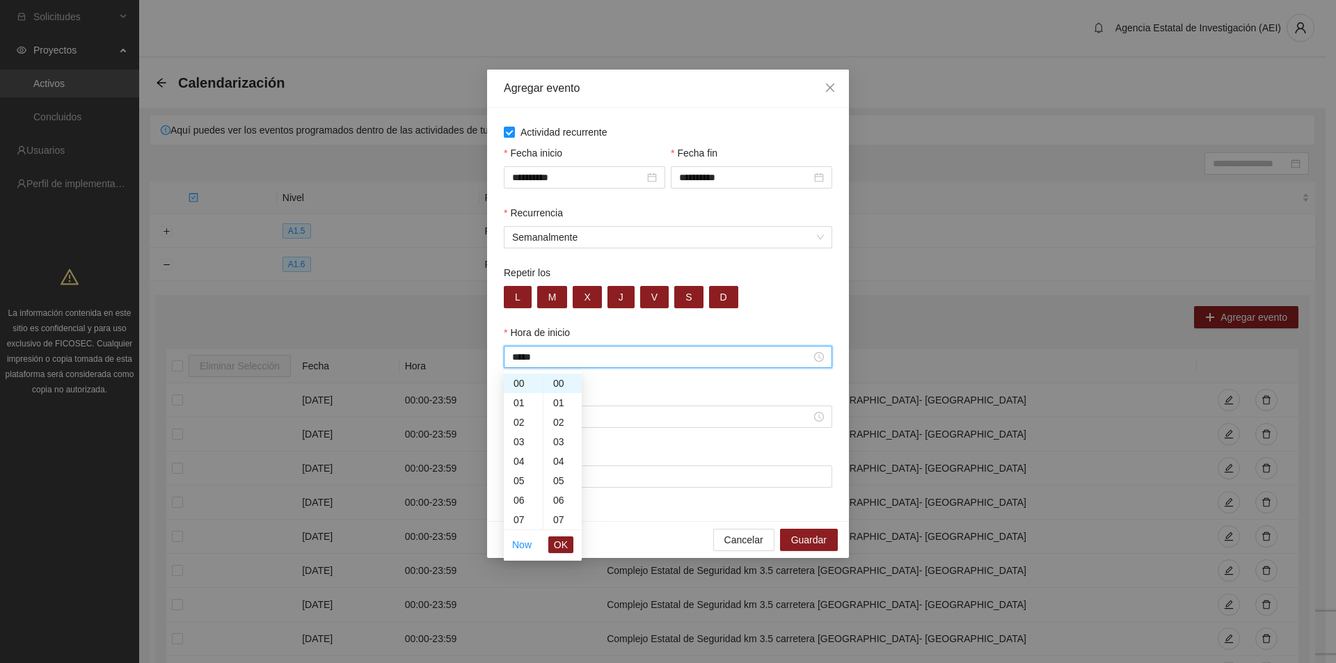
click at [551, 541] on button "OK" at bounding box center [560, 544] width 25 height 17
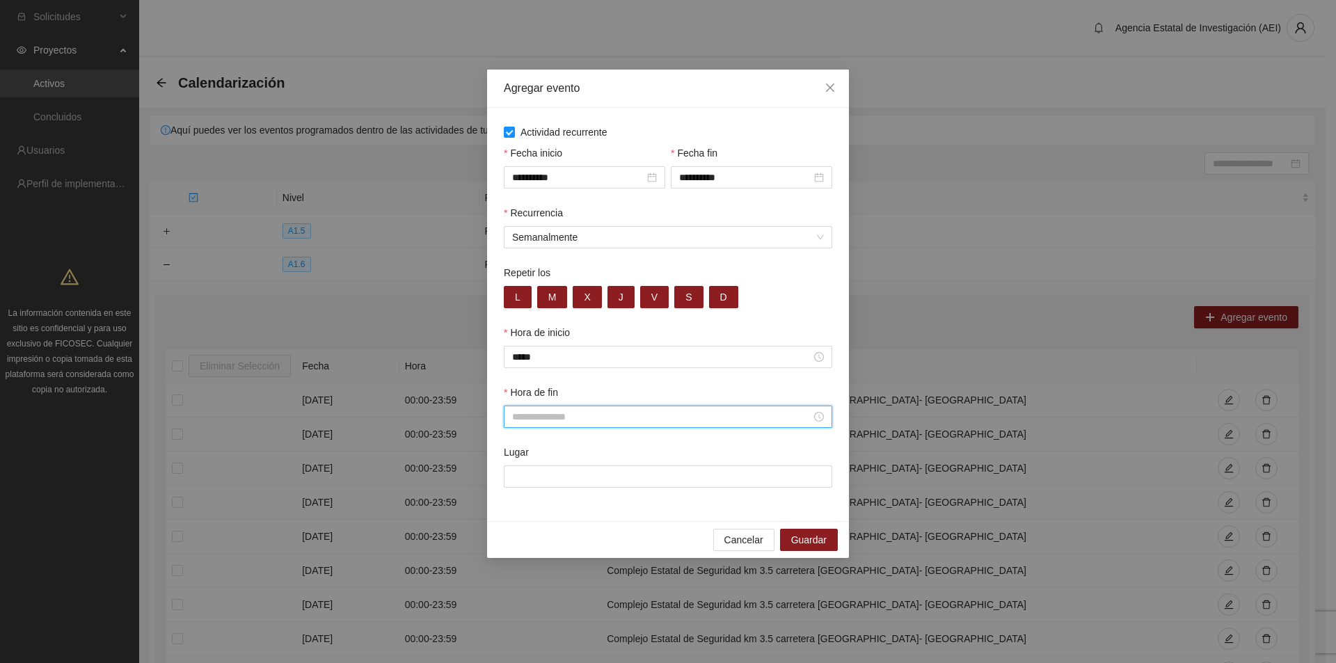
click at [526, 412] on input "Hora de fin" at bounding box center [661, 416] width 299 height 15
click at [518, 447] on div "23" at bounding box center [523, 442] width 39 height 19
click at [560, 507] on div "59" at bounding box center [562, 505] width 38 height 19
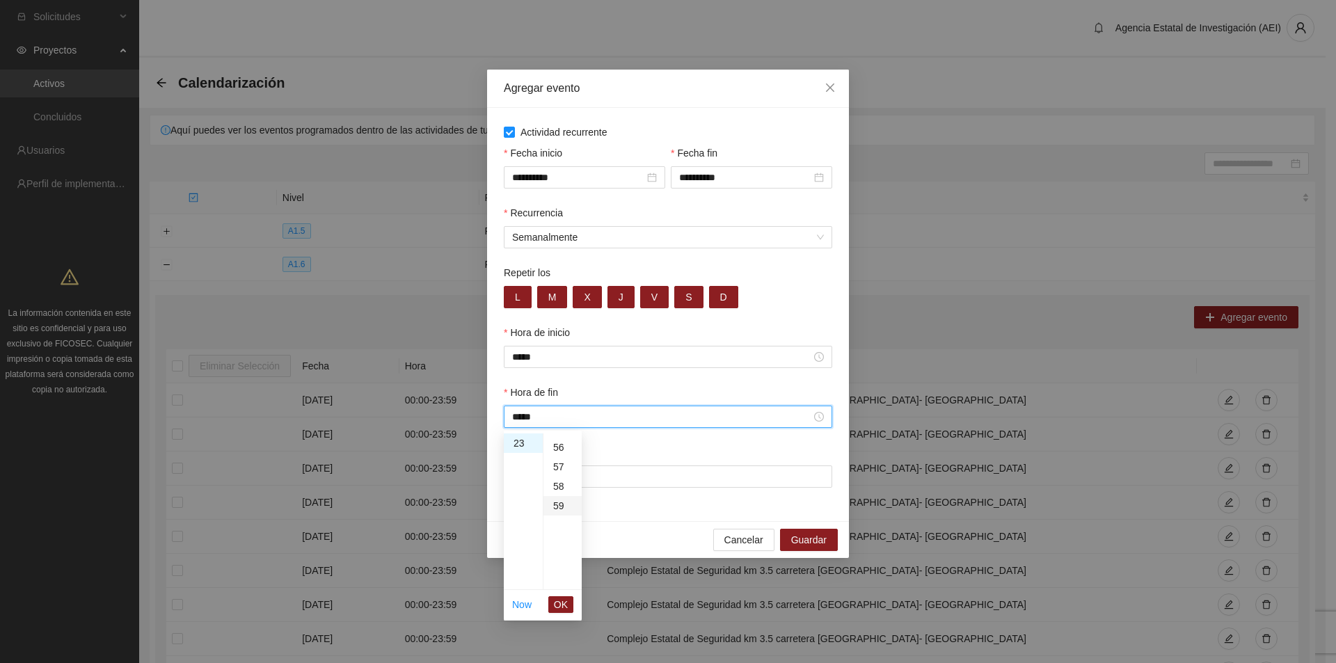
type input "*****"
drag, startPoint x: 565, startPoint y: 605, endPoint x: 558, endPoint y: 600, distance: 8.5
click at [558, 600] on span "OK" at bounding box center [561, 604] width 14 height 15
click at [525, 479] on input "Lugar" at bounding box center [668, 476] width 328 height 22
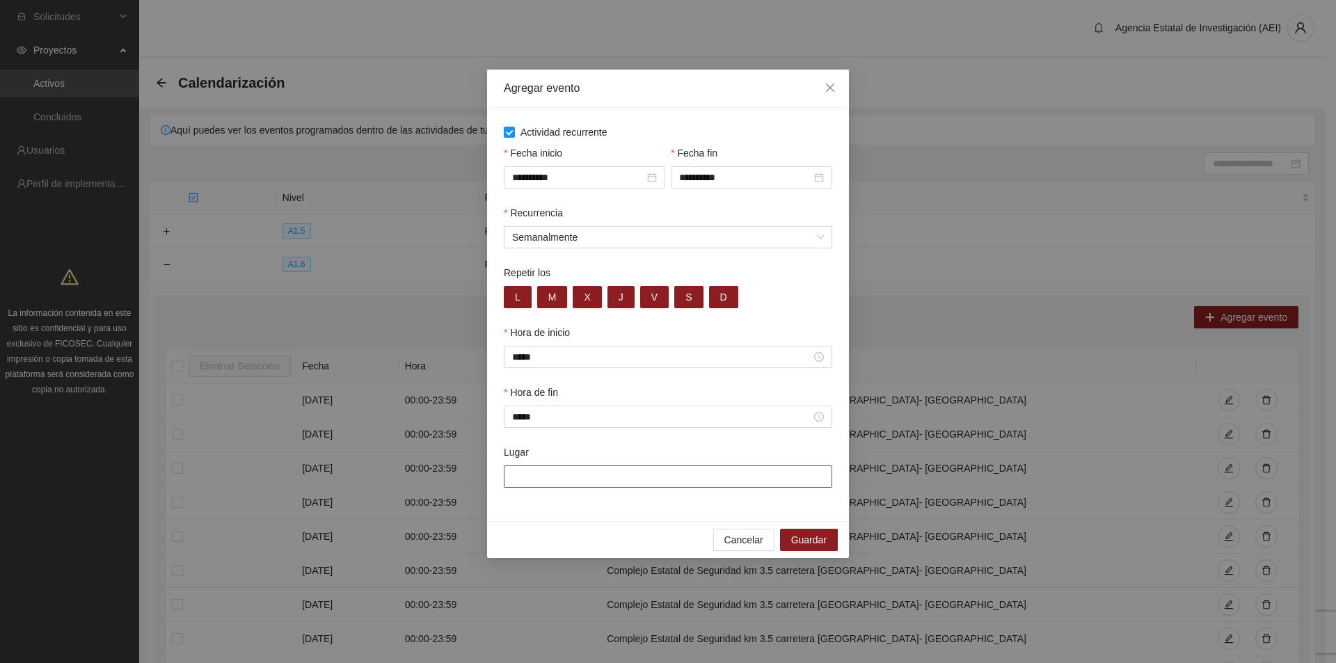
type input "**********"
click at [797, 540] on span "Guardar" at bounding box center [808, 539] width 35 height 15
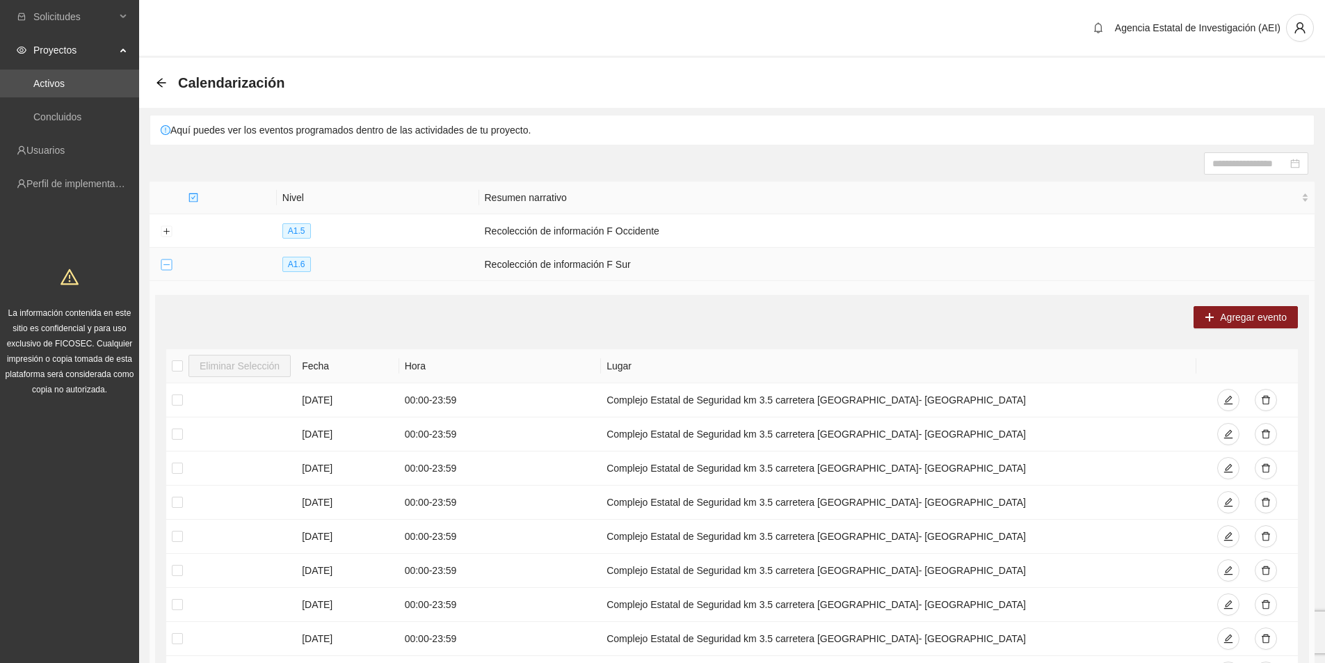
click at [161, 260] on button "Collapse row" at bounding box center [166, 264] width 11 height 11
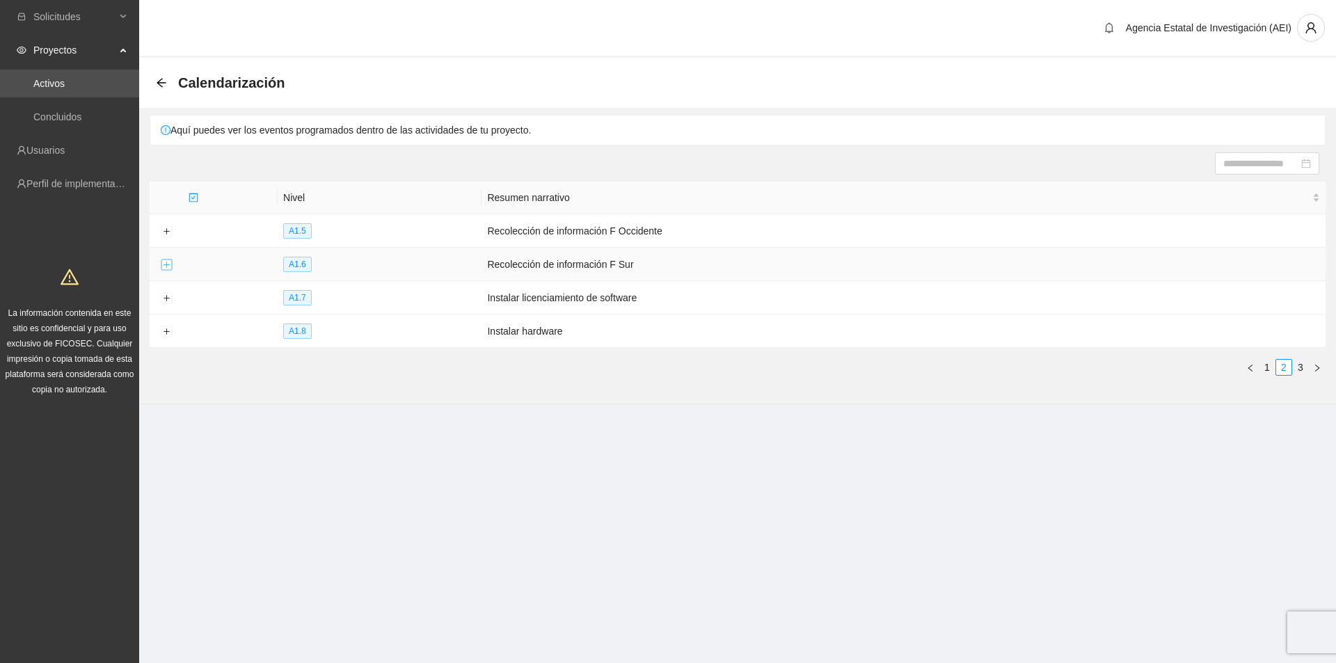
click at [161, 260] on button "Expand row" at bounding box center [166, 264] width 11 height 11
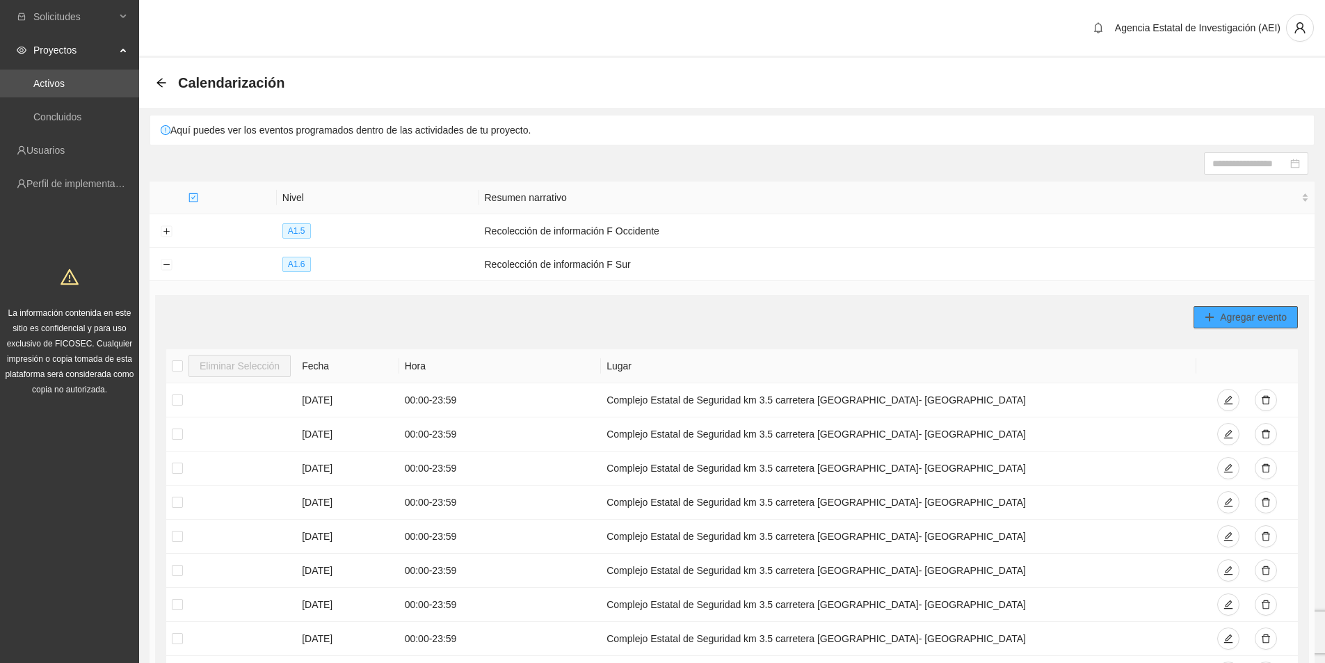
click at [1242, 316] on span "Agregar evento" at bounding box center [1253, 317] width 67 height 15
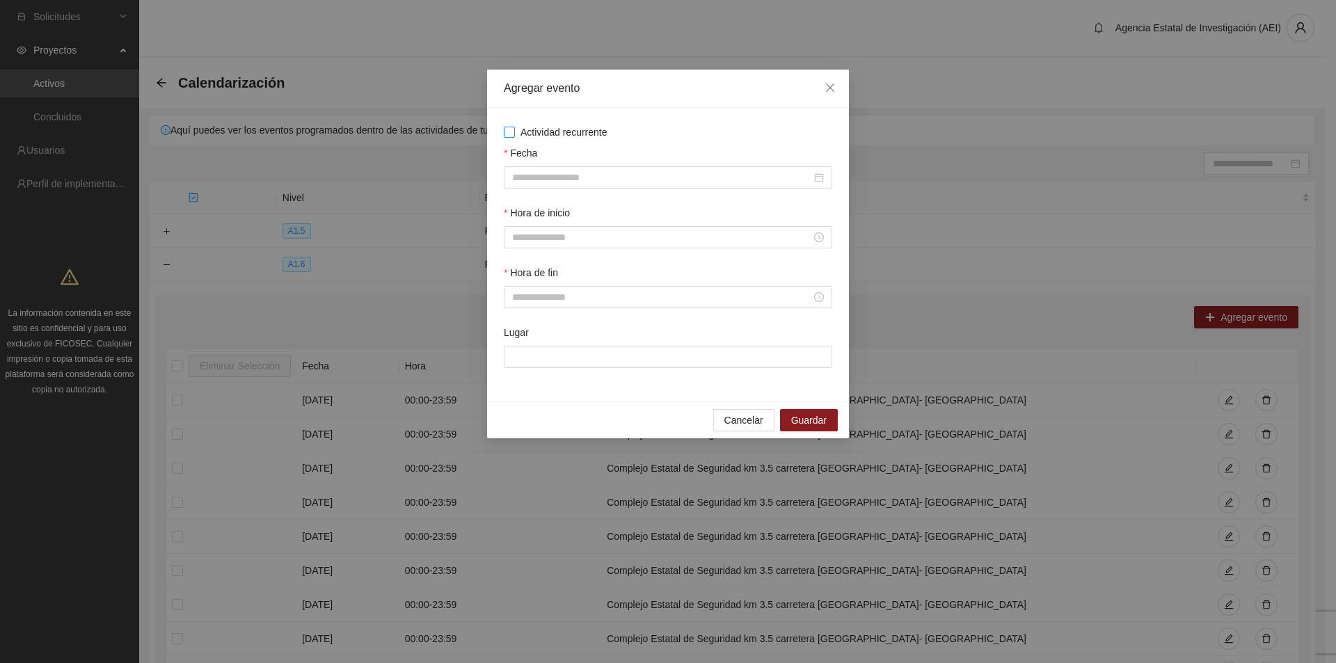
click at [518, 133] on span "Actividad recurrente" at bounding box center [564, 132] width 98 height 15
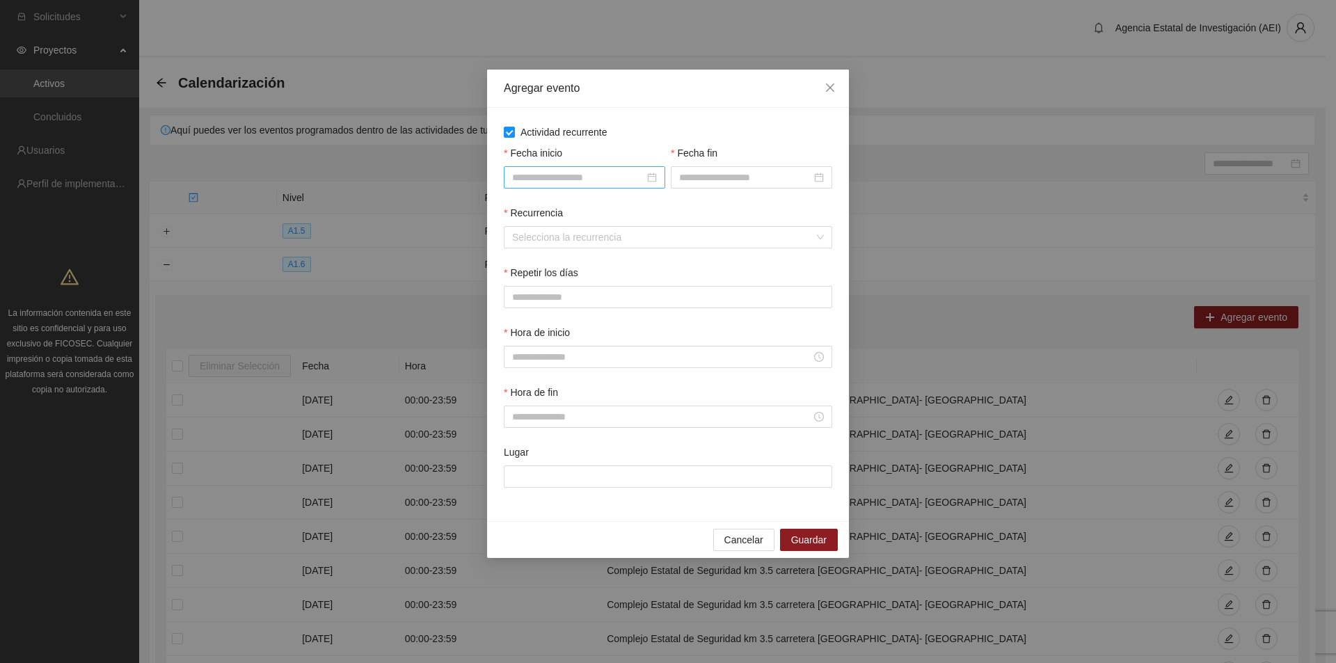
click at [648, 180] on div at bounding box center [584, 177] width 145 height 15
type input "**********"
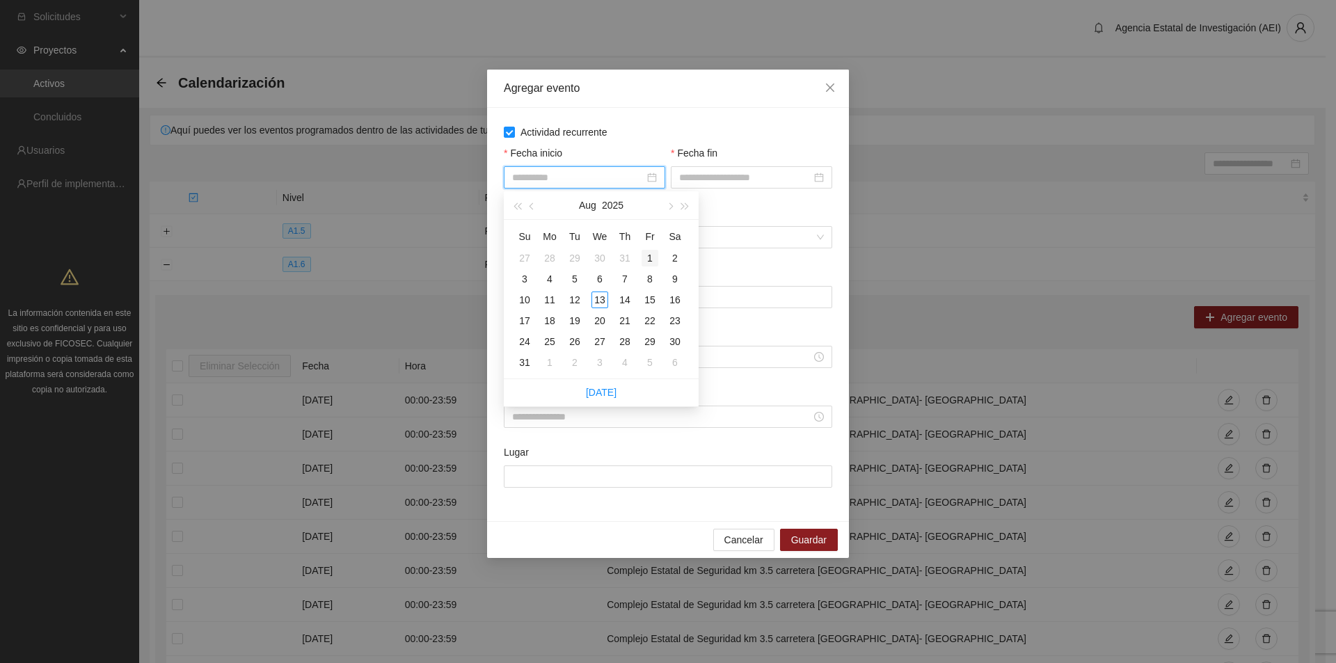
click at [653, 259] on div "1" at bounding box center [649, 258] width 17 height 17
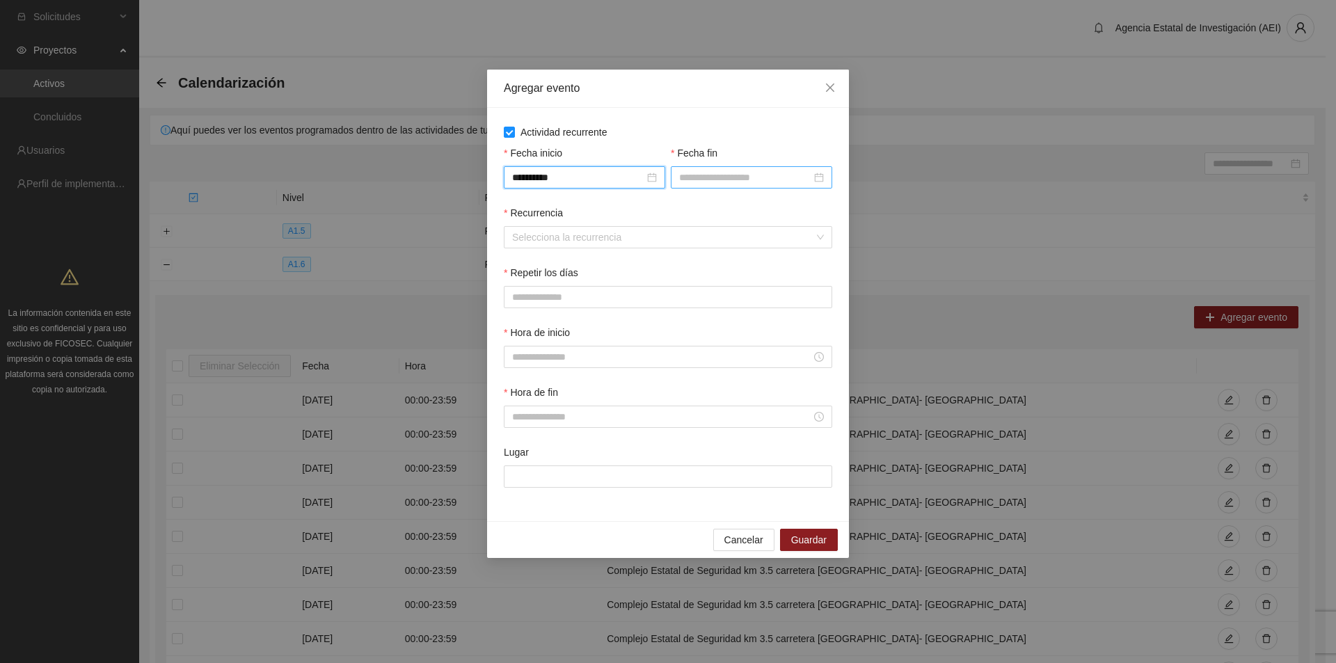
click at [814, 180] on div at bounding box center [751, 177] width 145 height 15
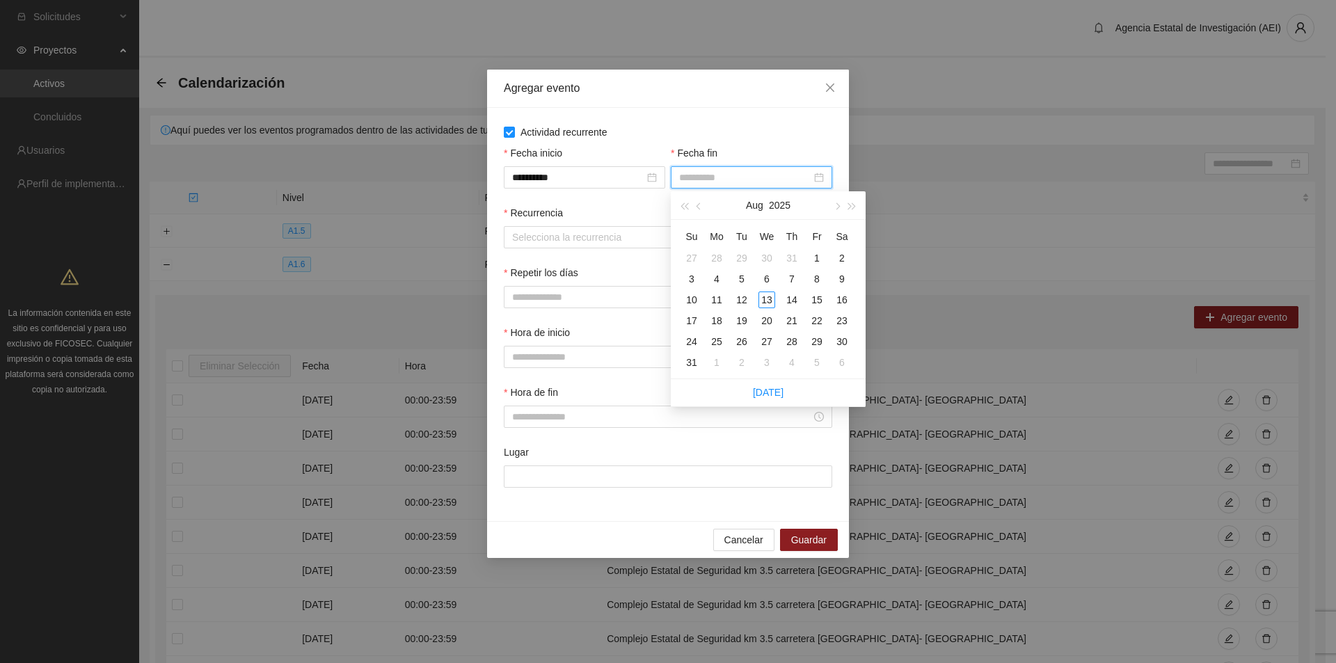
type input "**********"
click at [840, 201] on button "button" at bounding box center [836, 205] width 15 height 28
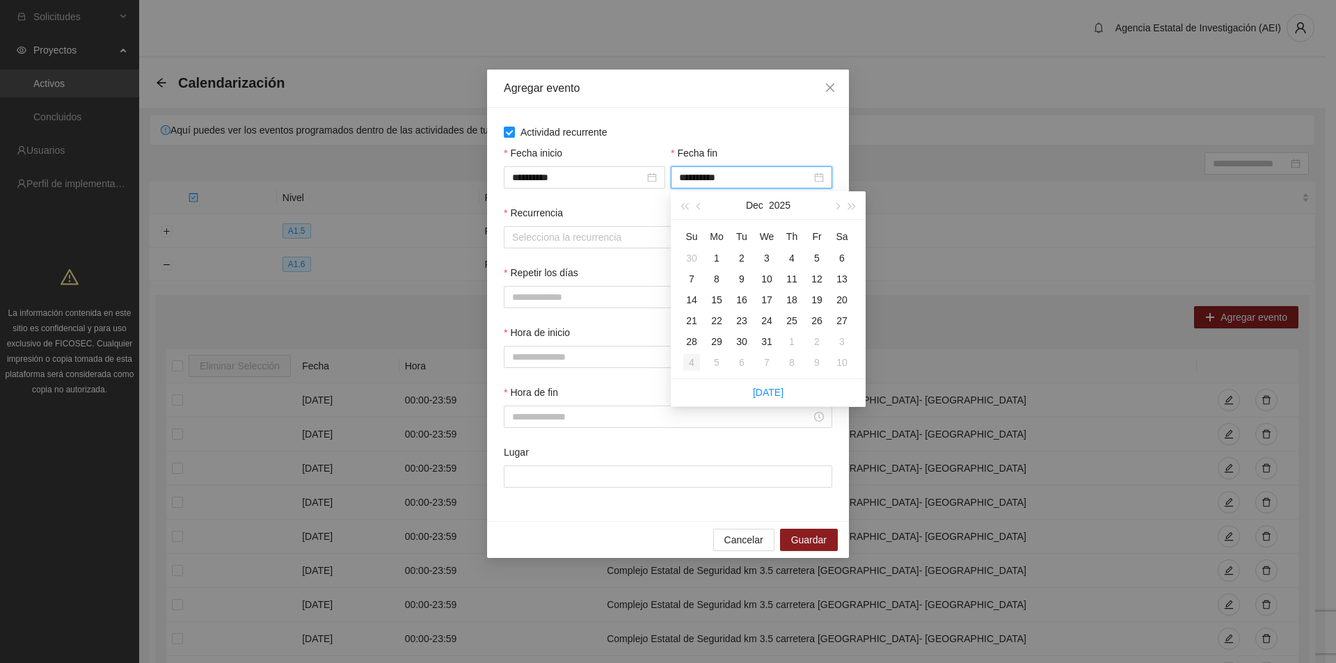
type input "**********"
click at [760, 343] on div "31" at bounding box center [766, 341] width 17 height 17
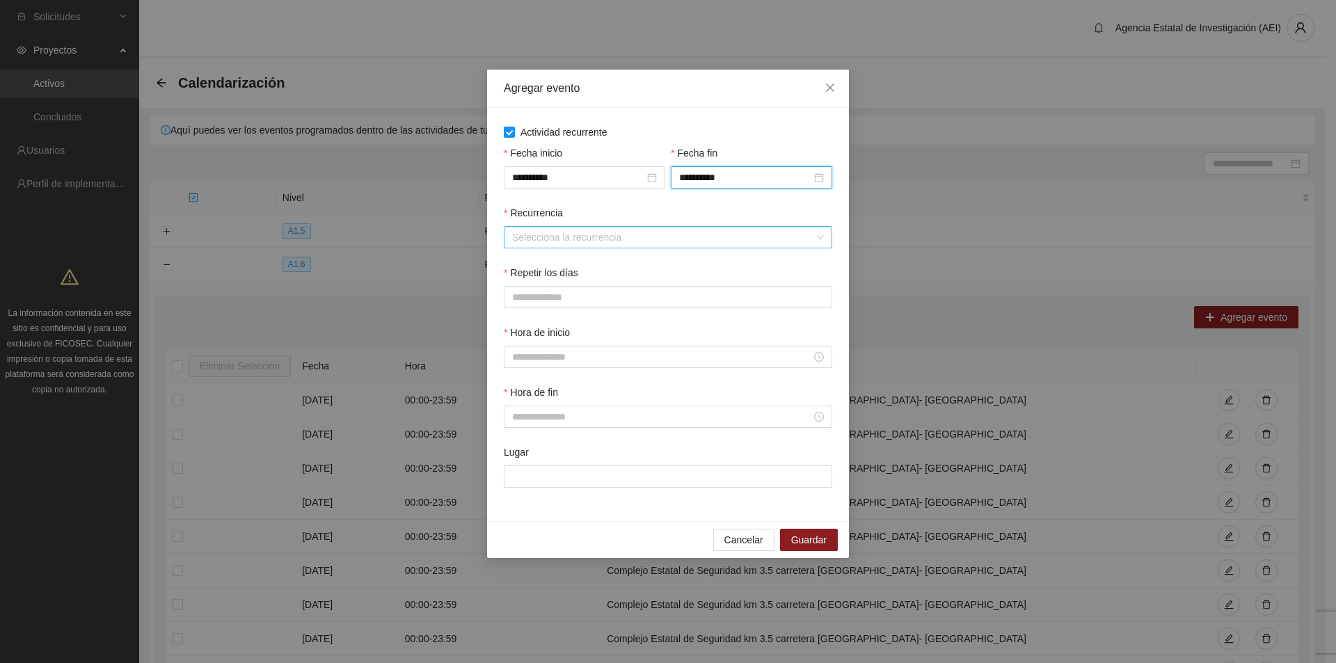
click at [561, 239] on input "Recurrencia" at bounding box center [663, 237] width 302 height 21
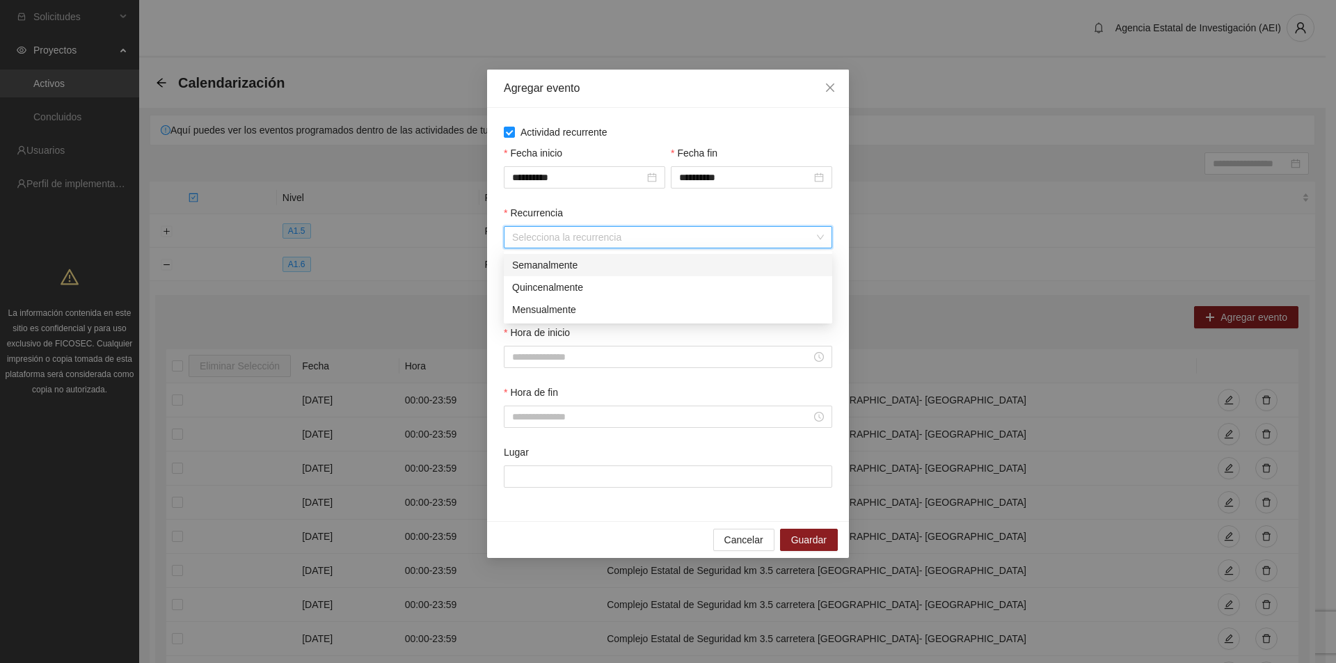
click at [565, 262] on div "Semanalmente" at bounding box center [668, 264] width 312 height 15
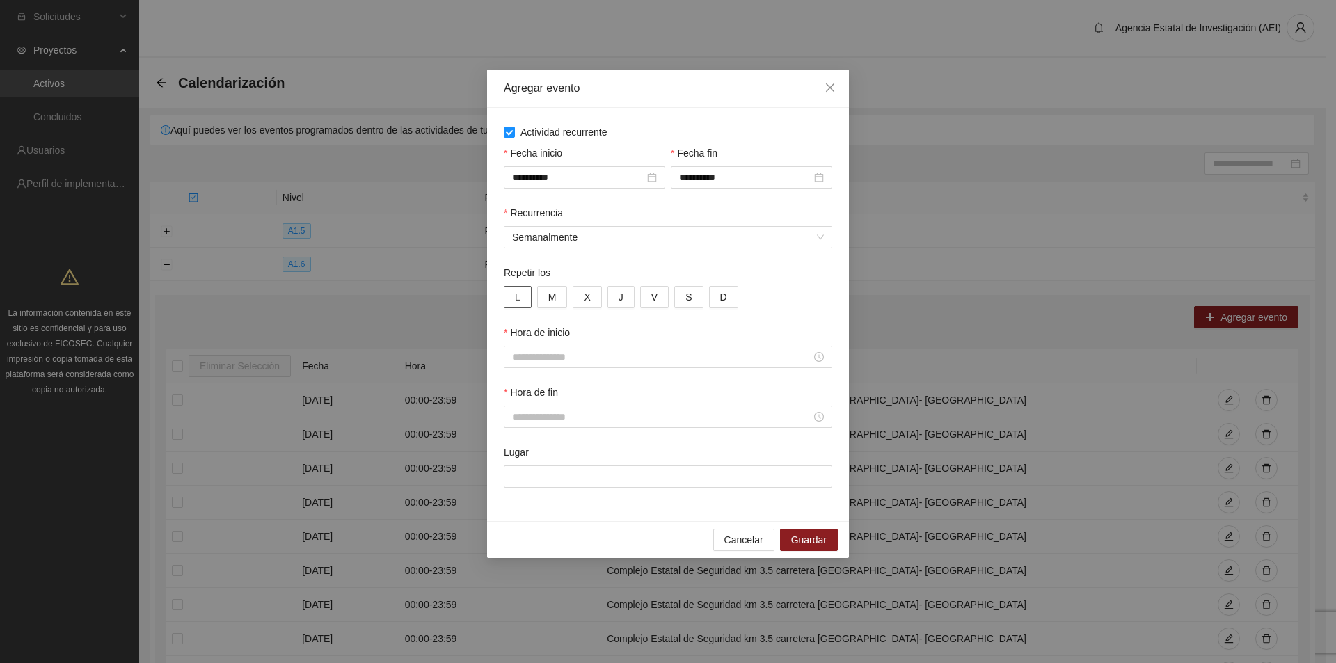
drag, startPoint x: 513, startPoint y: 291, endPoint x: 530, endPoint y: 292, distance: 17.4
click at [513, 292] on button "L" at bounding box center [518, 297] width 28 height 22
click at [557, 293] on button "M" at bounding box center [552, 297] width 31 height 22
click at [583, 293] on button "X" at bounding box center [587, 297] width 29 height 22
click at [612, 295] on button "J" at bounding box center [620, 297] width 27 height 22
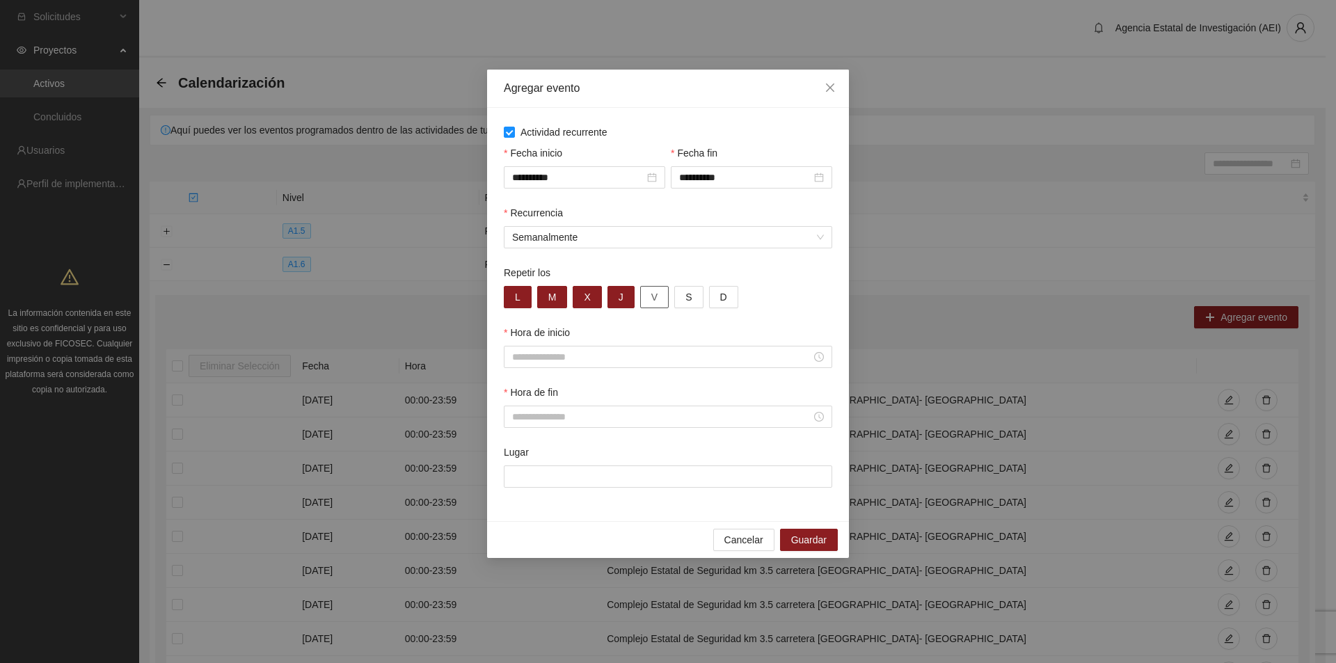
click at [651, 296] on span "V" at bounding box center [654, 296] width 6 height 15
click at [685, 300] on span "S" at bounding box center [688, 296] width 6 height 15
click at [727, 297] on button "D" at bounding box center [723, 297] width 29 height 22
click at [702, 347] on div at bounding box center [668, 357] width 328 height 22
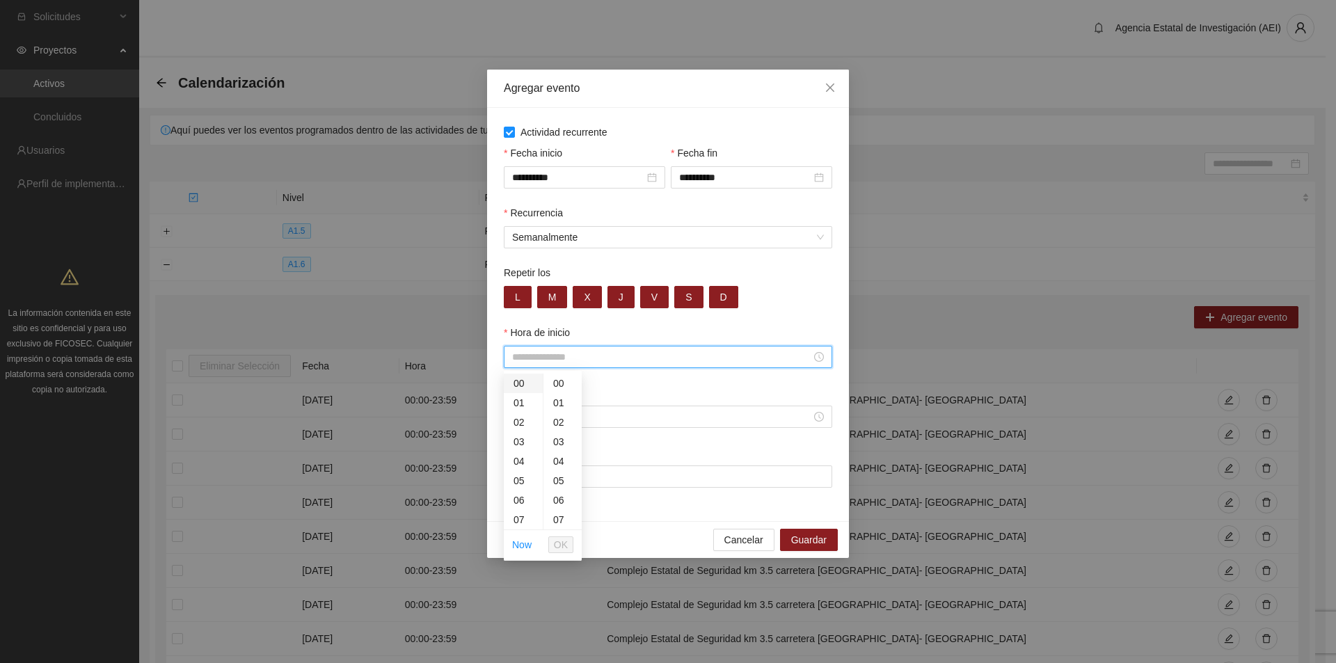
click at [521, 382] on div "00" at bounding box center [523, 383] width 39 height 19
type input "*****"
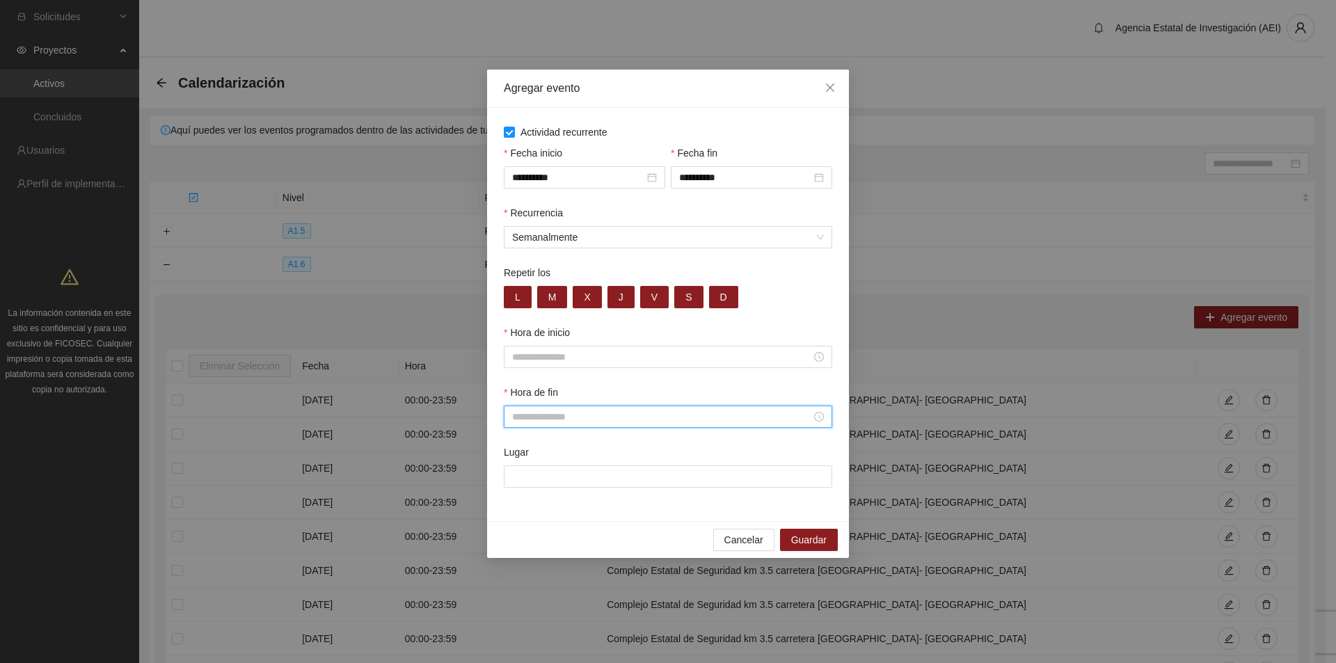
click at [606, 415] on input "Hora de fin" at bounding box center [661, 416] width 299 height 15
click at [520, 490] on div "23" at bounding box center [523, 492] width 39 height 19
click at [558, 445] on div "59" at bounding box center [562, 442] width 38 height 19
type input "*****"
click at [557, 602] on span "OK" at bounding box center [561, 604] width 14 height 15
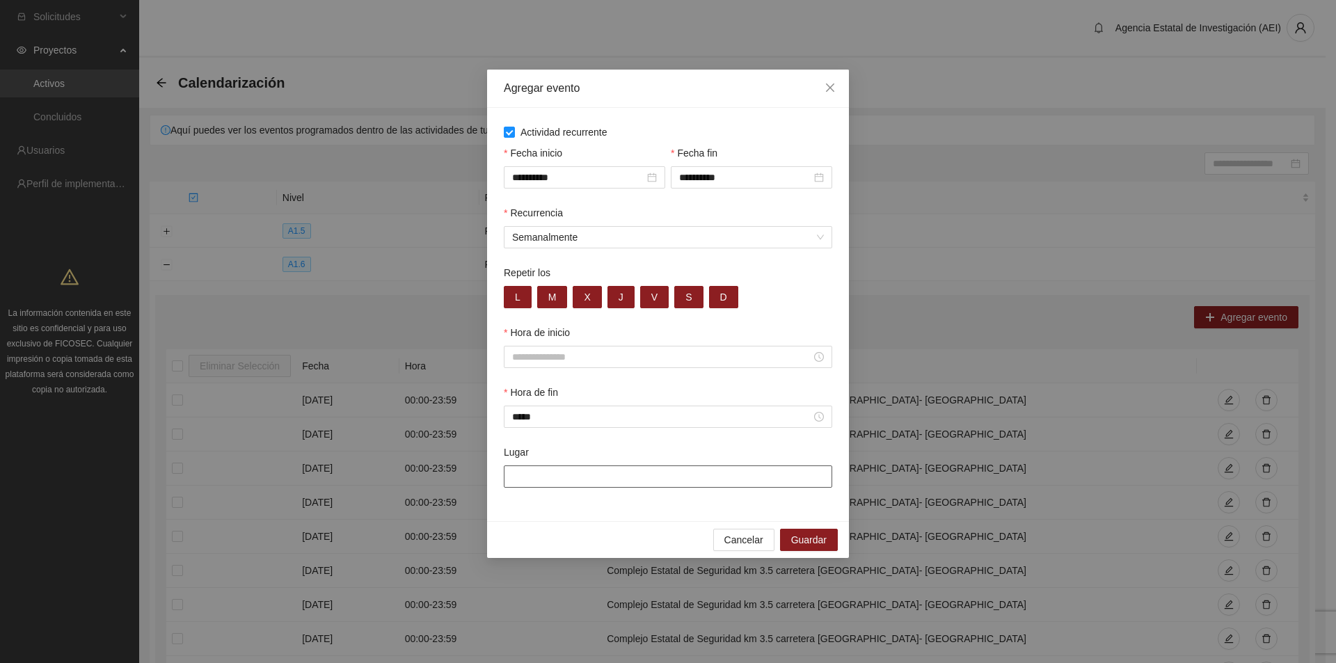
click at [578, 475] on input "Lugar" at bounding box center [668, 476] width 328 height 22
type input "**********"
click at [817, 540] on span "Guardar" at bounding box center [808, 539] width 35 height 15
click at [681, 361] on input "Hora de inicio" at bounding box center [661, 356] width 299 height 15
click at [527, 385] on div "00" at bounding box center [523, 383] width 39 height 19
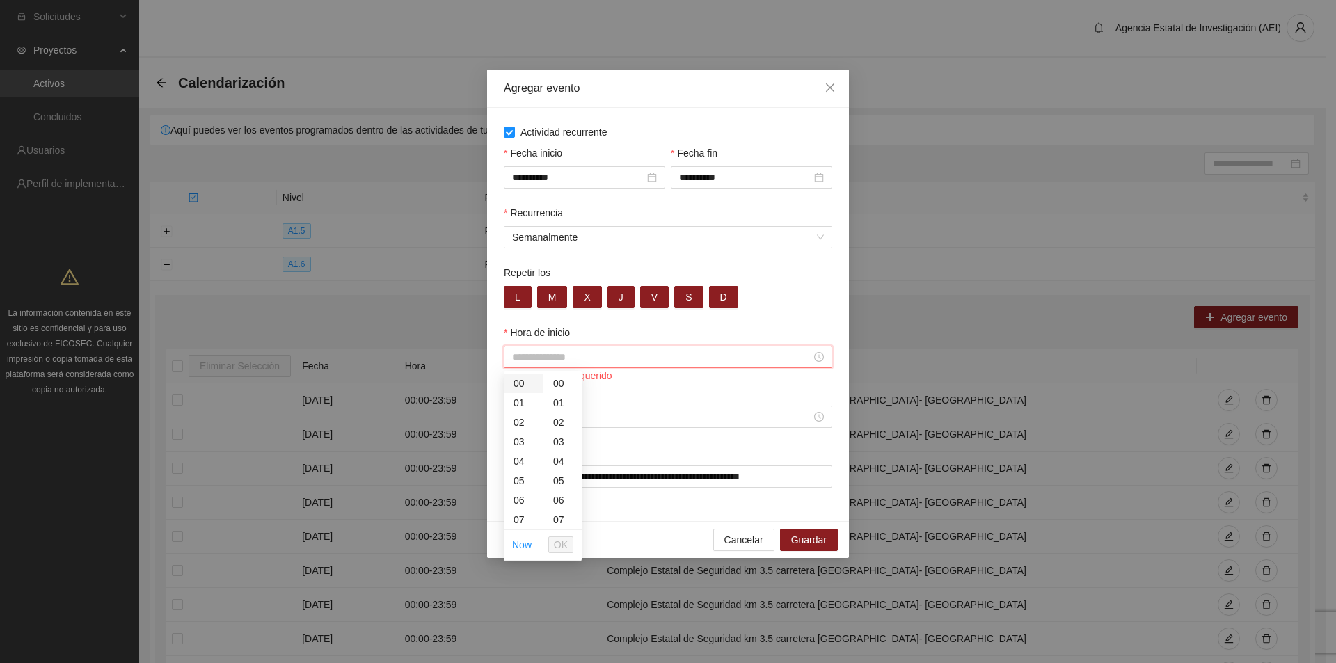
type input "*****"
click at [561, 547] on span "OK" at bounding box center [561, 544] width 14 height 15
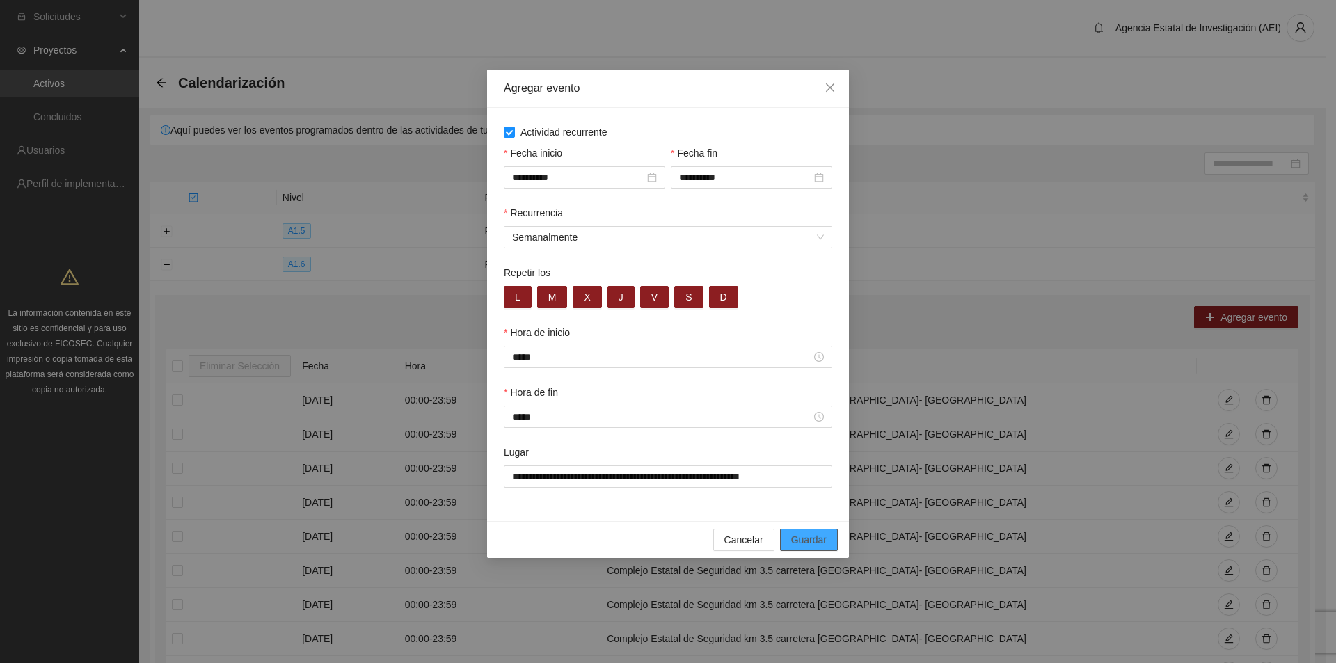
click at [805, 540] on span "Guardar" at bounding box center [808, 539] width 35 height 15
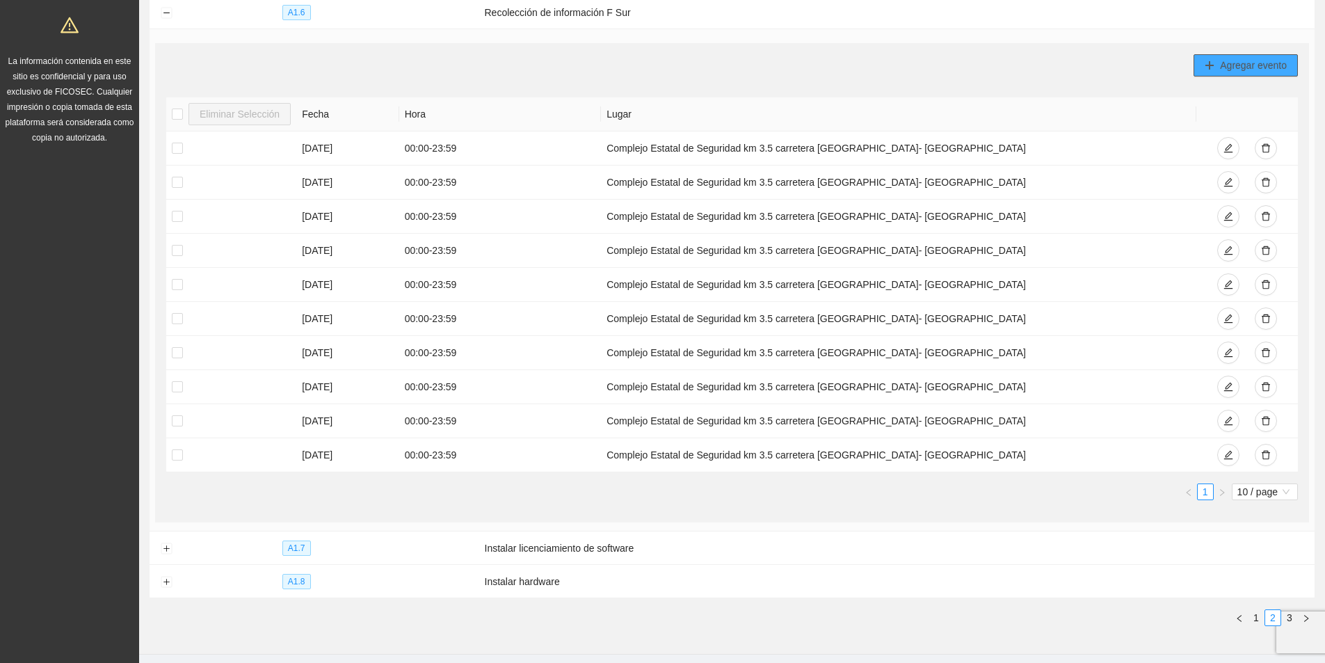
scroll to position [296, 0]
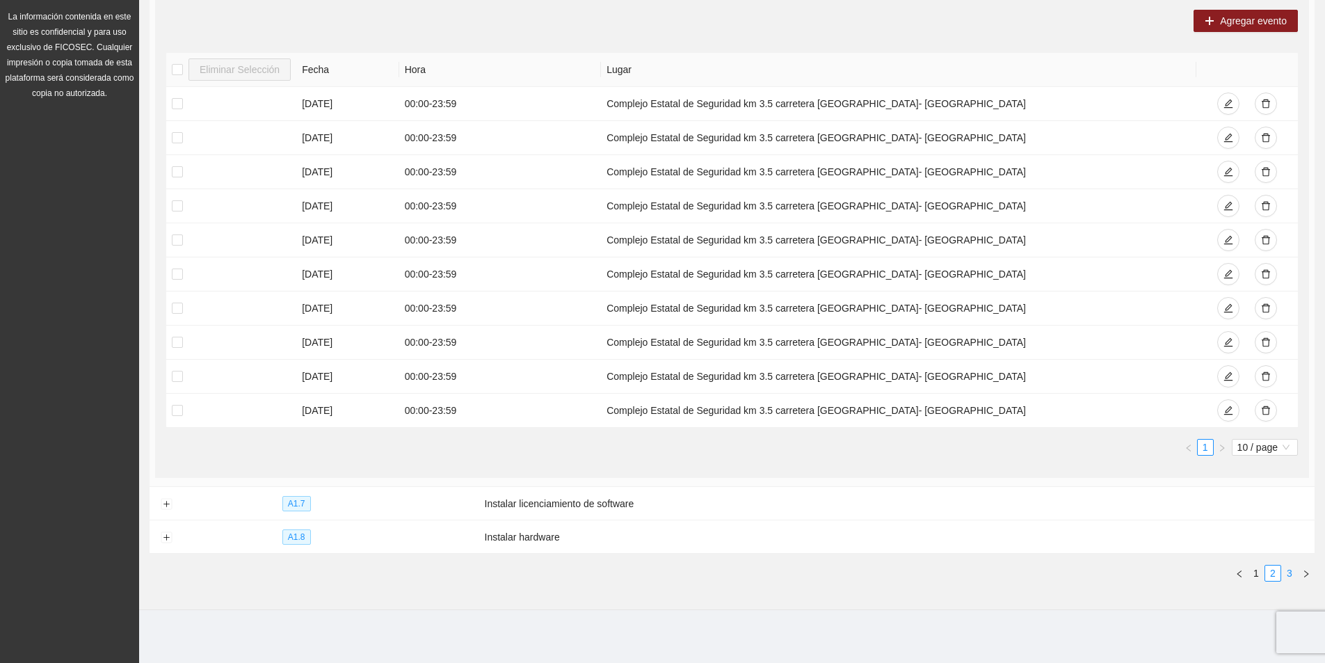
click at [1291, 574] on link "3" at bounding box center [1289, 573] width 15 height 15
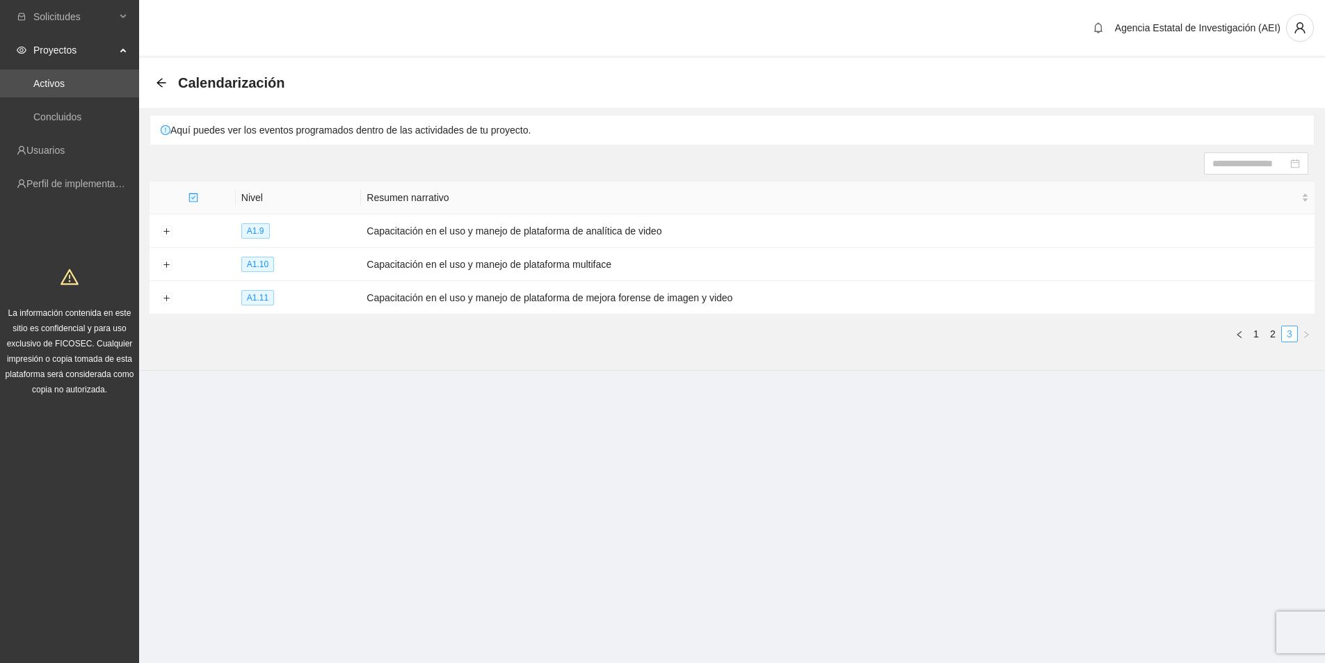
scroll to position [0, 0]
click at [163, 82] on icon "arrow-left" at bounding box center [161, 82] width 11 height 11
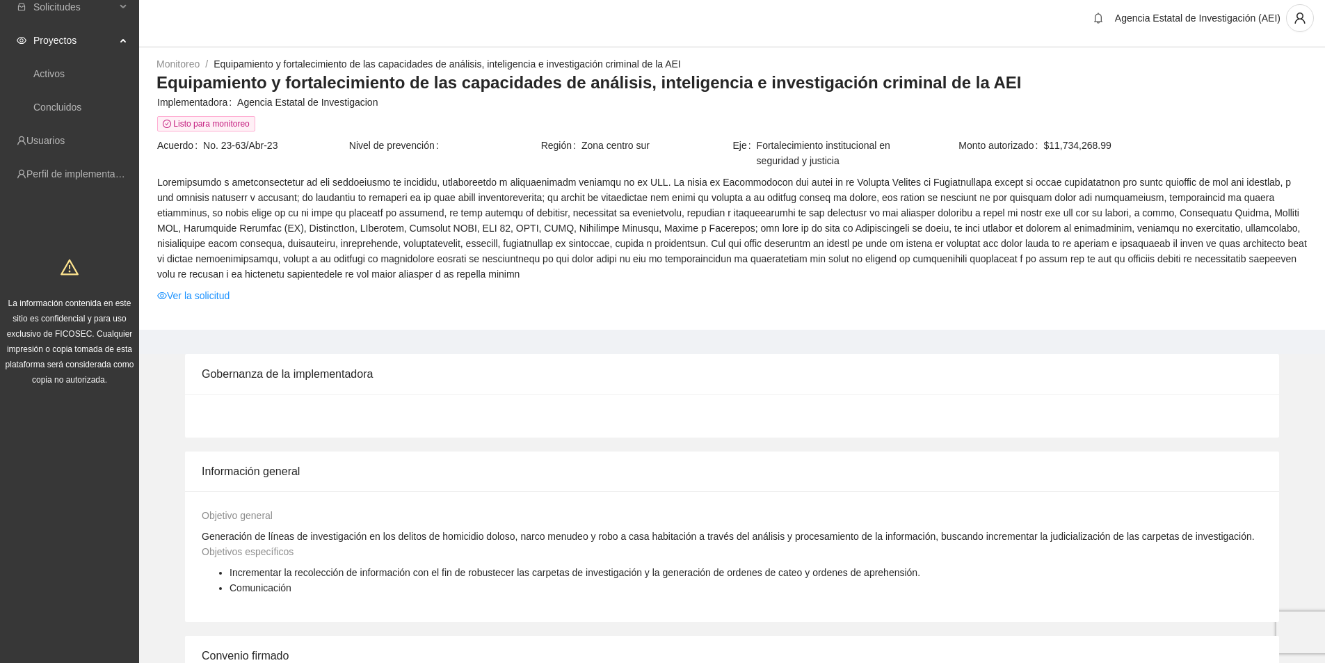
scroll to position [3, 0]
